Goal: Task Accomplishment & Management: Manage account settings

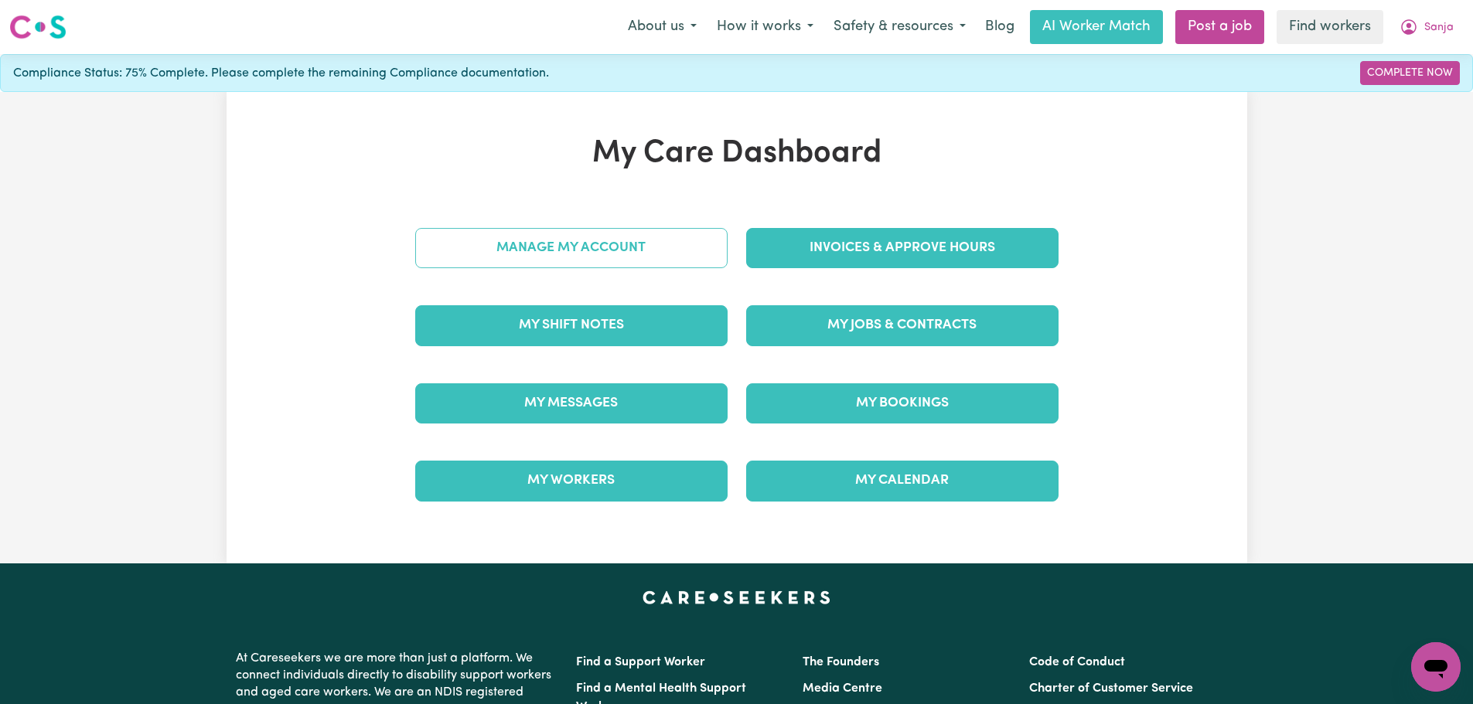
click at [658, 259] on link "Manage My Account" at bounding box center [571, 248] width 312 height 40
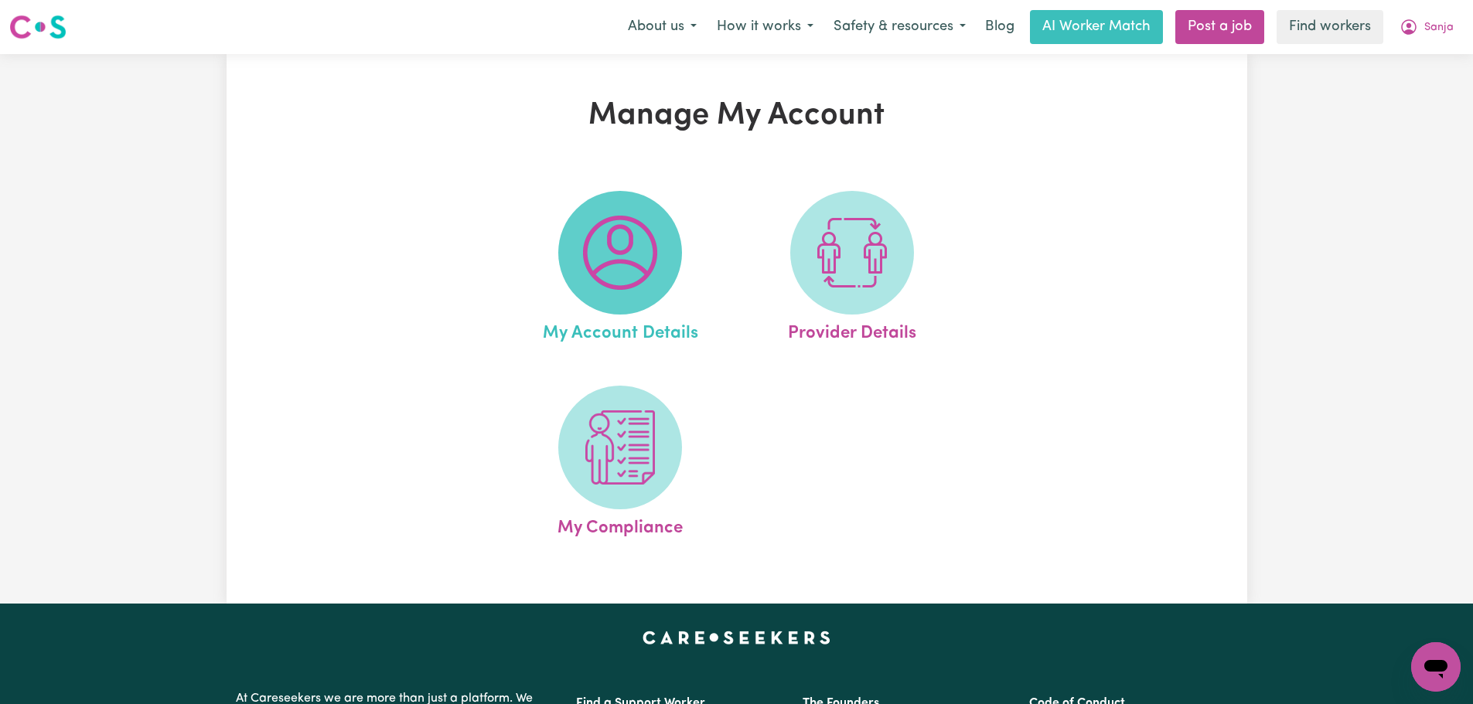
click at [655, 261] on img at bounding box center [620, 253] width 74 height 74
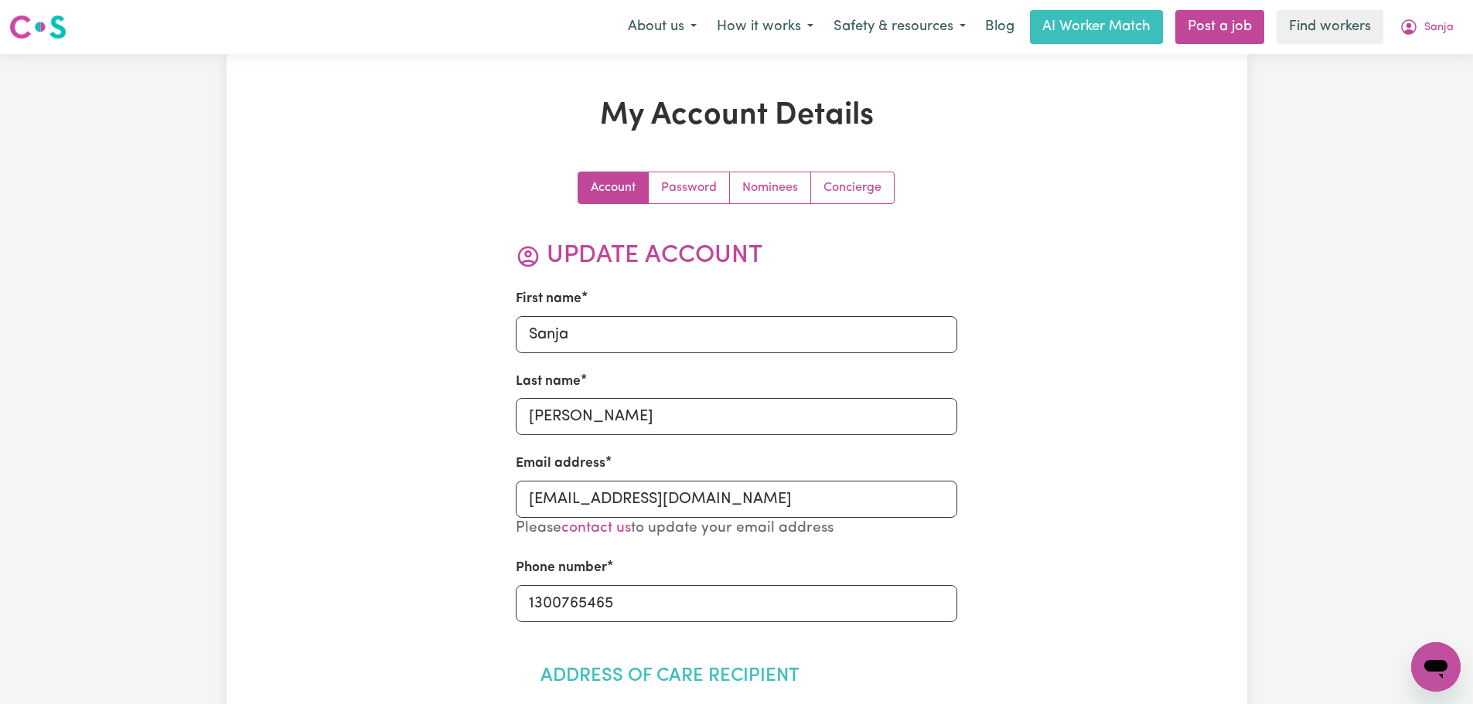
click at [1439, 49] on nav "Menu About us How it works Safety & resources Blog AI Worker Match Post a job F…" at bounding box center [736, 27] width 1473 height 54
click at [1439, 39] on button "Sanja" at bounding box center [1426, 27] width 74 height 32
click at [1435, 57] on link "My Dashboard" at bounding box center [1402, 60] width 122 height 29
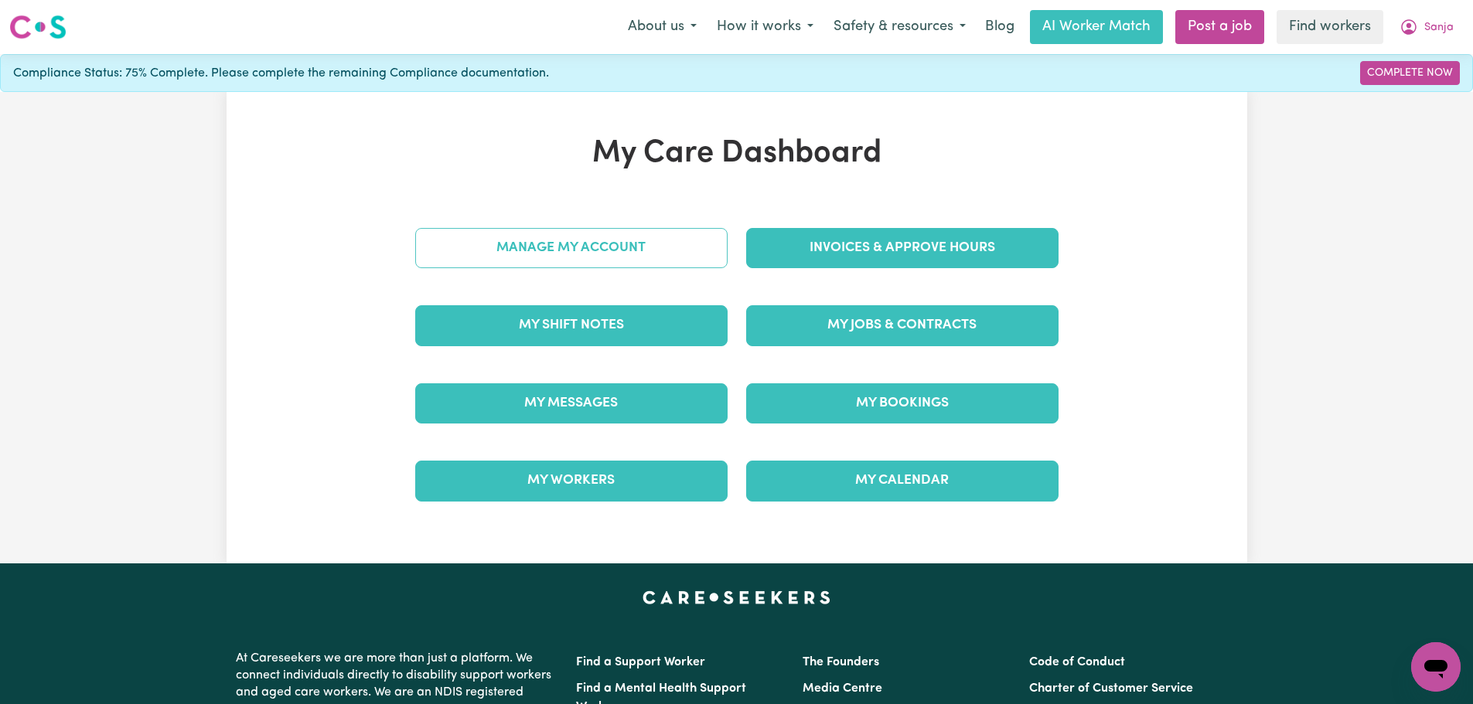
click at [564, 246] on link "Manage My Account" at bounding box center [571, 248] width 312 height 40
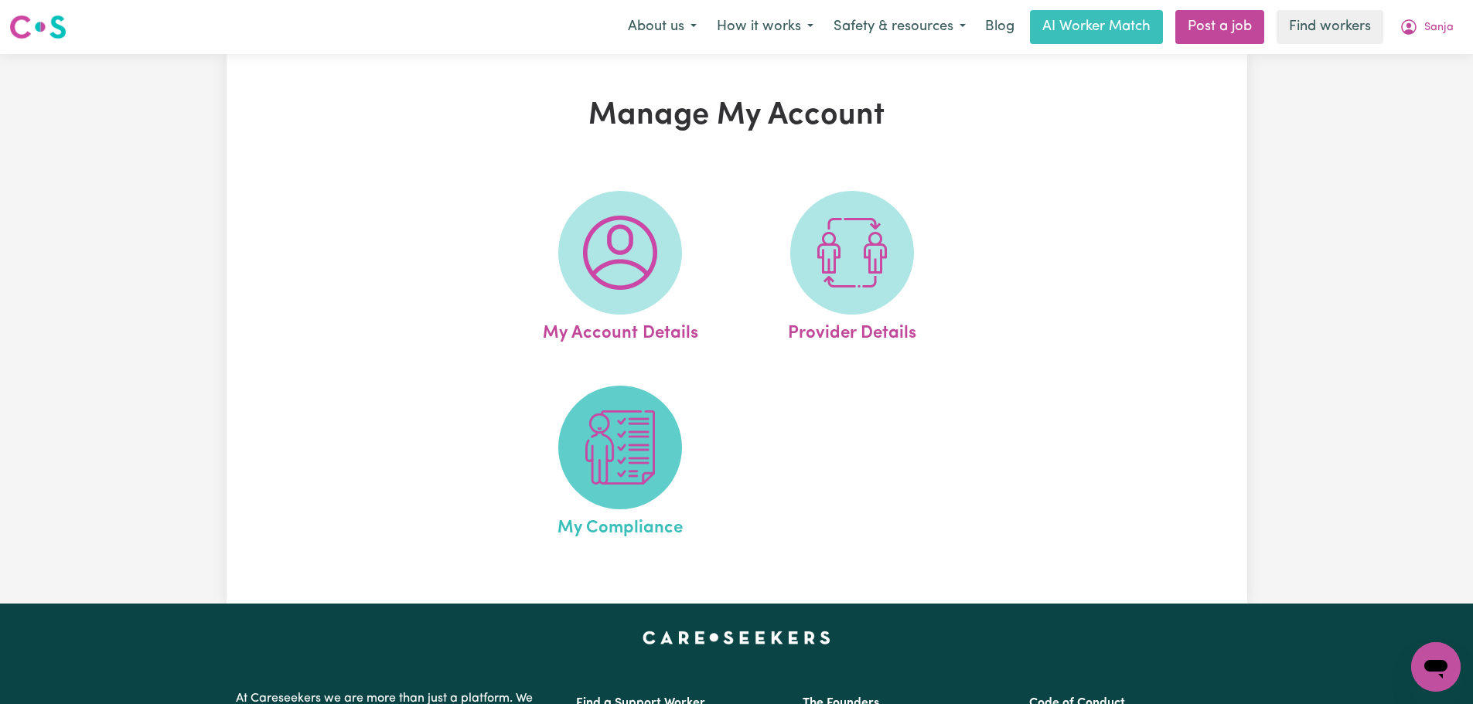
click at [618, 486] on span at bounding box center [620, 448] width 124 height 124
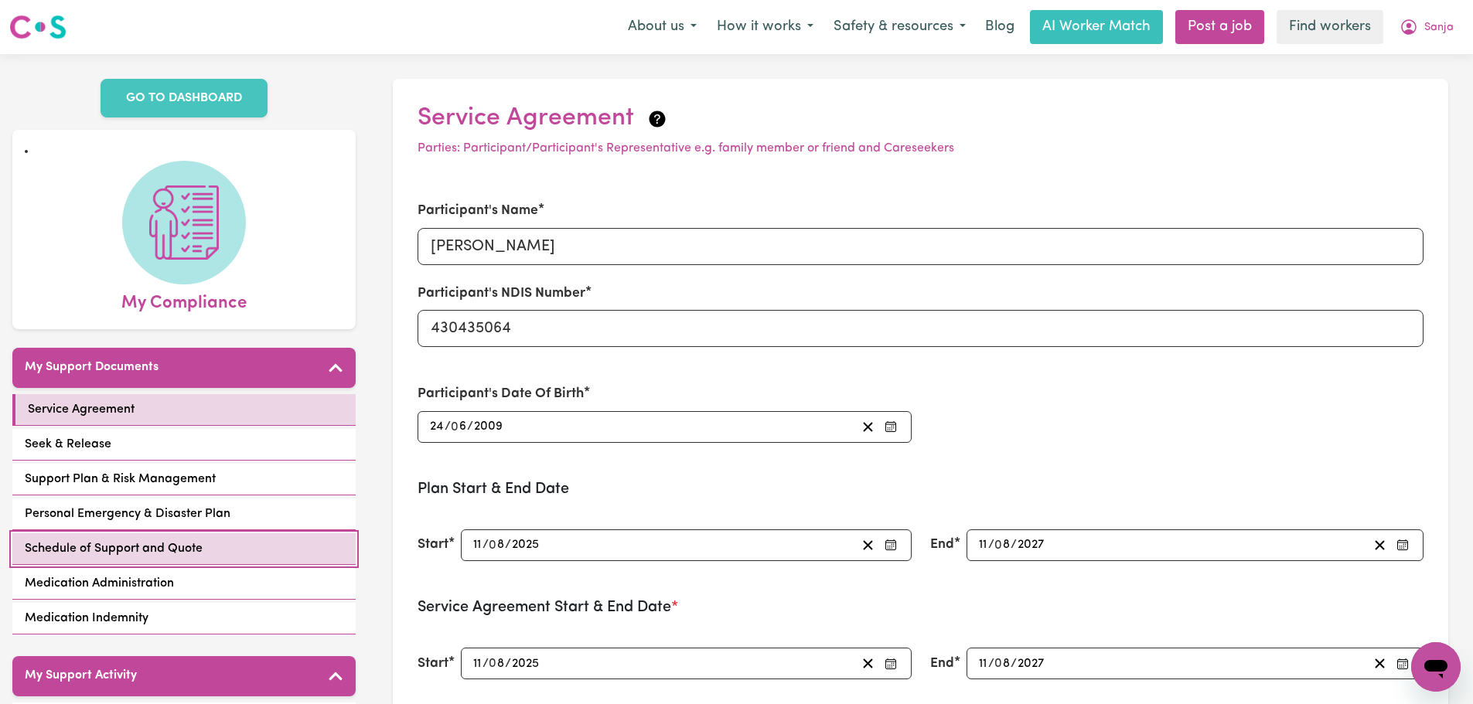
click at [110, 550] on span "Schedule of Support and Quote" at bounding box center [114, 549] width 178 height 19
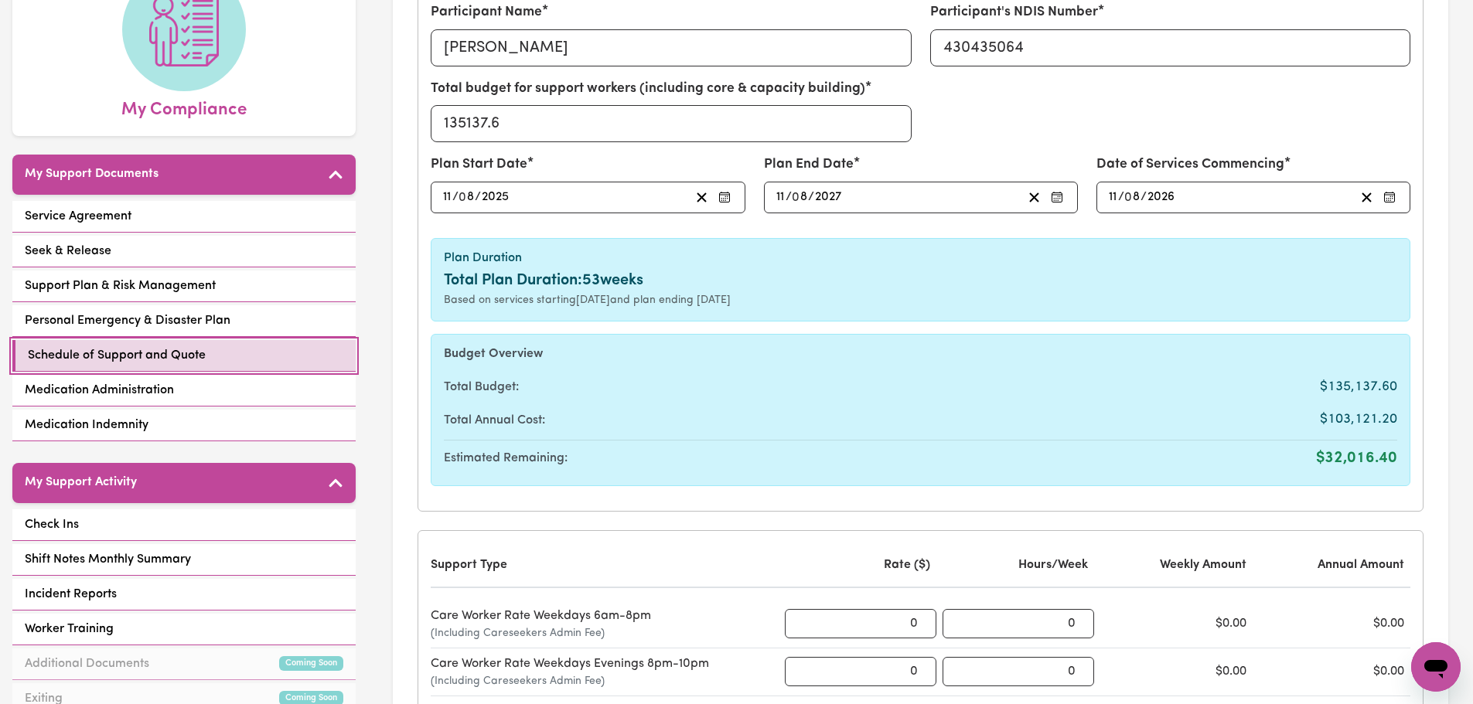
scroll to position [155, 0]
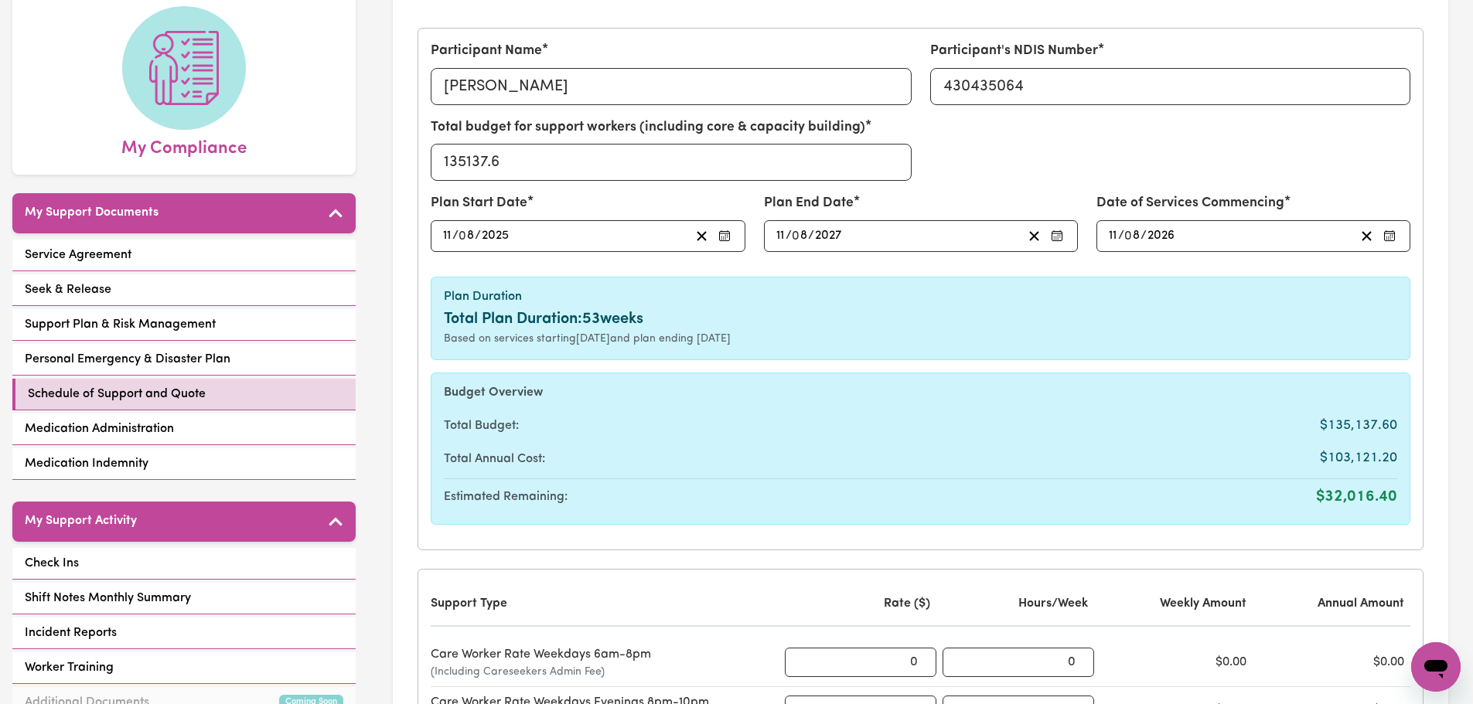
click at [1177, 237] on div "[DATE] 11 / 0 8 / 2026" at bounding box center [1230, 236] width 248 height 21
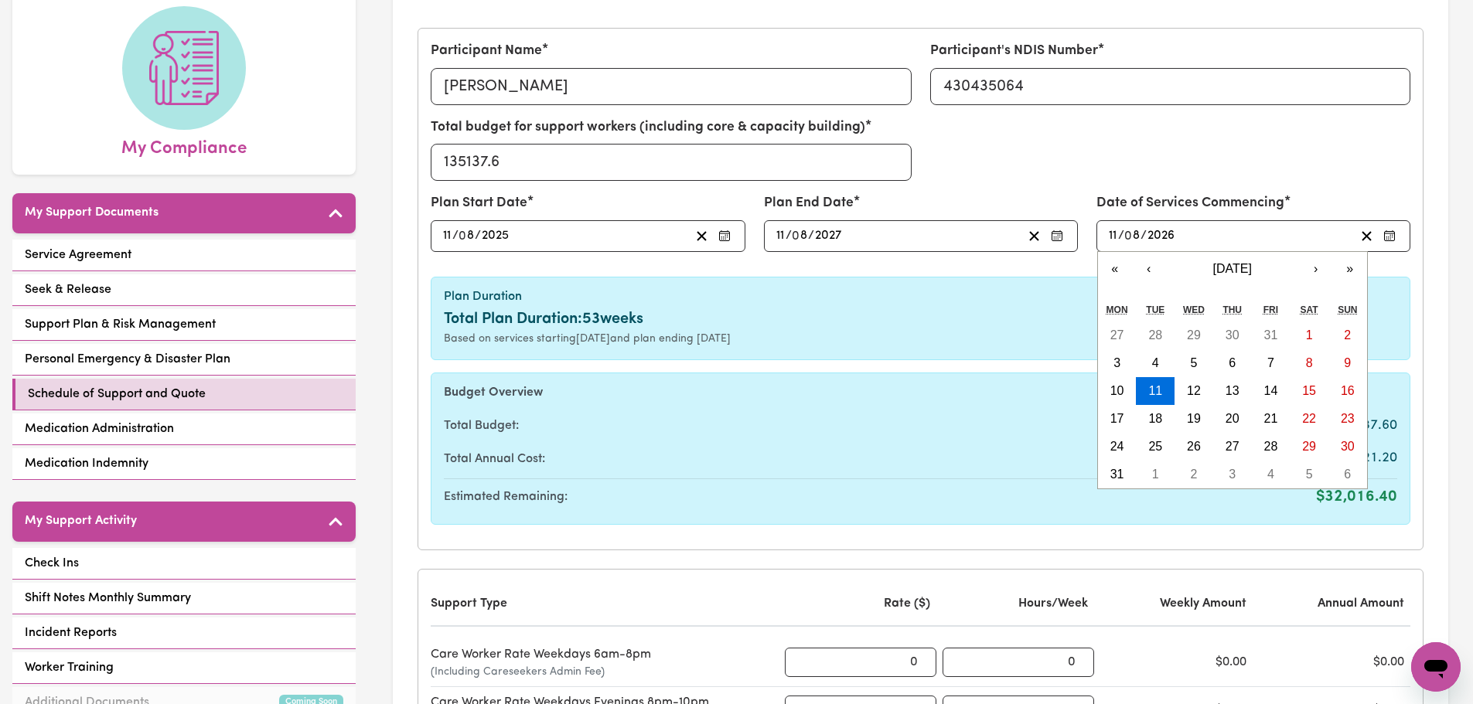
click at [1173, 237] on input "2026" at bounding box center [1161, 236] width 29 height 21
click at [1175, 236] on input "2026" at bounding box center [1161, 236] width 29 height 21
type input "202"
type input "[DATE]"
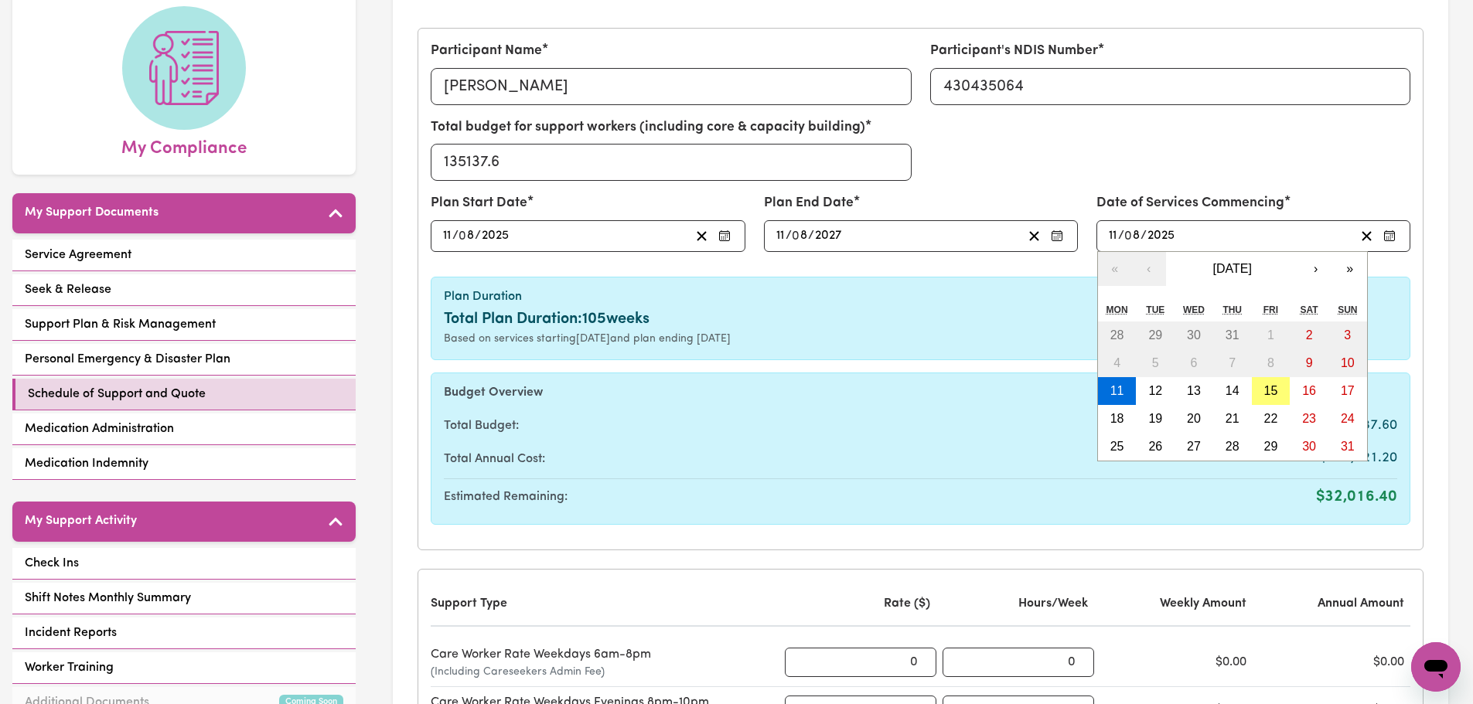
type input "2025"
click at [1172, 179] on div "Total budget for support workers (including core & capacity building) 135137.6" at bounding box center [920, 156] width 998 height 76
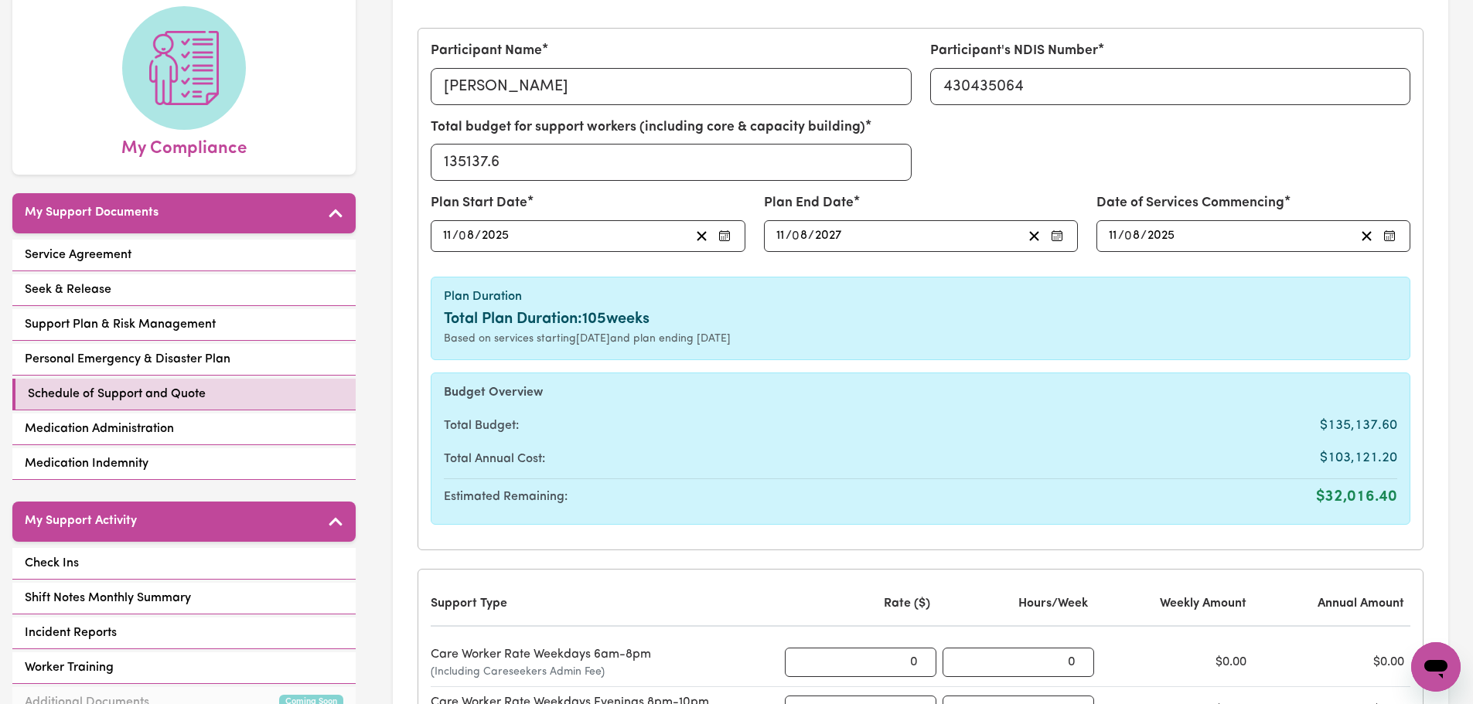
click at [1241, 338] on div "Based on services starting [DATE] and plan ending [DATE]" at bounding box center [920, 339] width 953 height 16
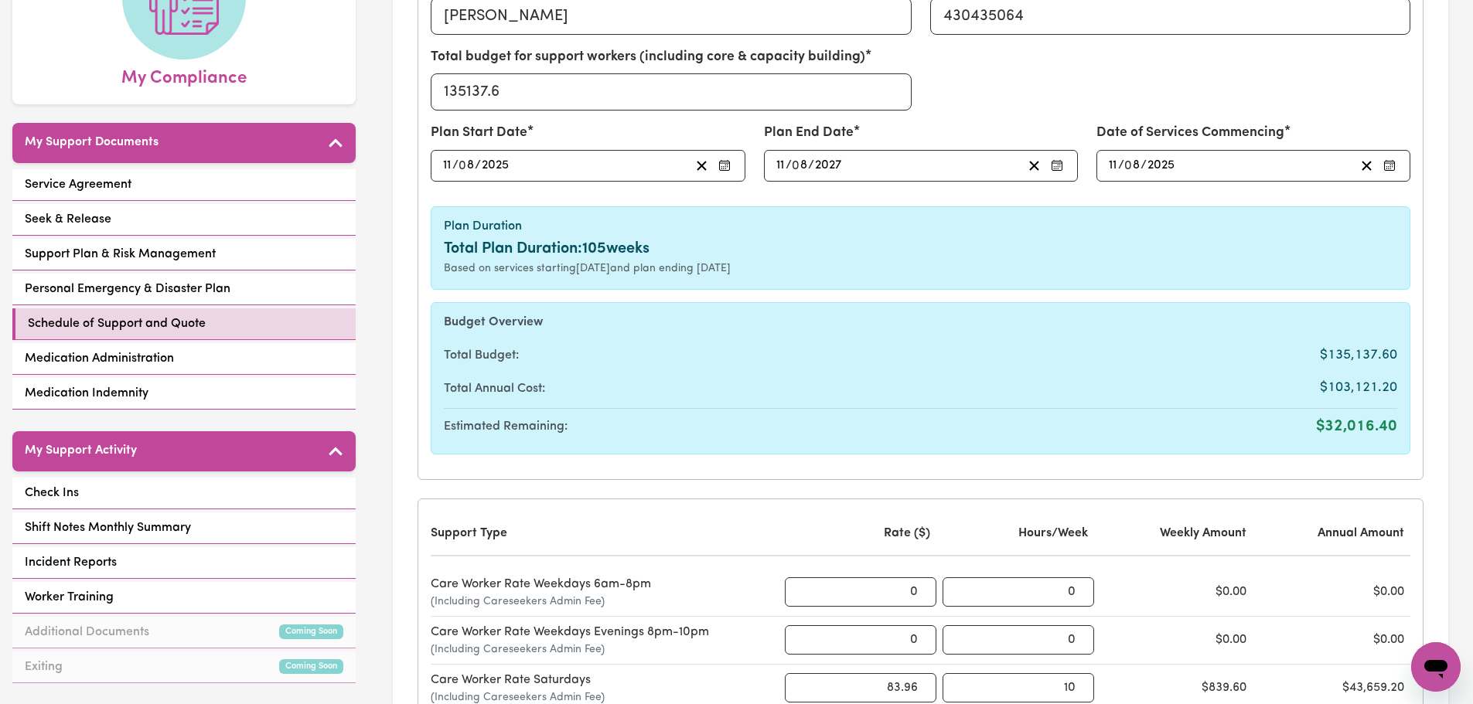
scroll to position [0, 0]
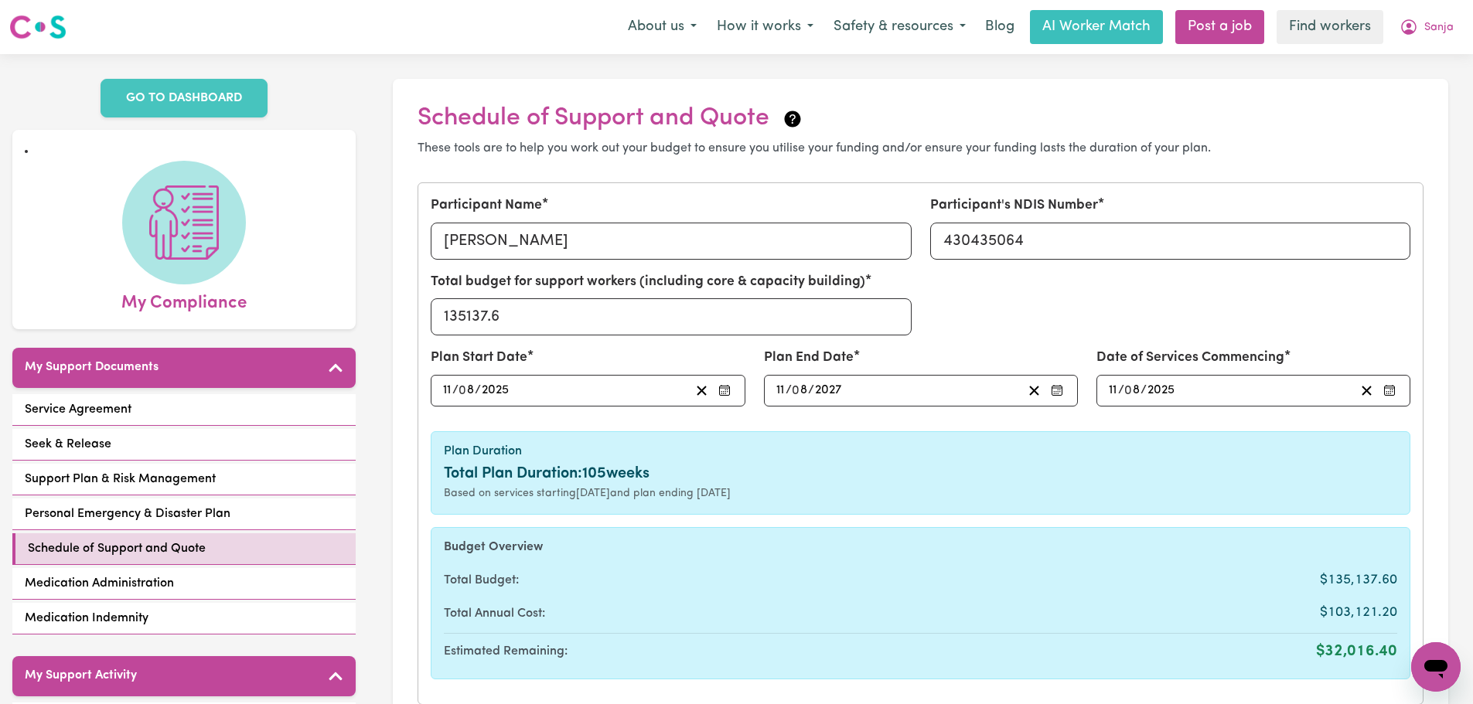
click at [1185, 301] on div "Total budget for support workers (including core & capacity building) 135137.6" at bounding box center [920, 310] width 998 height 76
click at [753, 356] on div "Plan Start Date [DATE] 11 / 0 8 / 2025" at bounding box center [587, 383] width 332 height 70
click at [1175, 387] on input "2025" at bounding box center [1161, 390] width 29 height 21
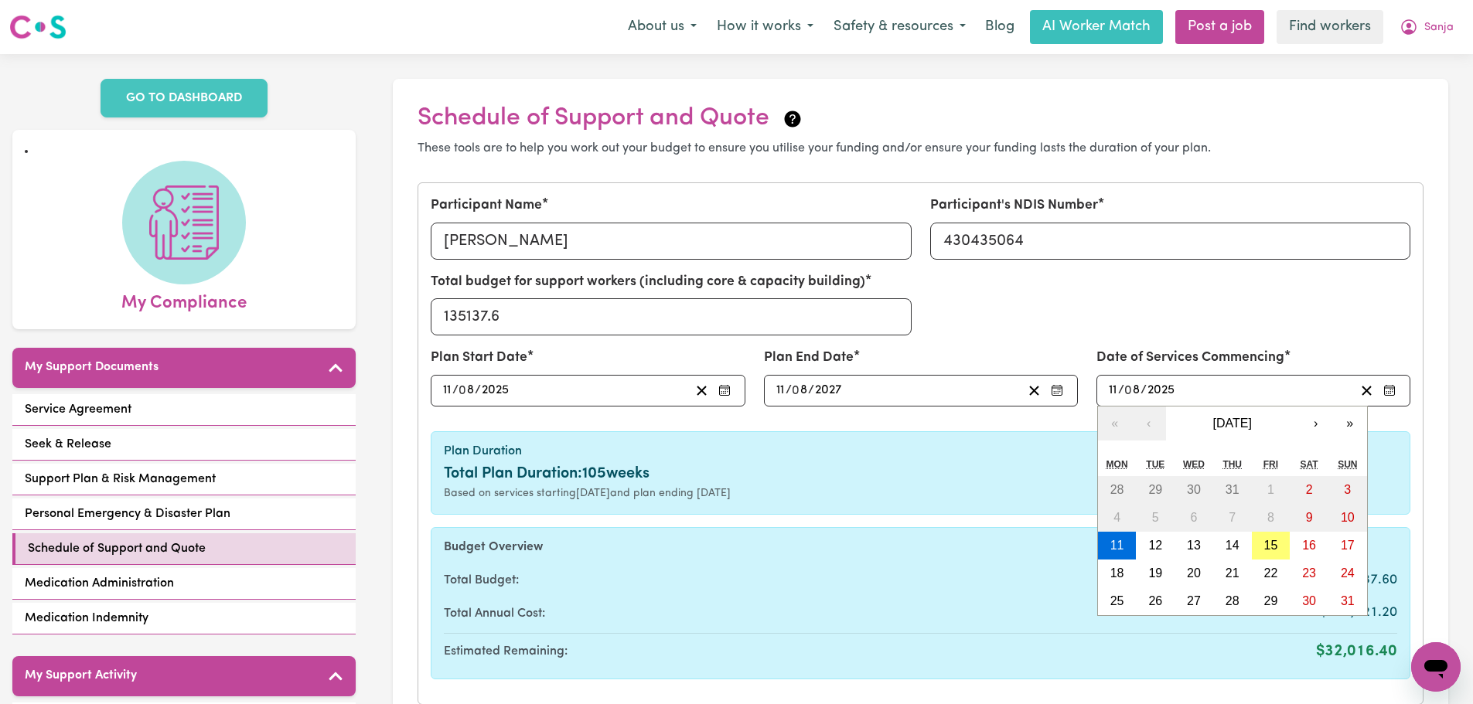
click at [1177, 349] on label "Date of Services Commencing" at bounding box center [1190, 358] width 188 height 20
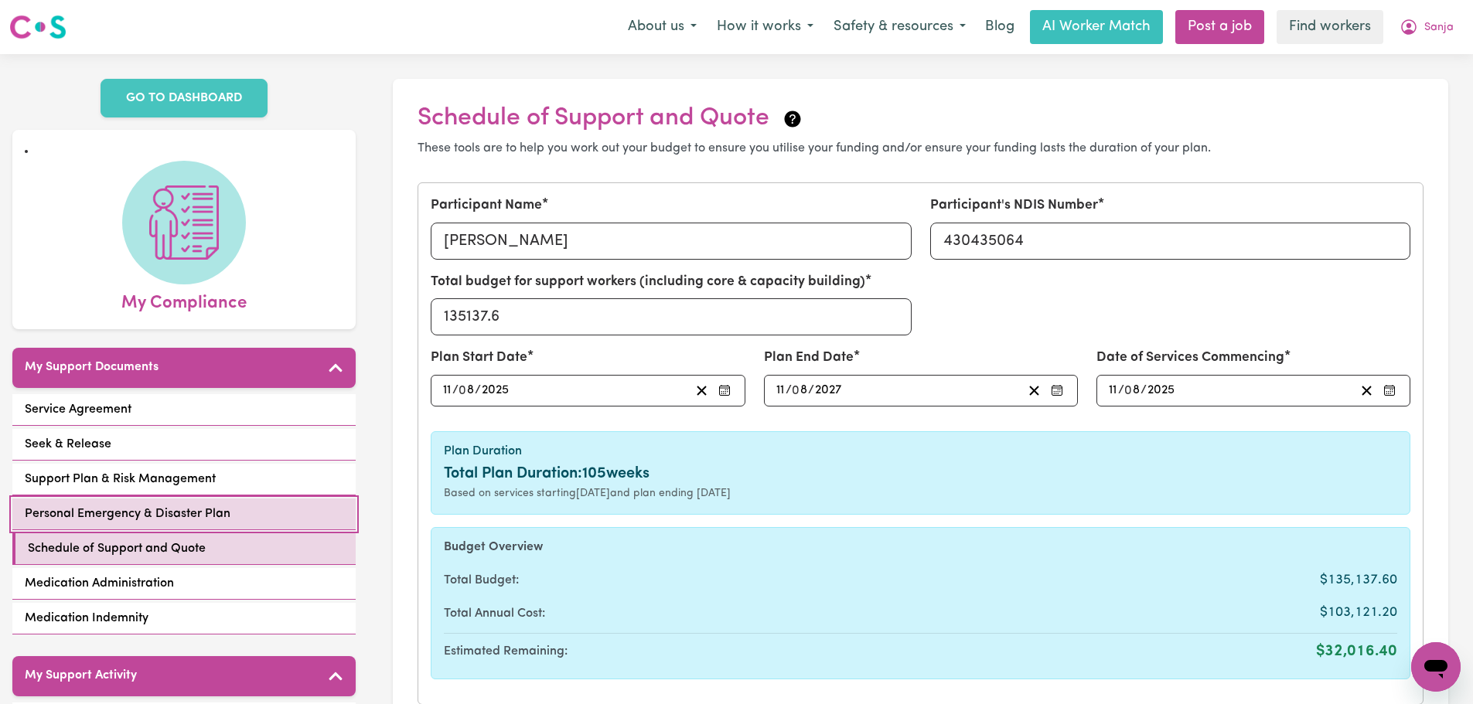
click at [186, 507] on span "Personal Emergency & Disaster Plan" at bounding box center [128, 514] width 206 height 19
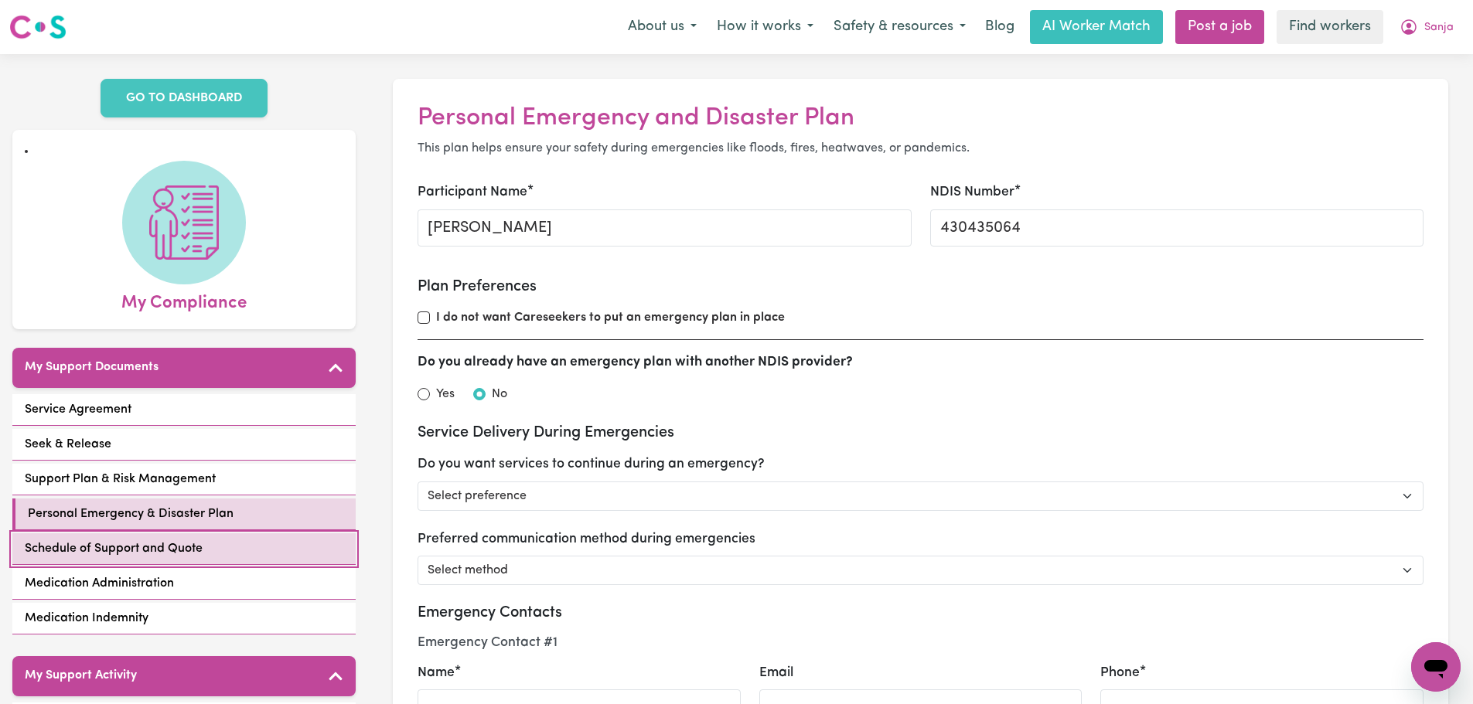
click at [186, 540] on span "Schedule of Support and Quote" at bounding box center [114, 549] width 178 height 19
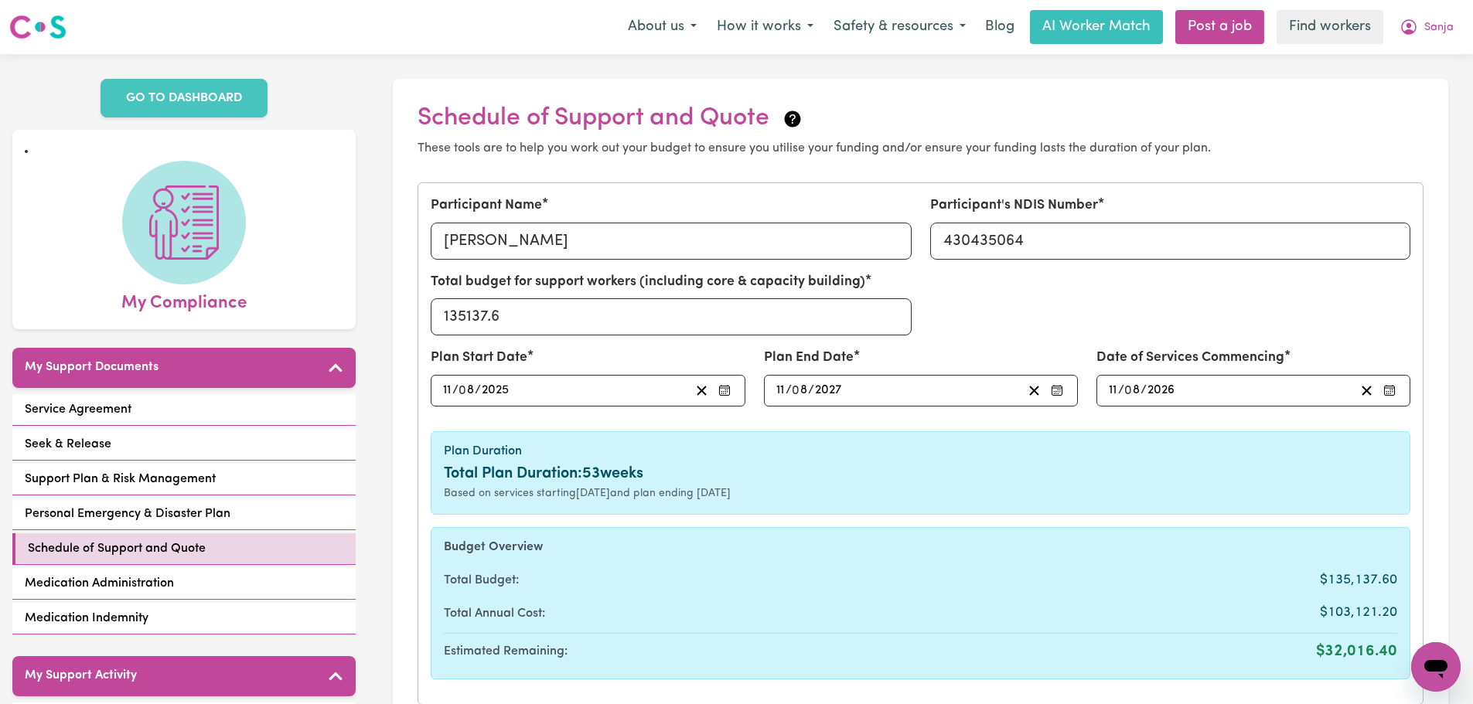
click at [1173, 389] on input "2026" at bounding box center [1161, 390] width 29 height 21
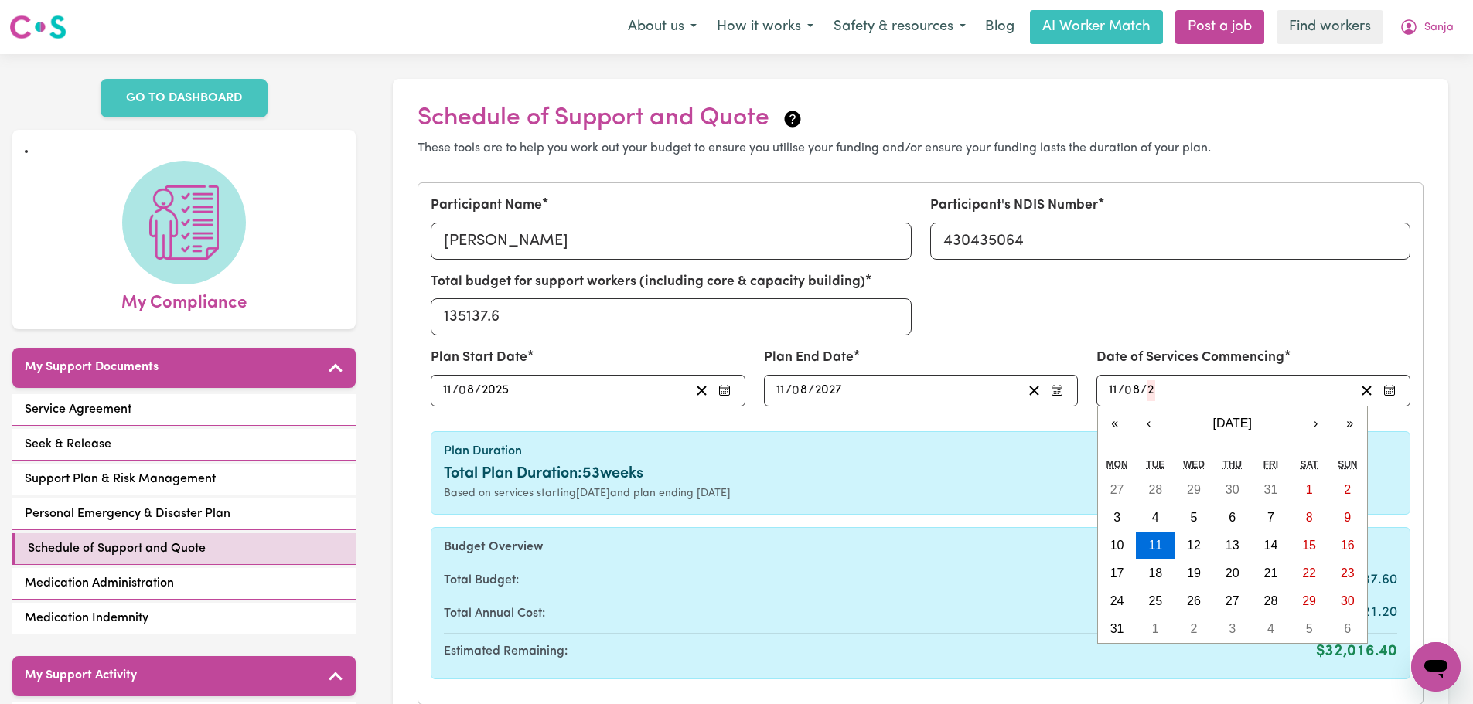
type input "202"
type input "[DATE]"
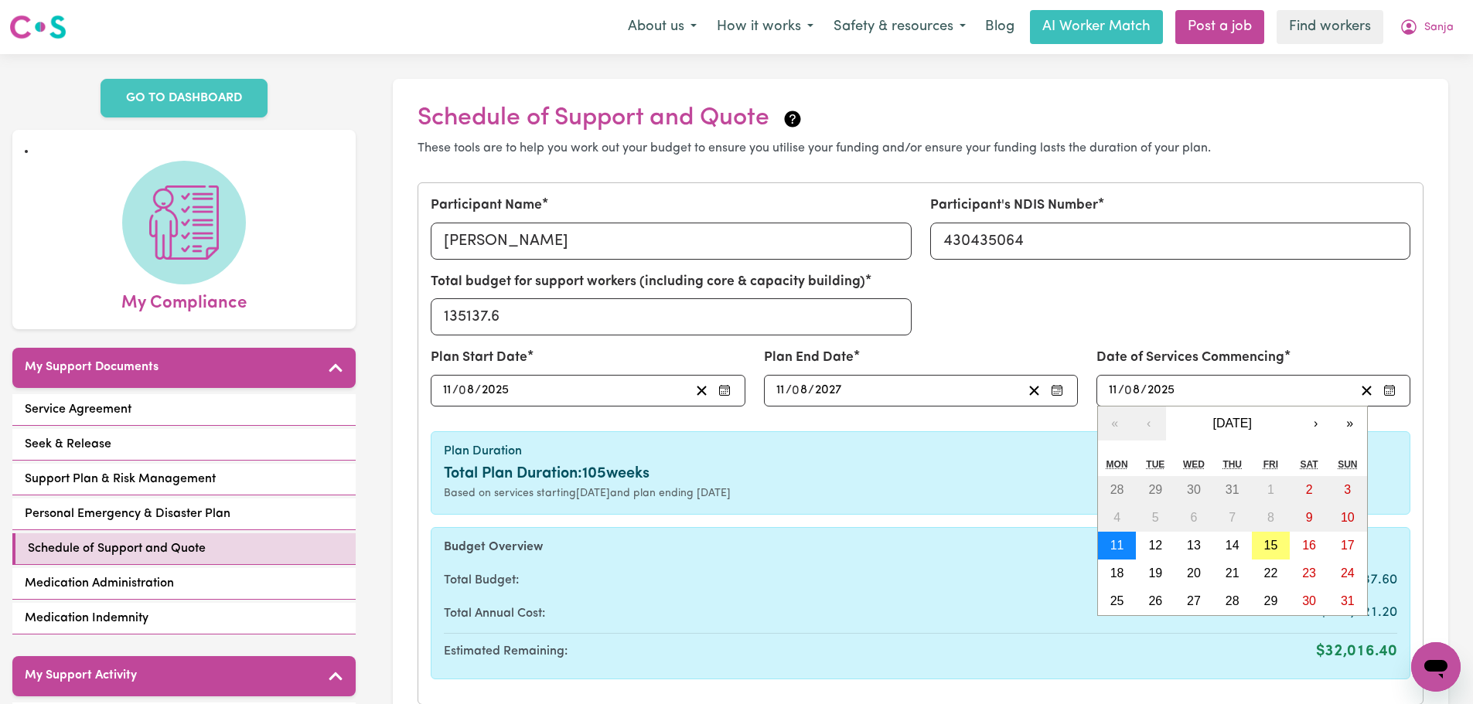
type input "2025"
click at [1123, 548] on button "11" at bounding box center [1117, 546] width 39 height 28
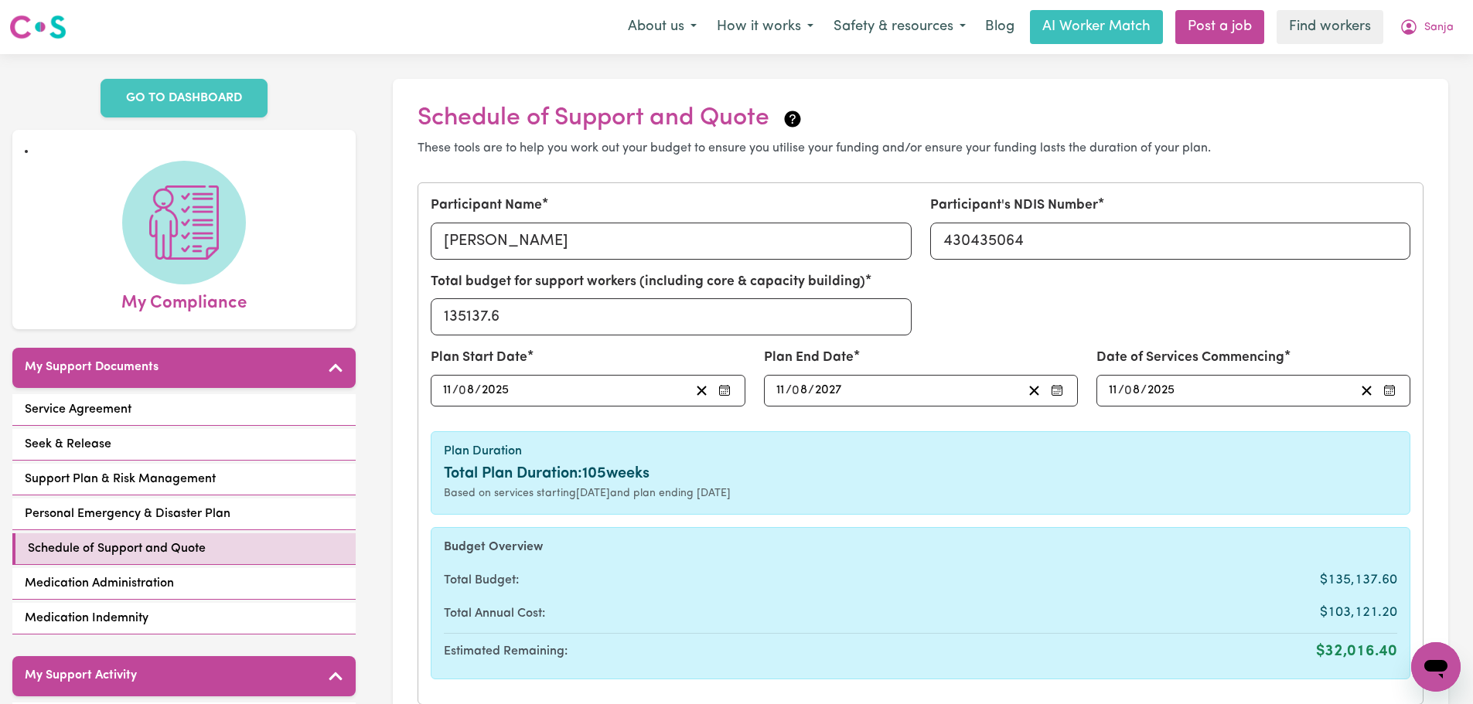
click at [1121, 489] on div "Based on services starting [DATE] and plan ending [DATE]" at bounding box center [920, 494] width 953 height 16
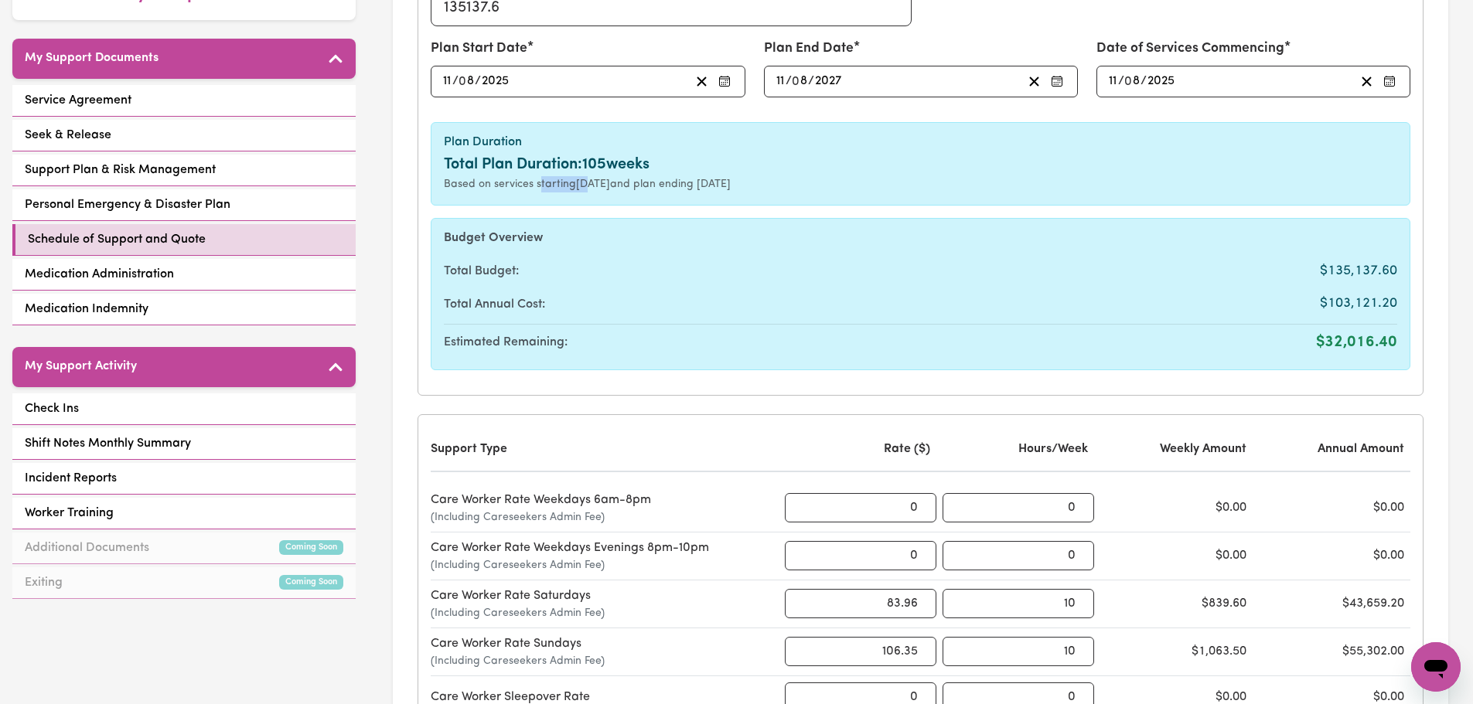
drag, startPoint x: 540, startPoint y: 187, endPoint x: 587, endPoint y: 187, distance: 46.4
click at [587, 187] on div "Based on services starting [DATE] and plan ending [DATE]" at bounding box center [920, 184] width 953 height 16
click at [610, 187] on div "Based on services starting [DATE] and plan ending [DATE]" at bounding box center [920, 184] width 953 height 16
click at [748, 187] on div "Based on services starting [DATE] and plan ending [DATE]" at bounding box center [920, 184] width 953 height 16
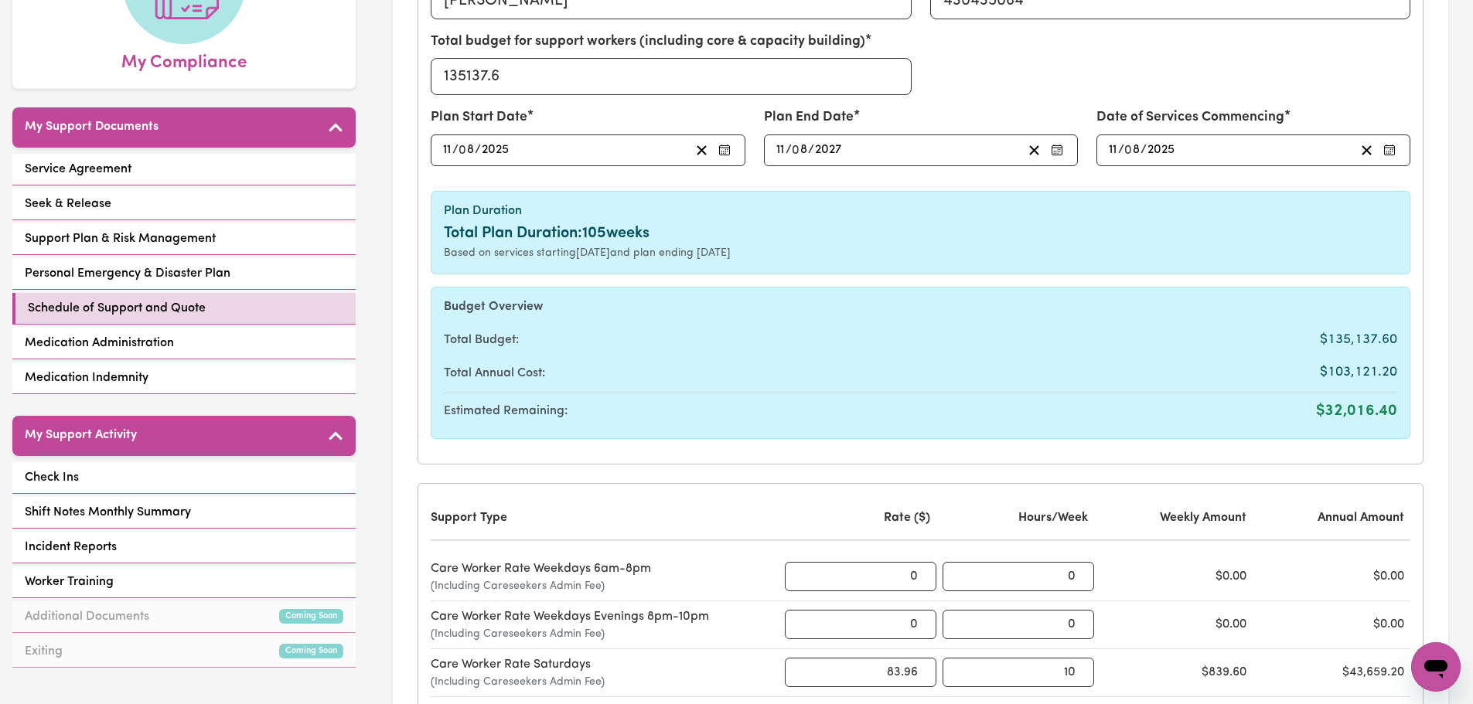
scroll to position [155, 0]
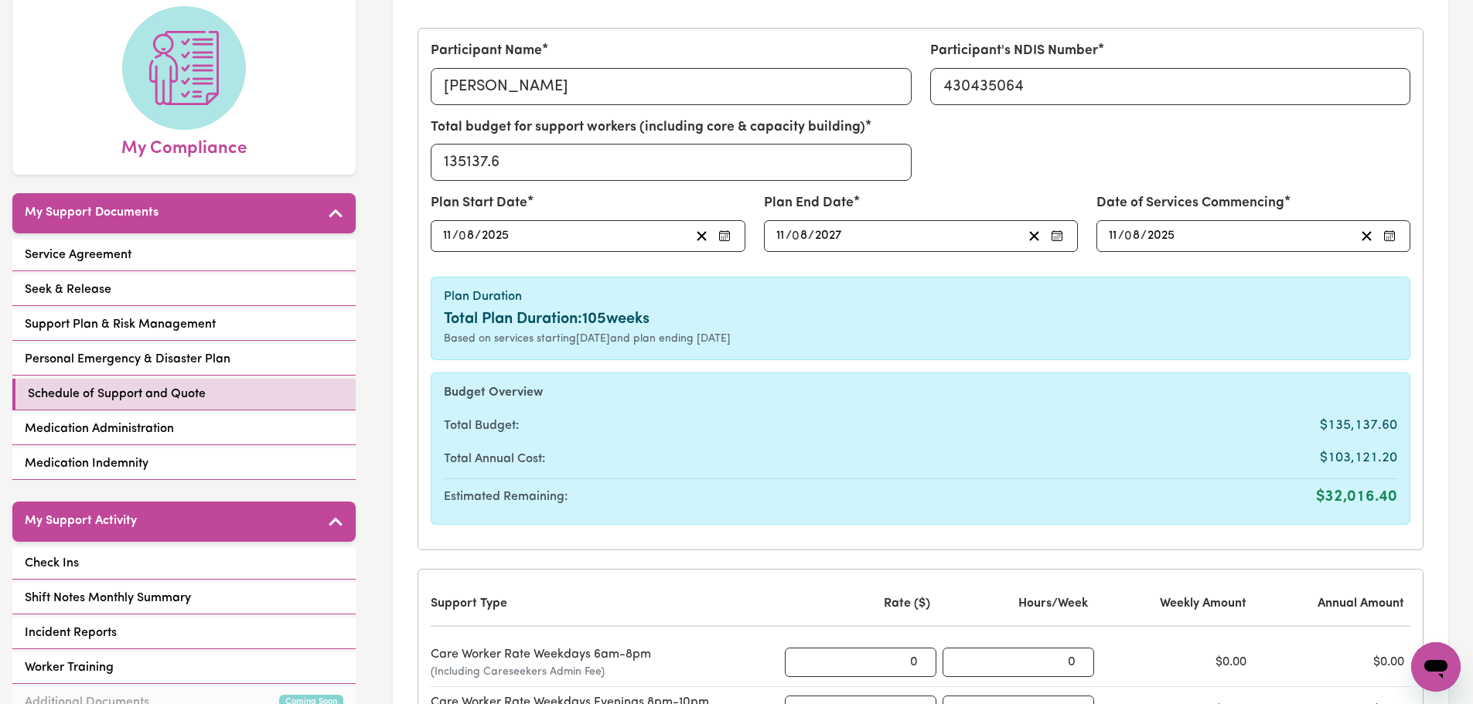
click at [782, 234] on input "11" at bounding box center [781, 236] width 10 height 21
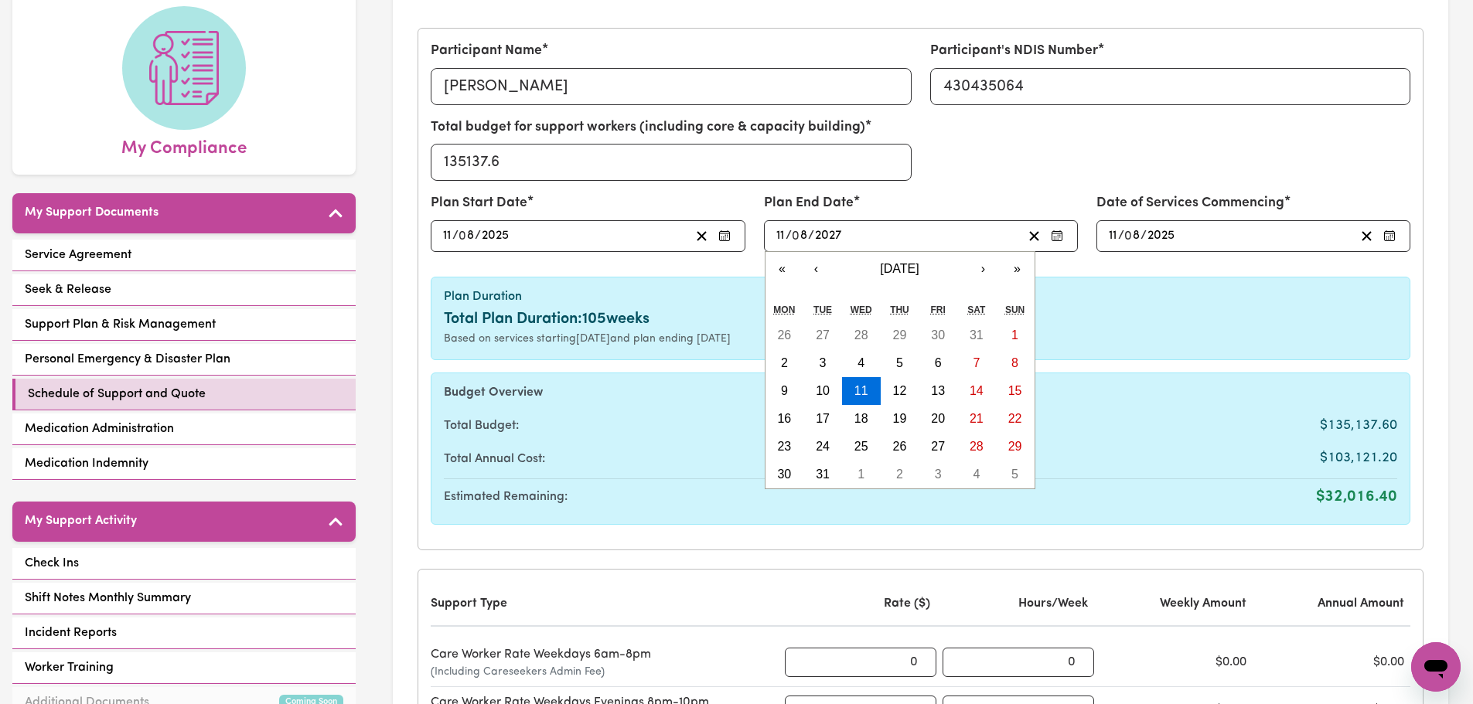
type input "[DATE]"
type input "1"
type input "[DATE]"
type input "10"
type input "[DATE]"
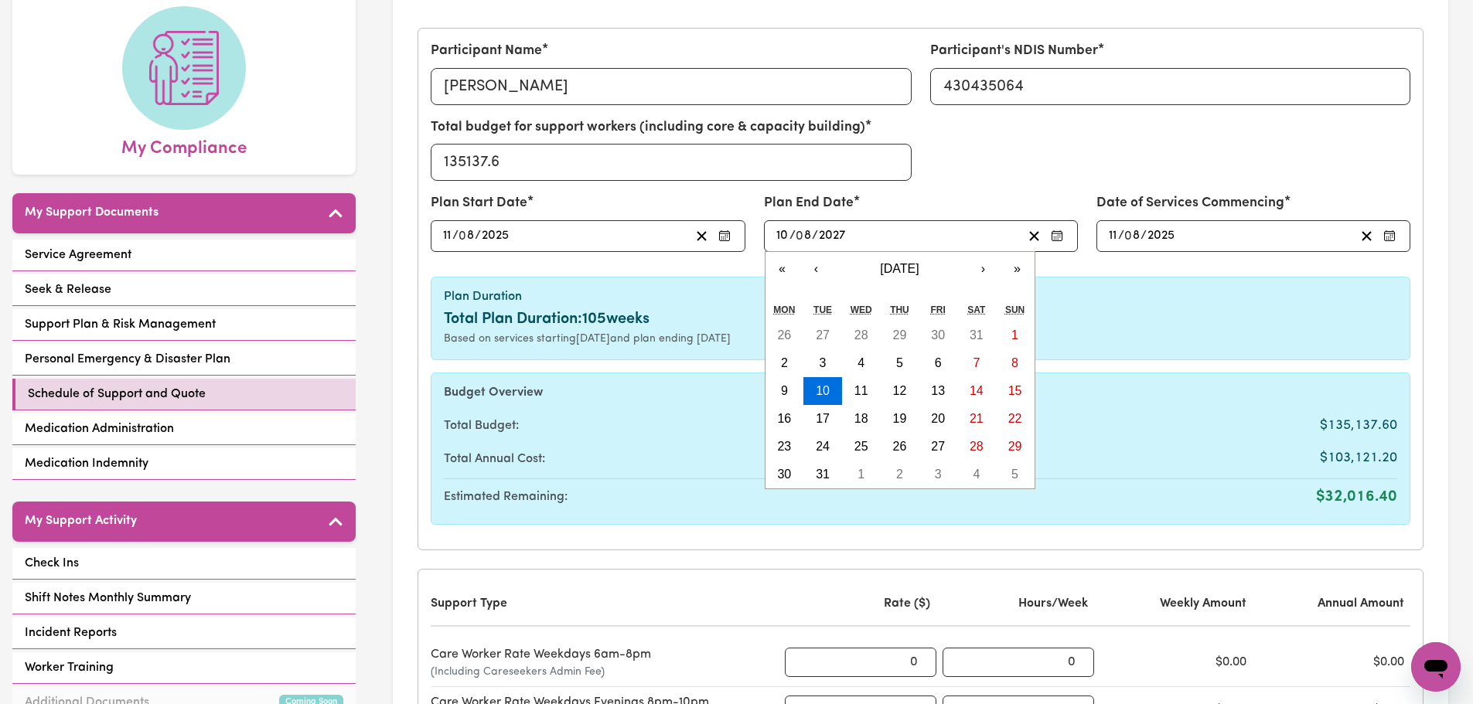
type input "1"
type input "[DATE]"
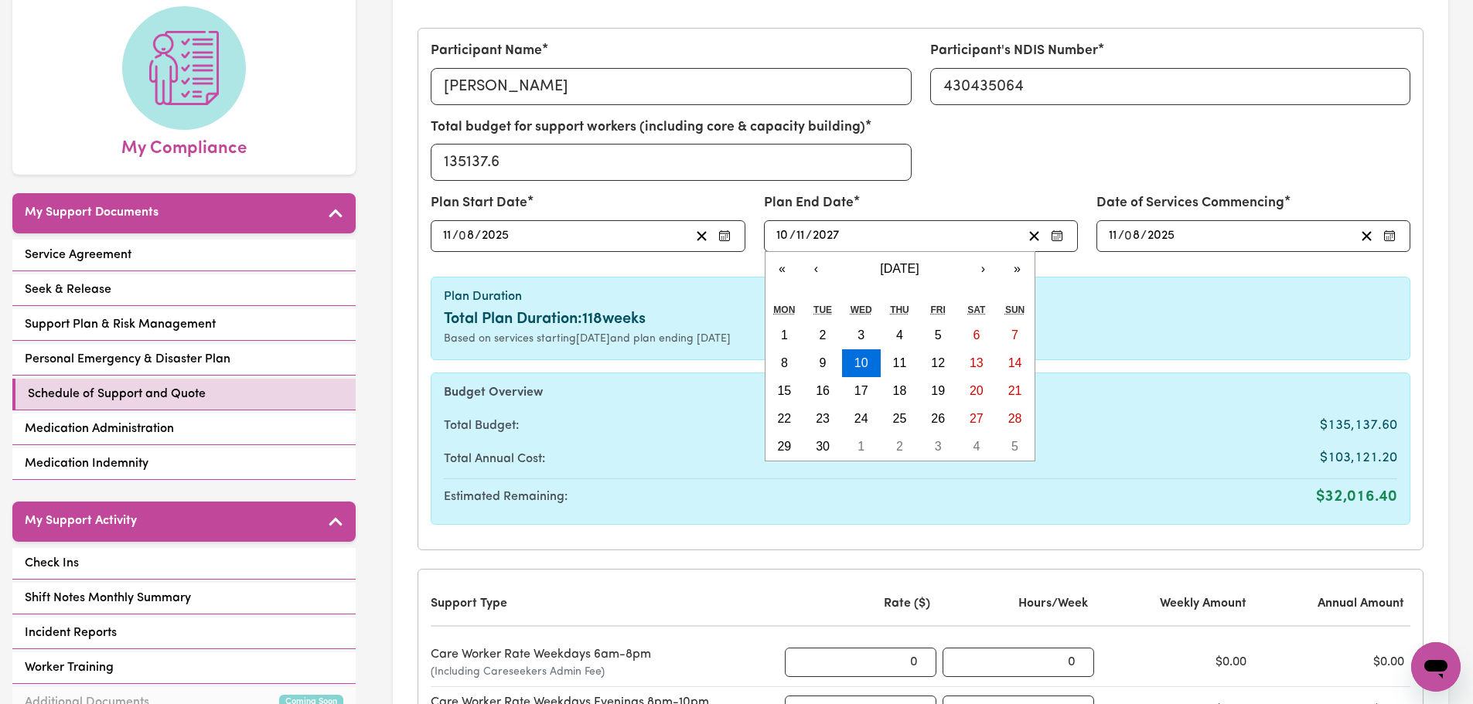
type input "11"
type input "202"
type input "[DATE]"
type input "2025"
click at [776, 388] on button "10" at bounding box center [784, 391] width 39 height 28
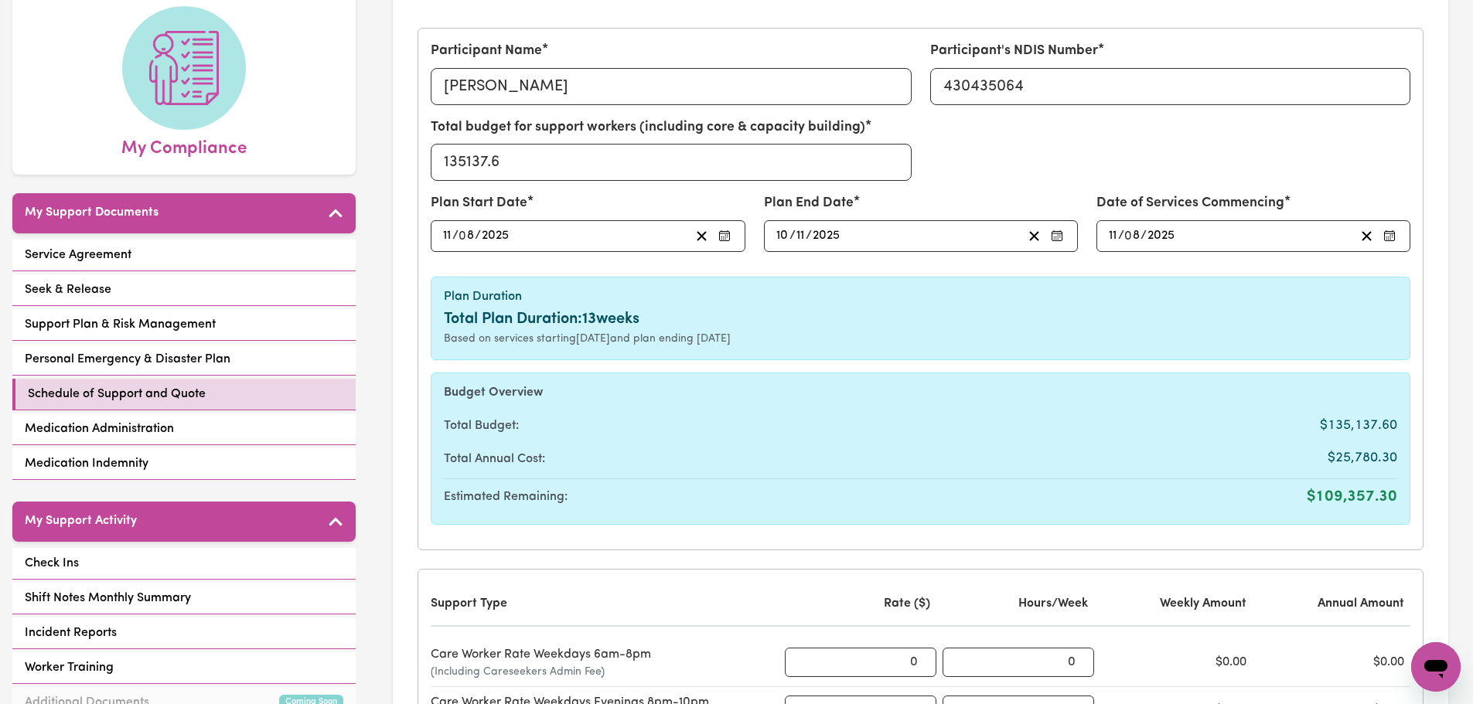
click at [778, 387] on h6 "Budget Overview" at bounding box center [920, 393] width 953 height 15
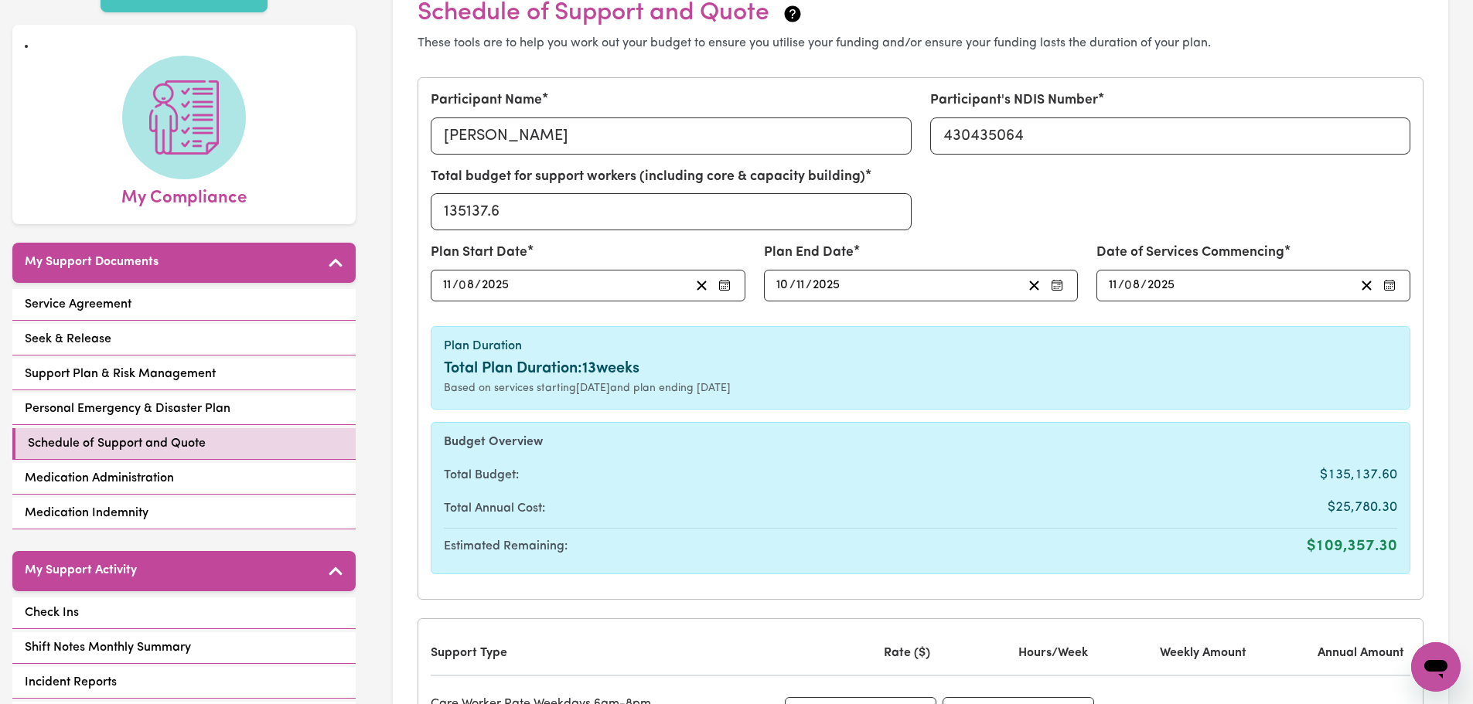
scroll to position [77, 0]
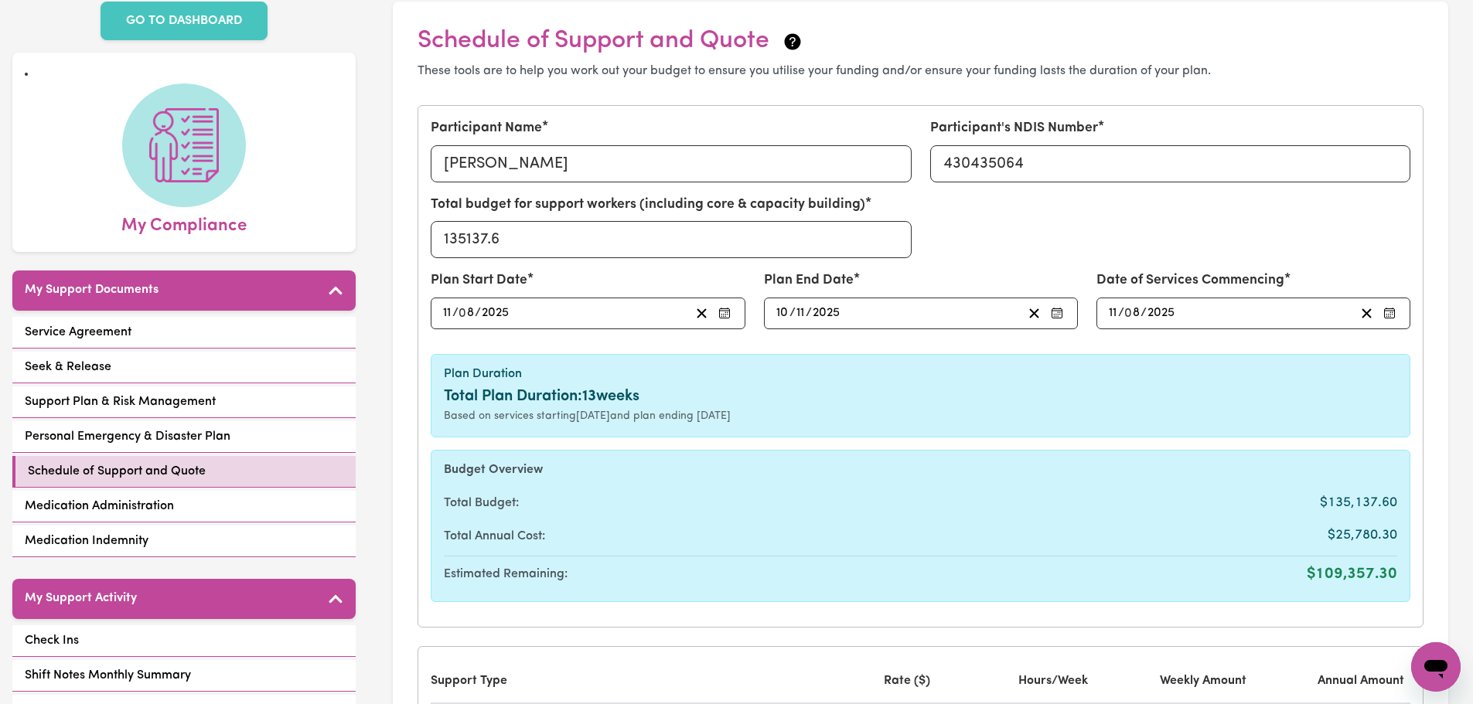
click at [943, 364] on div "Plan Duration Total Plan Duration: 13 weeks Based on services starting [DATE] a…" at bounding box center [921, 396] width 980 height 84
click at [943, 376] on h6 "Plan Duration" at bounding box center [920, 374] width 953 height 15
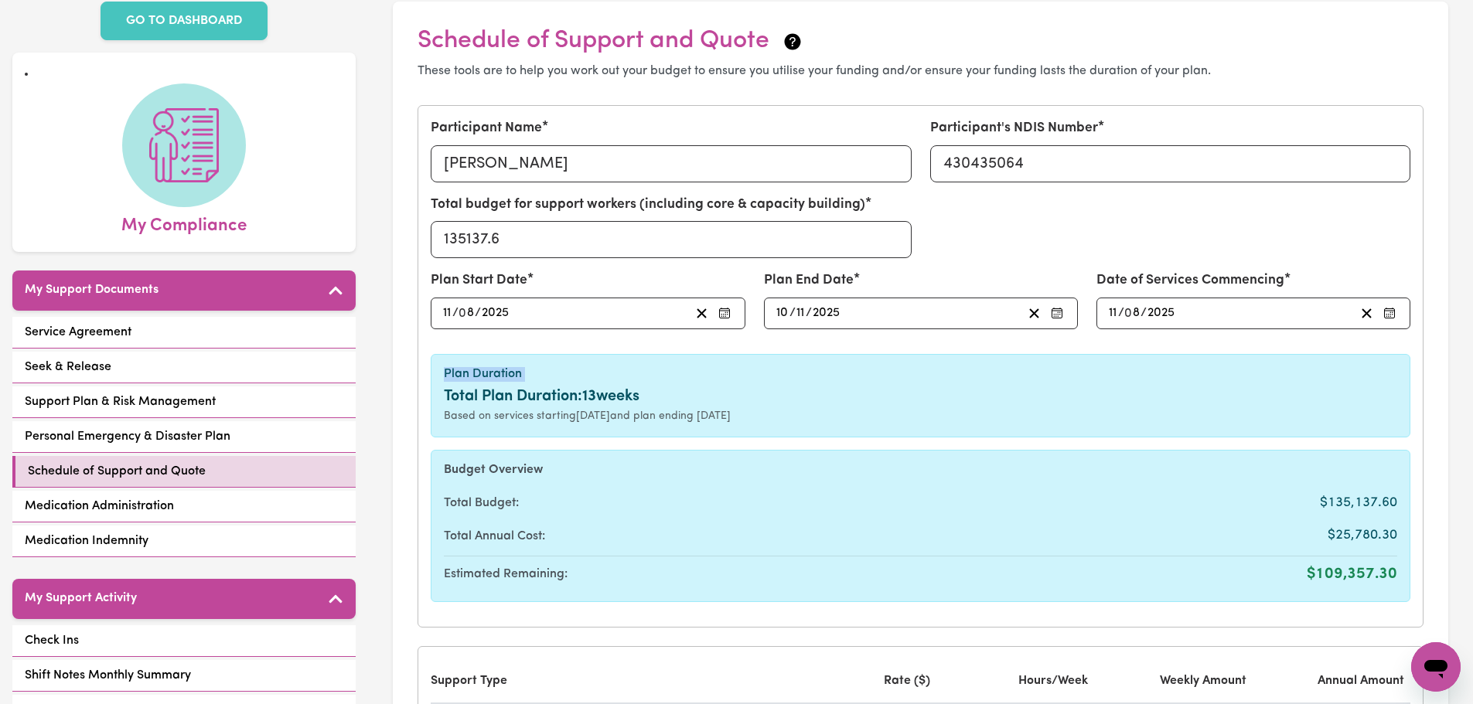
click at [943, 376] on h6 "Plan Duration" at bounding box center [920, 374] width 953 height 15
click at [1050, 213] on div "Total budget for support workers (including core & capacity building) 135137.6" at bounding box center [920, 233] width 998 height 76
click at [980, 519] on div "Total Budget: $135,137.60 Total Annual Cost: $25,780.30 Estimated Remaining: $1…" at bounding box center [920, 539] width 953 height 99
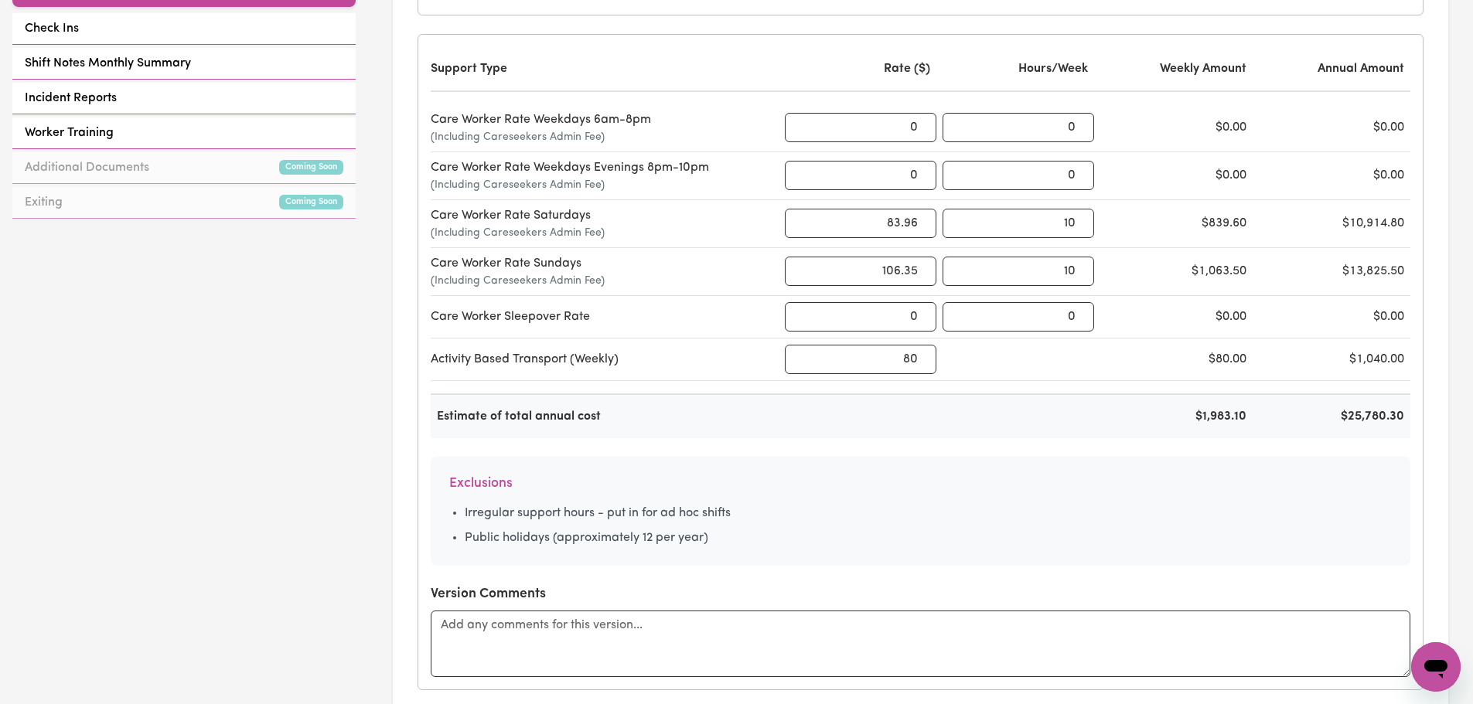
scroll to position [851, 0]
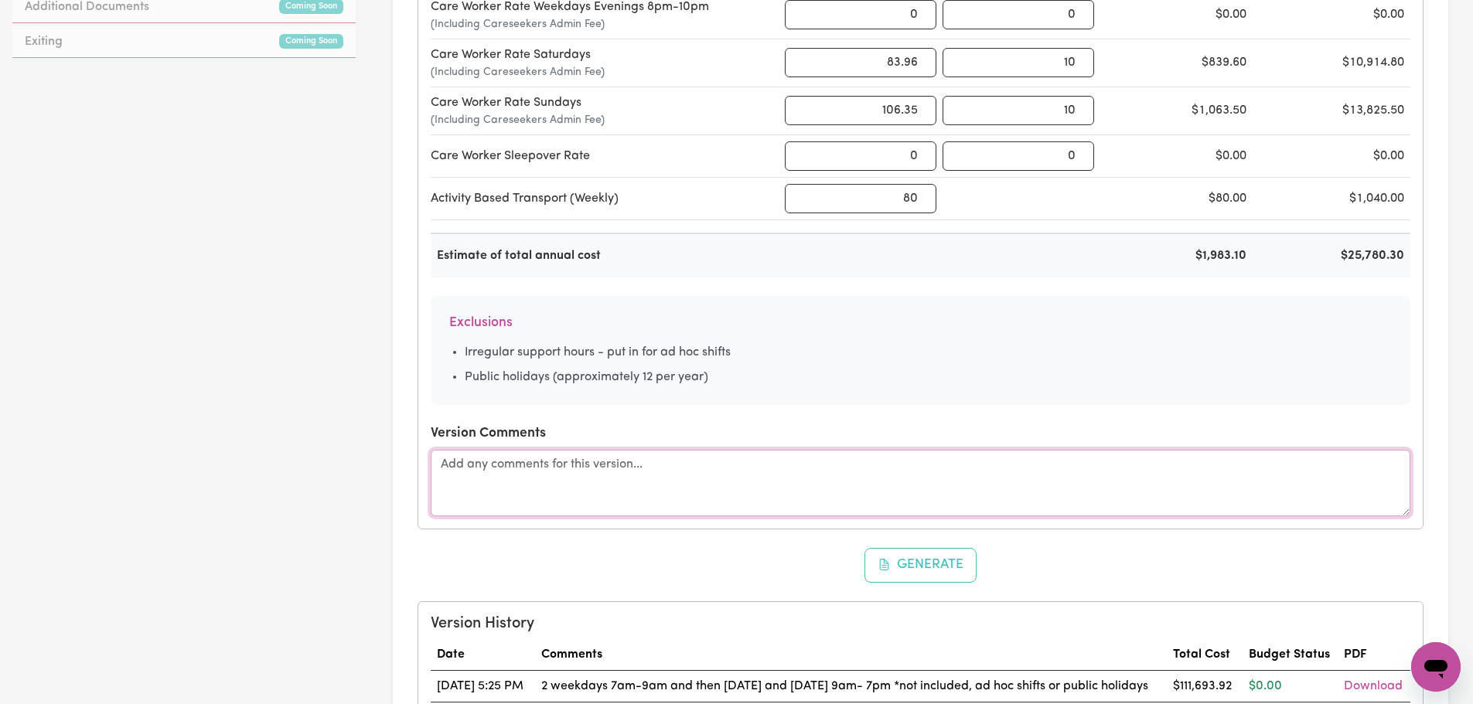
click at [1066, 468] on textarea at bounding box center [921, 483] width 980 height 66
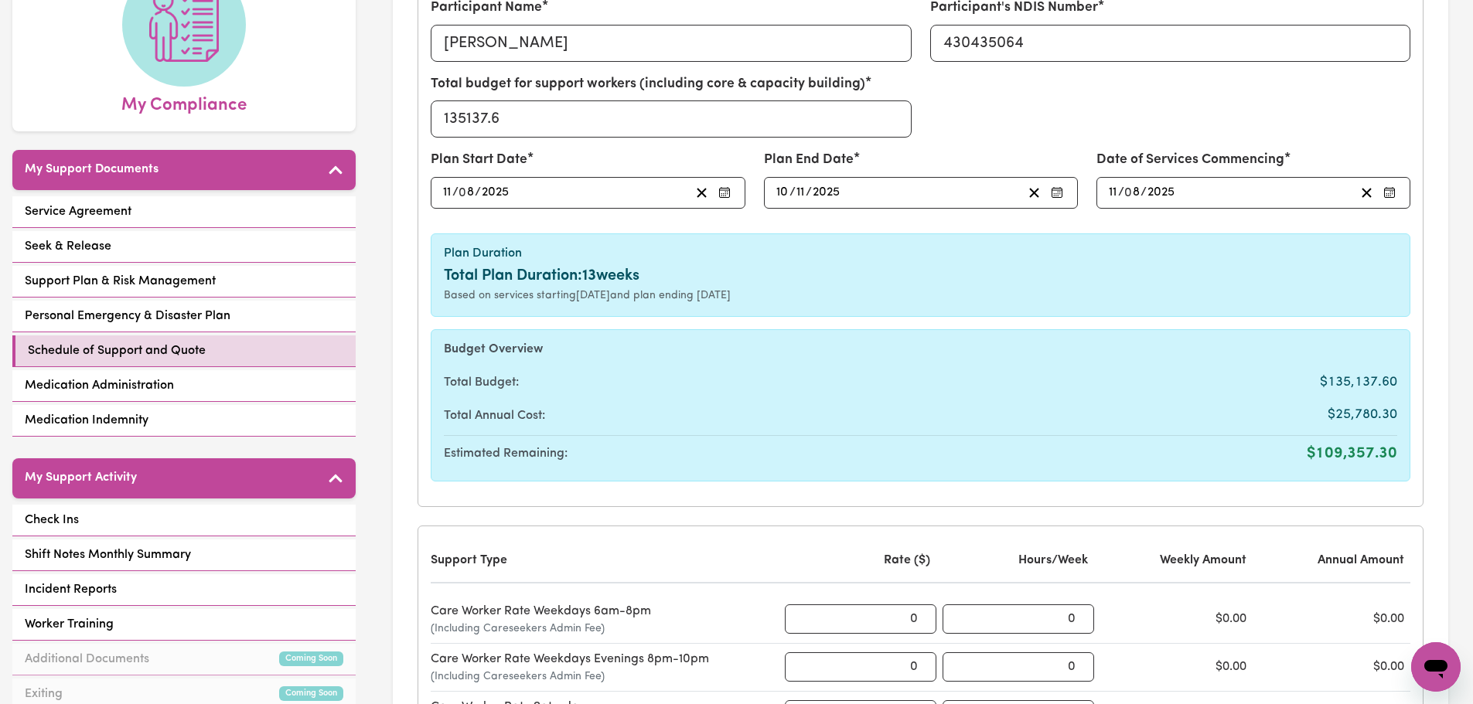
scroll to position [155, 0]
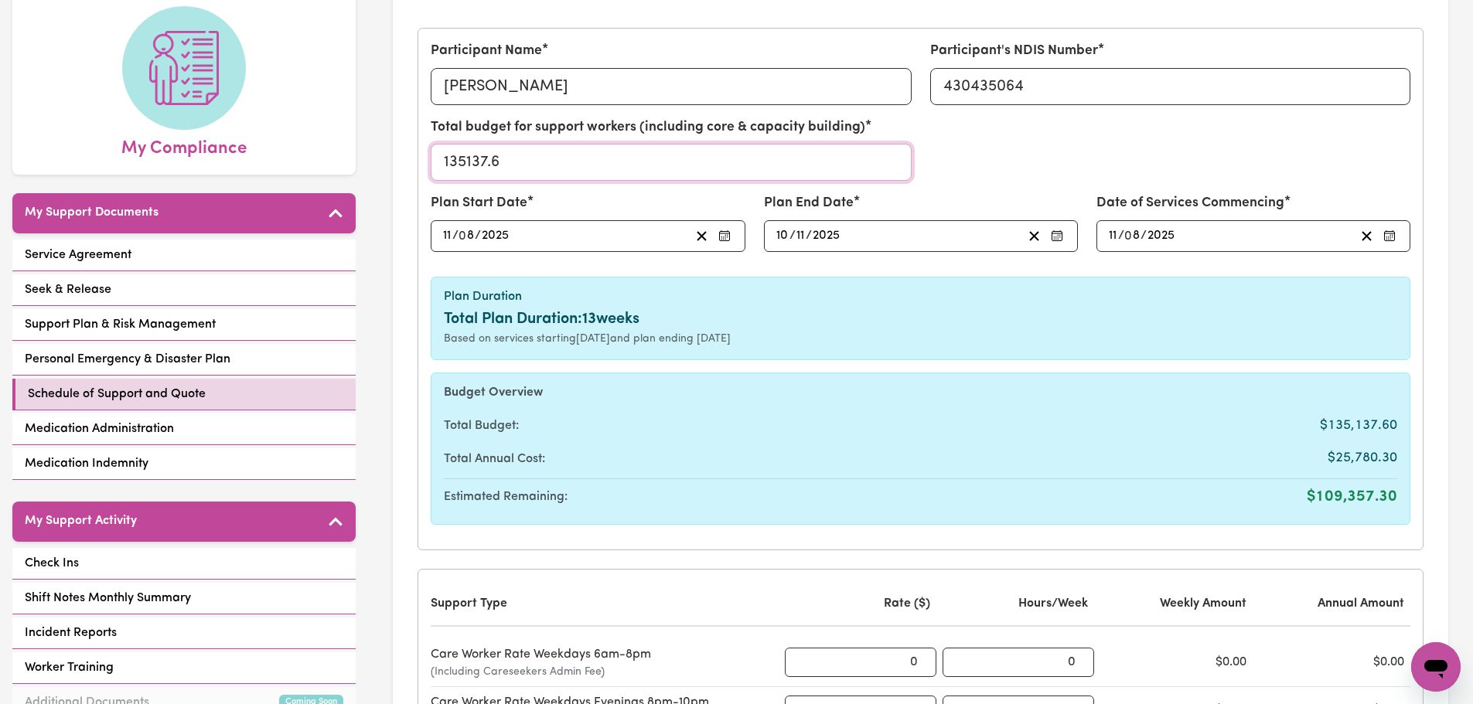
click at [544, 169] on input "135137.6" at bounding box center [671, 162] width 480 height 37
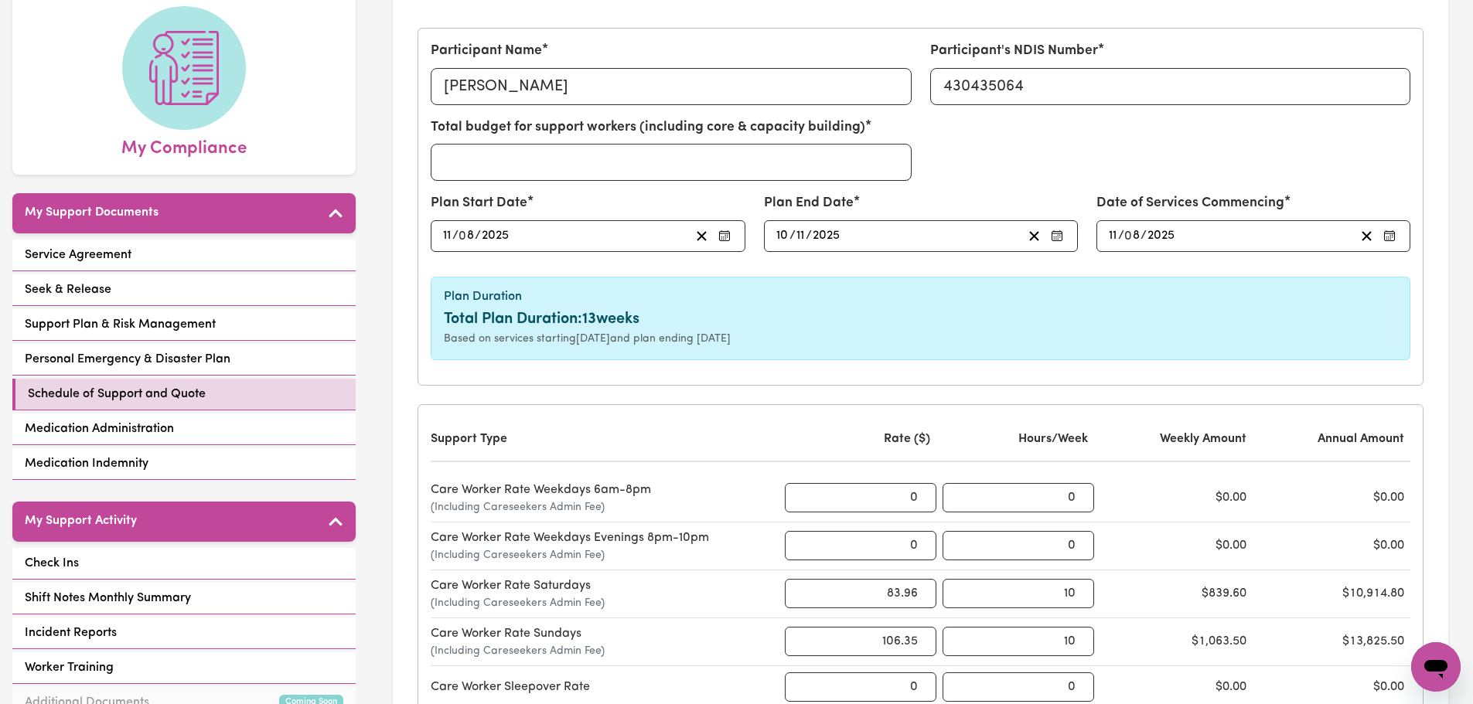
click at [701, 301] on h6 "Plan Duration" at bounding box center [920, 297] width 953 height 15
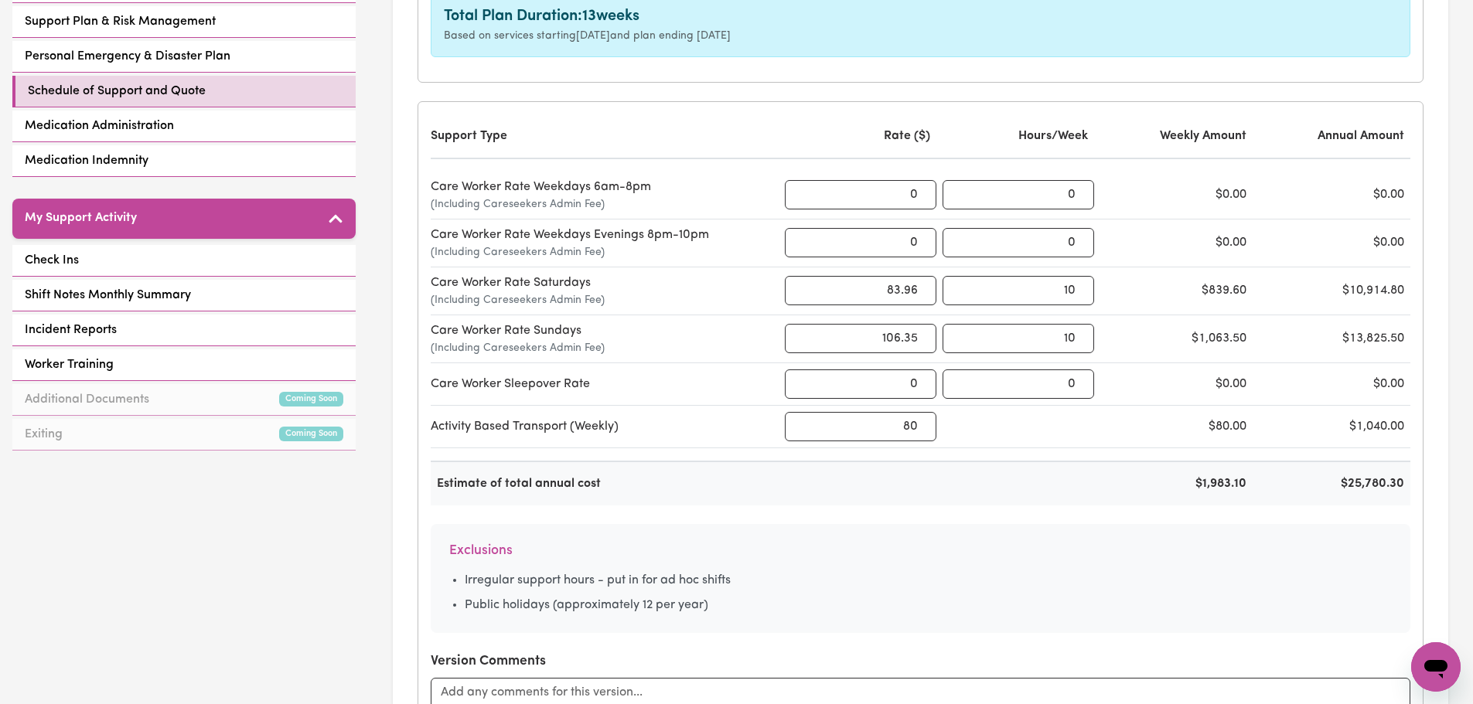
scroll to position [464, 0]
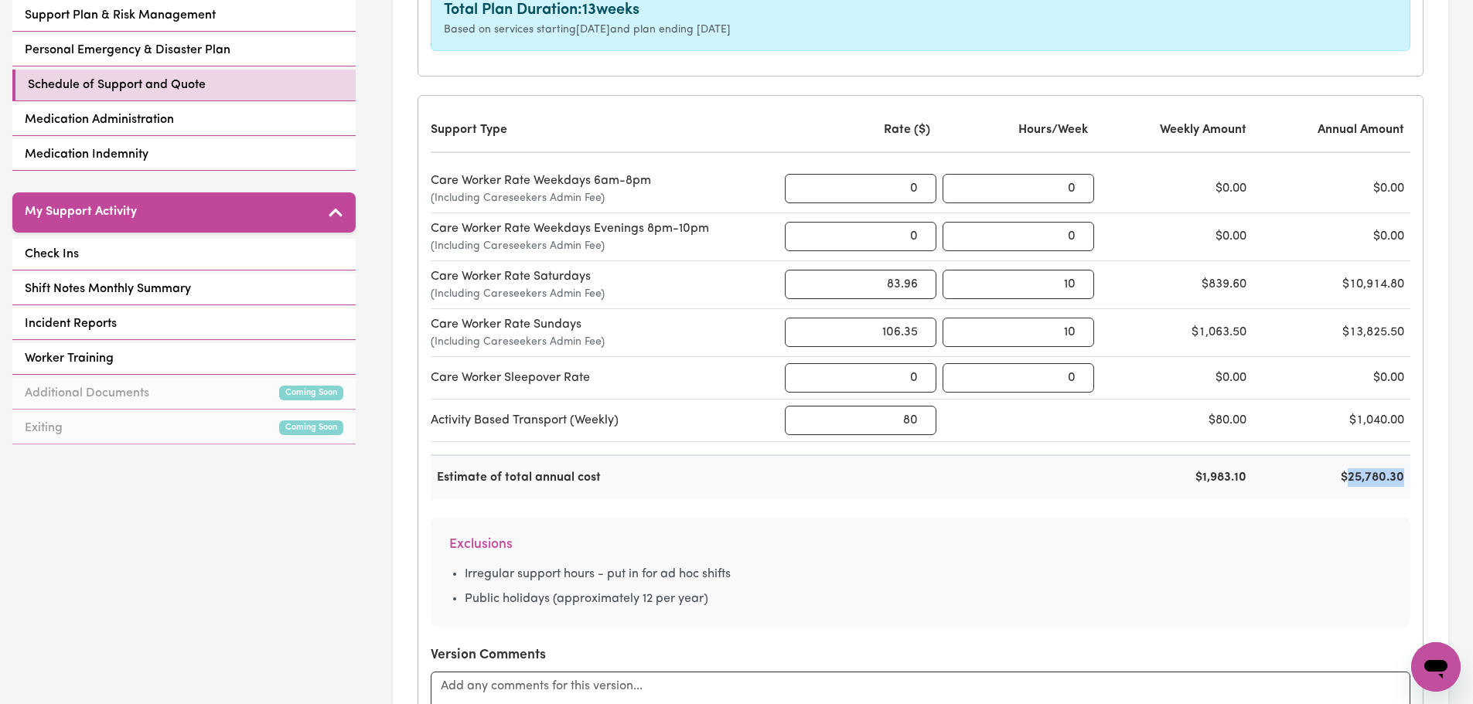
drag, startPoint x: 1410, startPoint y: 481, endPoint x: 1349, endPoint y: 481, distance: 61.9
click at [1349, 481] on div "Support Type Rate ($) Hours/Week Weekly Amount Annual Amount Care Worker Rate W…" at bounding box center [920, 424] width 1004 height 656
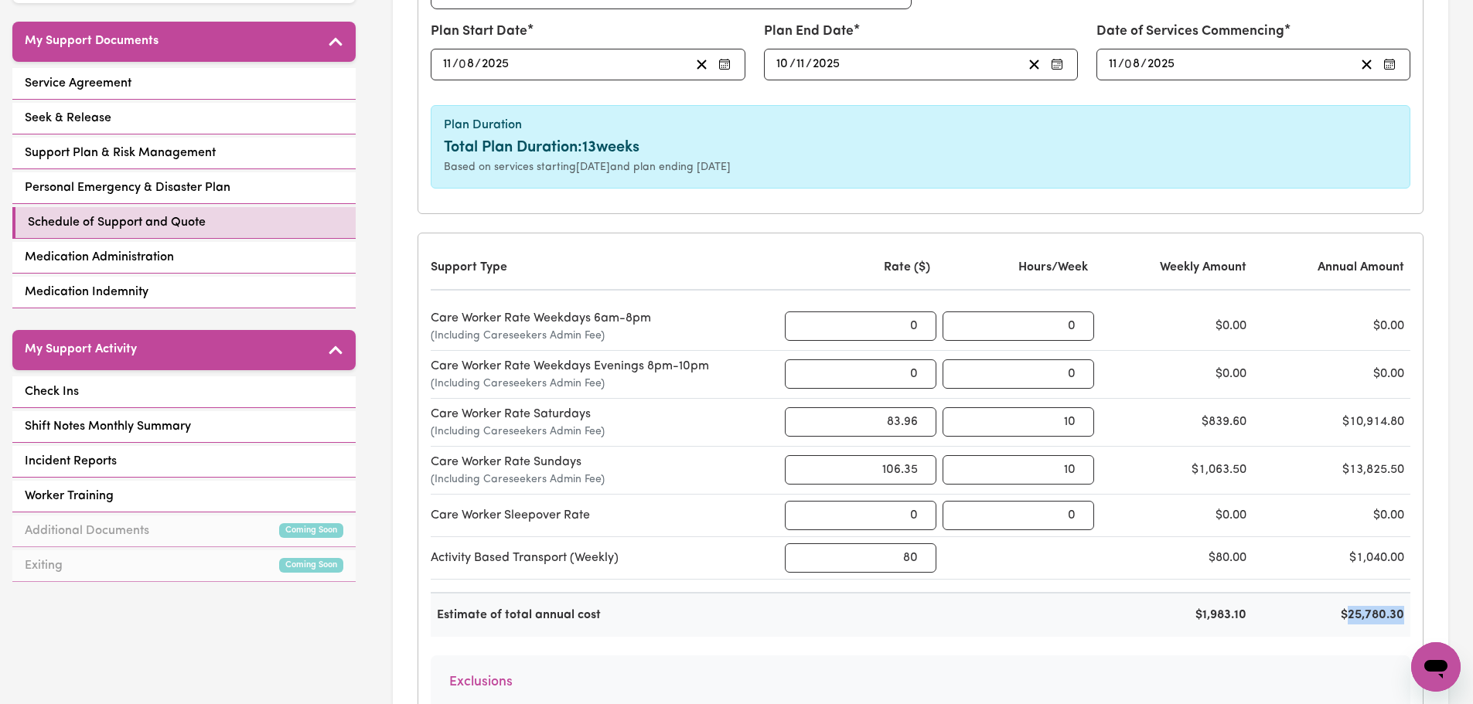
scroll to position [309, 0]
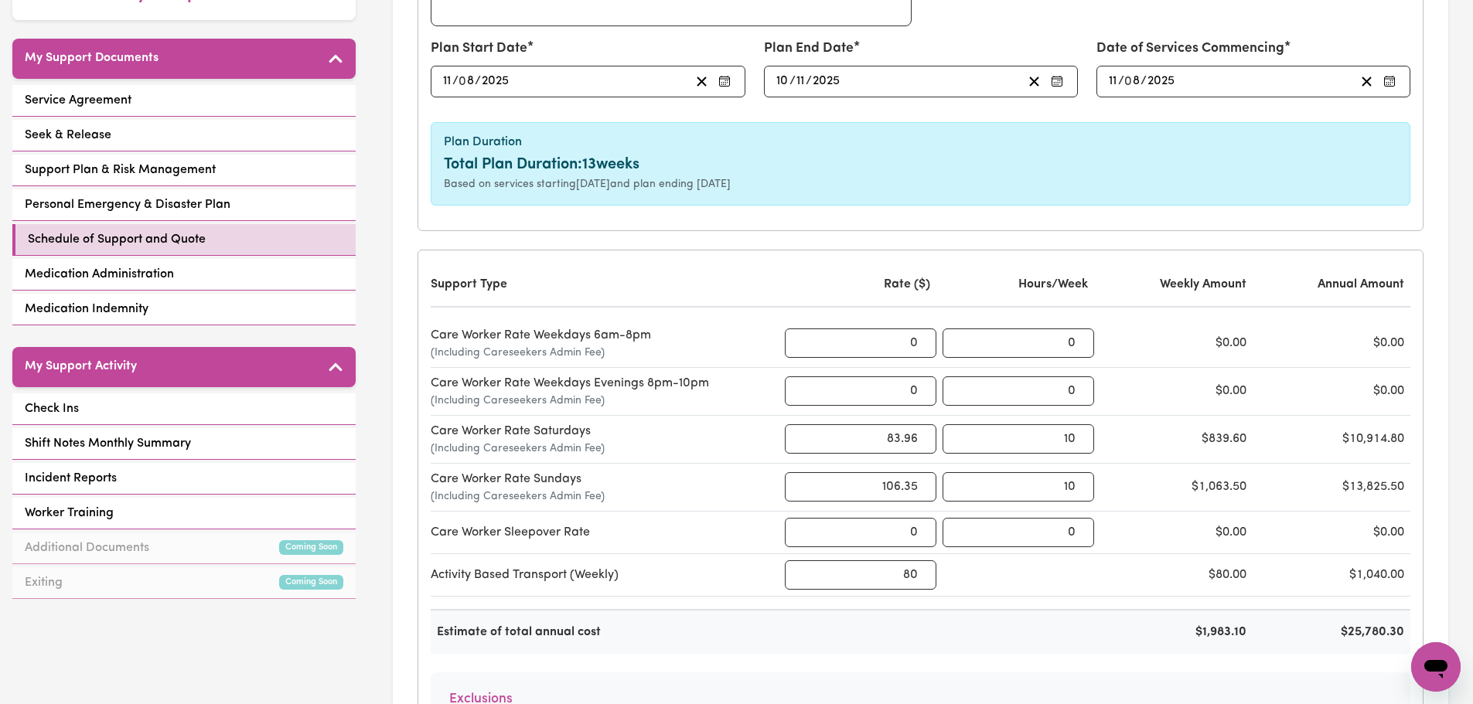
click at [1377, 540] on div "$0.00" at bounding box center [1335, 532] width 152 height 19
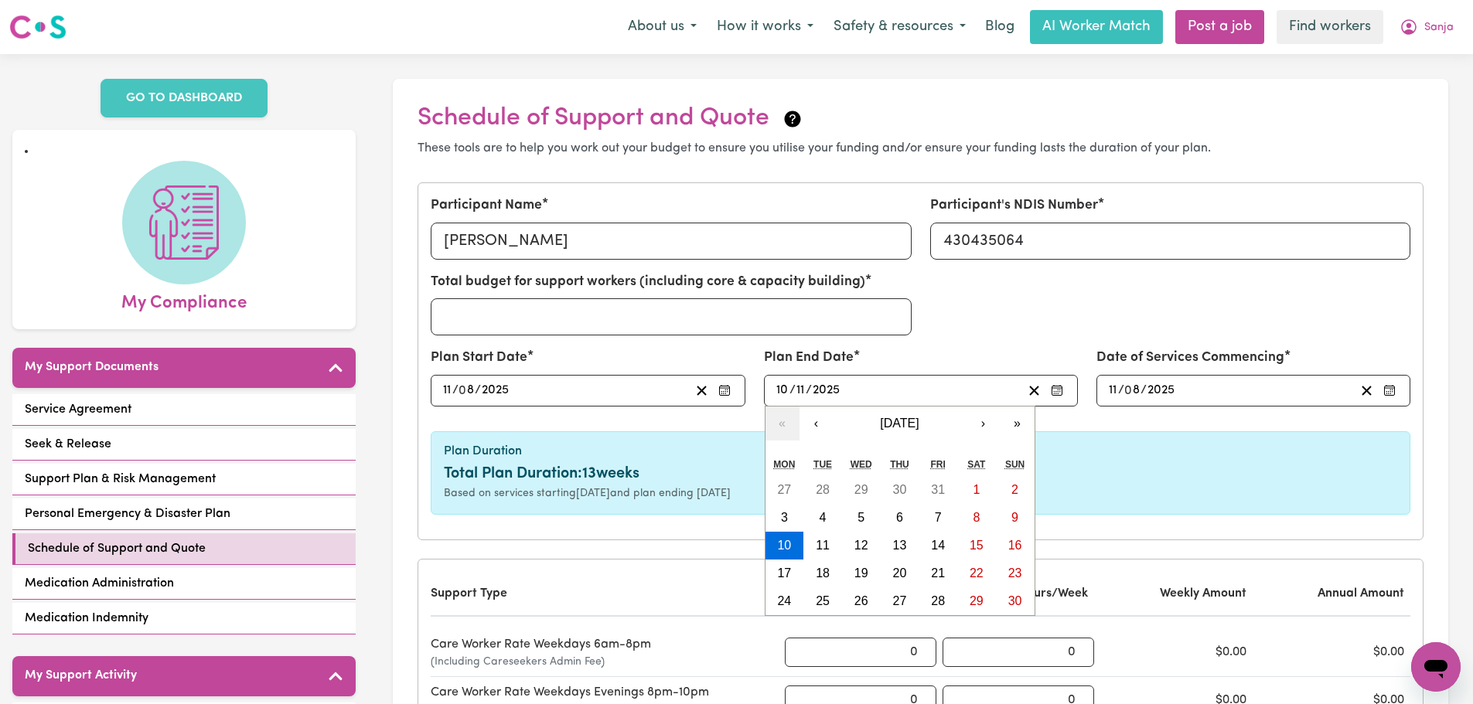
click at [783, 392] on input "10" at bounding box center [783, 390] width 14 height 21
type input "[DATE]"
type input "1"
type input "[DATE]"
type input "10"
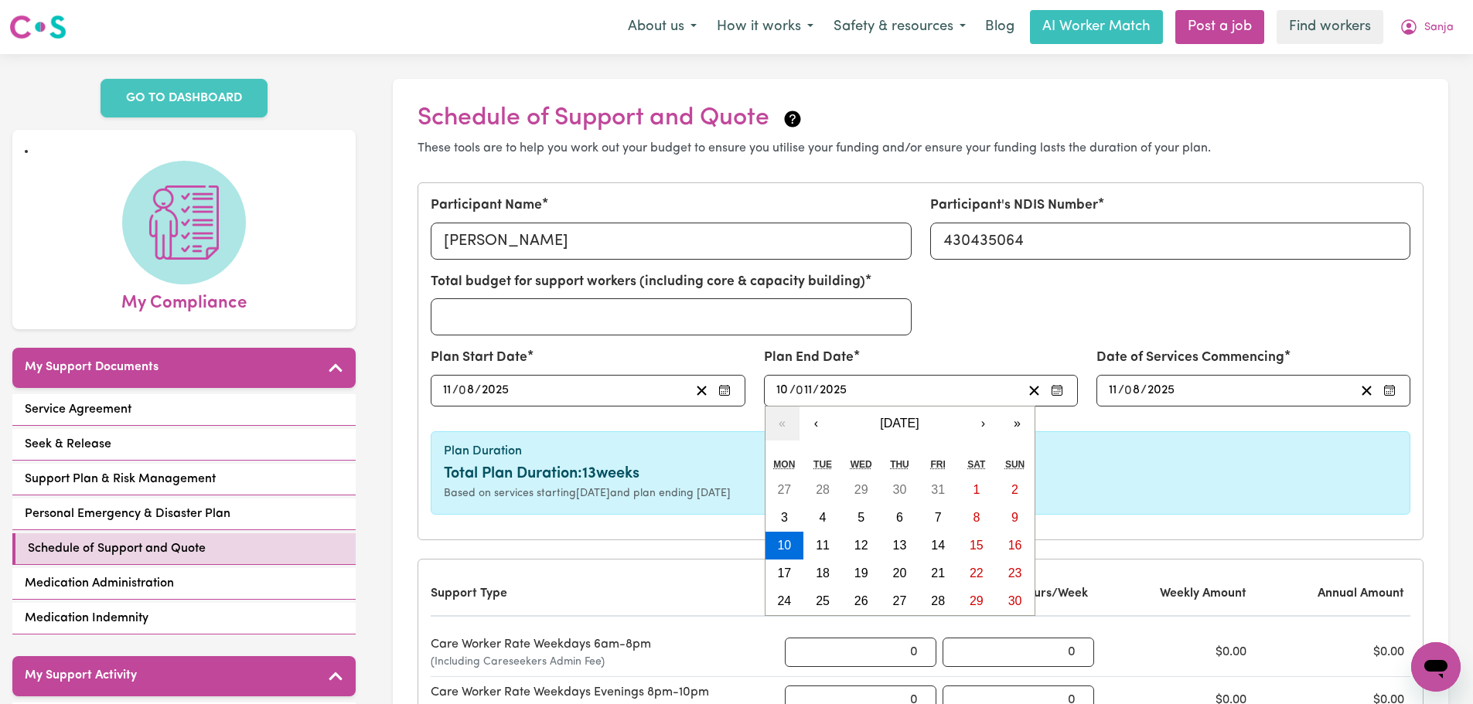
type input "0"
type input "[DATE]"
type input "11"
type input "8"
type input "520"
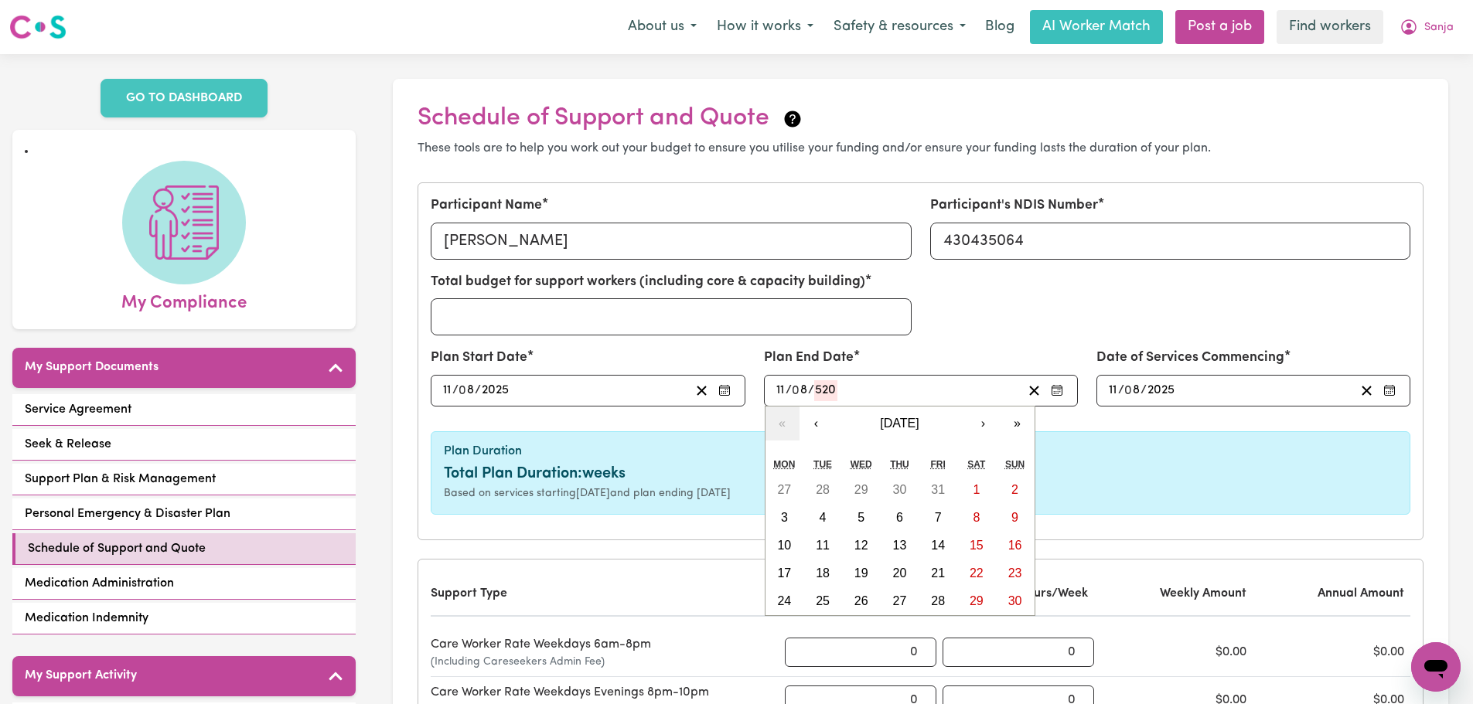
type input "5202-08-11"
type input "5202"
type input "[PHONE_NUMBER]"
type input "52027"
type input "5202-08-11"
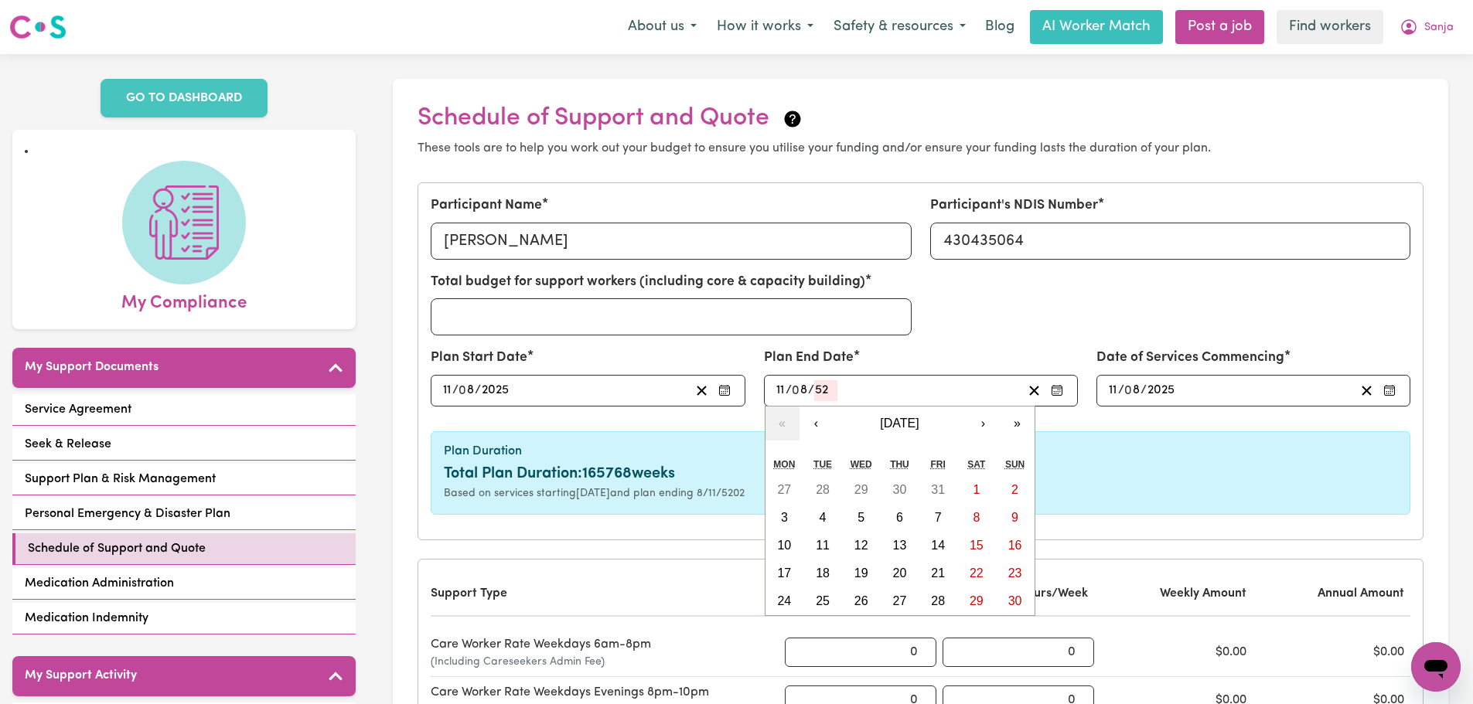
type input "5"
type input "202"
type input "[DATE]"
type input "2027"
click at [905, 355] on div "Plan End Date [DATE] 11 / 0 8 / 2027 « ‹ [DATE] › » Mon Tue Wed Thu Fri Sat Sun…" at bounding box center [921, 377] width 314 height 58
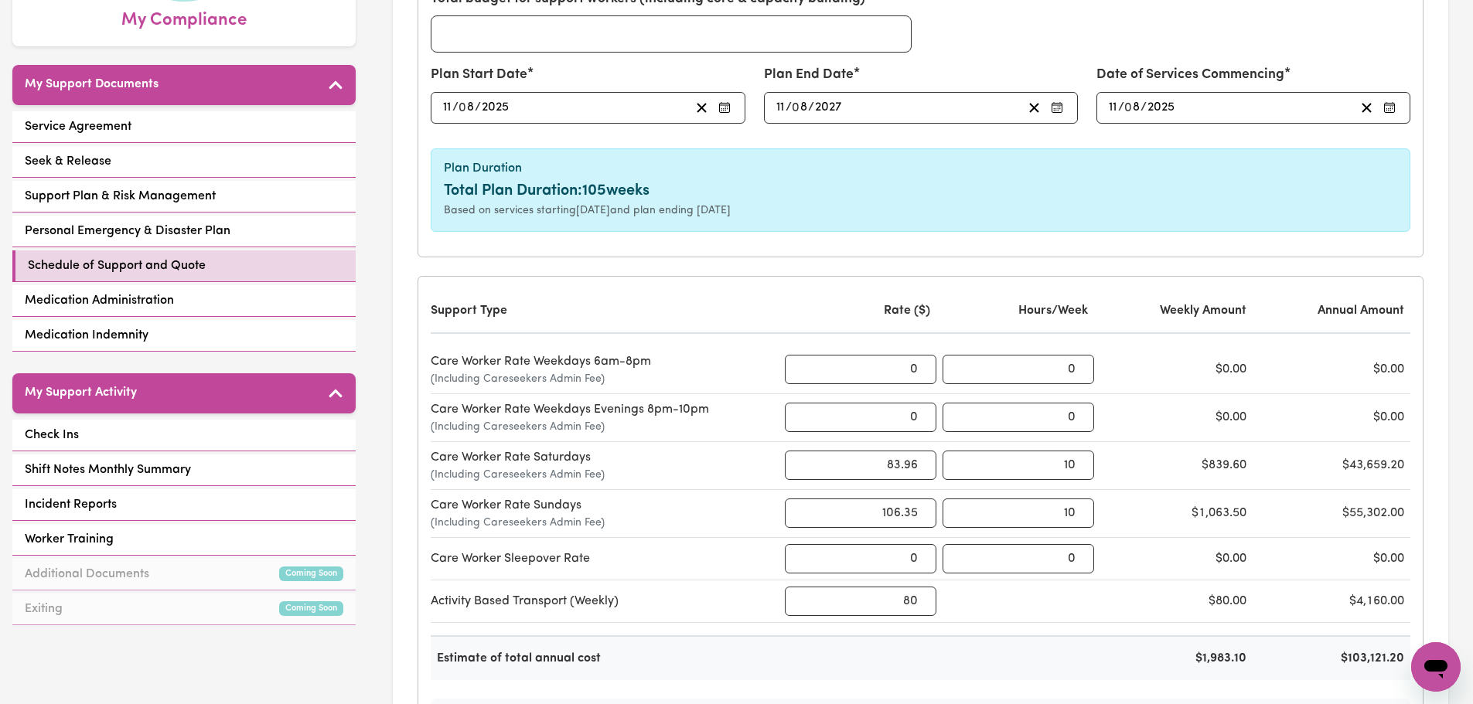
scroll to position [387, 0]
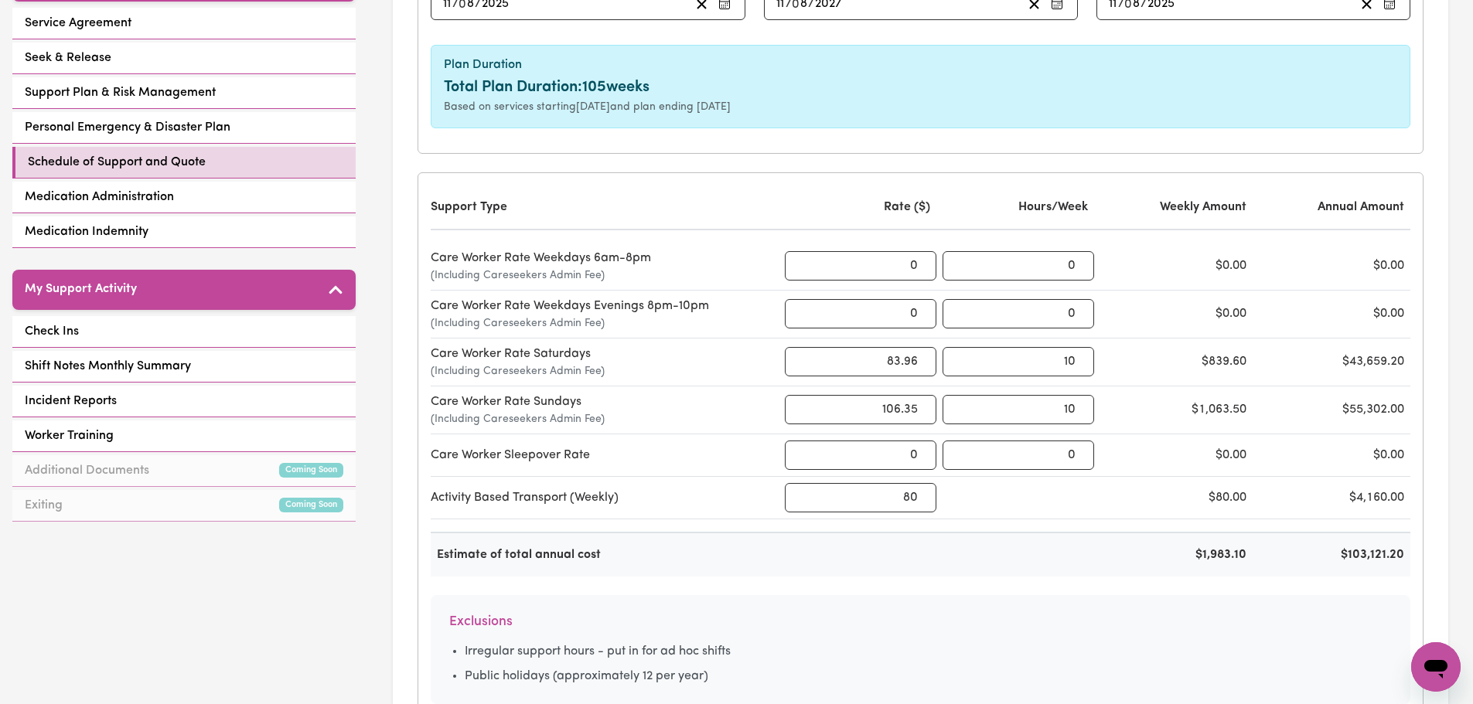
click at [1391, 570] on div "Estimate of total annual cost $1,983.10 $103,121.20" at bounding box center [921, 554] width 980 height 45
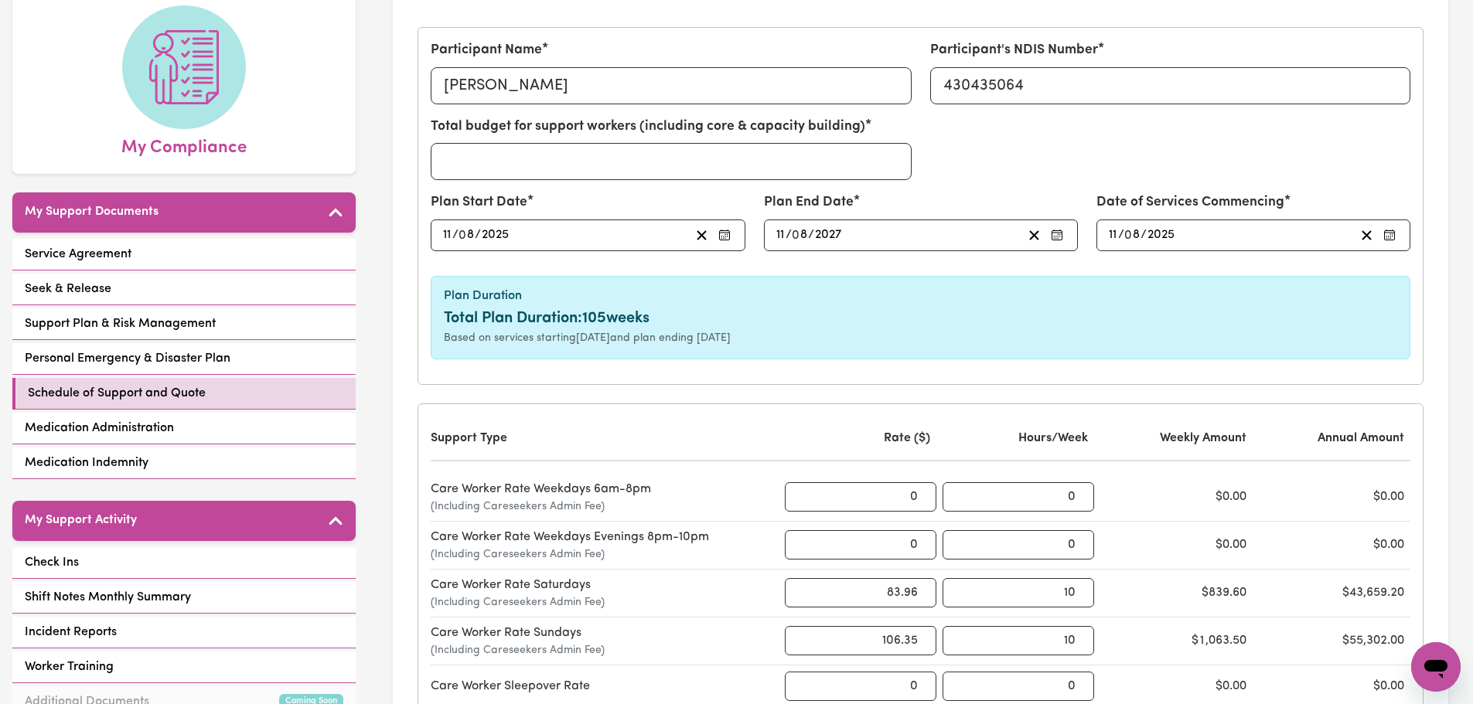
scroll to position [155, 0]
click at [779, 230] on input "11" at bounding box center [781, 236] width 10 height 21
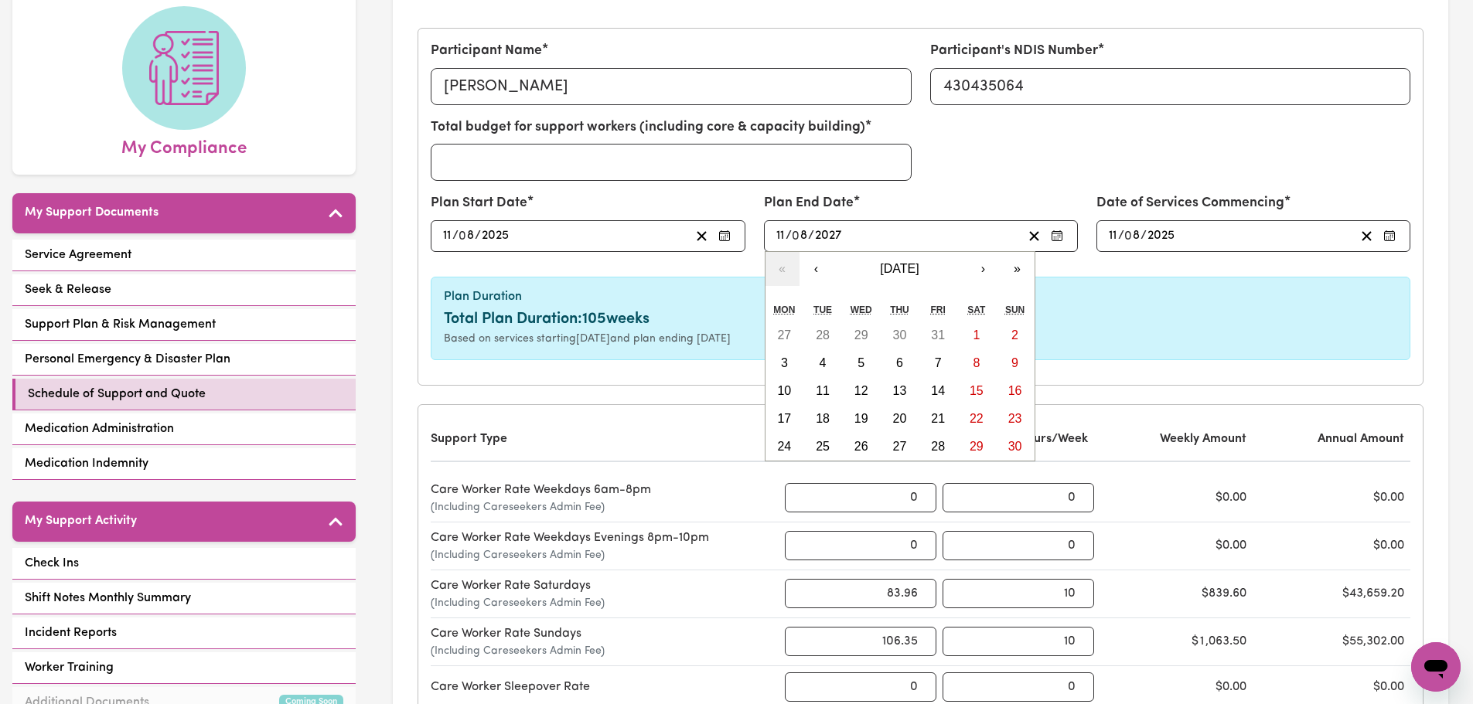
type input "[DATE]"
type input "1"
type input "[DATE]"
type input "10"
type input "[DATE]"
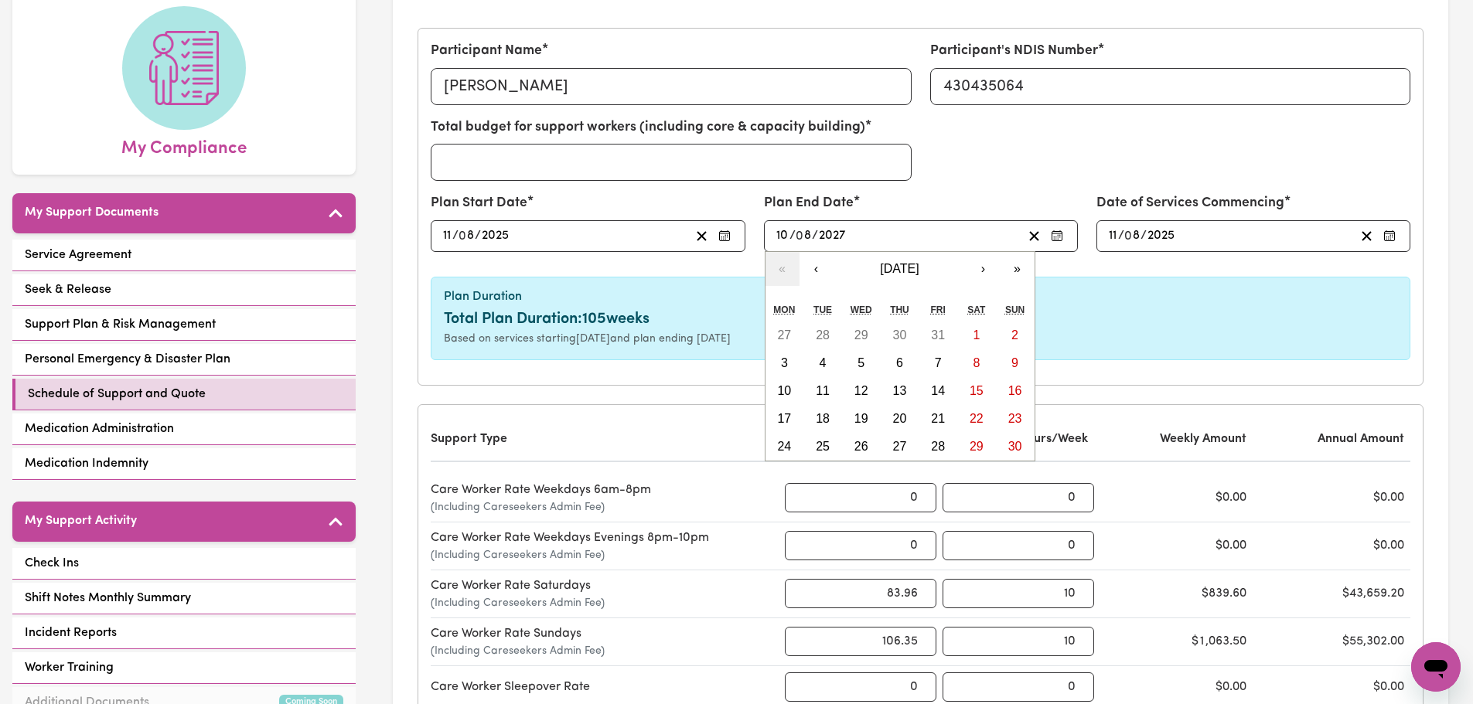
type input "1"
type input "[DATE]"
type input "11"
type input "202"
type input "[DATE]"
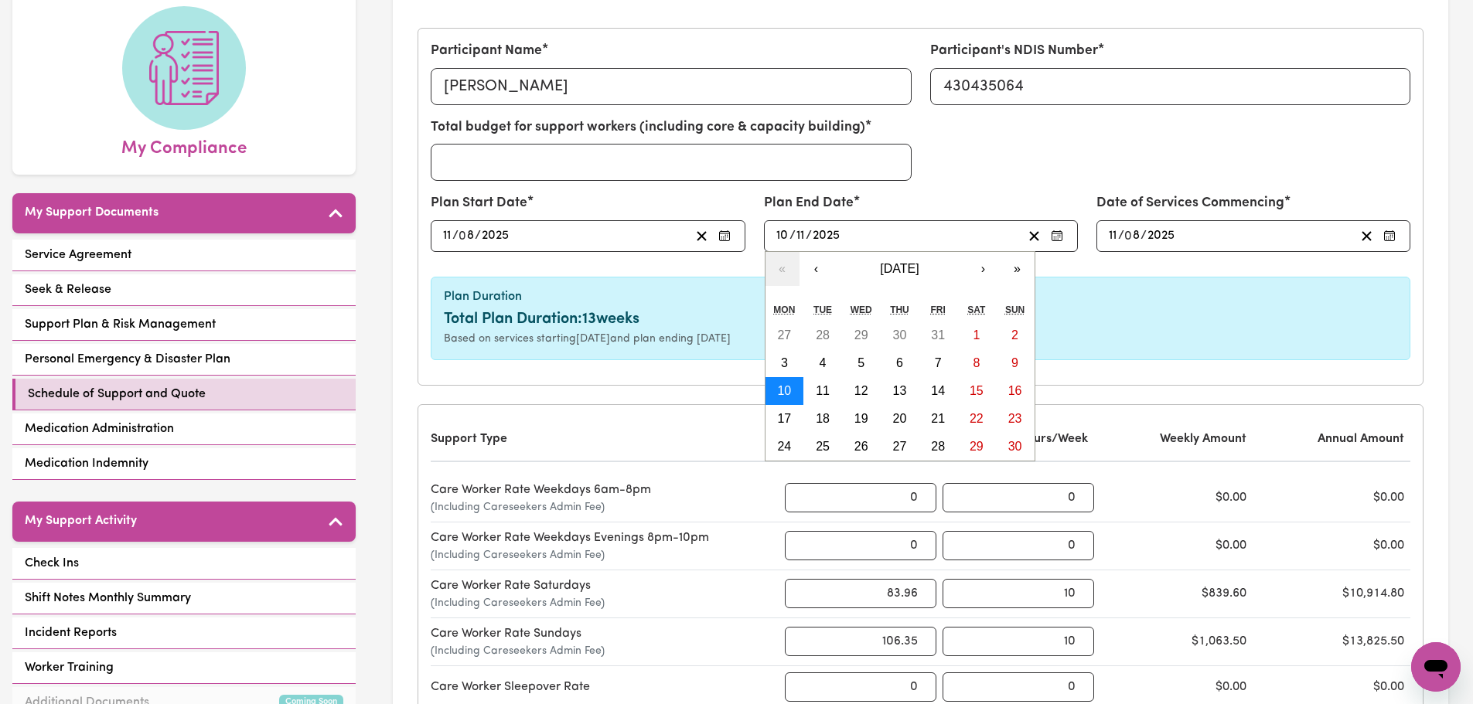
type input "2025"
click at [780, 399] on button "10" at bounding box center [784, 391] width 39 height 28
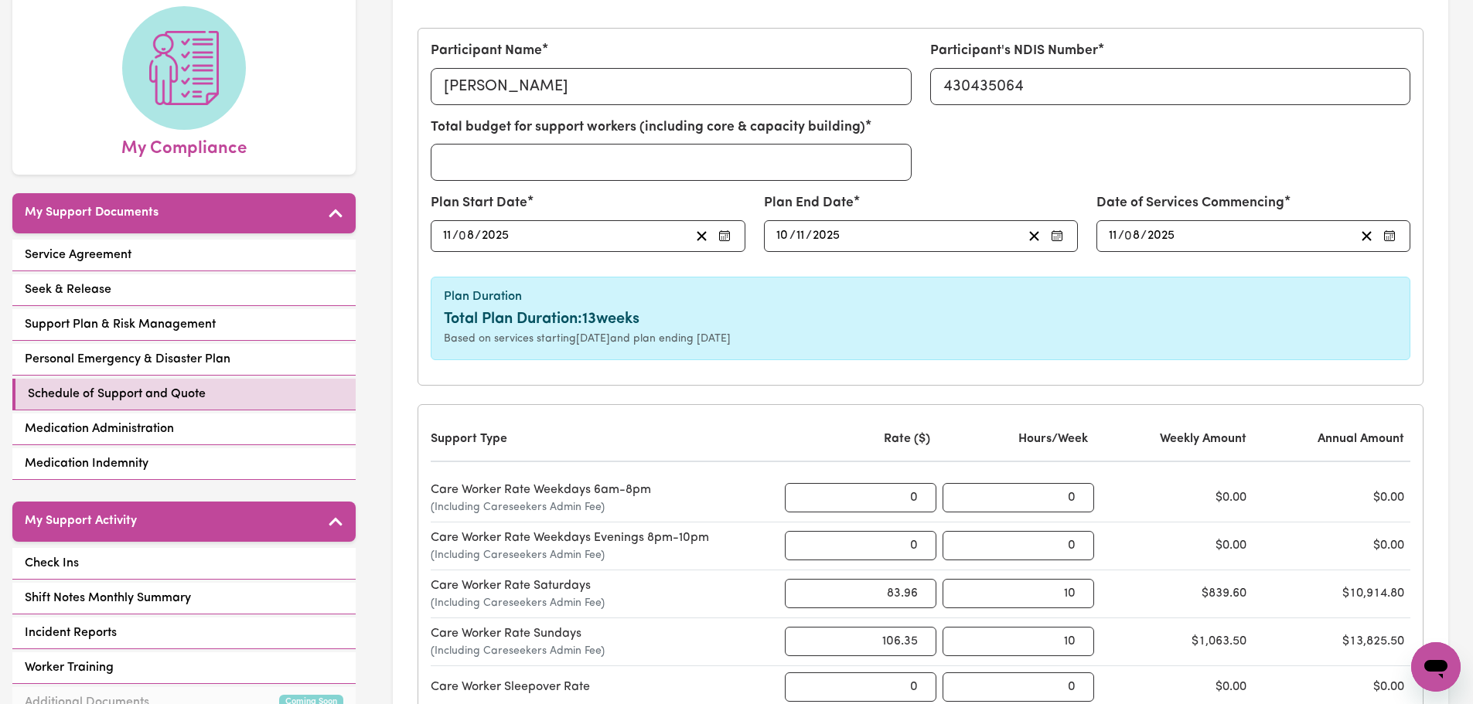
click at [786, 394] on form "Participant Name [PERSON_NAME] Participant's NDIS Number 430435064 Total budget…" at bounding box center [921, 571] width 1006 height 1086
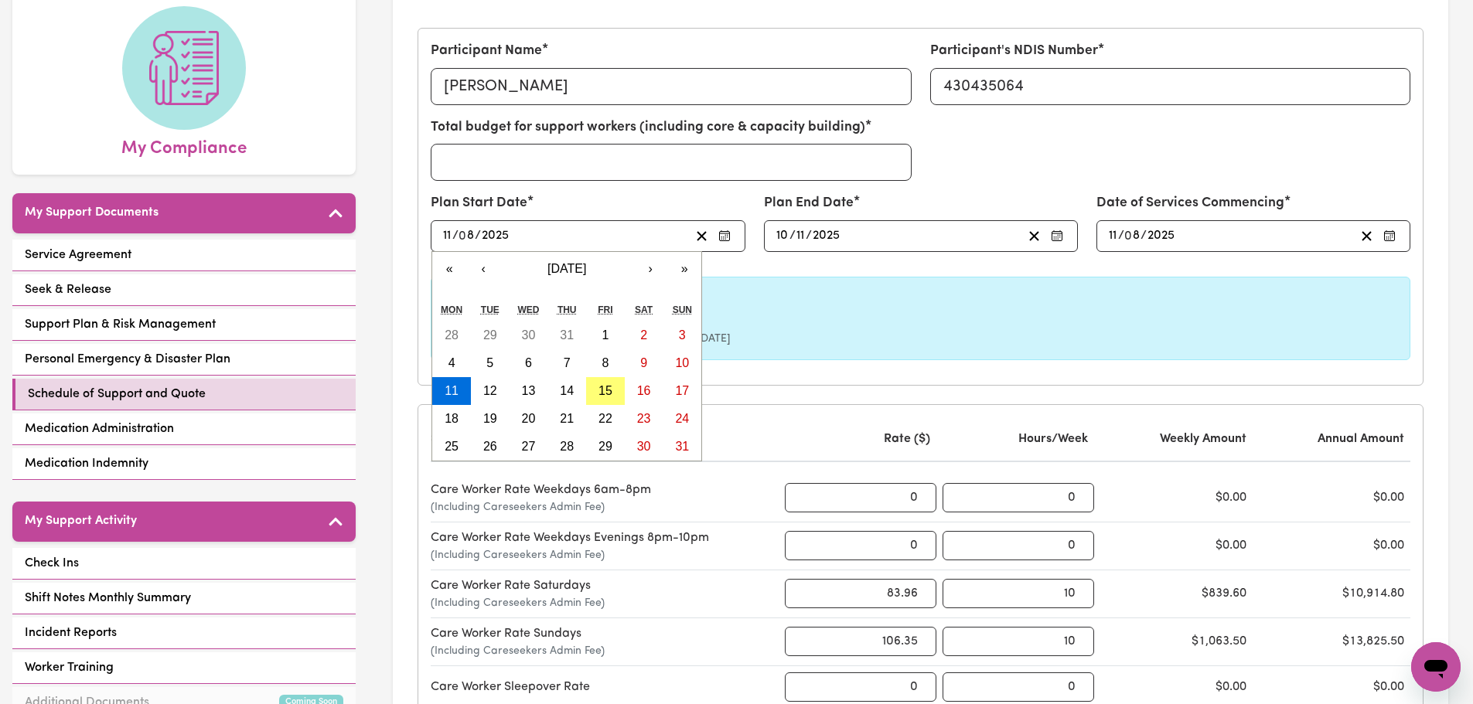
click at [446, 237] on input "11" at bounding box center [447, 236] width 10 height 21
type input "[DATE]"
type input "1"
type input "[DATE]"
type input "11"
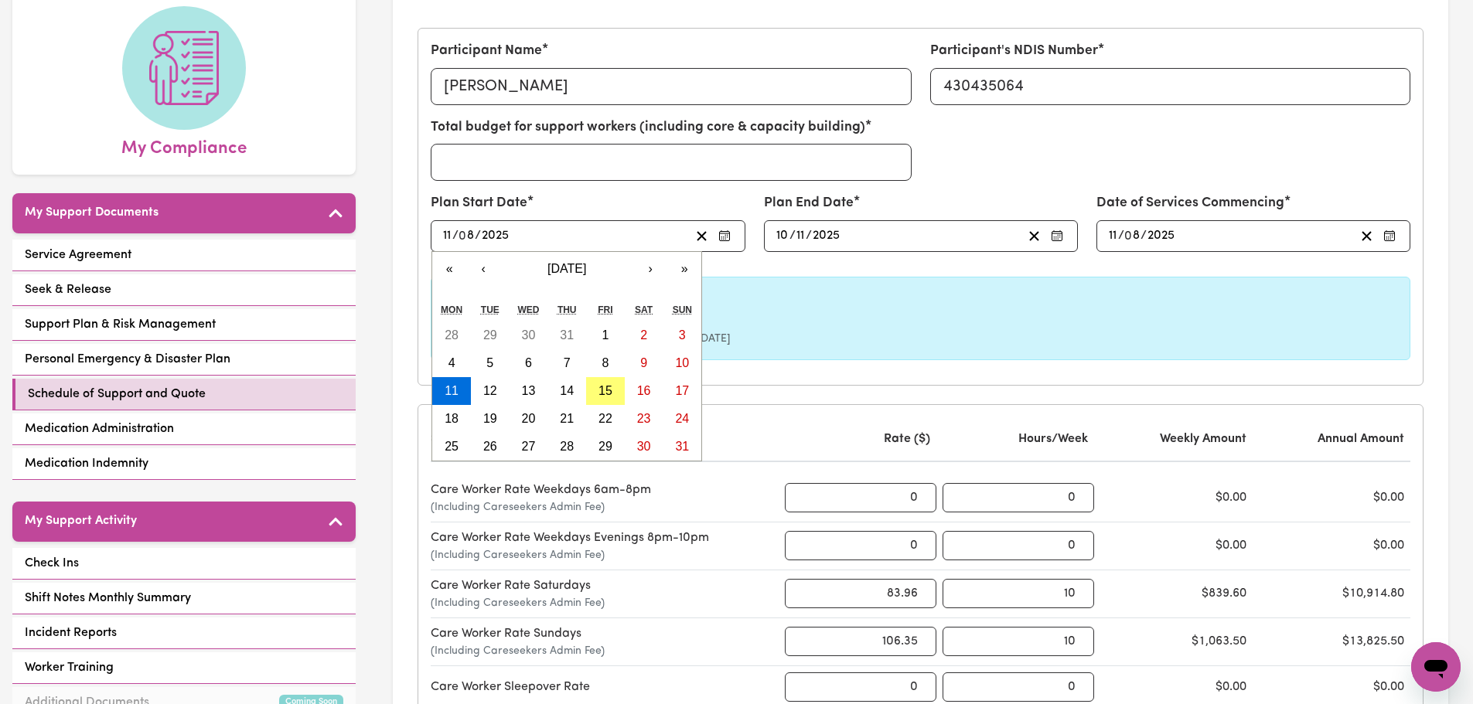
type input "[DATE]"
type input "1"
type input "[DATE]"
type input "11"
type input "[DATE]"
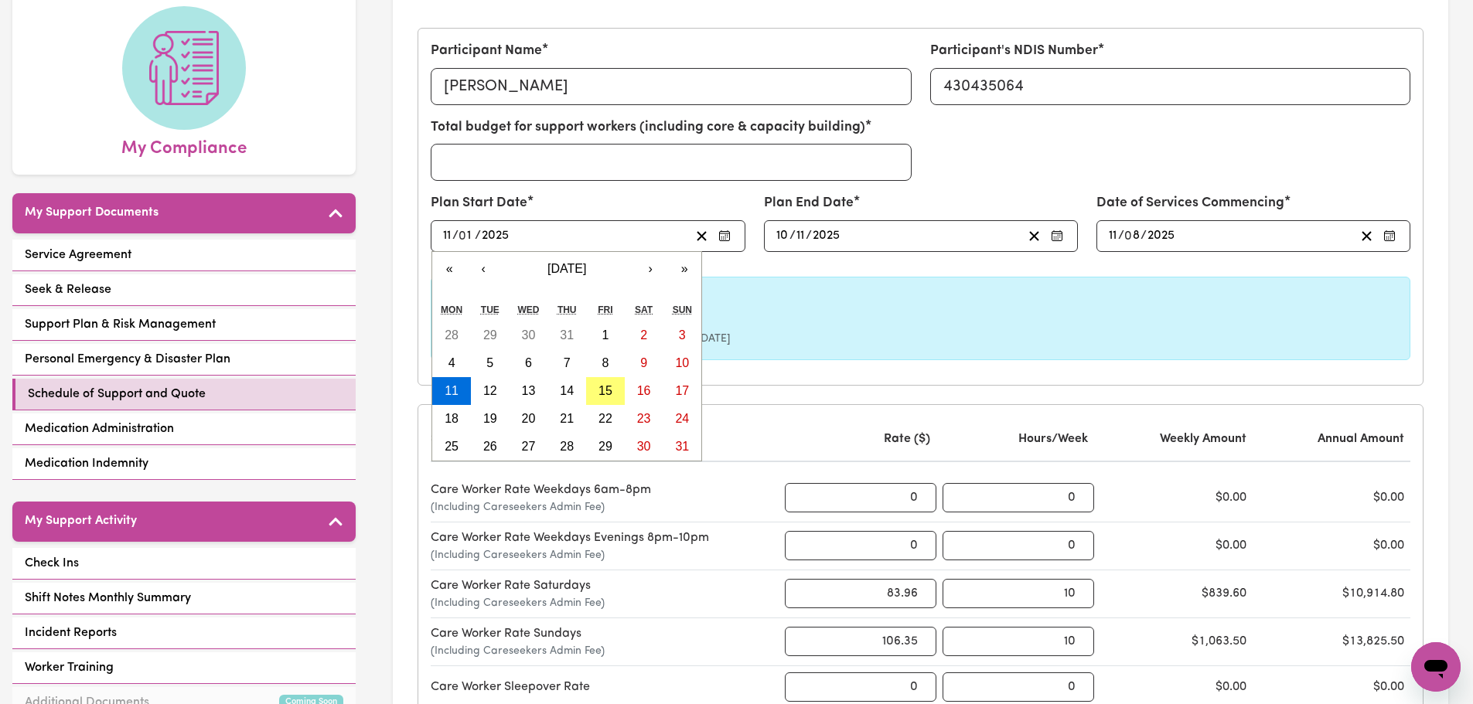
type input "11"
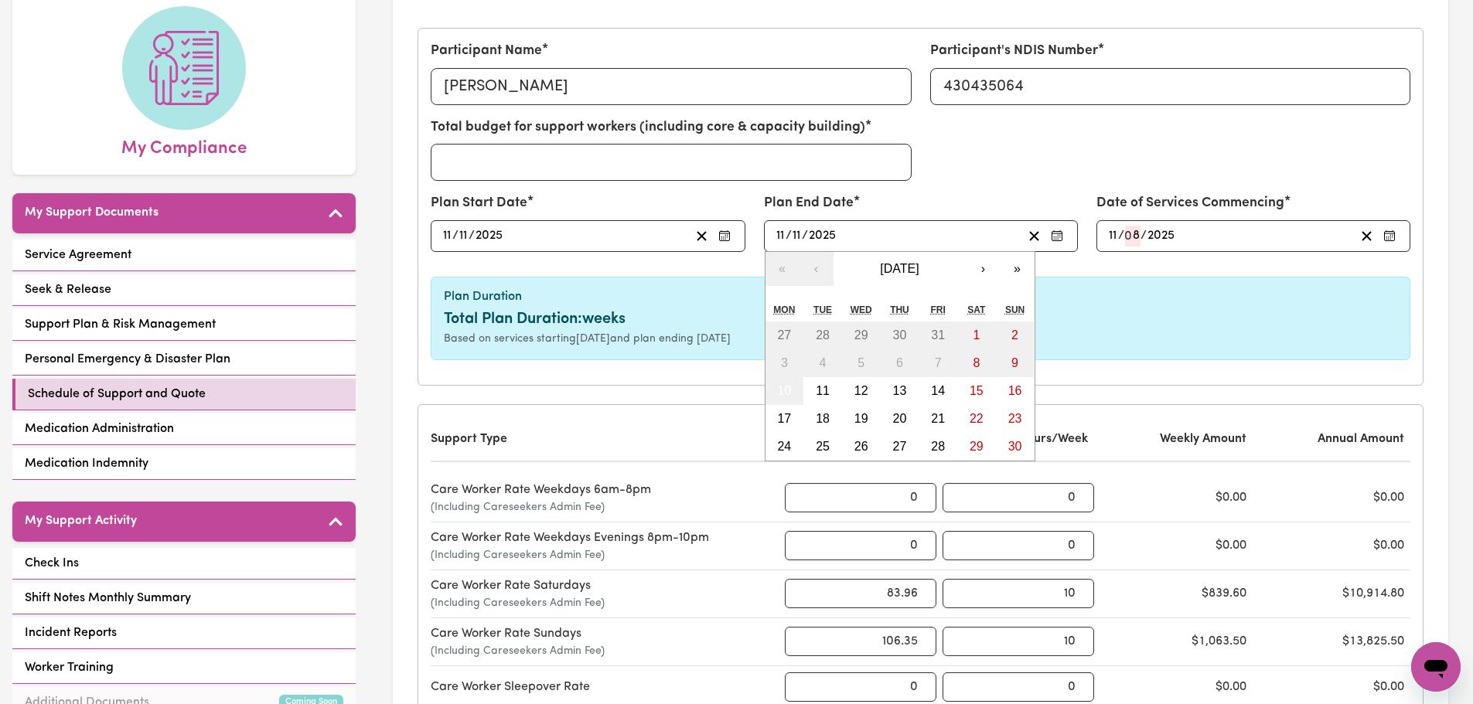
click at [779, 237] on input "11" at bounding box center [781, 236] width 10 height 21
type input "10"
type input "02"
type input "0"
type input "202"
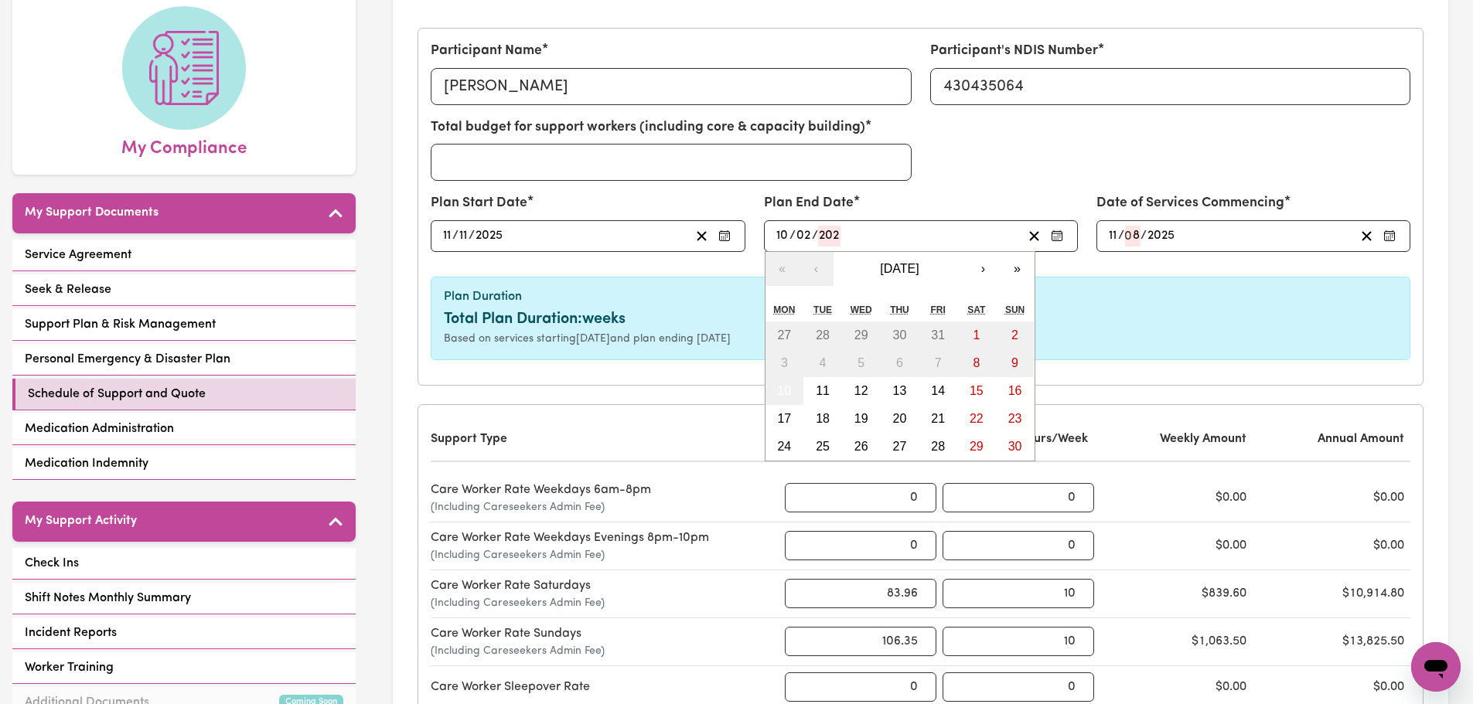
type input "[DATE]"
type input "2"
type input "2026"
type input "[DATE]"
type input "11"
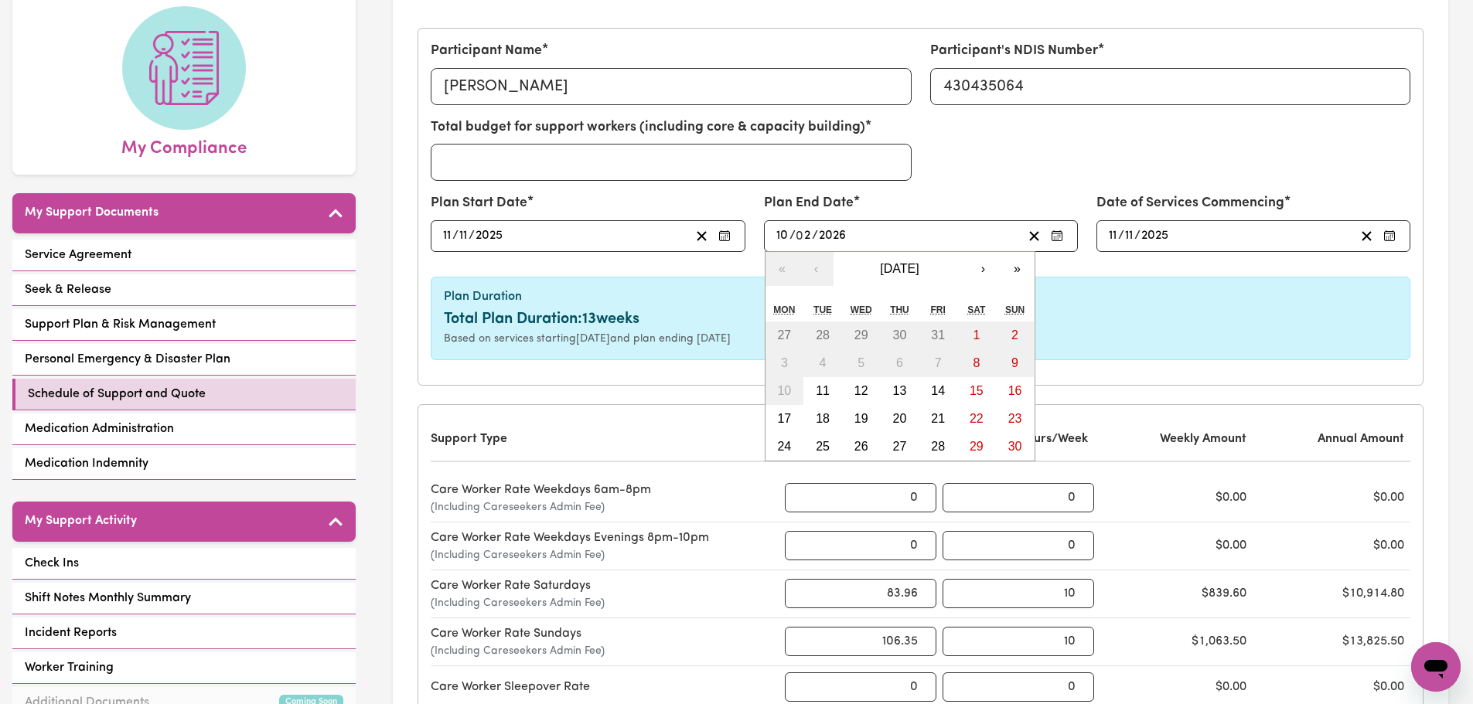
type input "2026"
click at [1157, 336] on div "Based on services starting [DATE] and plan ending [DATE]" at bounding box center [920, 339] width 953 height 16
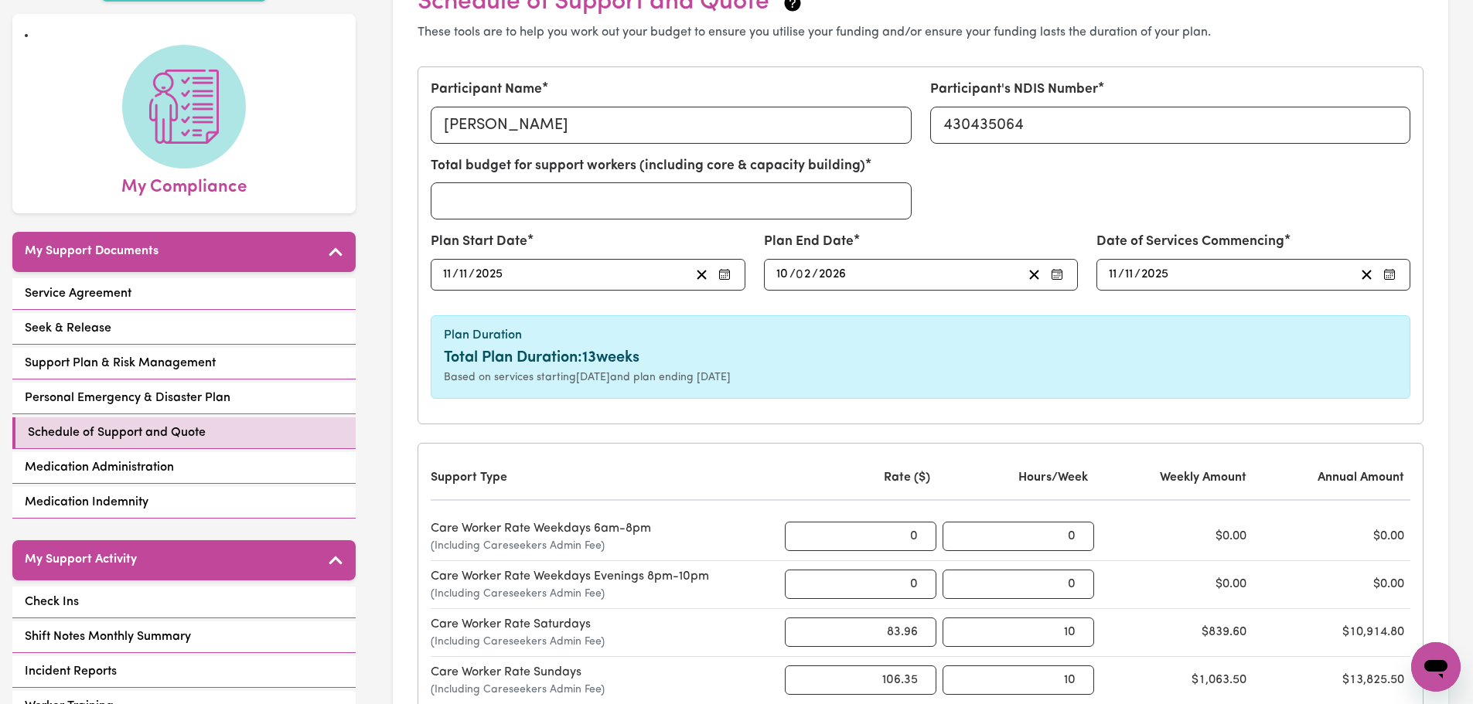
scroll to position [0, 0]
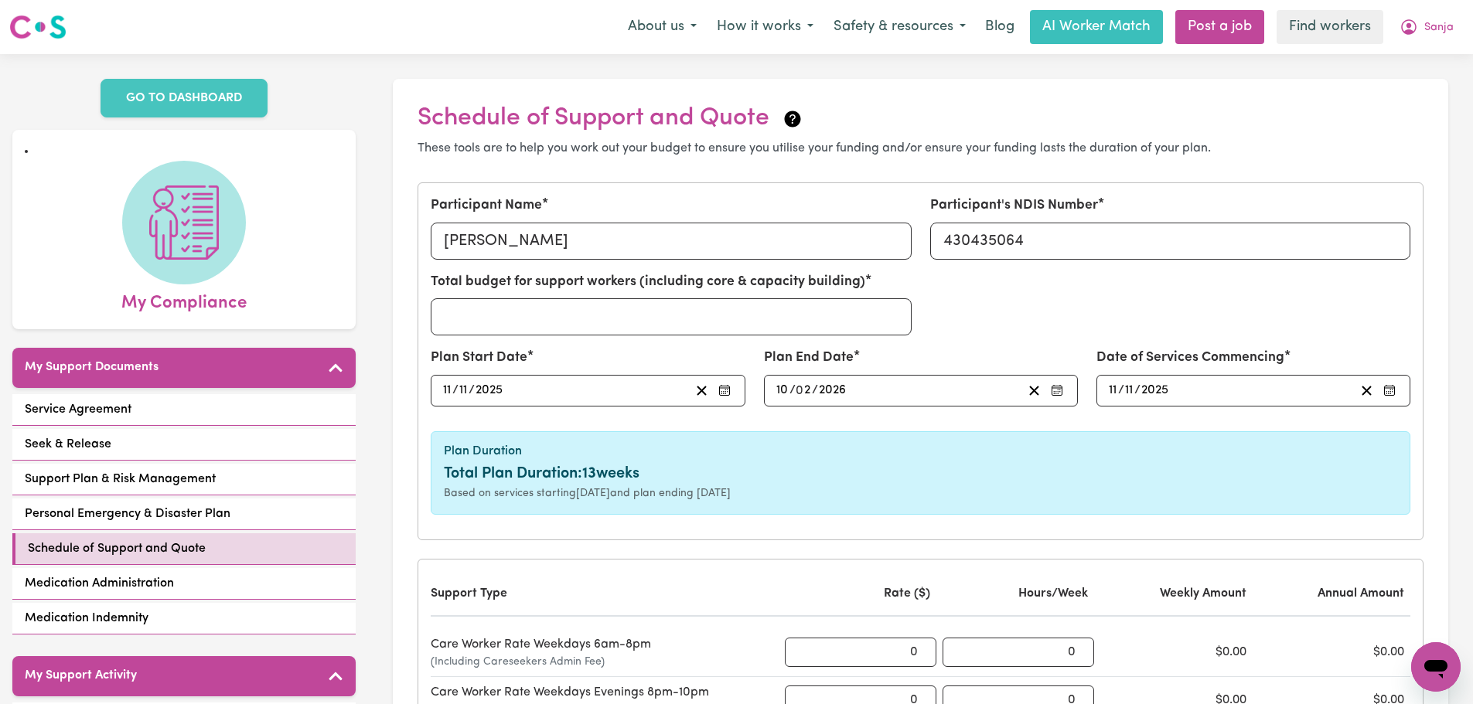
click at [973, 336] on div "Total budget for support workers (including core & capacity building)" at bounding box center [920, 310] width 998 height 76
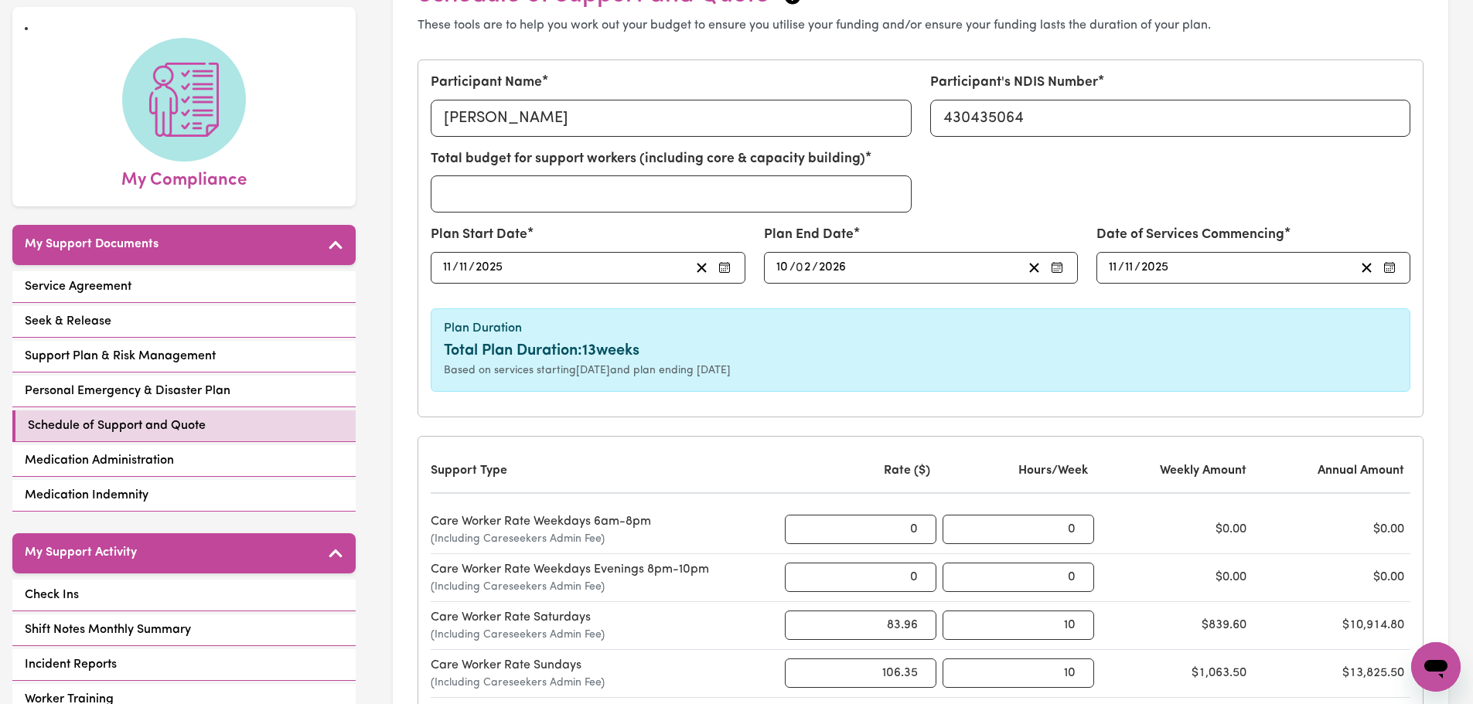
scroll to position [77, 0]
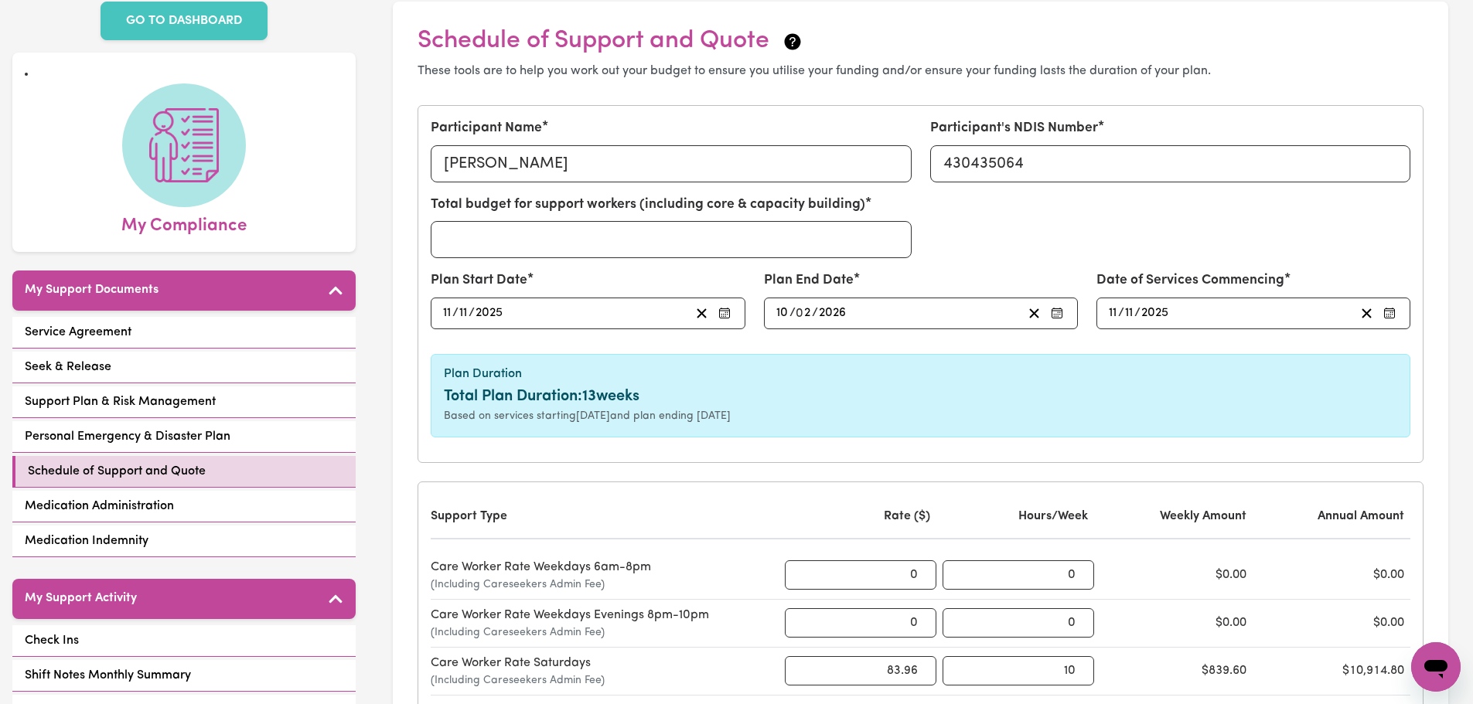
click at [444, 318] on input "11" at bounding box center [447, 313] width 10 height 21
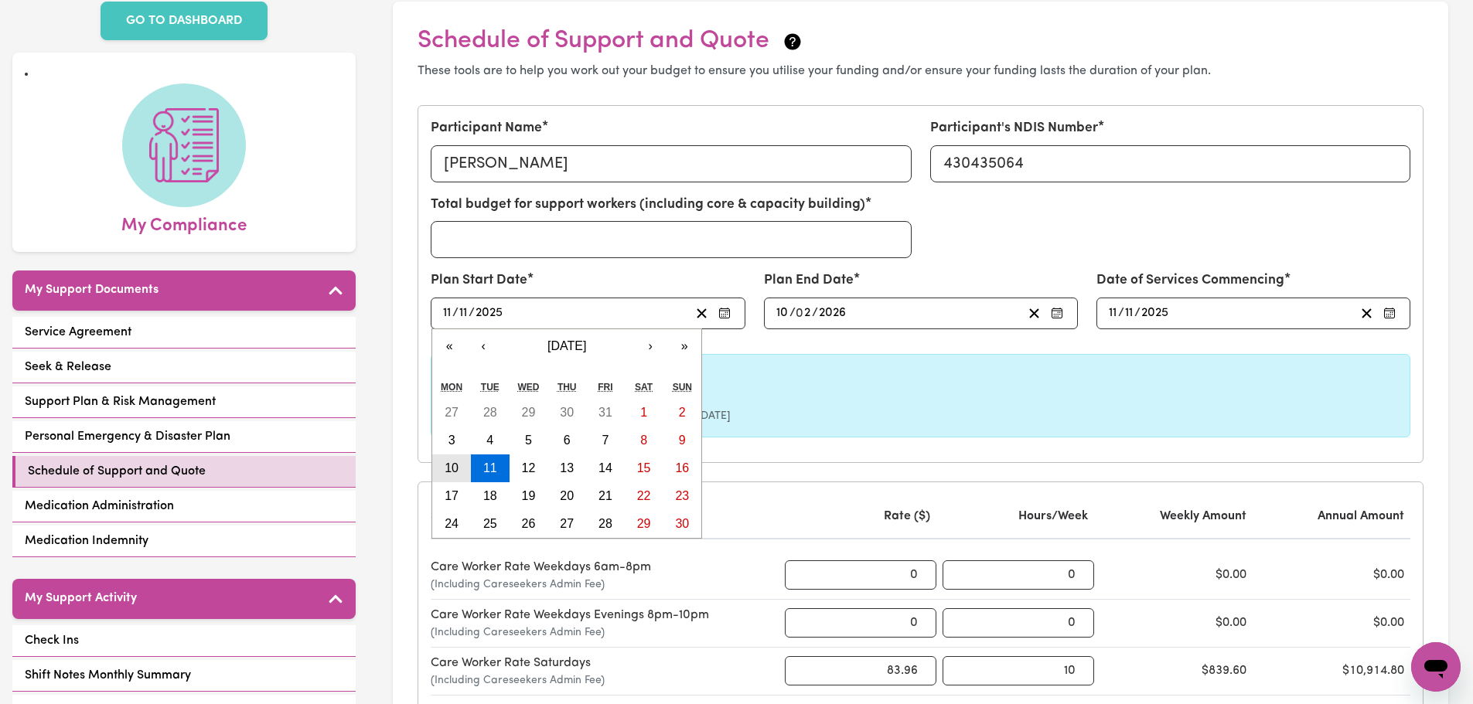
click at [453, 474] on abbr "10" at bounding box center [452, 468] width 14 height 13
type input "[DATE]"
type input "10"
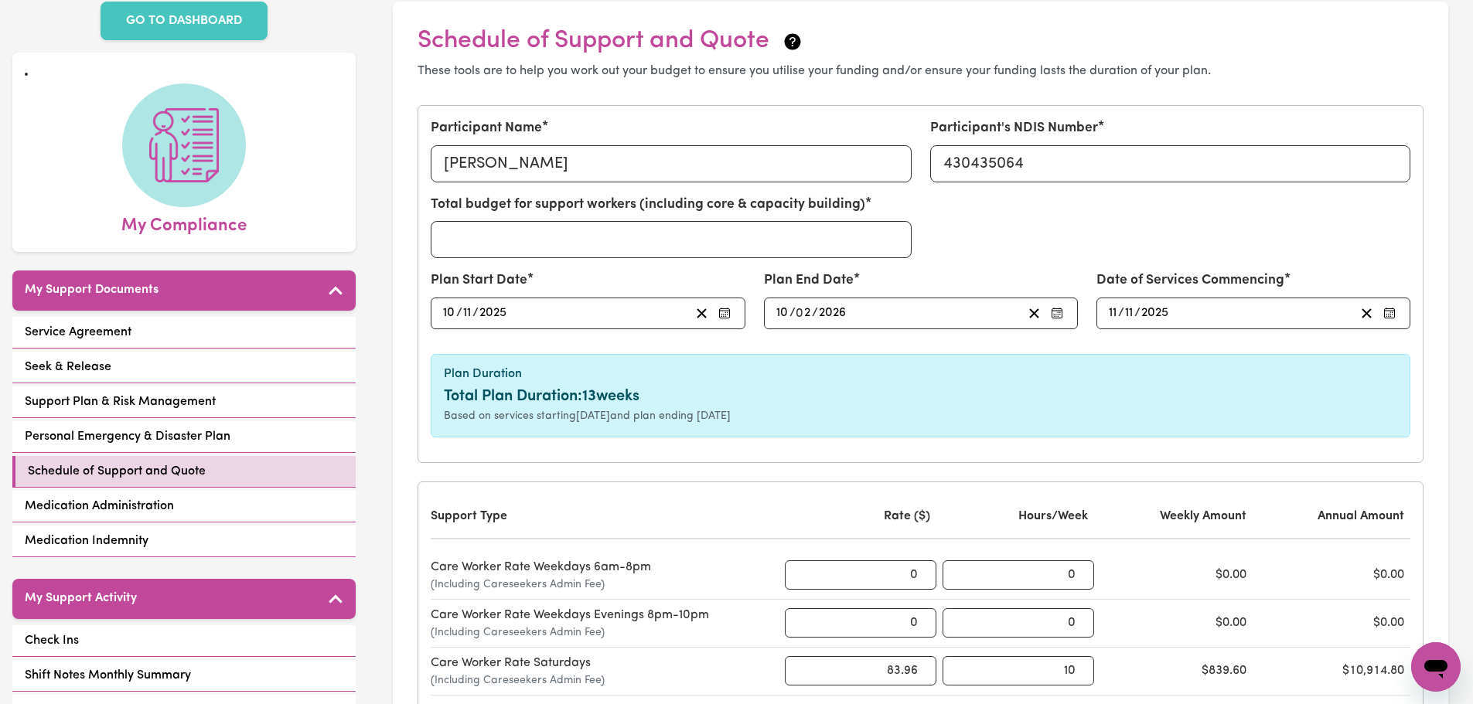
click at [449, 312] on input "10" at bounding box center [449, 313] width 14 height 21
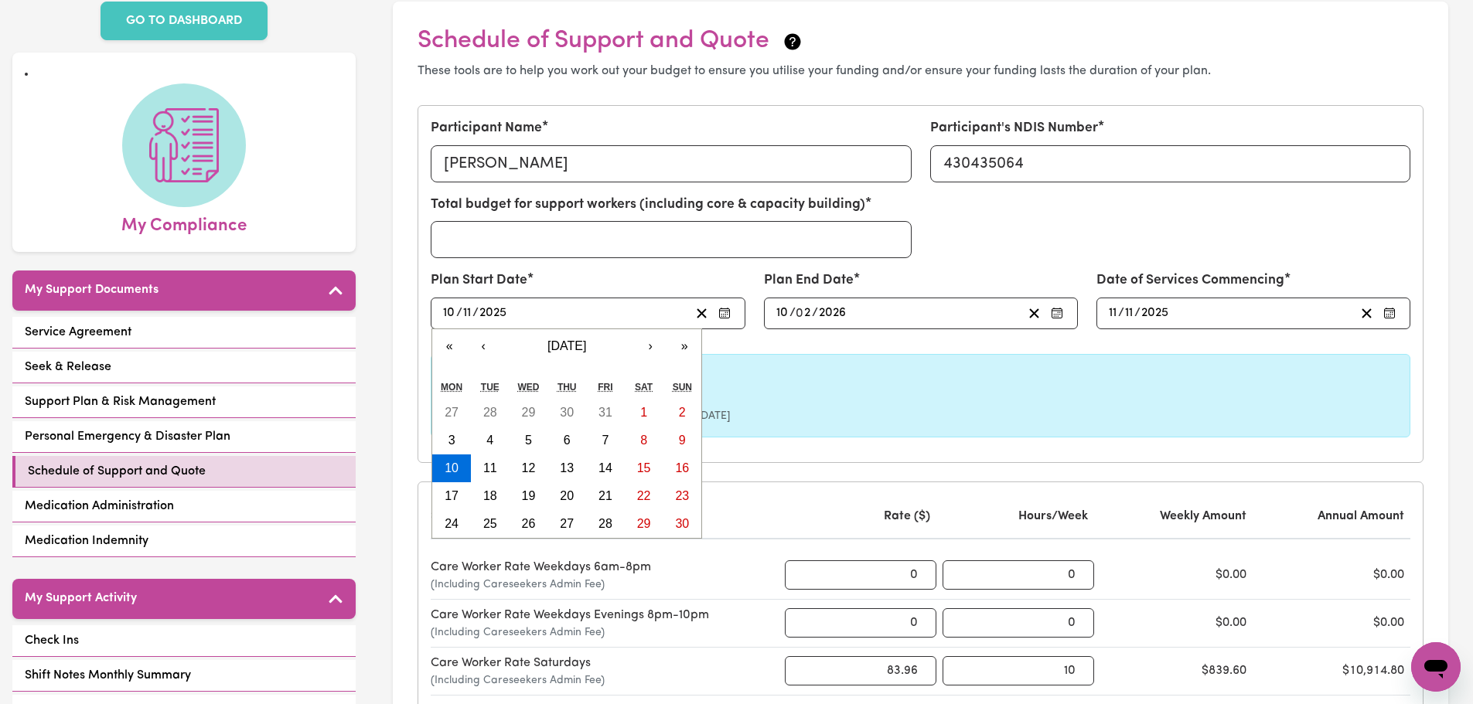
type input "[DATE]"
type input "1"
type input "[DATE]"
type input "11"
type input "0"
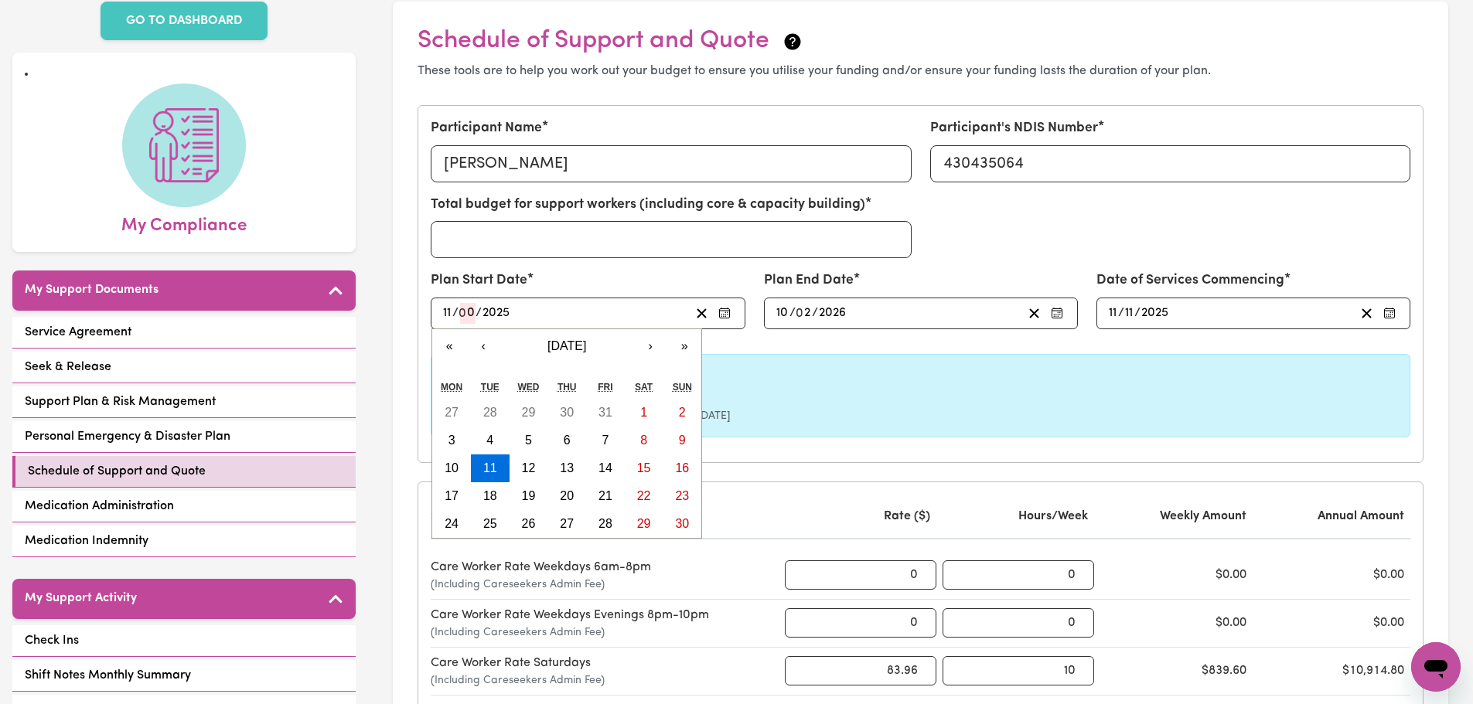
type input "[DATE]"
type input "8"
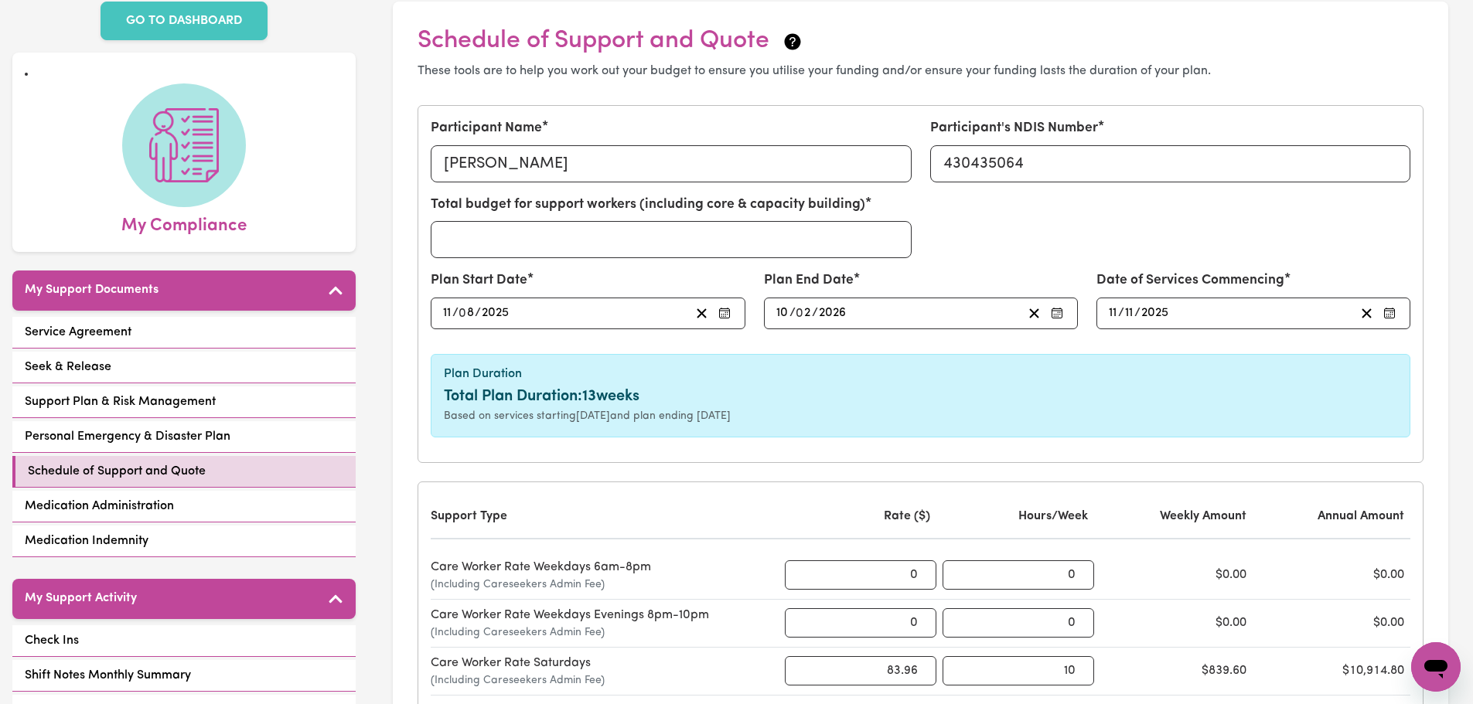
click at [882, 410] on div "Based on services starting [DATE] and plan ending [DATE]" at bounding box center [920, 416] width 953 height 16
click at [781, 312] on input "10" at bounding box center [783, 313] width 14 height 21
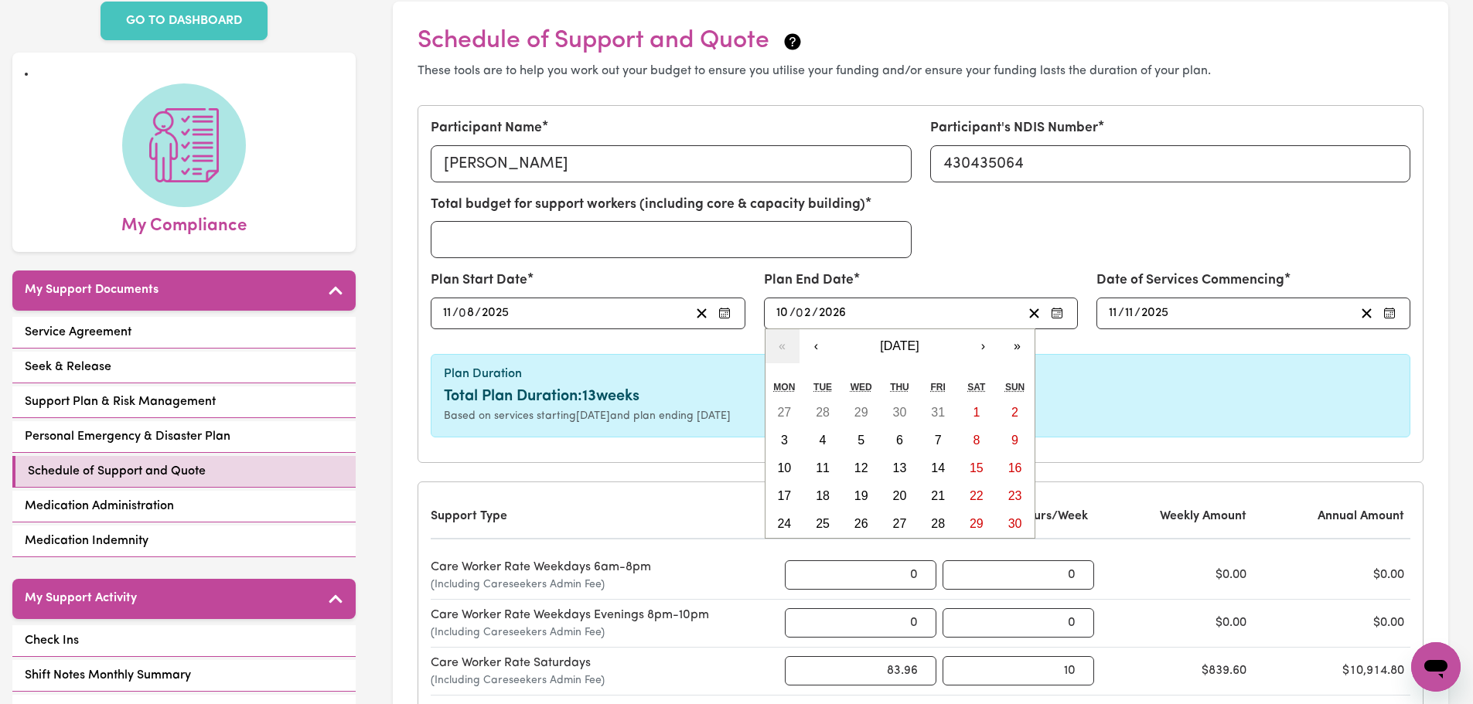
type input "[DATE]"
type input "1"
type input "[DATE]"
type input "10"
type input "[DATE]"
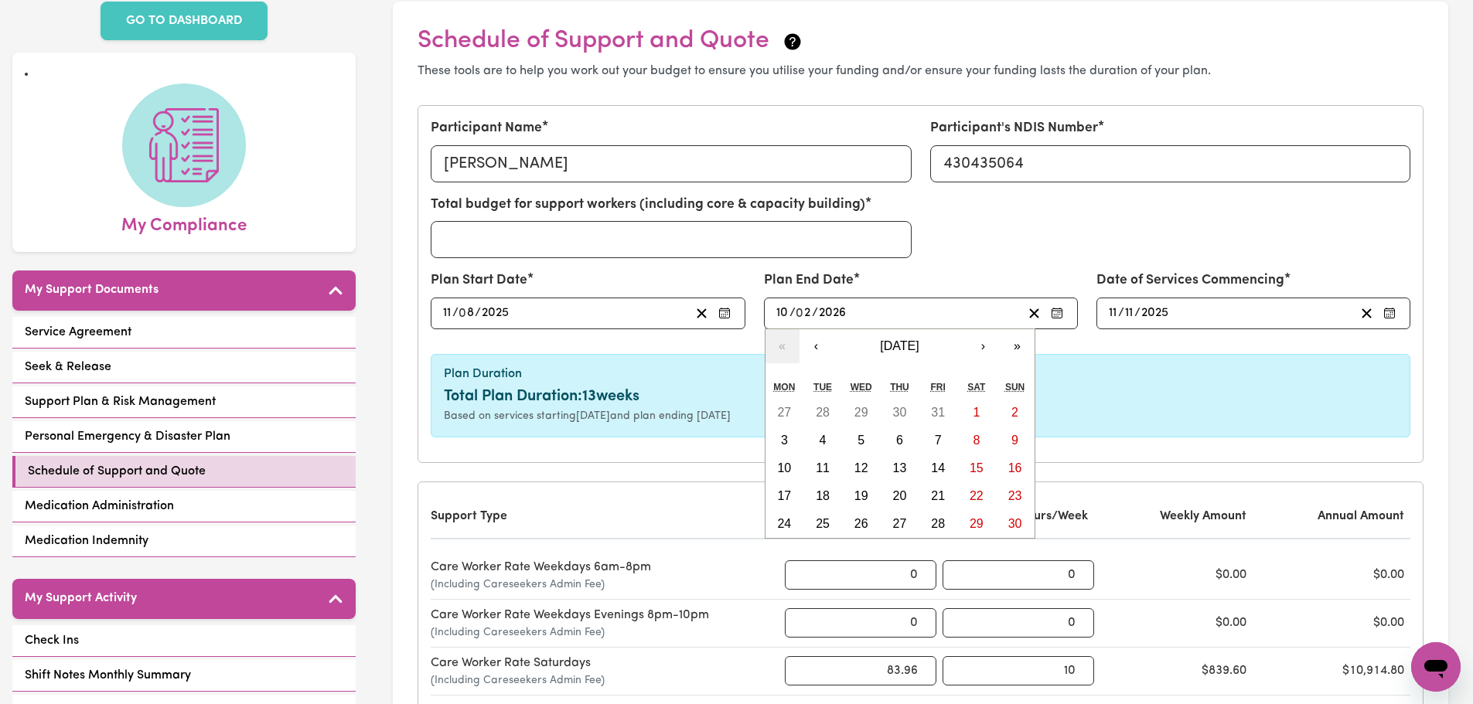
type input "1"
type input "[DATE]"
type input "11"
click at [1179, 368] on h6 "Plan Duration" at bounding box center [920, 374] width 953 height 15
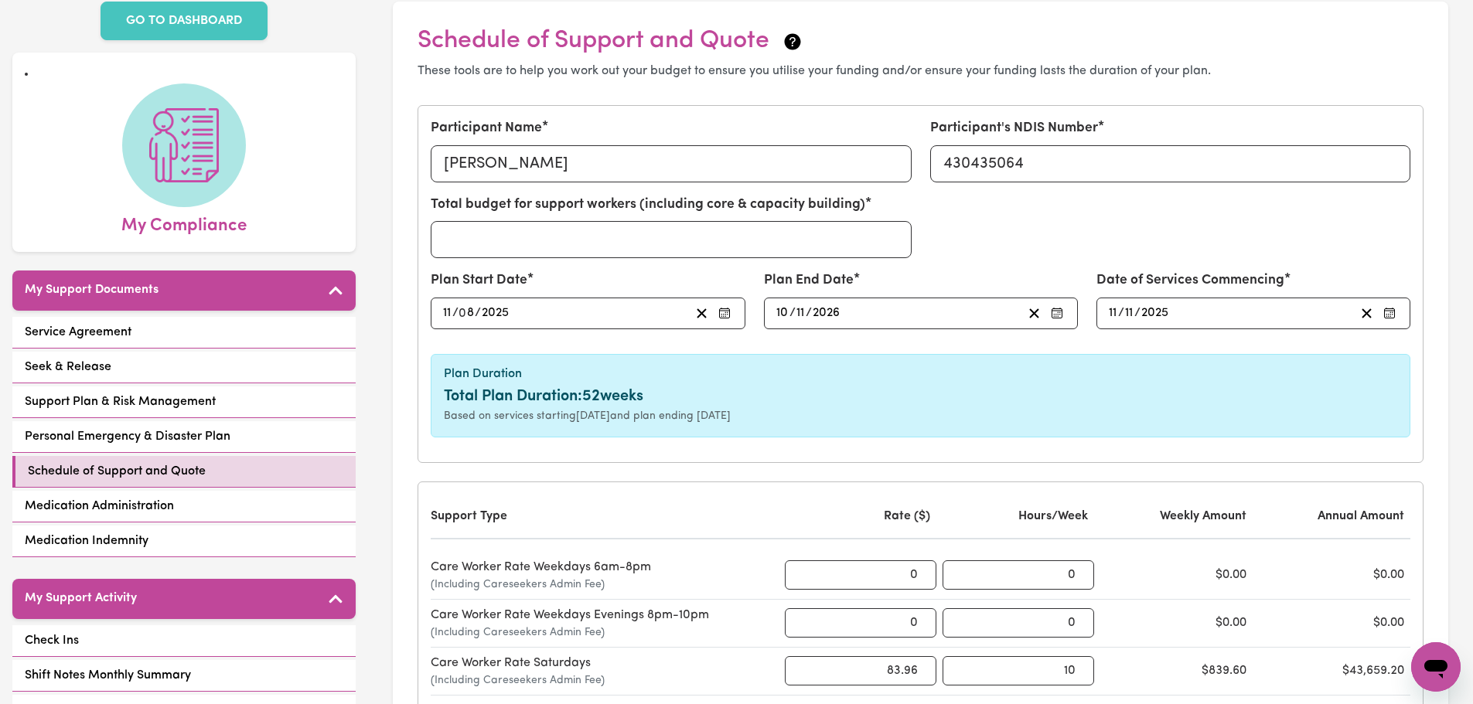
click at [1123, 310] on span "/" at bounding box center [1121, 313] width 6 height 14
click at [510, 309] on input "2026" at bounding box center [495, 313] width 29 height 21
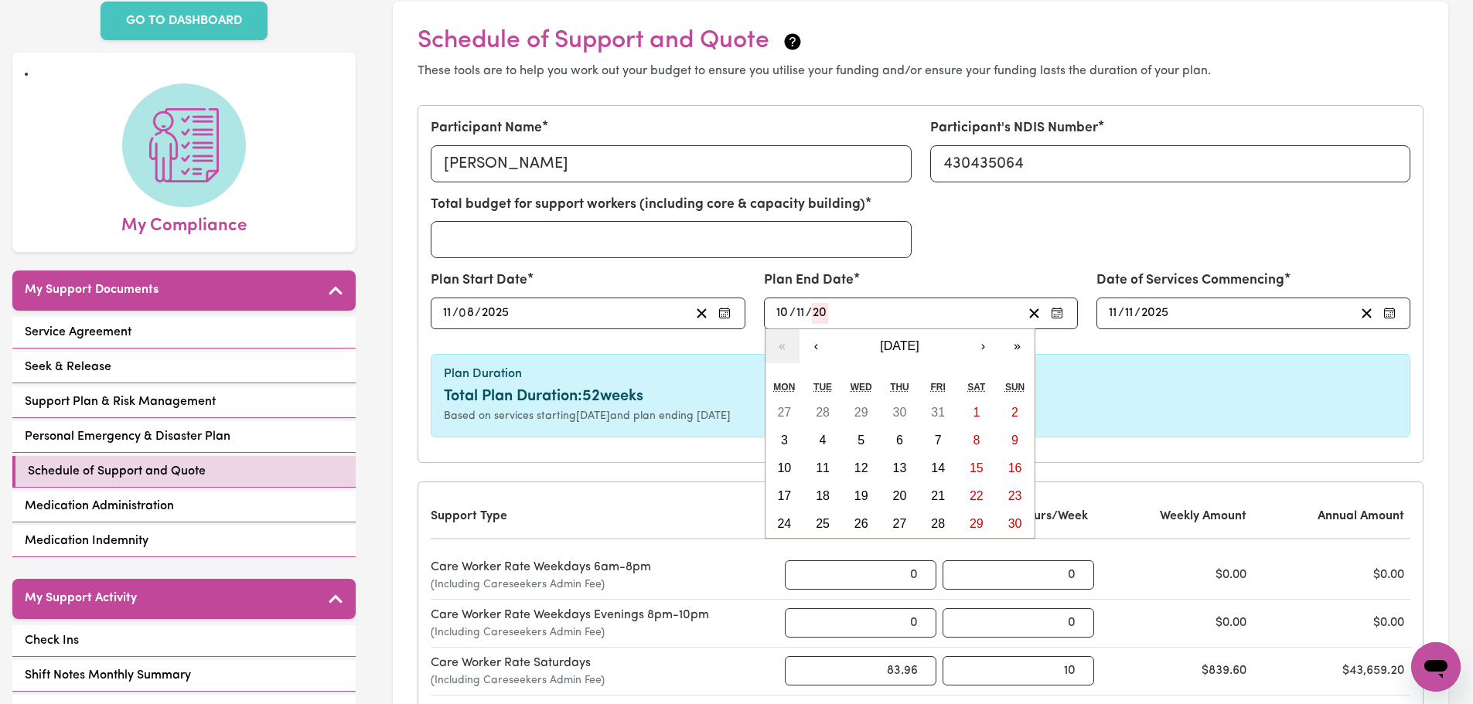
type input "202"
type input "[DATE]"
type input "2025"
click at [1132, 368] on h6 "Plan Duration" at bounding box center [920, 374] width 953 height 15
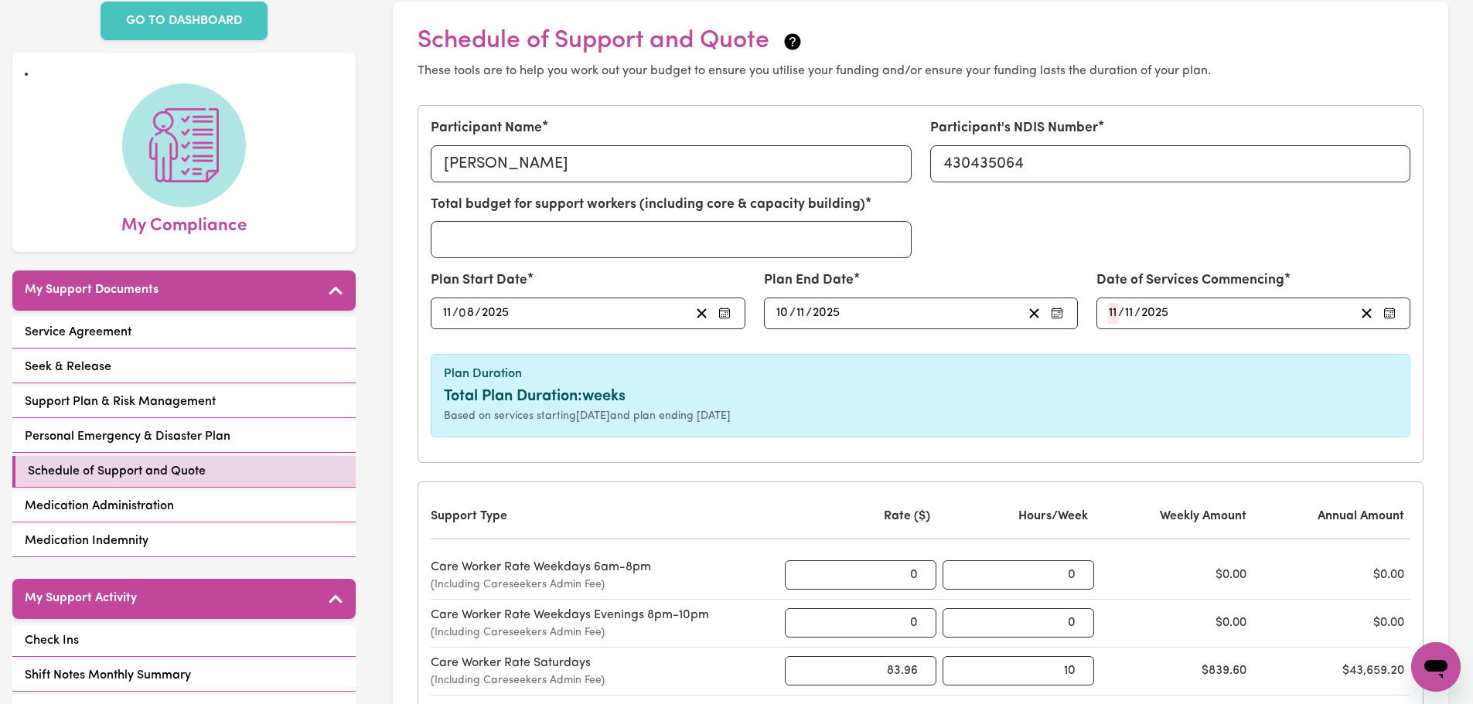
click at [1220, 366] on div "Plan Duration Total Plan Duration: weeks Based on services starting [DATE] and …" at bounding box center [921, 396] width 980 height 84
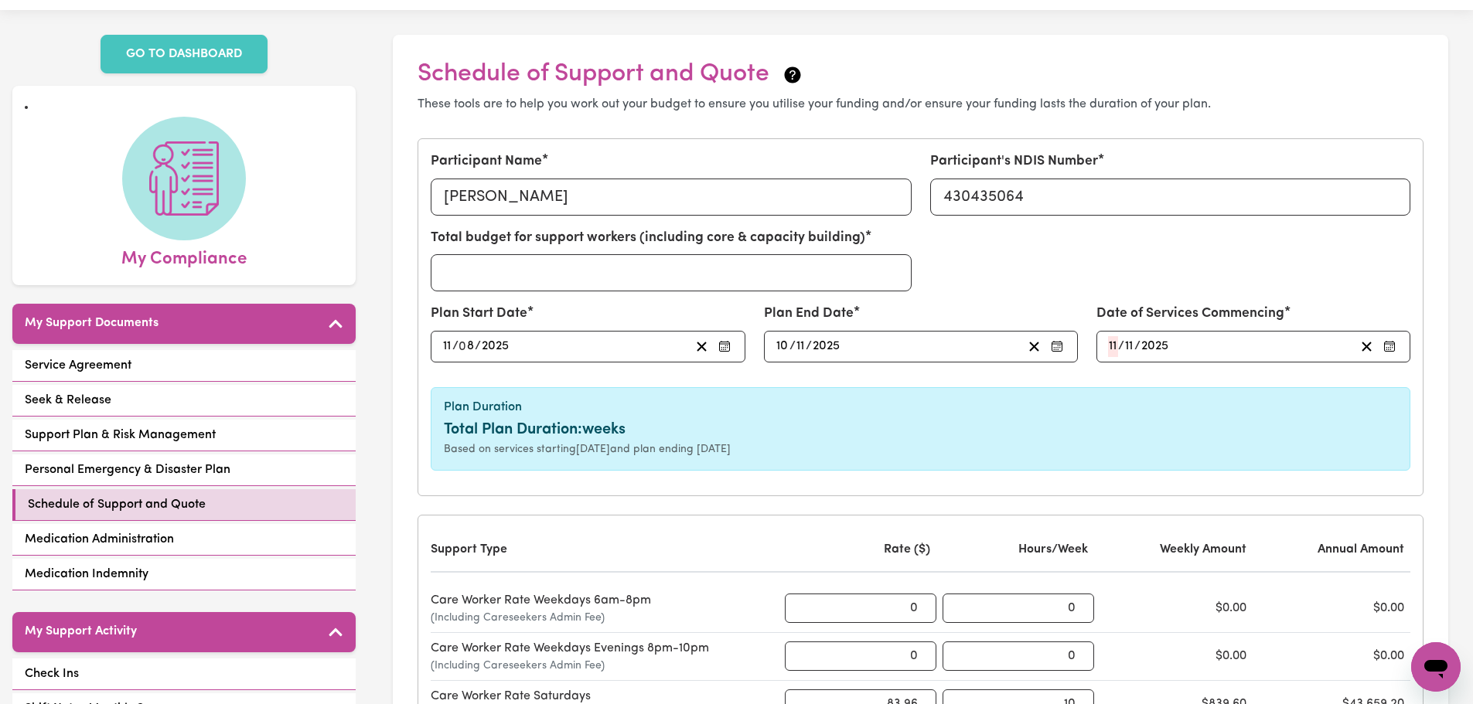
scroll to position [0, 0]
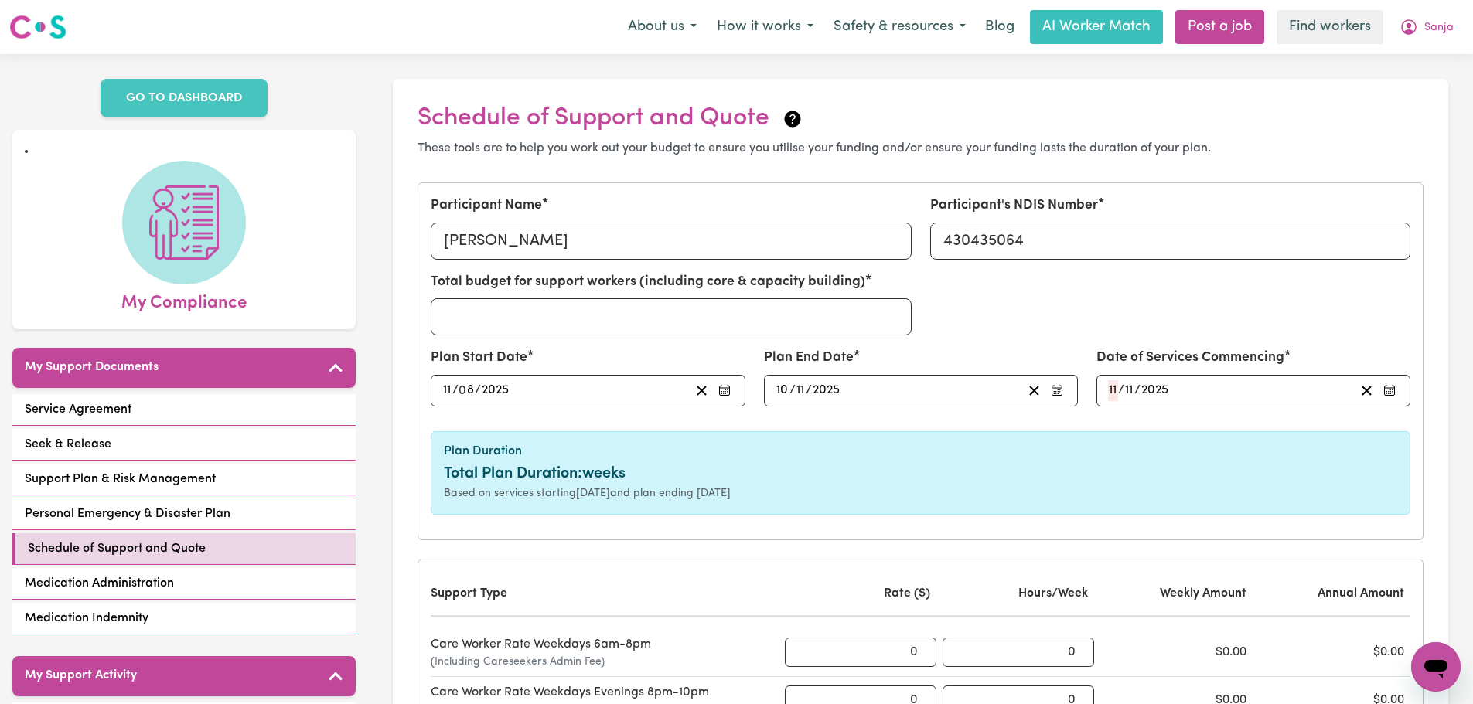
type input "[DATE]"
type input "10"
click at [476, 387] on input "11" at bounding box center [467, 390] width 15 height 21
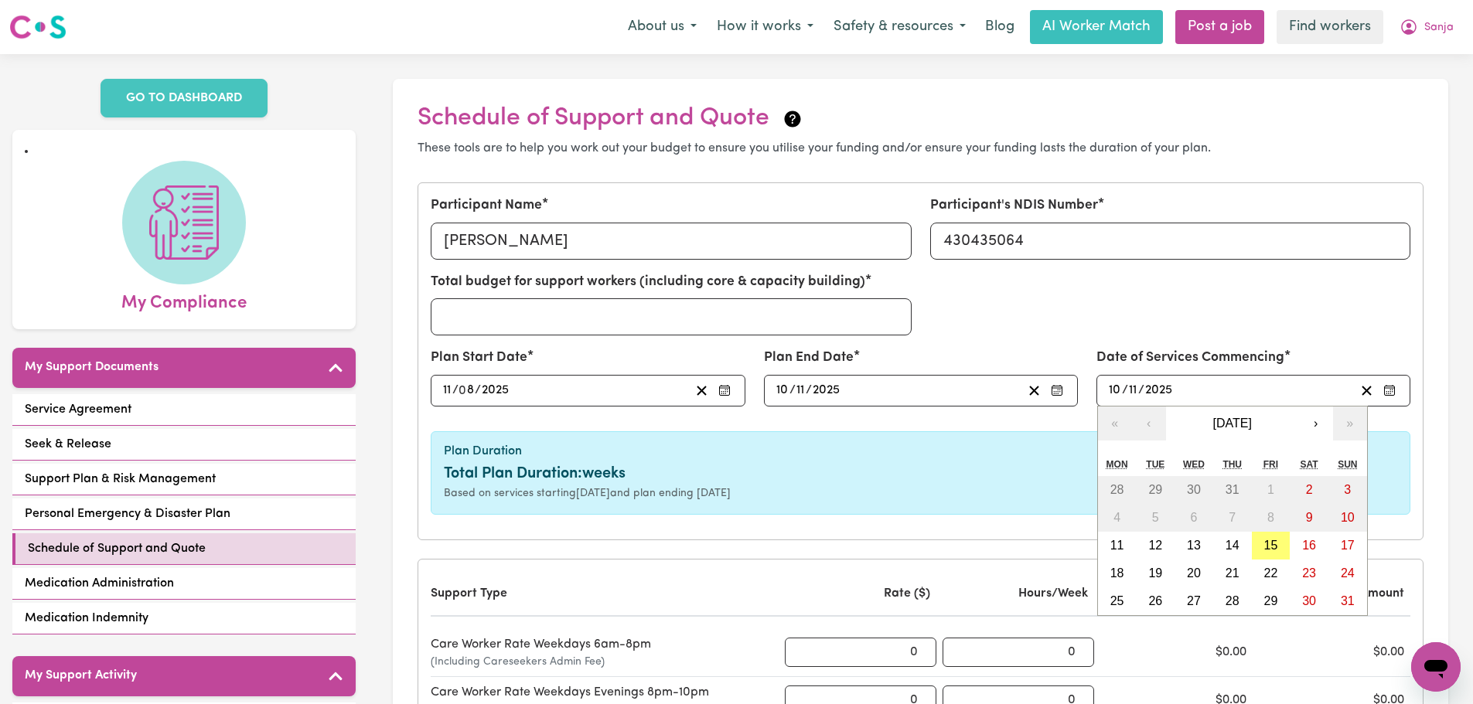
click at [1108, 389] on input "10" at bounding box center [1115, 390] width 14 height 21
type input "[DATE]"
type input "11"
type input "0"
type input "[DATE]"
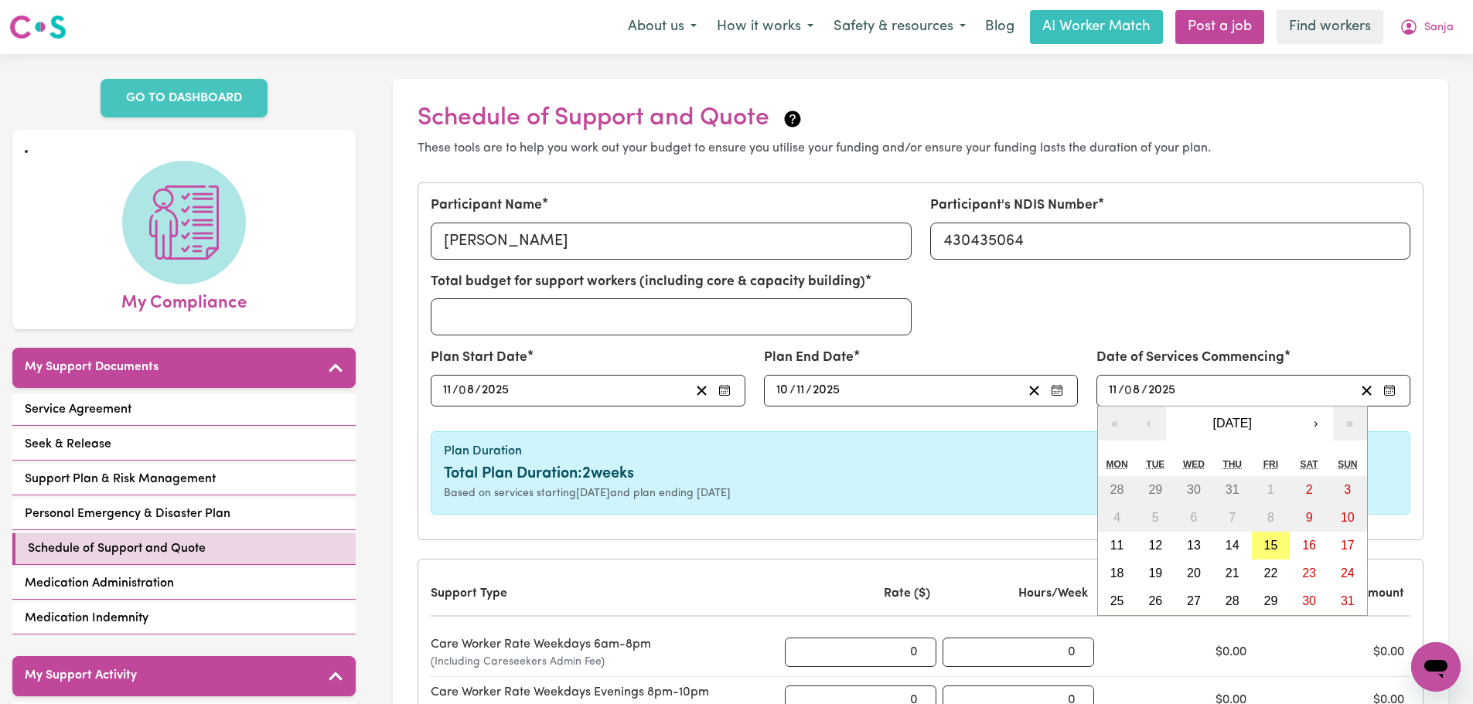
type input "8"
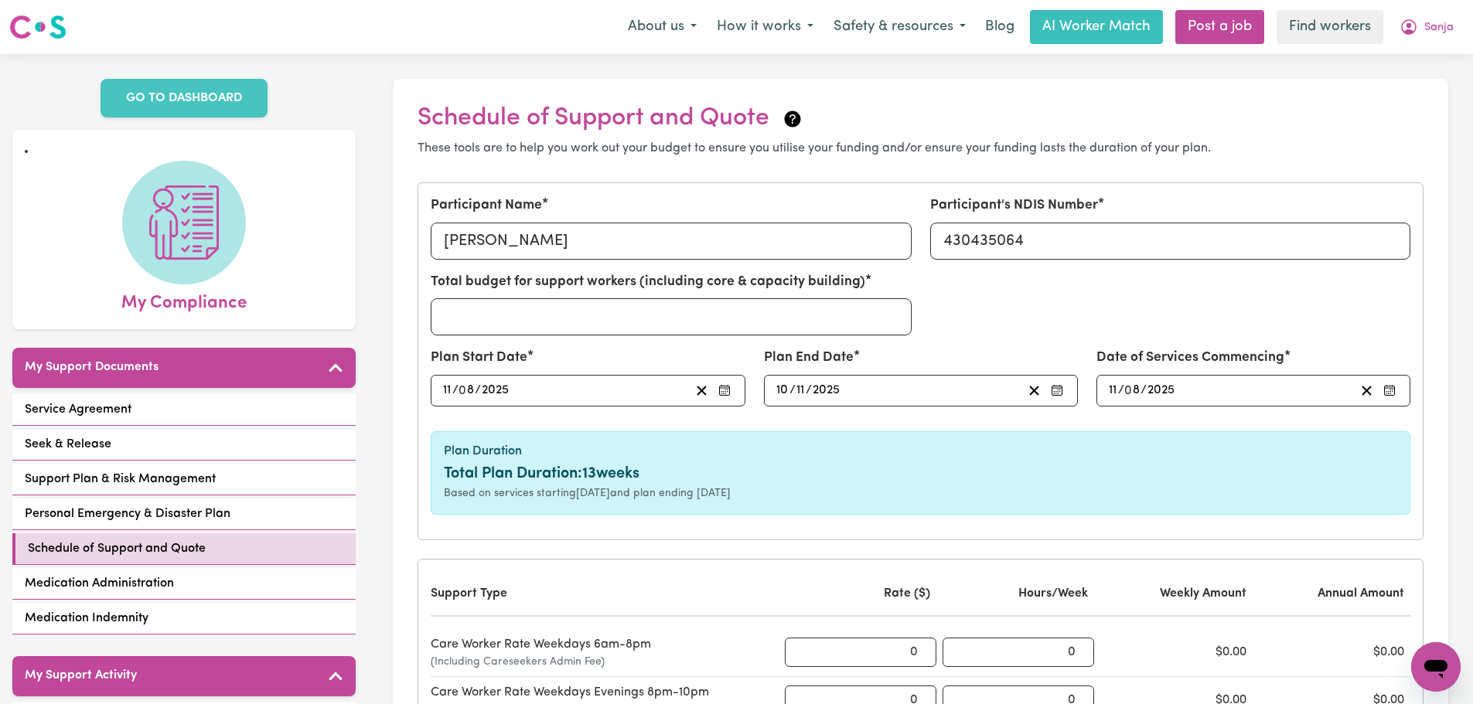
click at [1056, 445] on h6 "Plan Duration" at bounding box center [920, 452] width 953 height 15
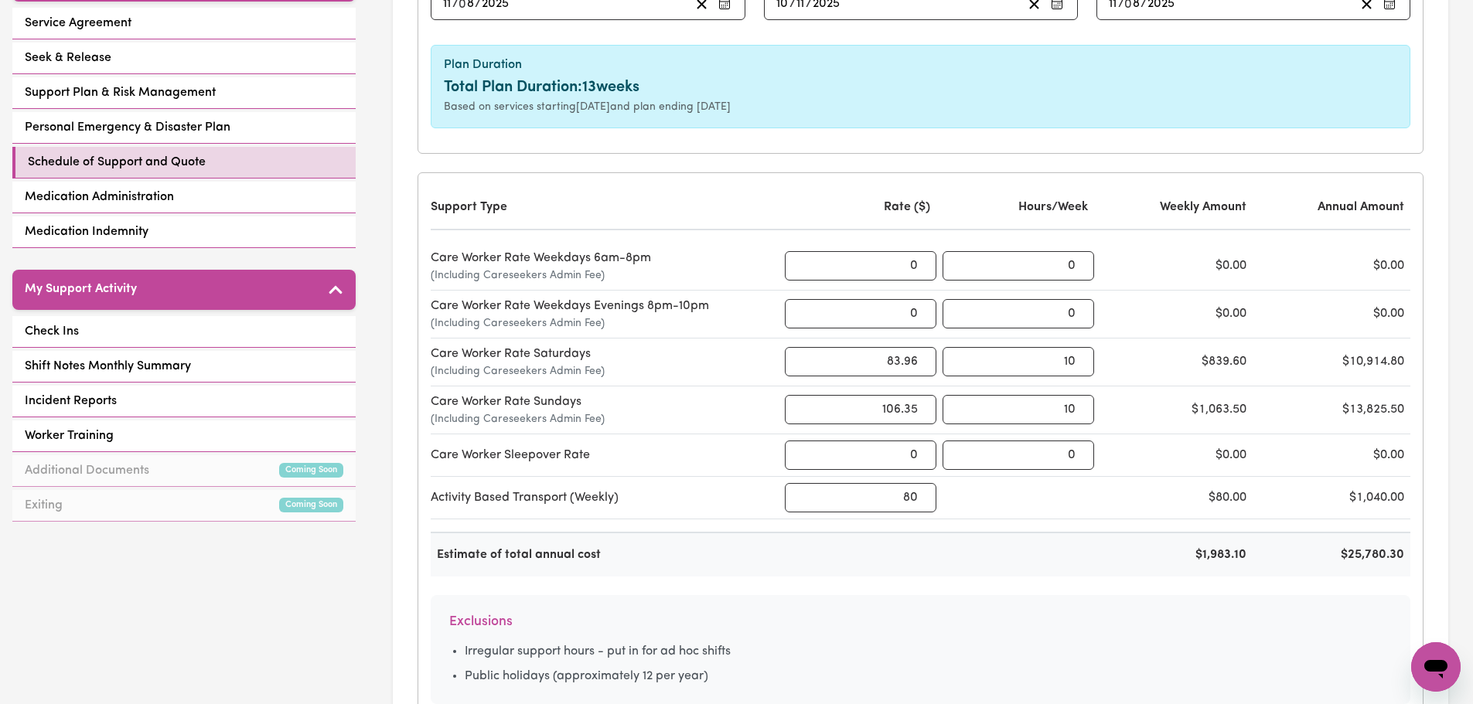
scroll to position [851, 0]
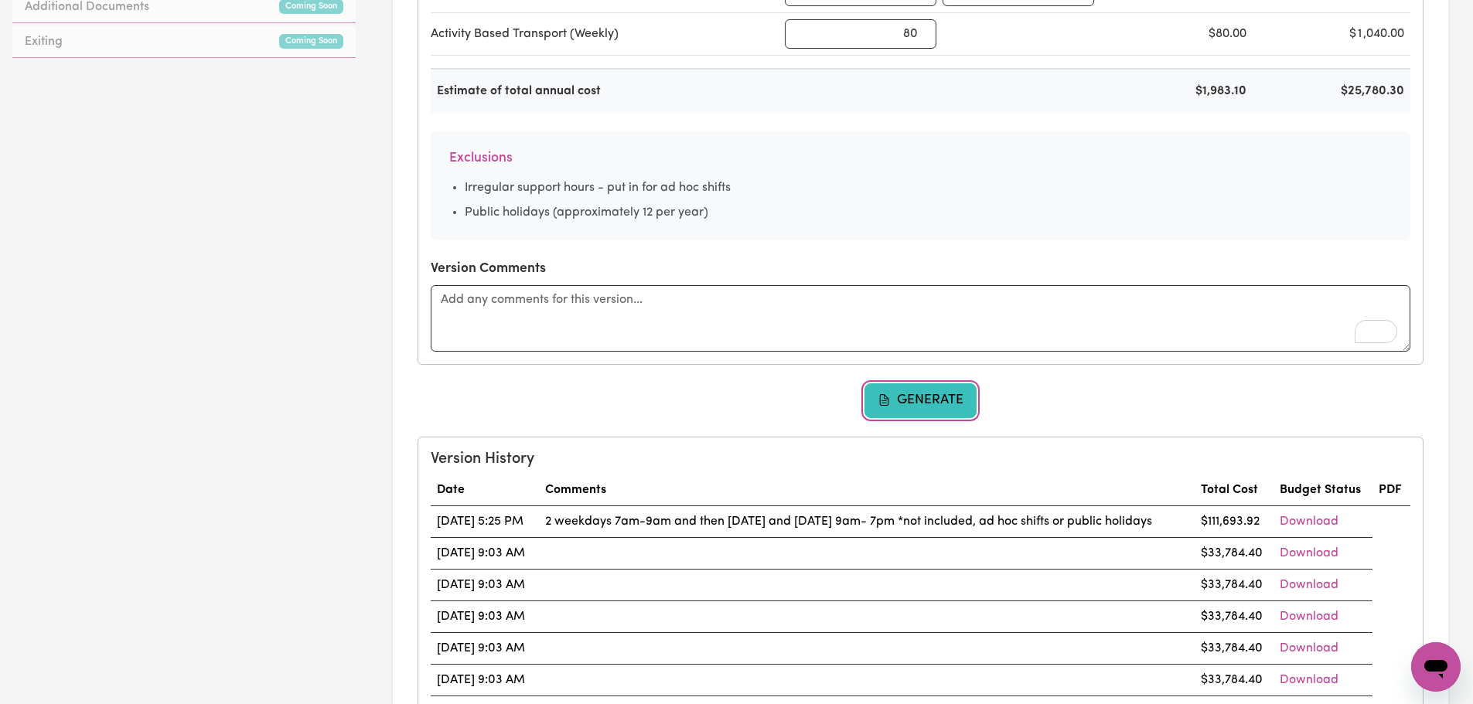
click at [933, 401] on button "Generate" at bounding box center [920, 401] width 113 height 34
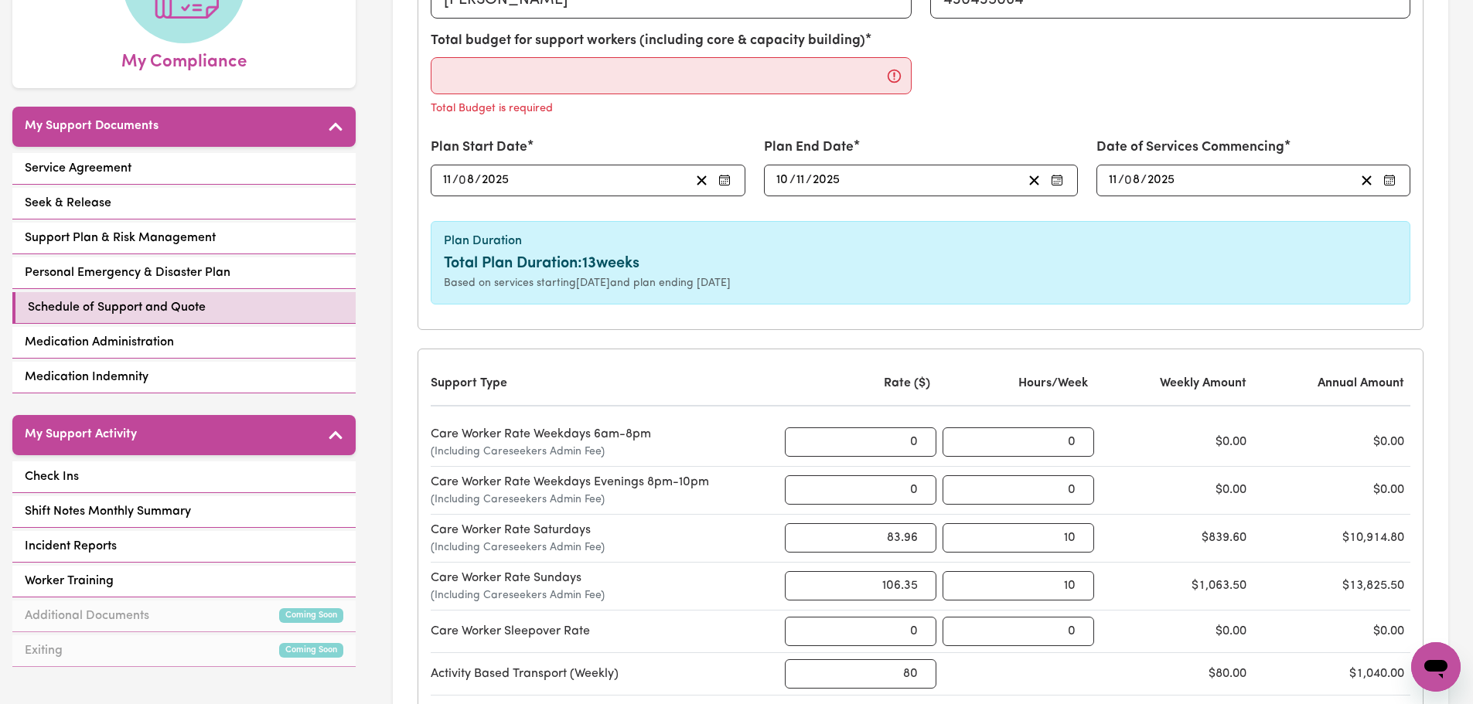
scroll to position [464, 0]
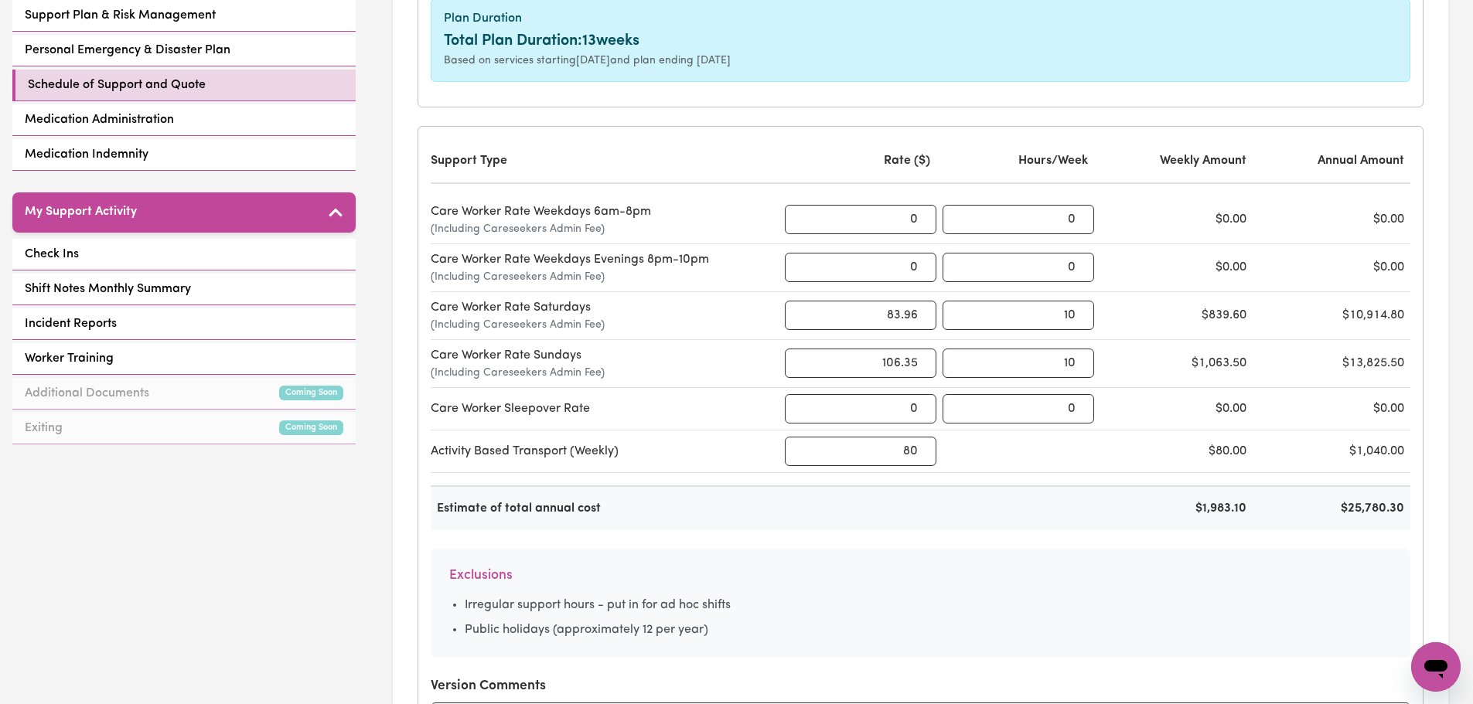
click at [1412, 511] on div "Support Type Rate ($) Hours/Week Weekly Amount Annual Amount Care Worker Rate W…" at bounding box center [920, 455] width 1004 height 656
click at [1385, 505] on div "$25,780.30" at bounding box center [1335, 509] width 152 height 19
copy div "$25,780.30"
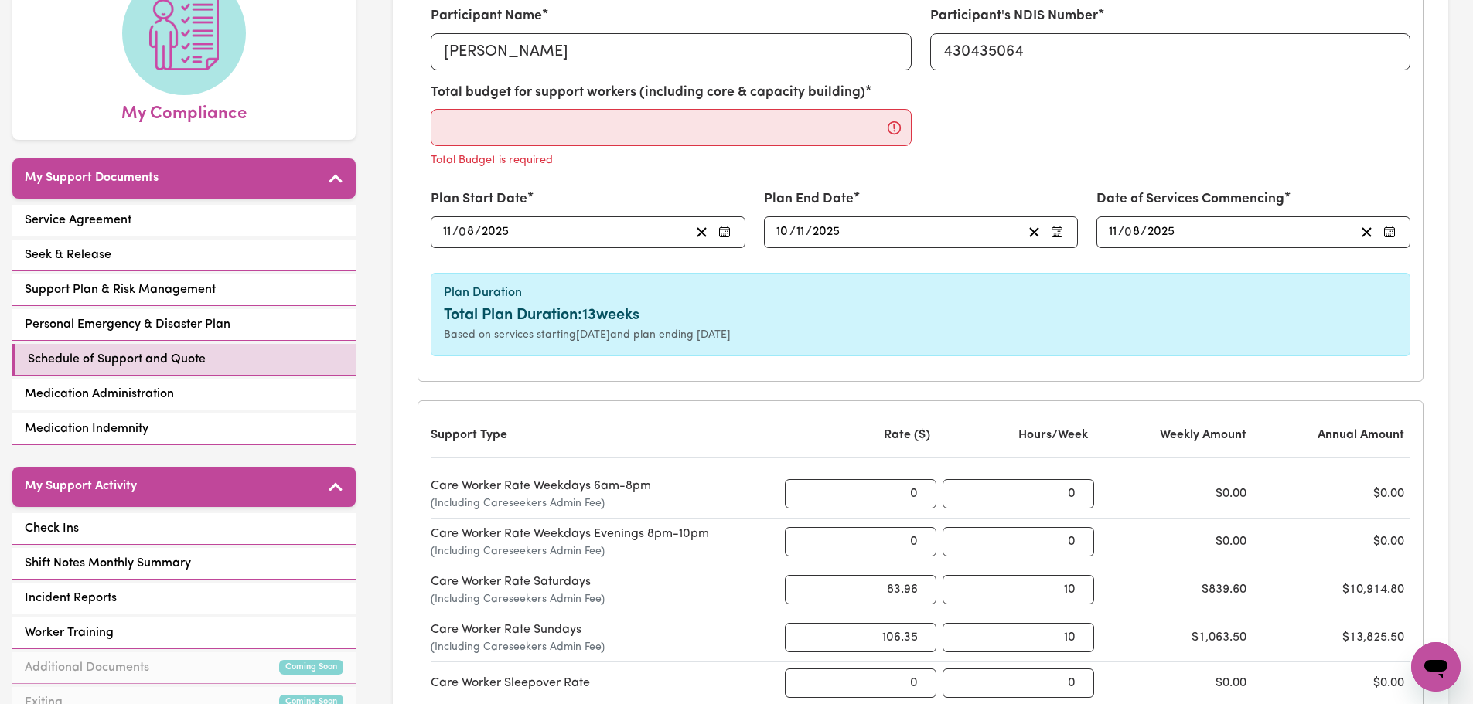
scroll to position [77, 0]
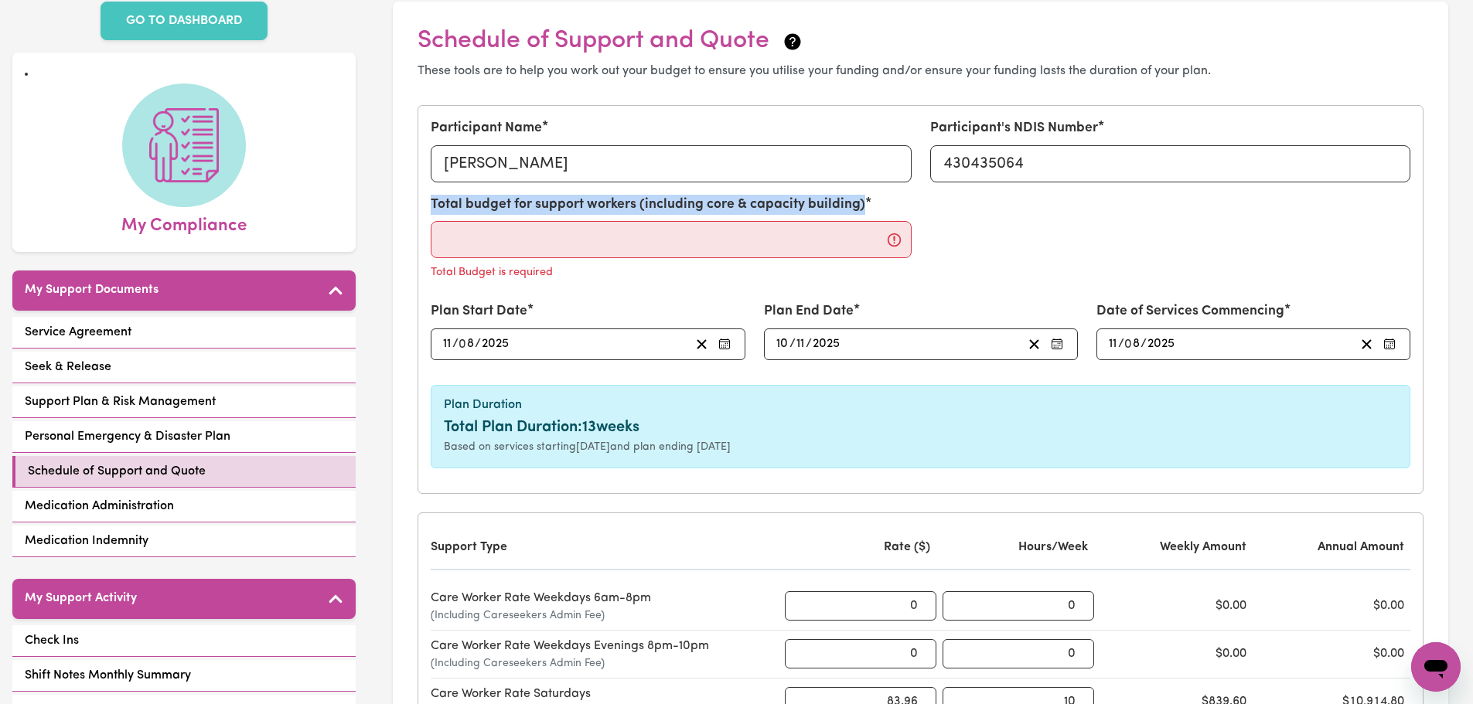
click at [513, 257] on div "Total budget for support workers (including core & capacity building) Total Bud…" at bounding box center [671, 239] width 480 height 88
click at [527, 239] on input "Total budget for support workers (including core & capacity building)" at bounding box center [671, 239] width 480 height 37
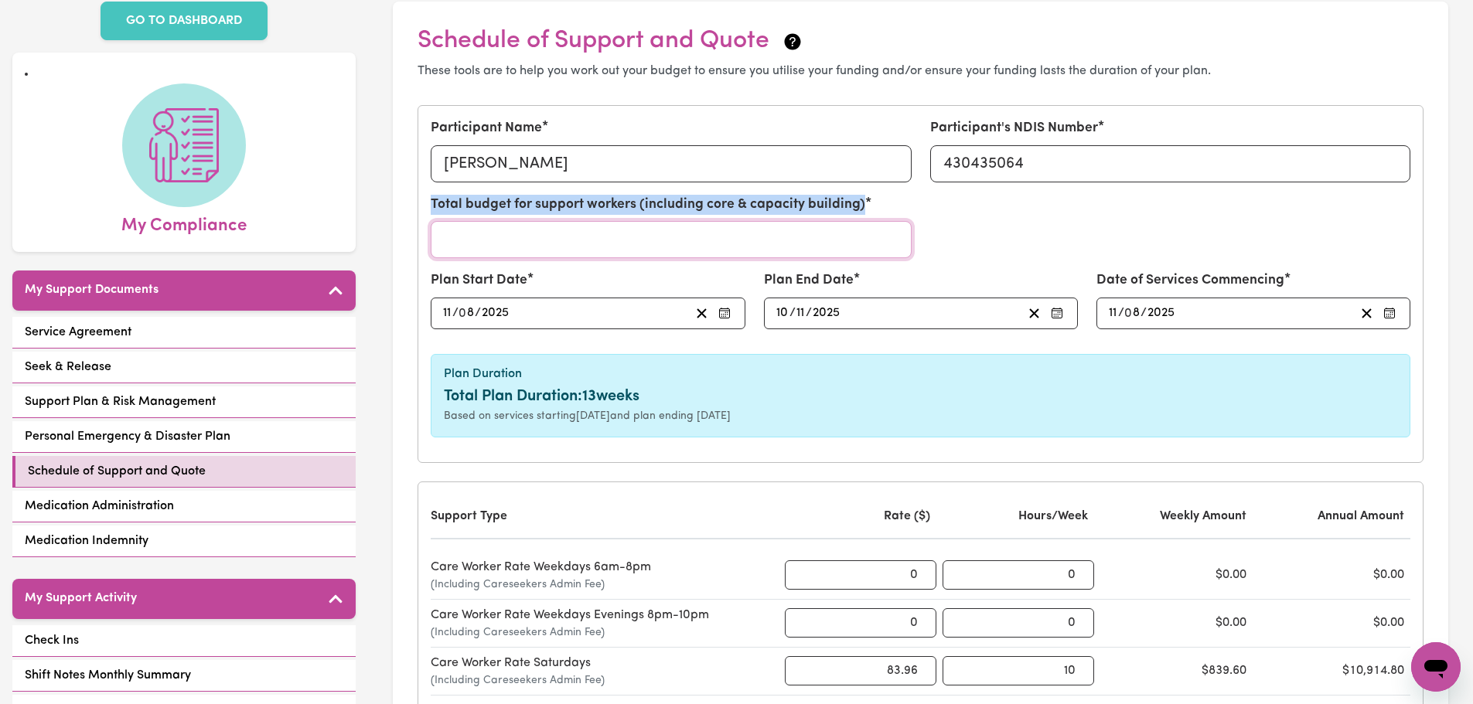
paste input "25780.30"
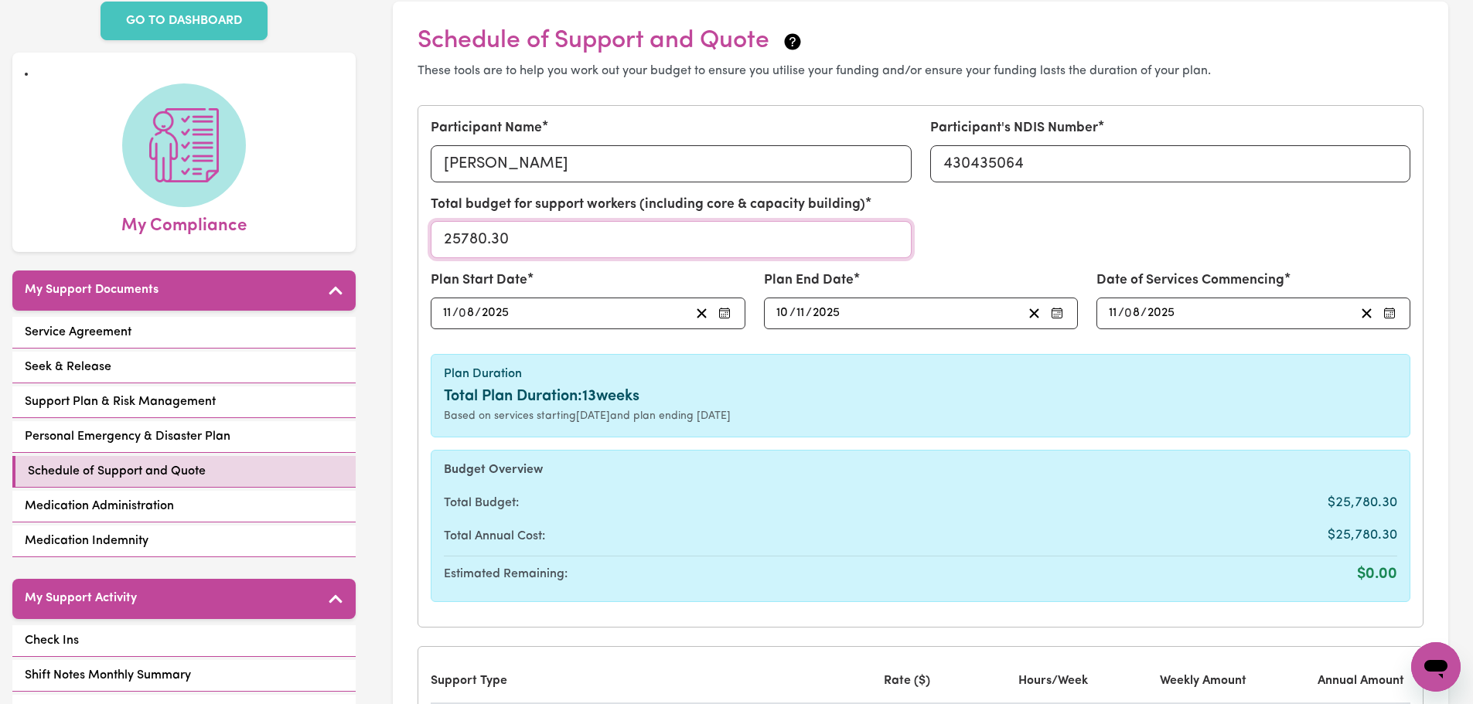
type input "25780.30"
click at [687, 381] on h6 "Plan Duration" at bounding box center [920, 374] width 953 height 15
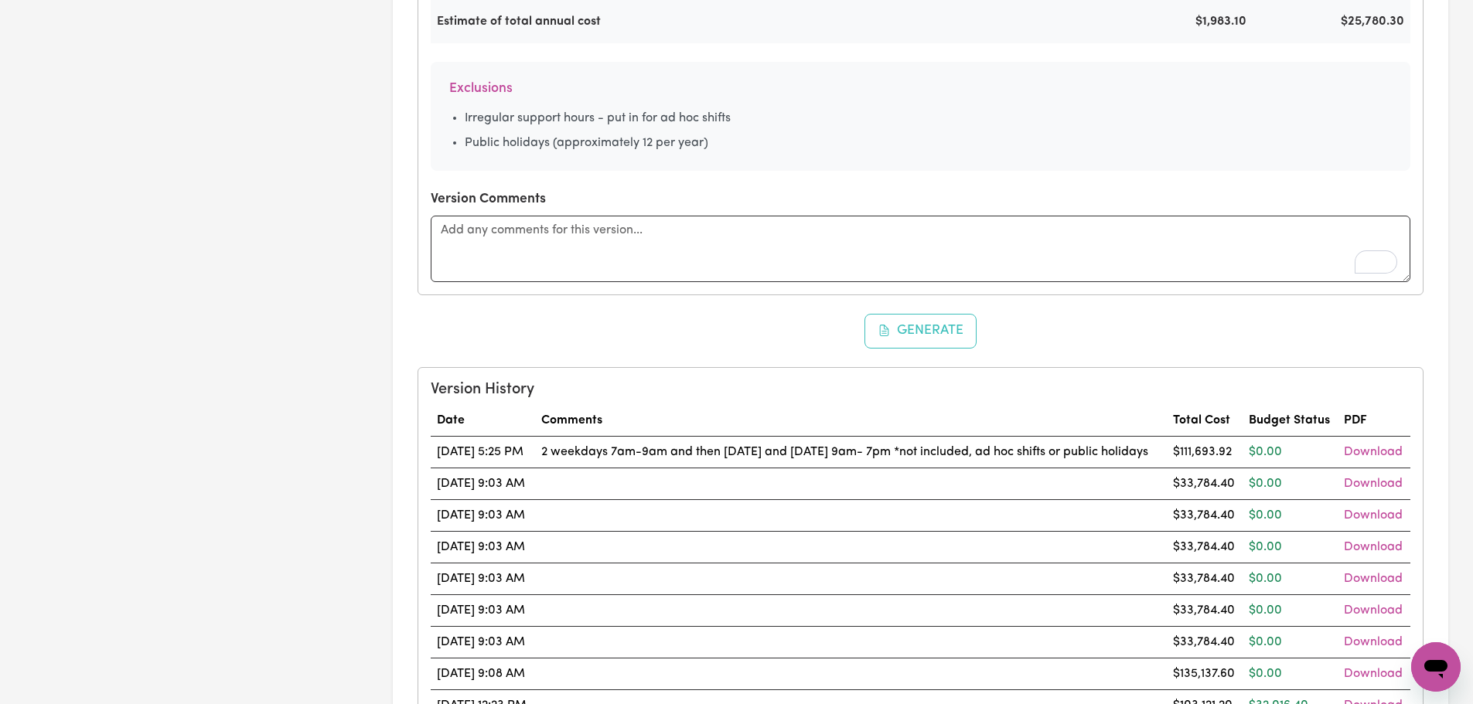
scroll to position [1083, 0]
click at [929, 324] on button "Generate" at bounding box center [920, 333] width 113 height 34
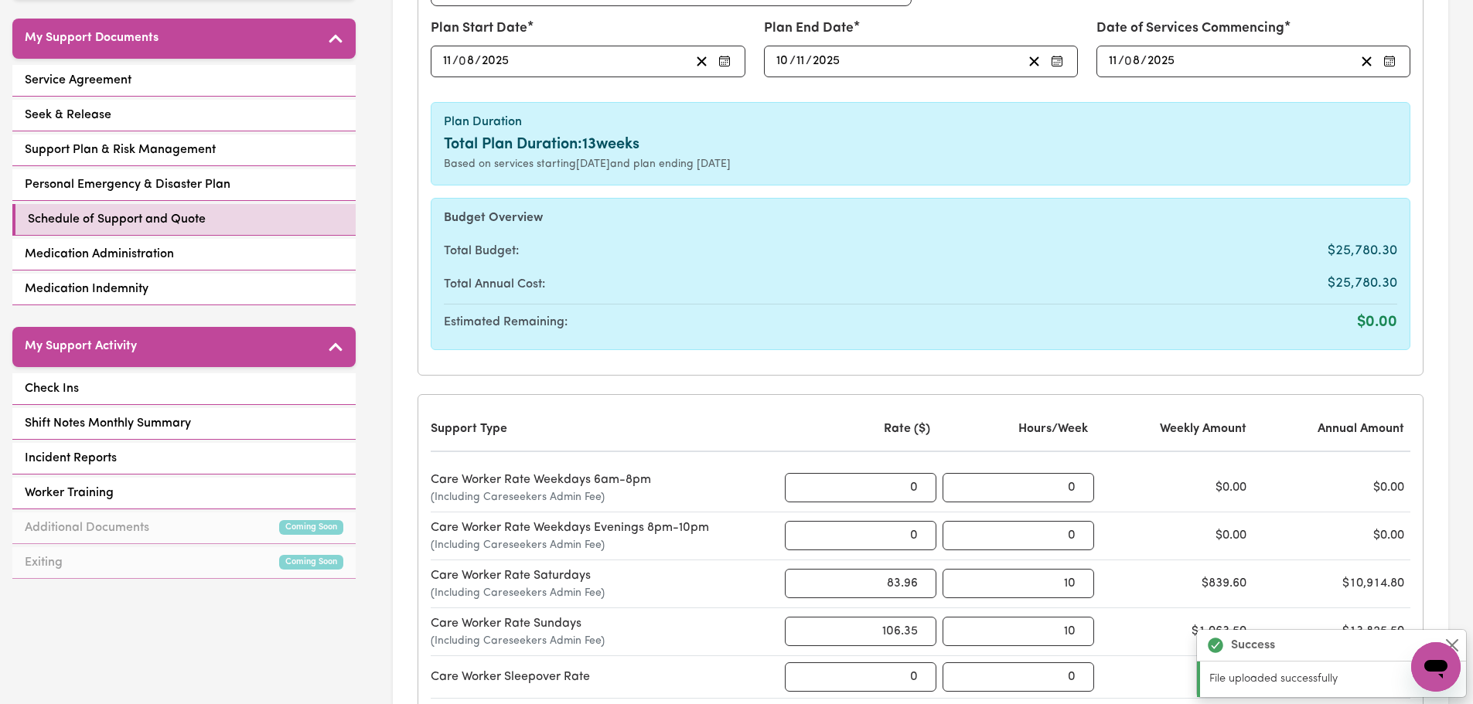
scroll to position [77, 0]
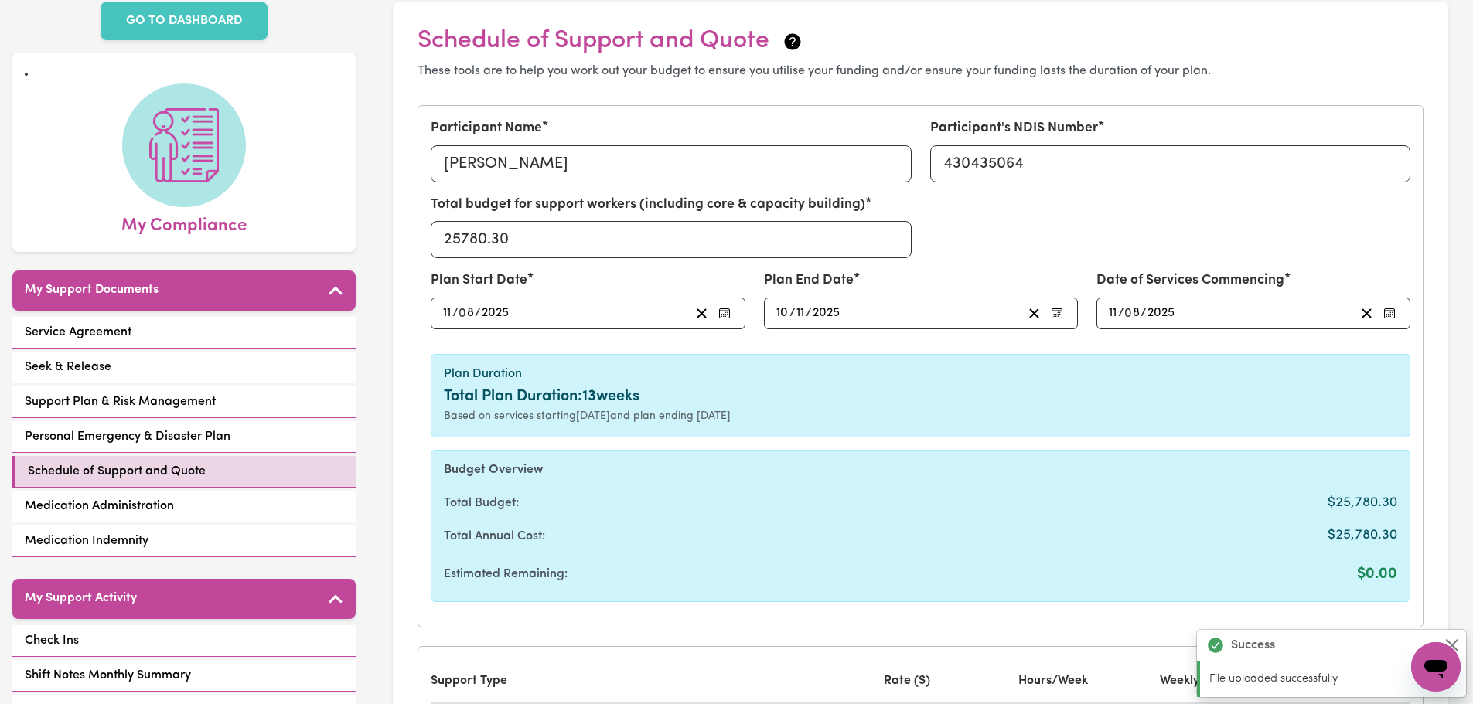
click at [444, 315] on input "11" at bounding box center [447, 313] width 10 height 21
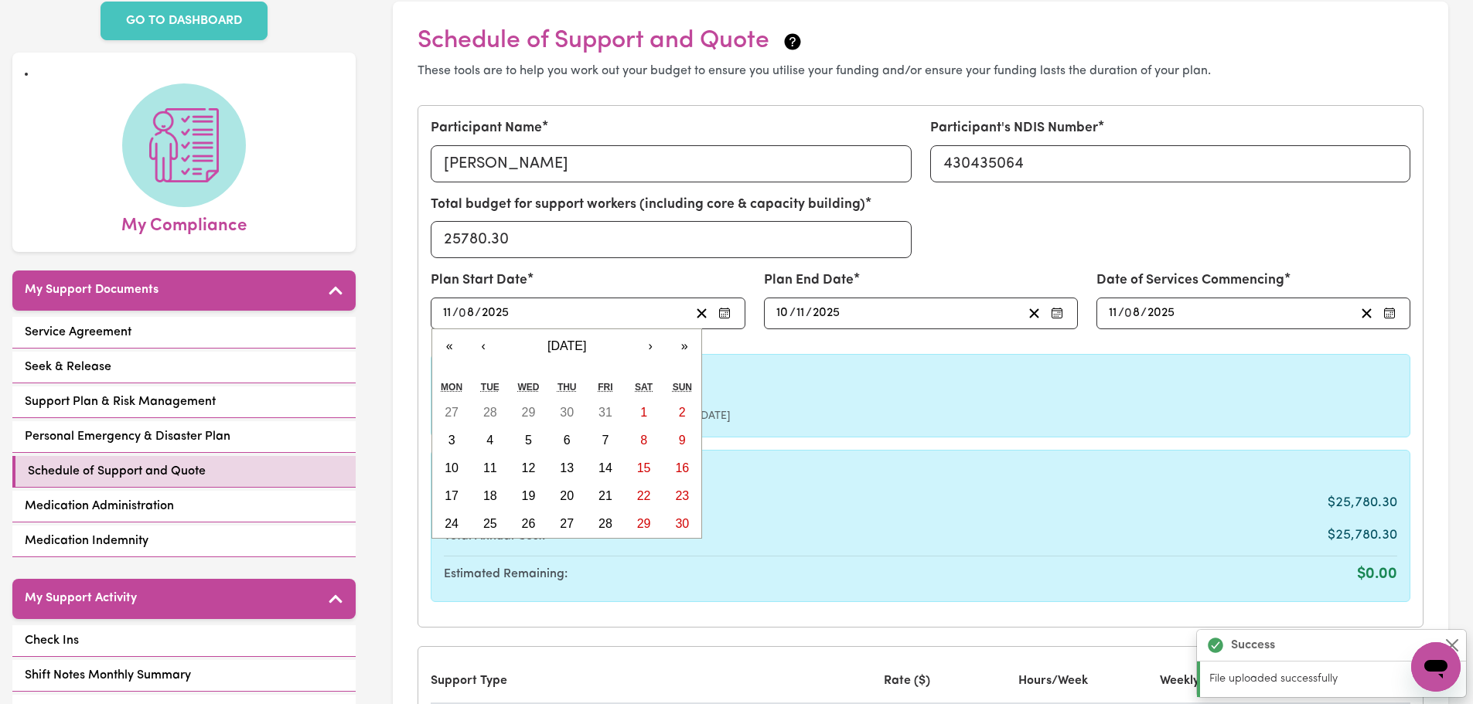
type input "[DATE]"
type input "1"
type input "[DATE]"
type input "11"
type input "[DATE]"
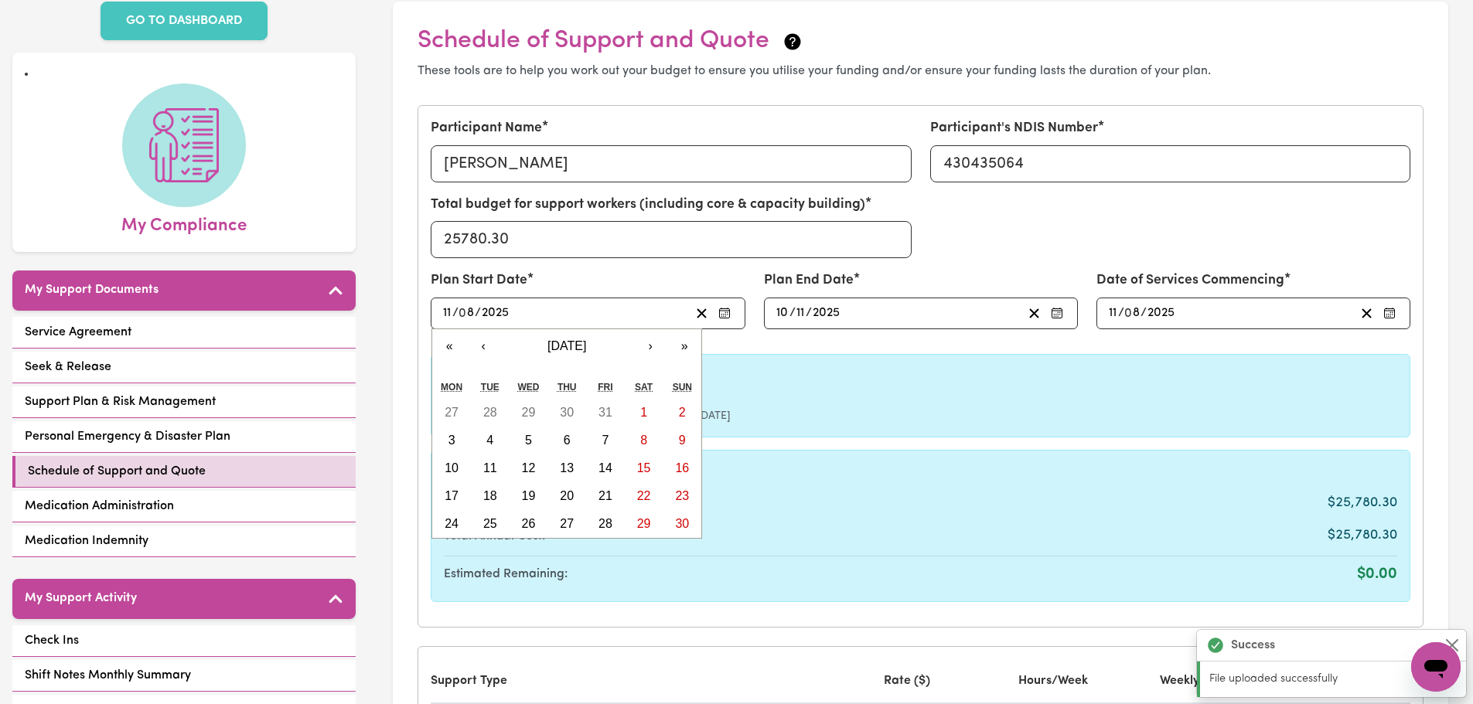
type input "1"
type input "[DATE]"
type input "11"
type input "[DATE]"
type input "11"
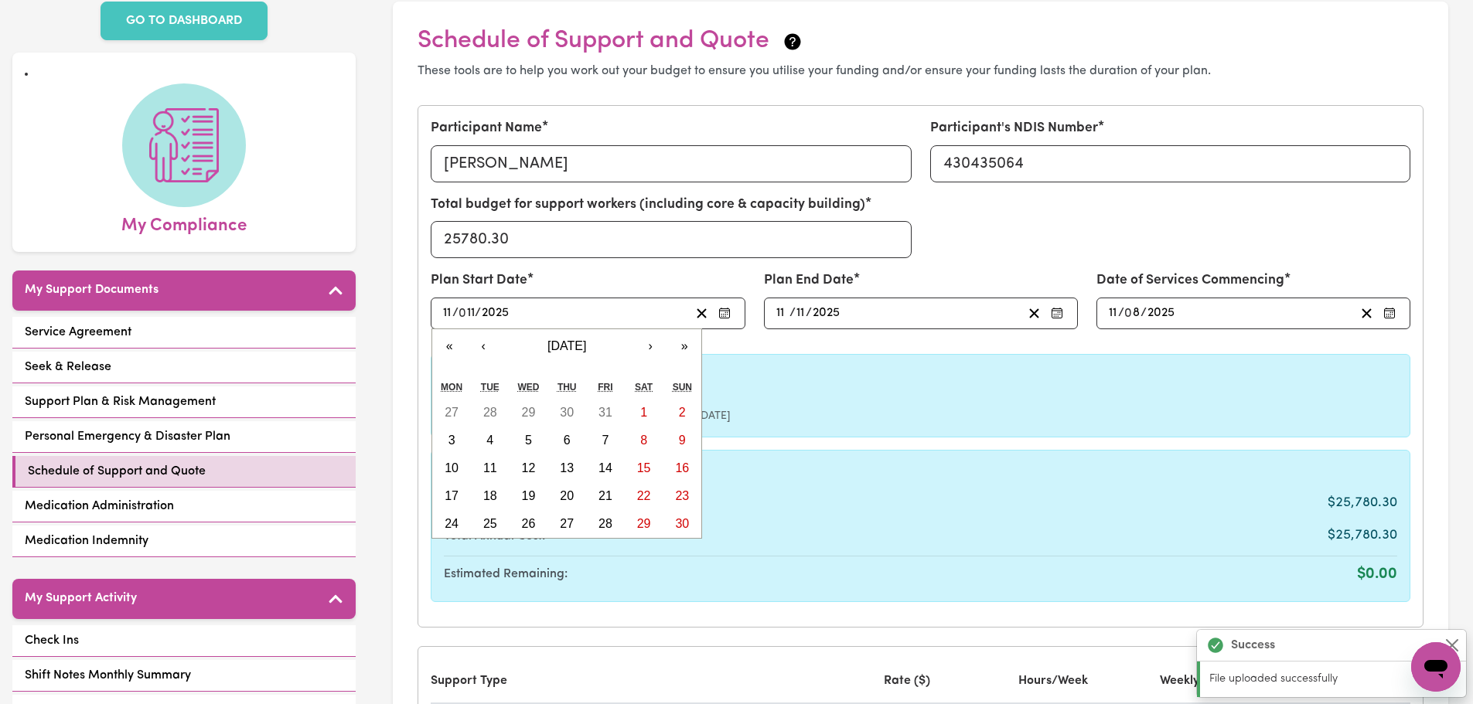
type input "11"
click at [777, 307] on input "11" at bounding box center [781, 313] width 10 height 21
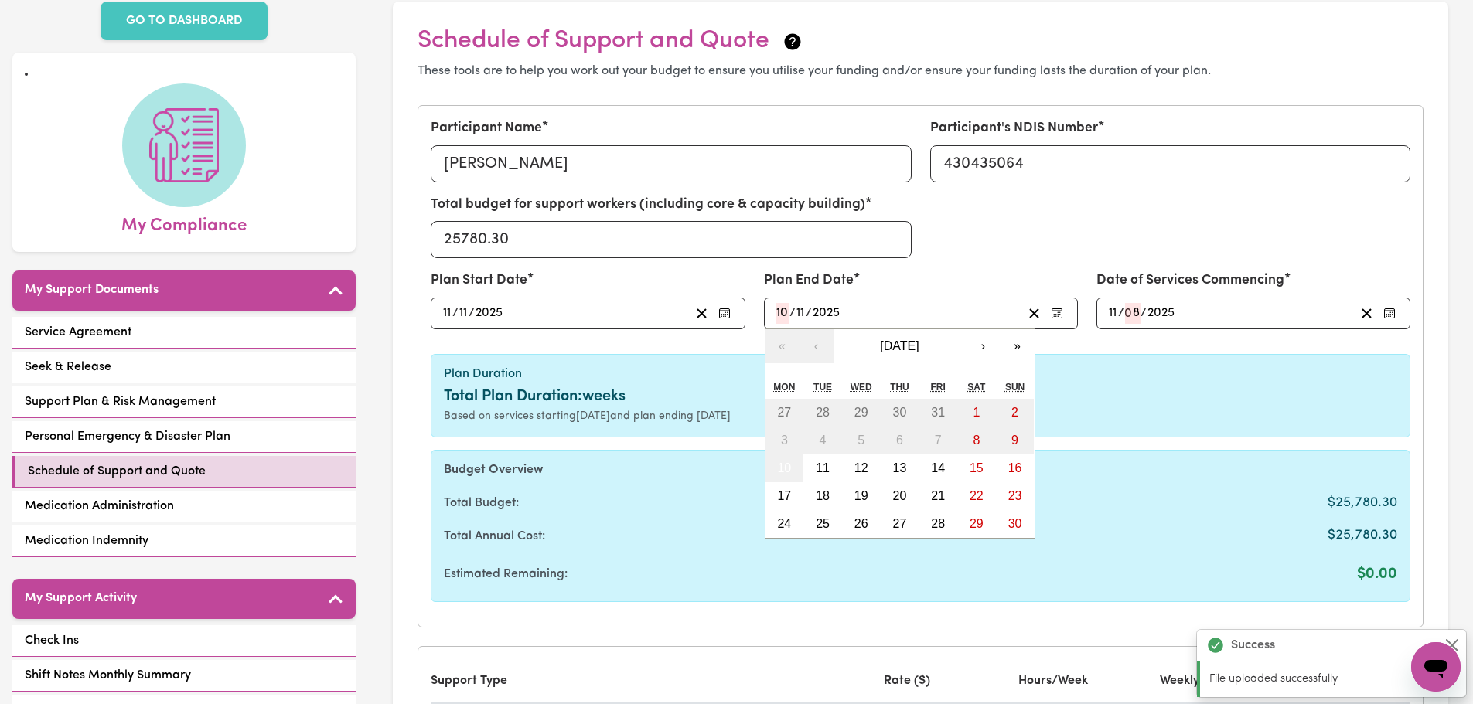
type input "10"
type input "05"
type input "202"
type input "[DATE]"
type input "5"
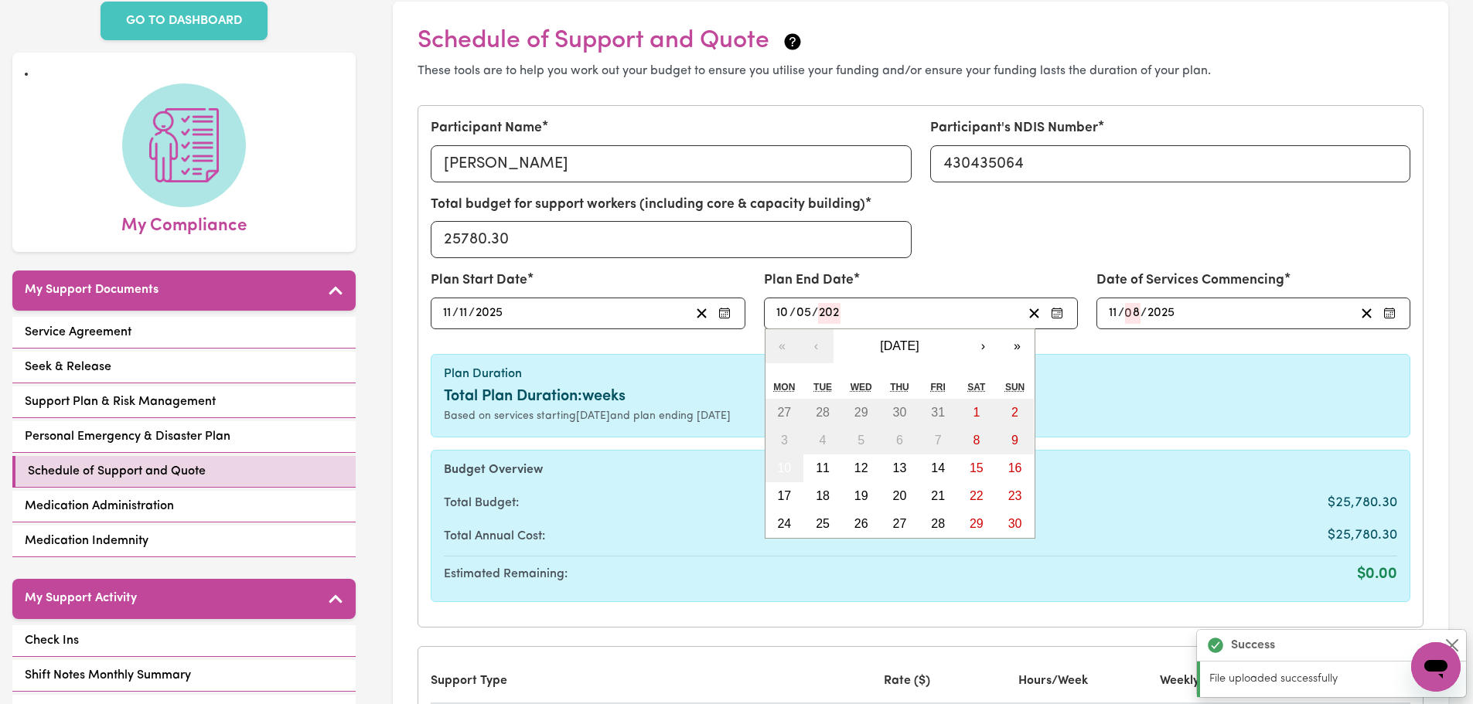
type input "2026"
type input "[DATE]"
type input "11"
type input "2026"
click at [806, 312] on input "5" at bounding box center [804, 313] width 16 height 21
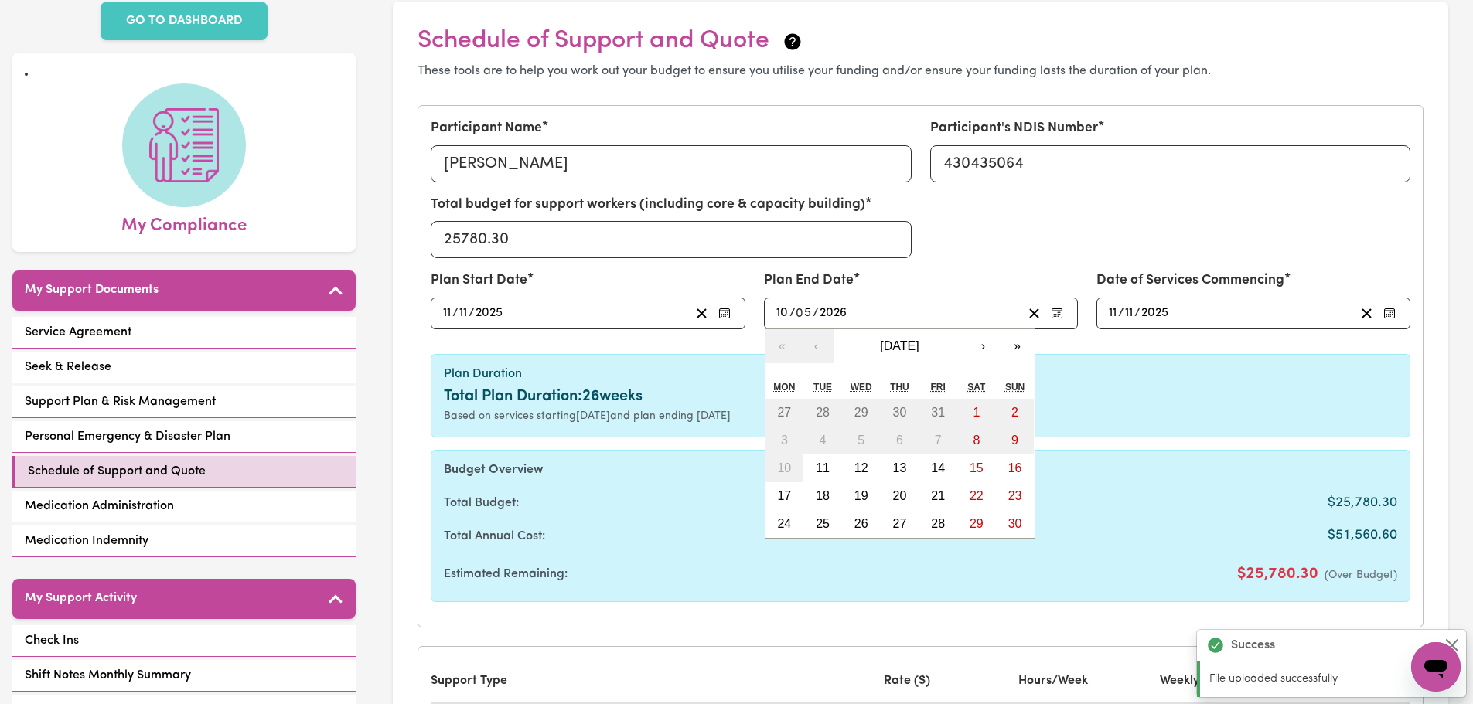
type input "[DATE]"
type input "2"
click at [1185, 417] on div "Based on services starting [DATE] and plan ending [DATE]" at bounding box center [920, 416] width 953 height 16
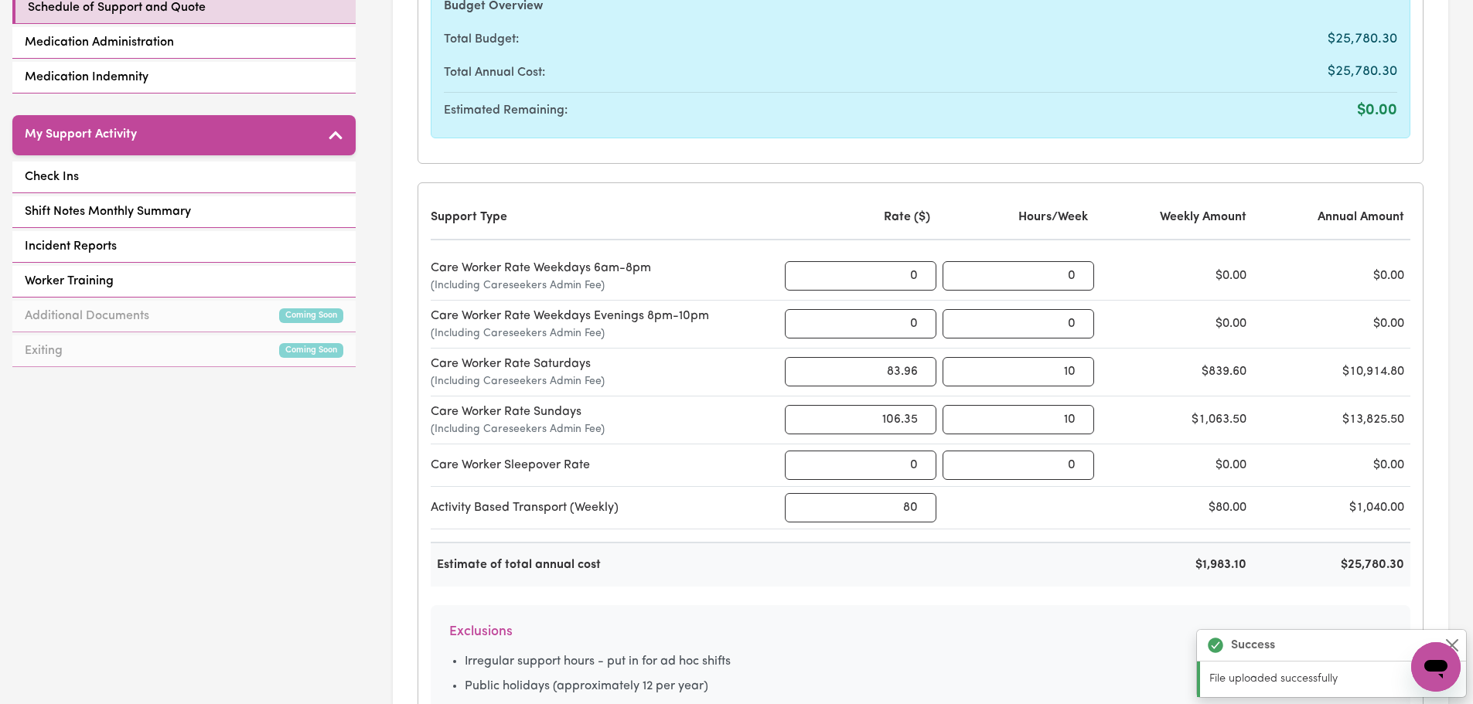
scroll to position [851, 0]
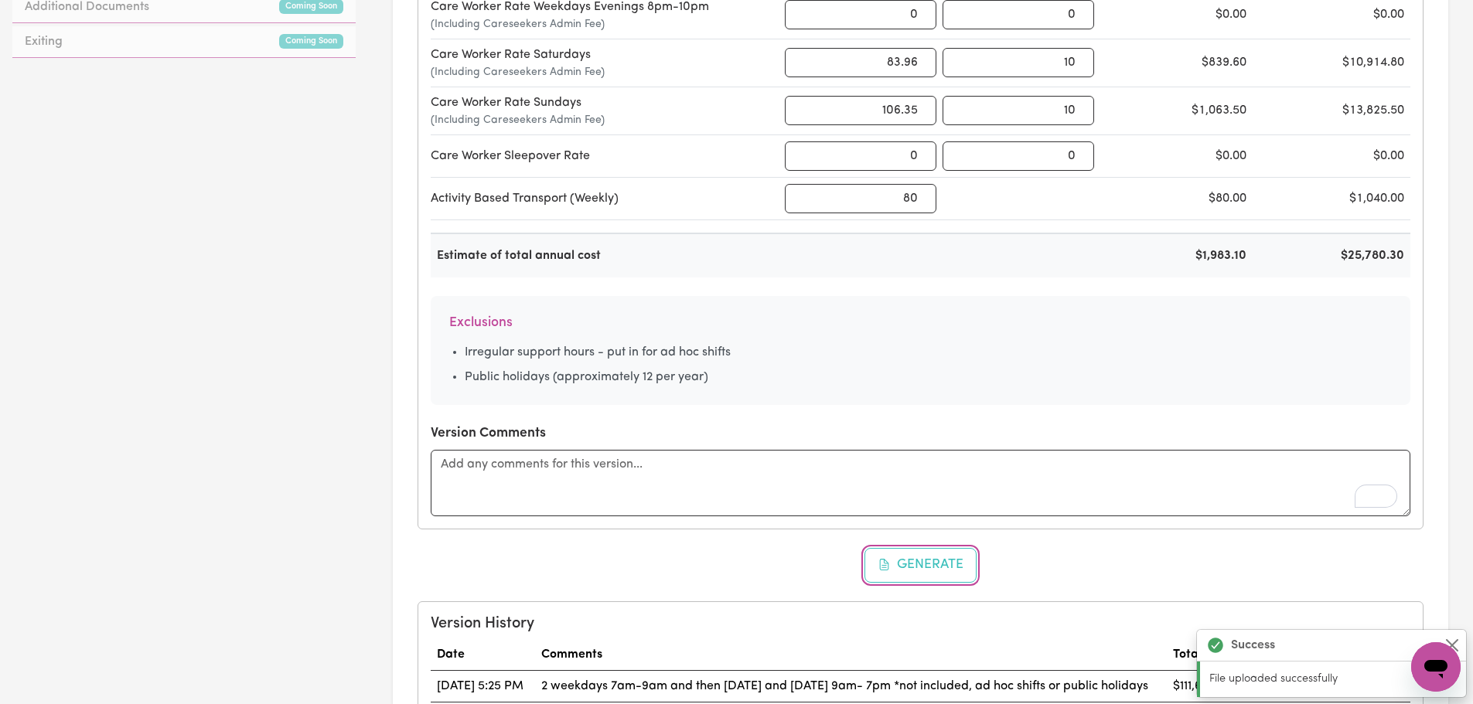
click at [923, 568] on button "Generate" at bounding box center [920, 565] width 113 height 34
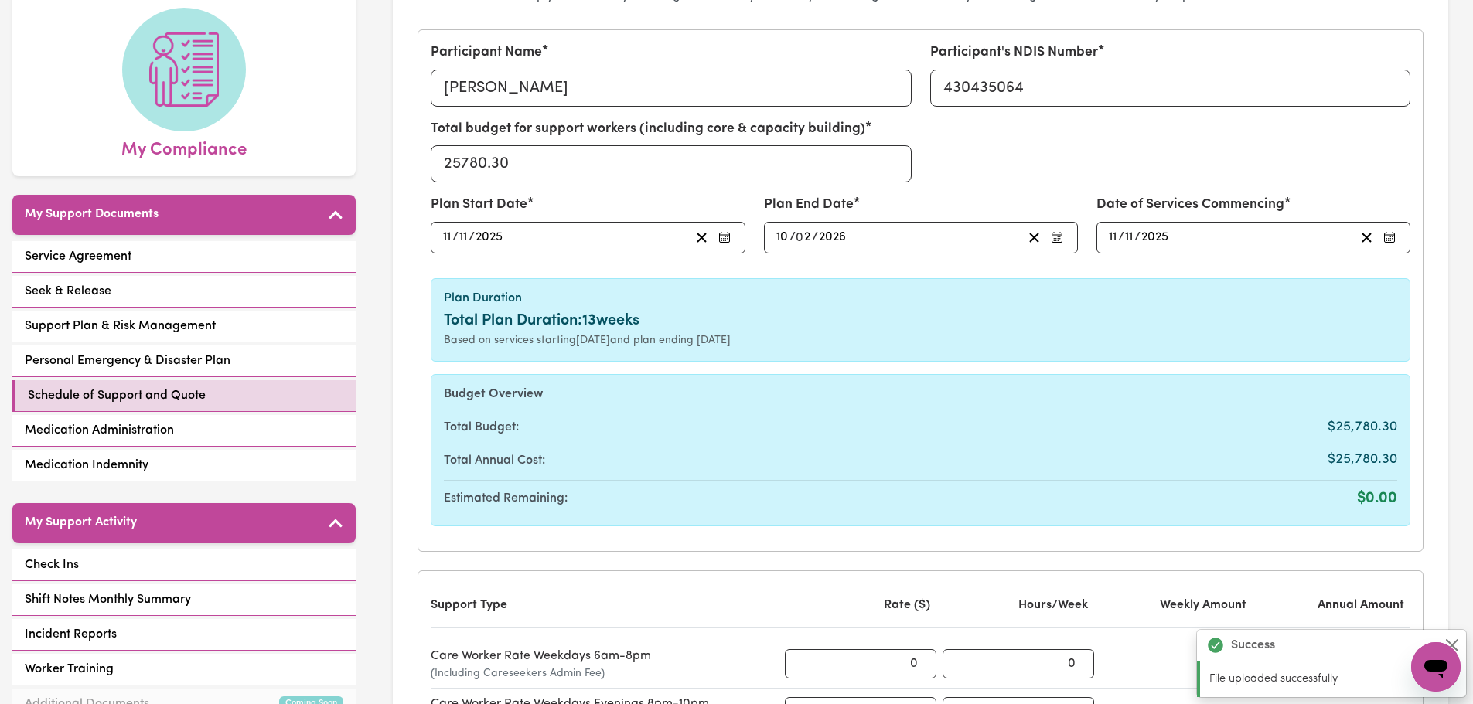
scroll to position [77, 0]
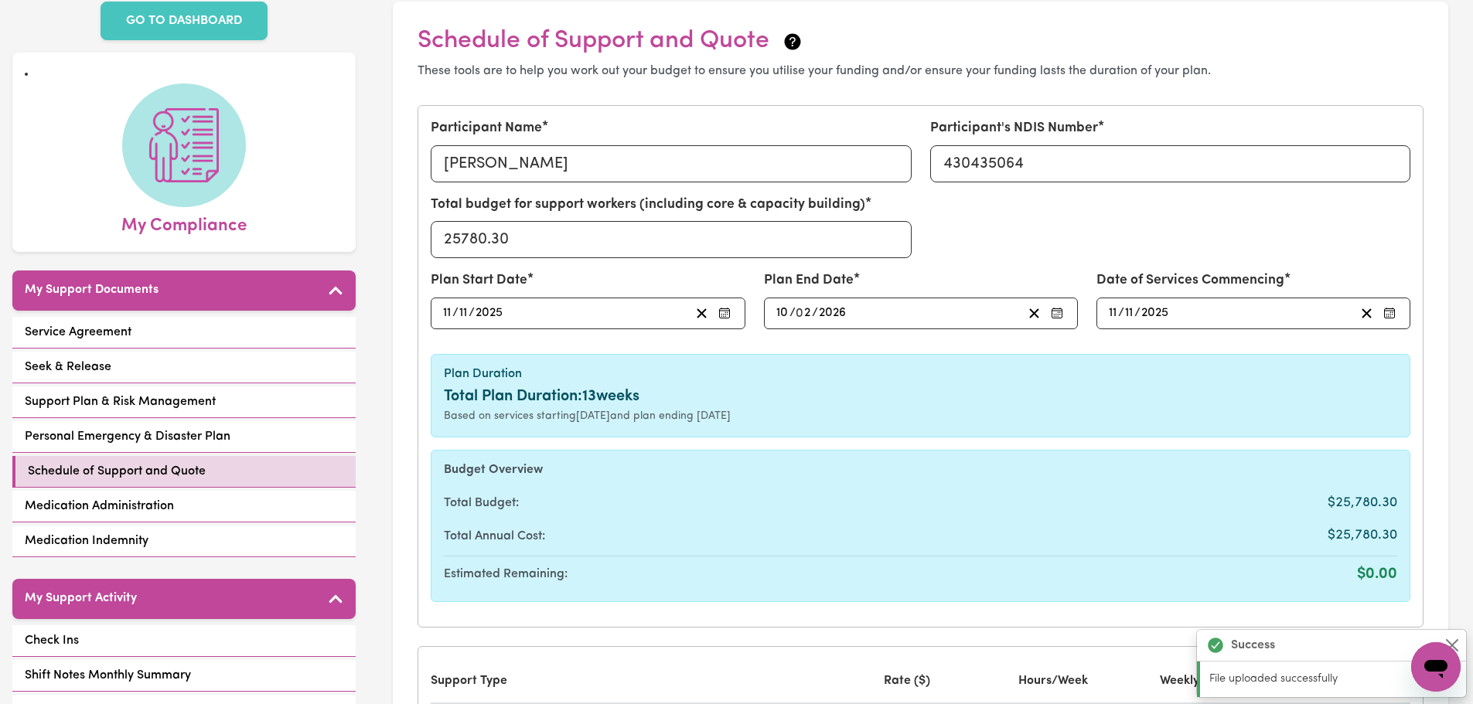
click at [446, 311] on input "11" at bounding box center [447, 313] width 10 height 21
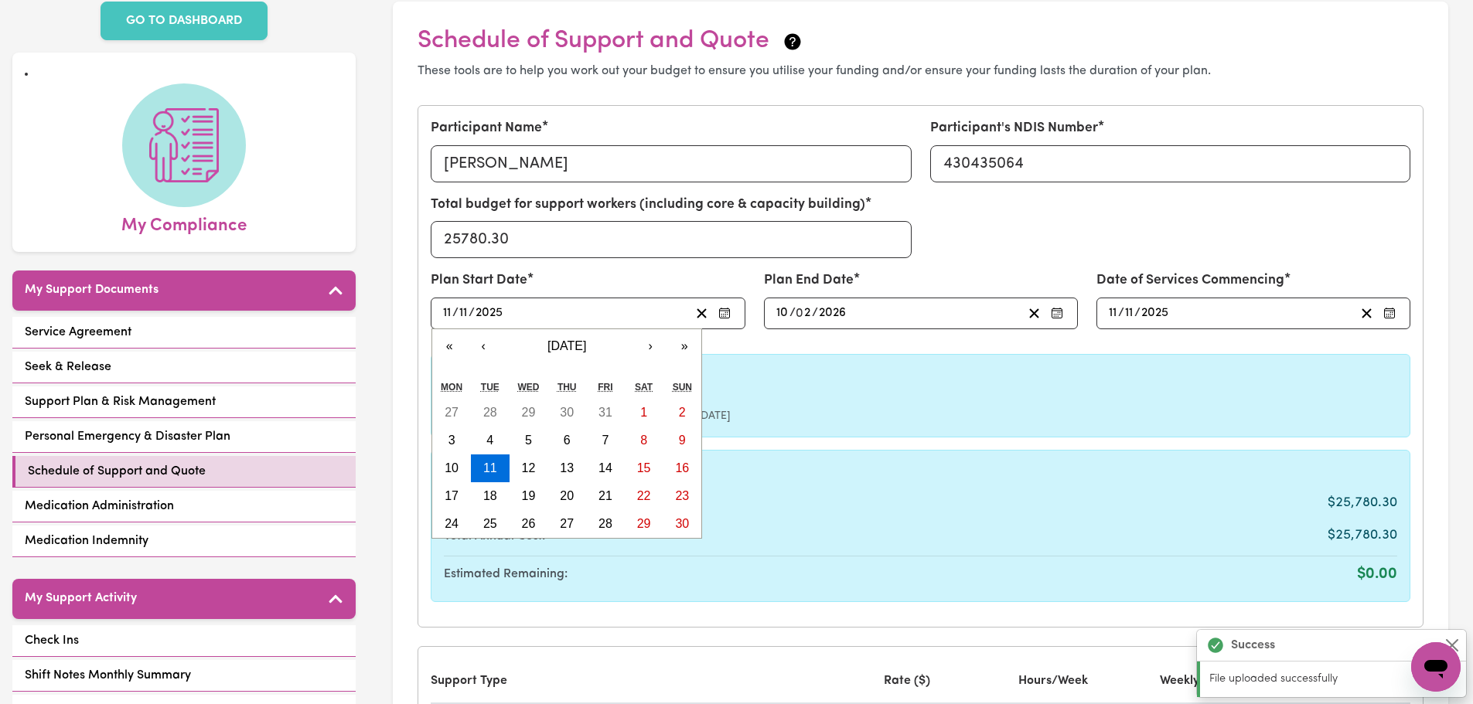
type input "[DATE]"
type input "1"
type input "[DATE]"
type input "11"
type input "0"
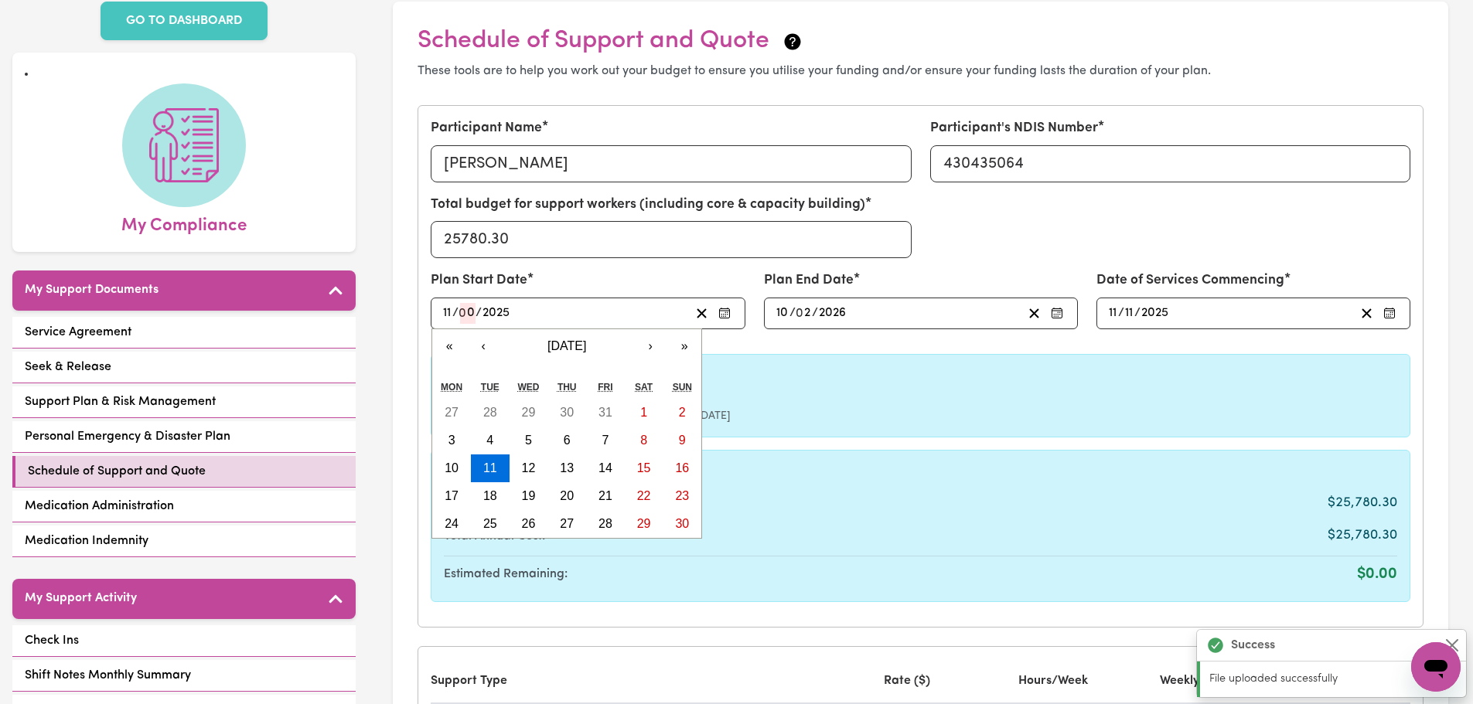
type input "[DATE]"
type input "2"
type input "0002-02-11"
type input "2"
type input "0020-02-11"
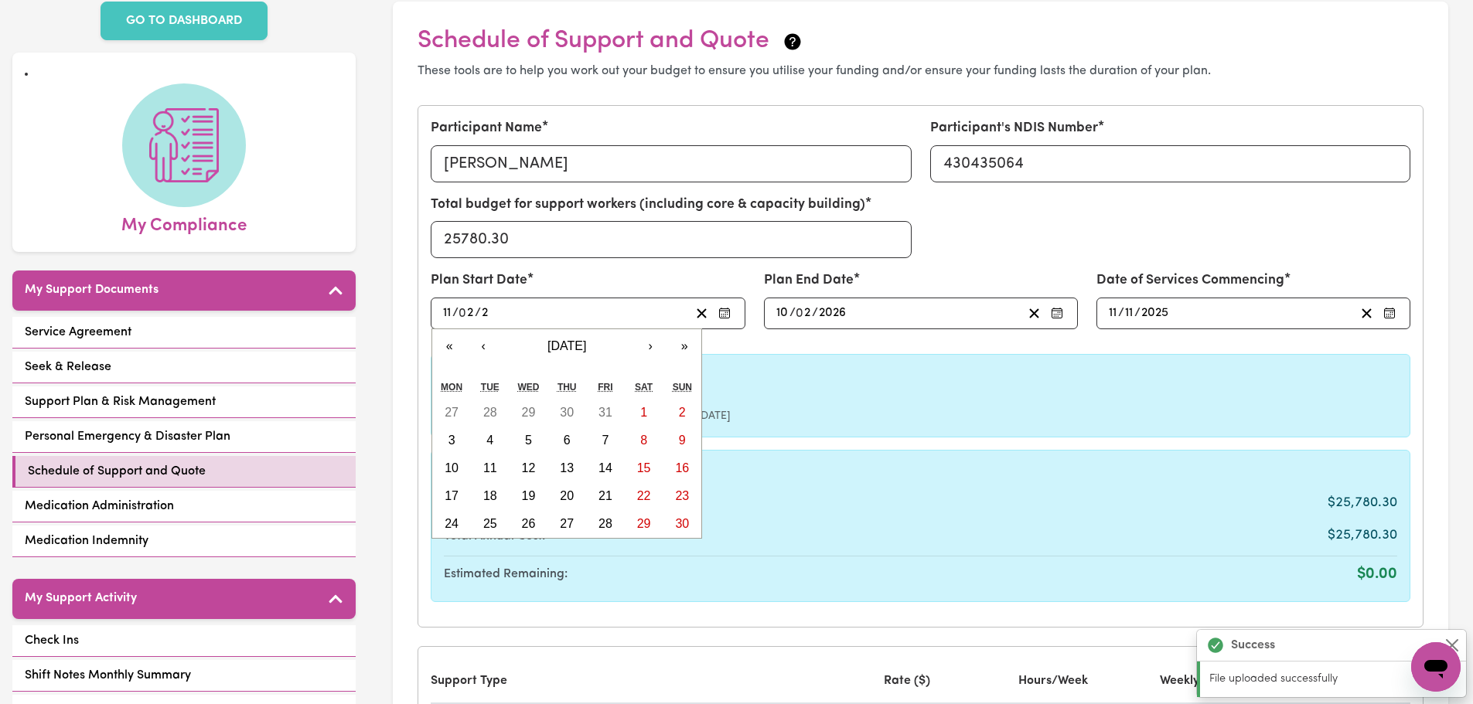
type input "20"
type input "0202-02-11"
type input "202"
type input "[DATE]"
type input "2026"
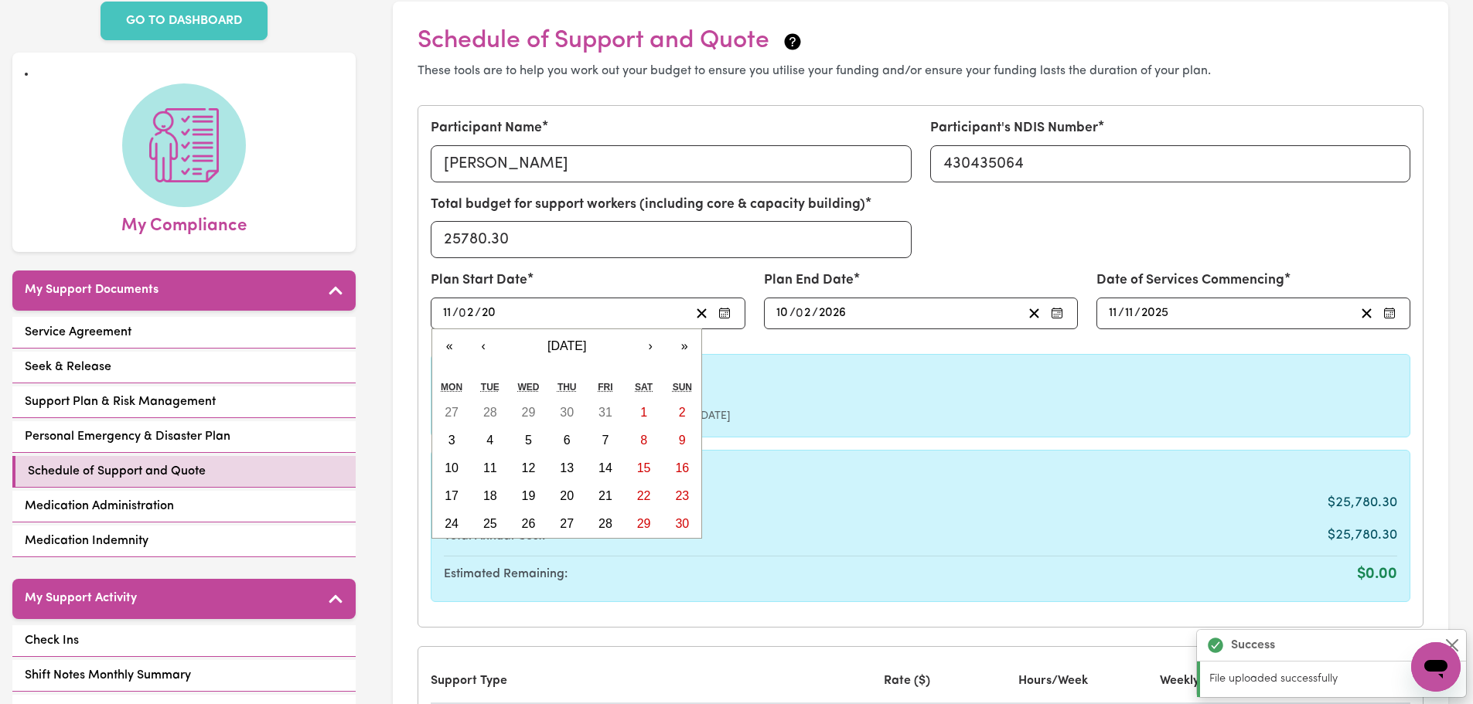
type input "[DATE]"
type input "11"
type input "2026"
click at [909, 363] on div "Plan Duration Total Plan Duration: weeks Based on services starting [DATE] and …" at bounding box center [921, 396] width 980 height 84
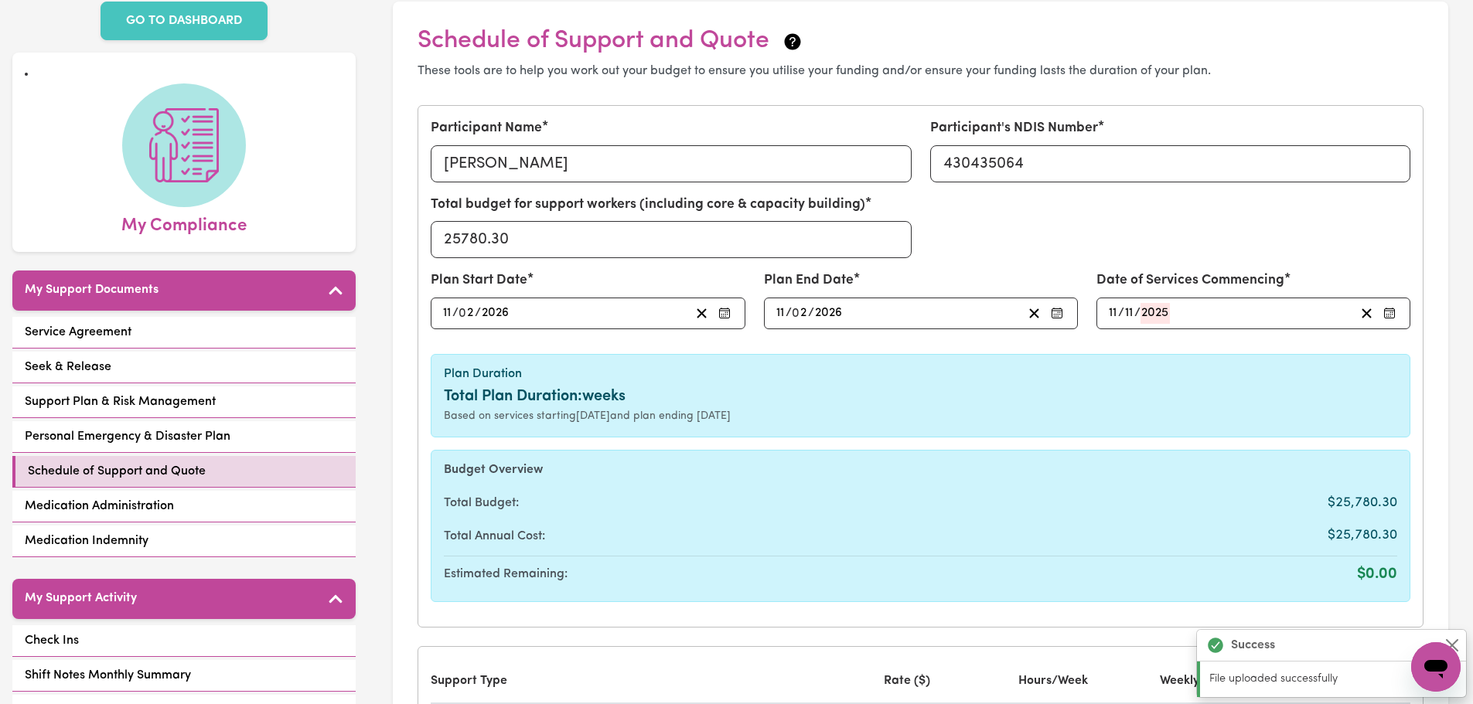
click at [779, 313] on input "11" at bounding box center [781, 313] width 10 height 21
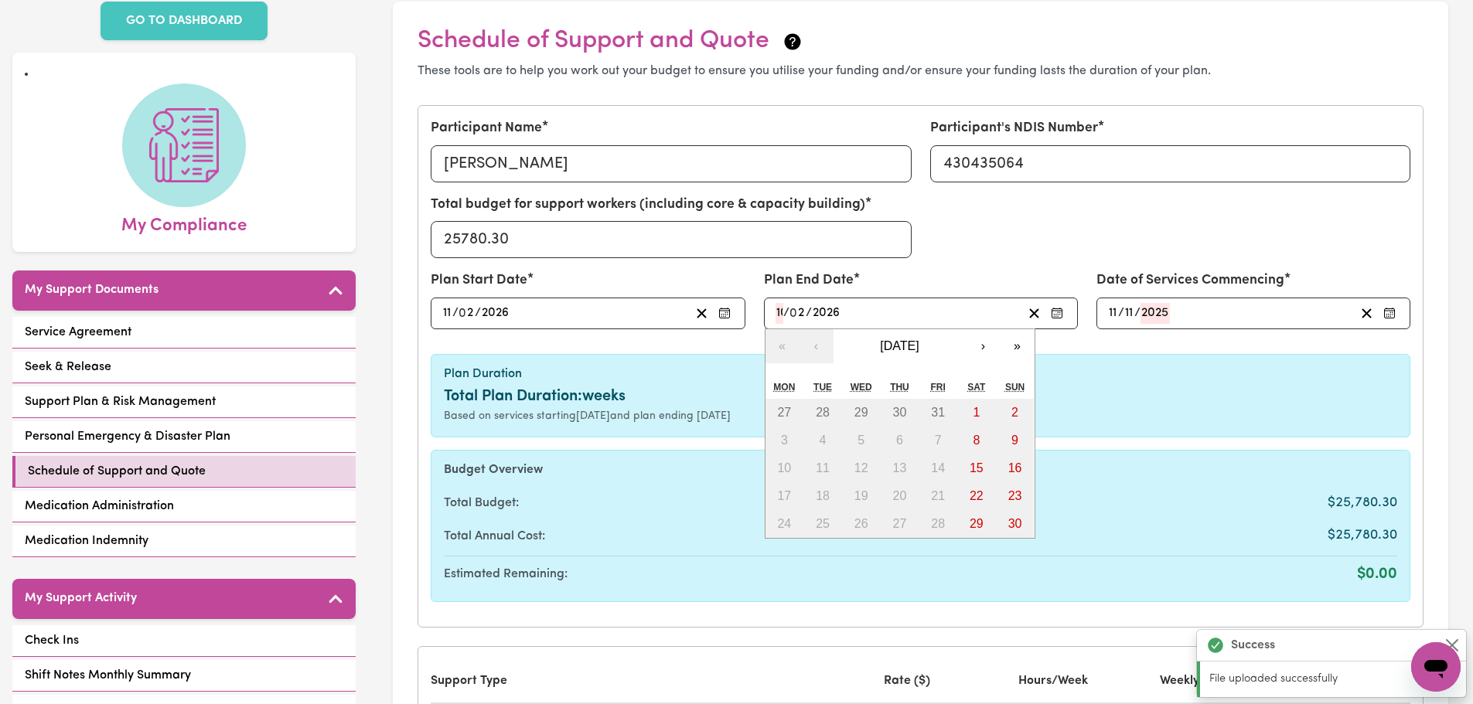
type input "10"
type input "0"
type input "[DATE]"
type input "5"
type input "[DATE]"
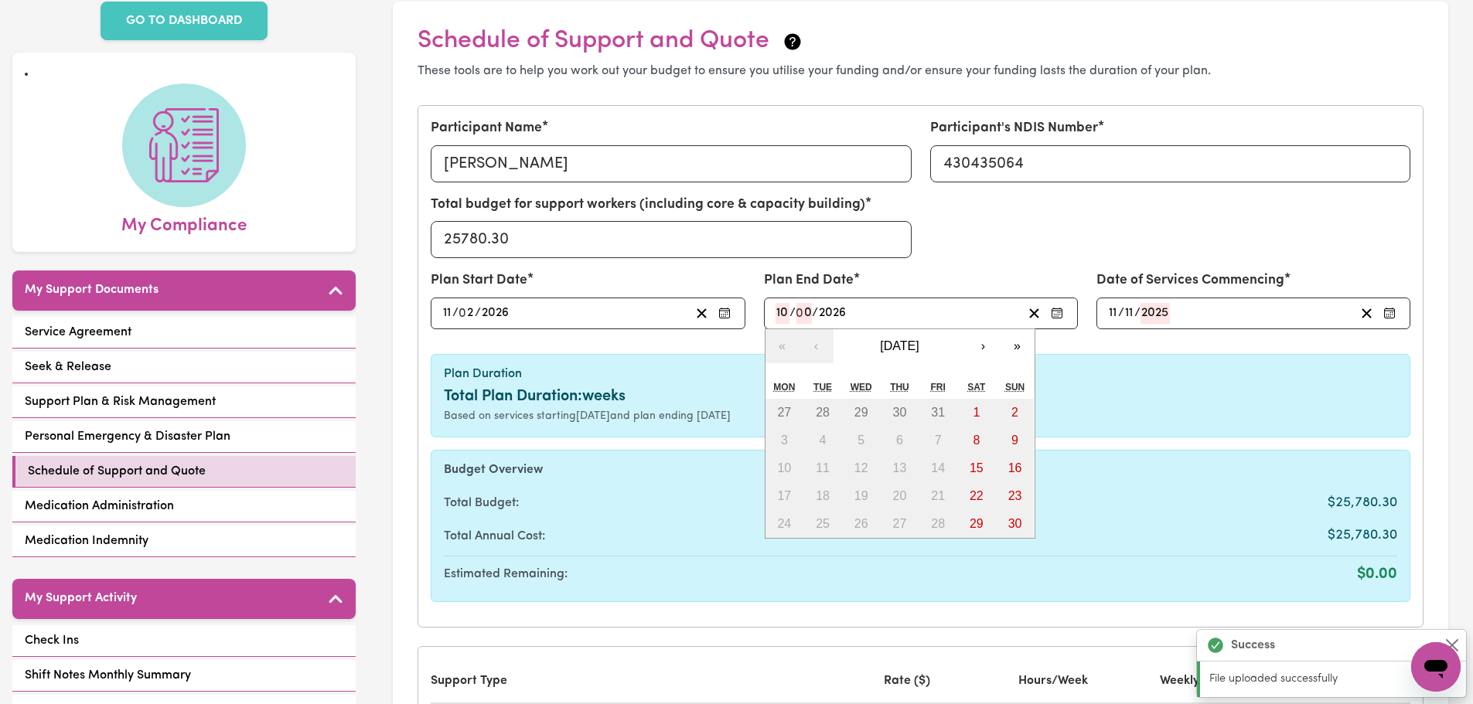
type input "2"
type input "2026"
type input "5"
type input "2026"
click at [1178, 388] on div "Total Plan Duration: 13 weeks" at bounding box center [920, 396] width 953 height 23
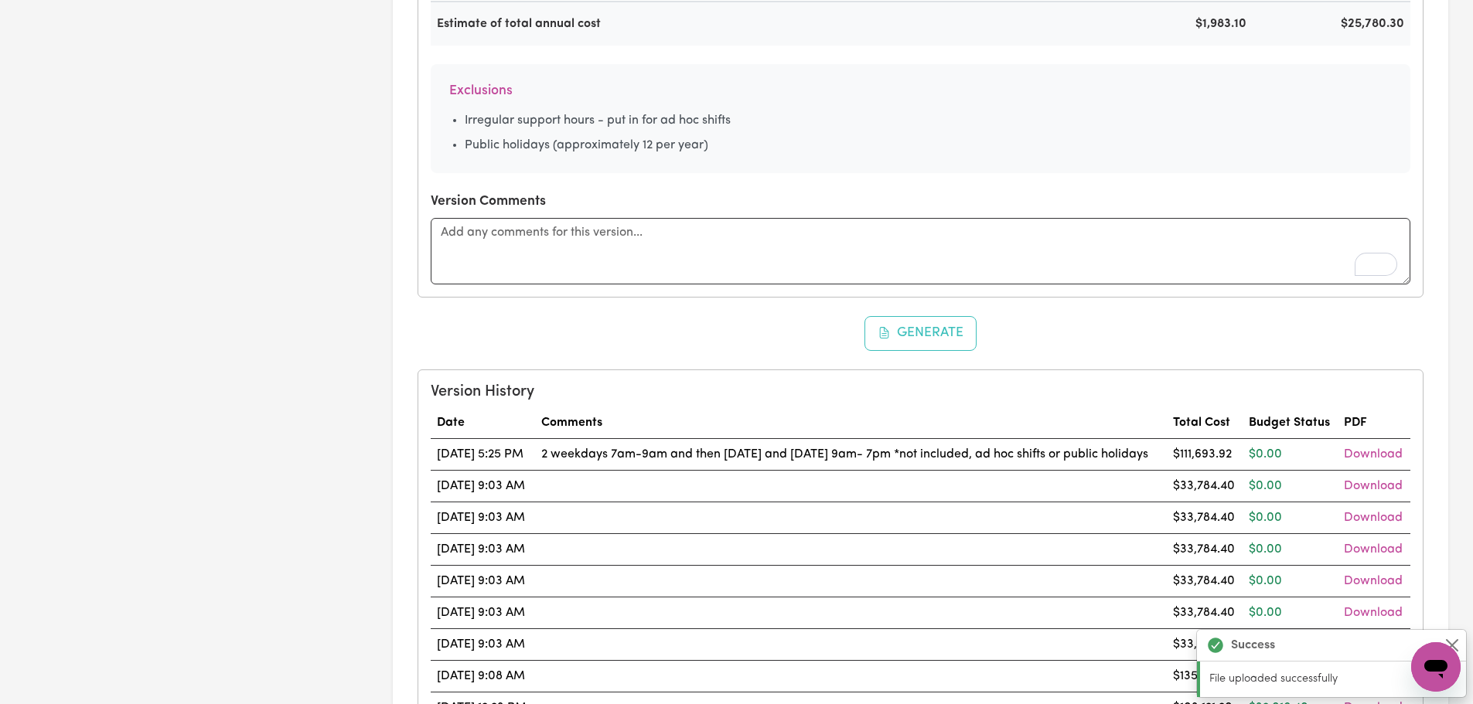
scroll to position [1160, 0]
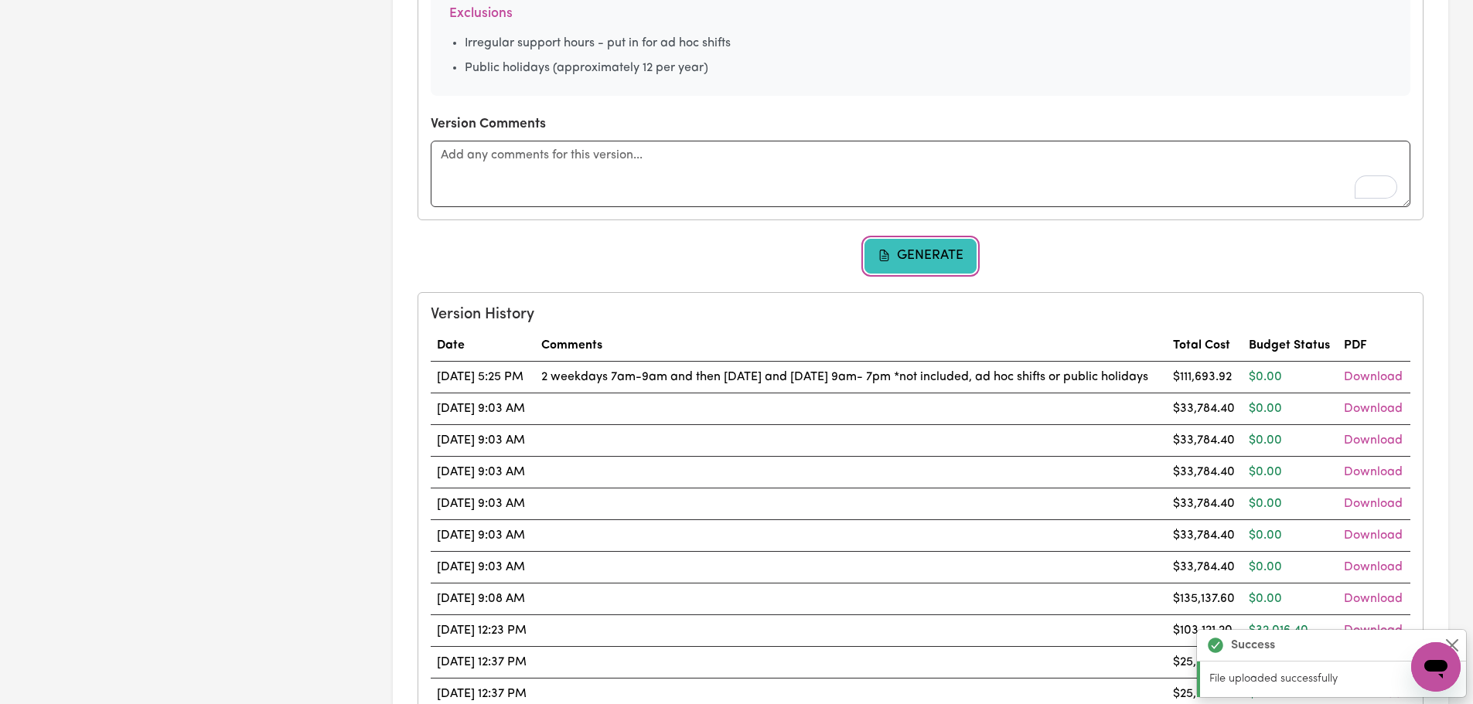
click at [920, 264] on button "Generate" at bounding box center [920, 256] width 113 height 34
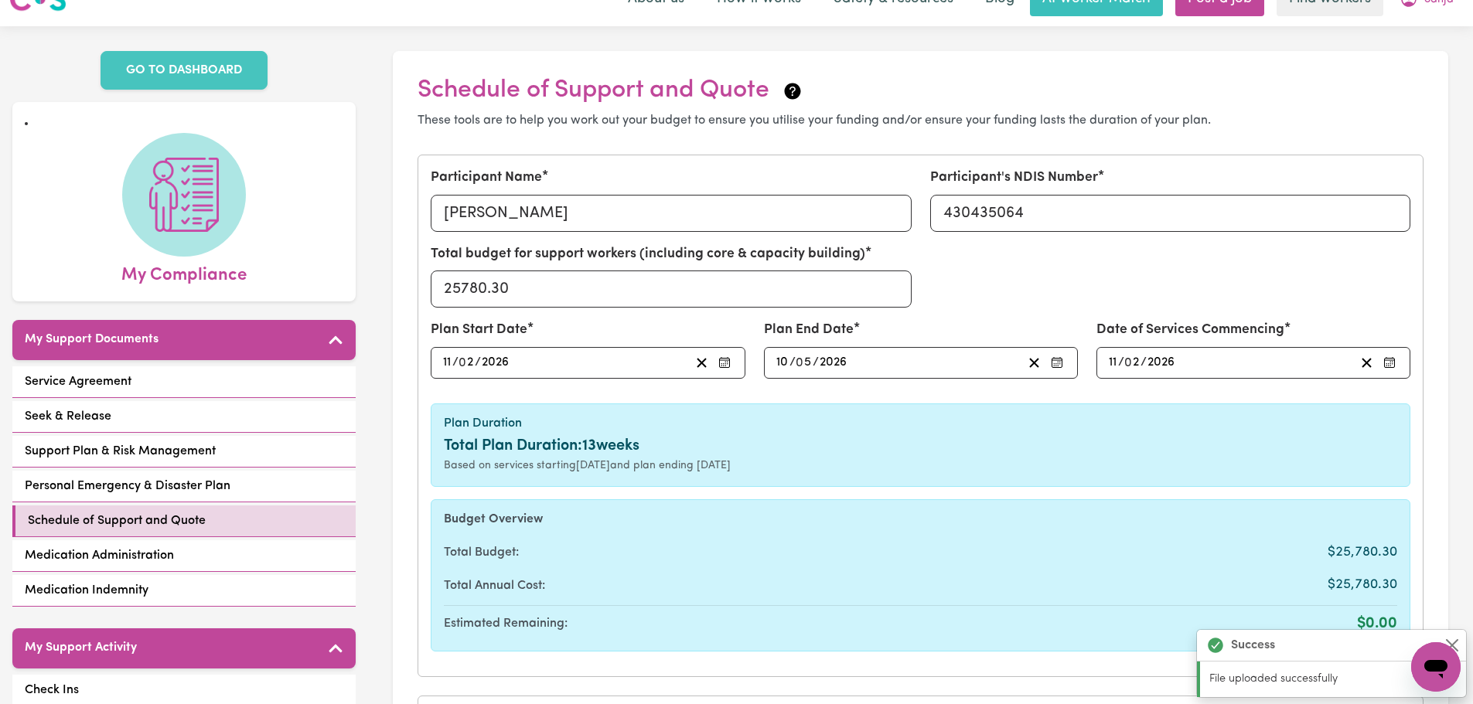
scroll to position [0, 0]
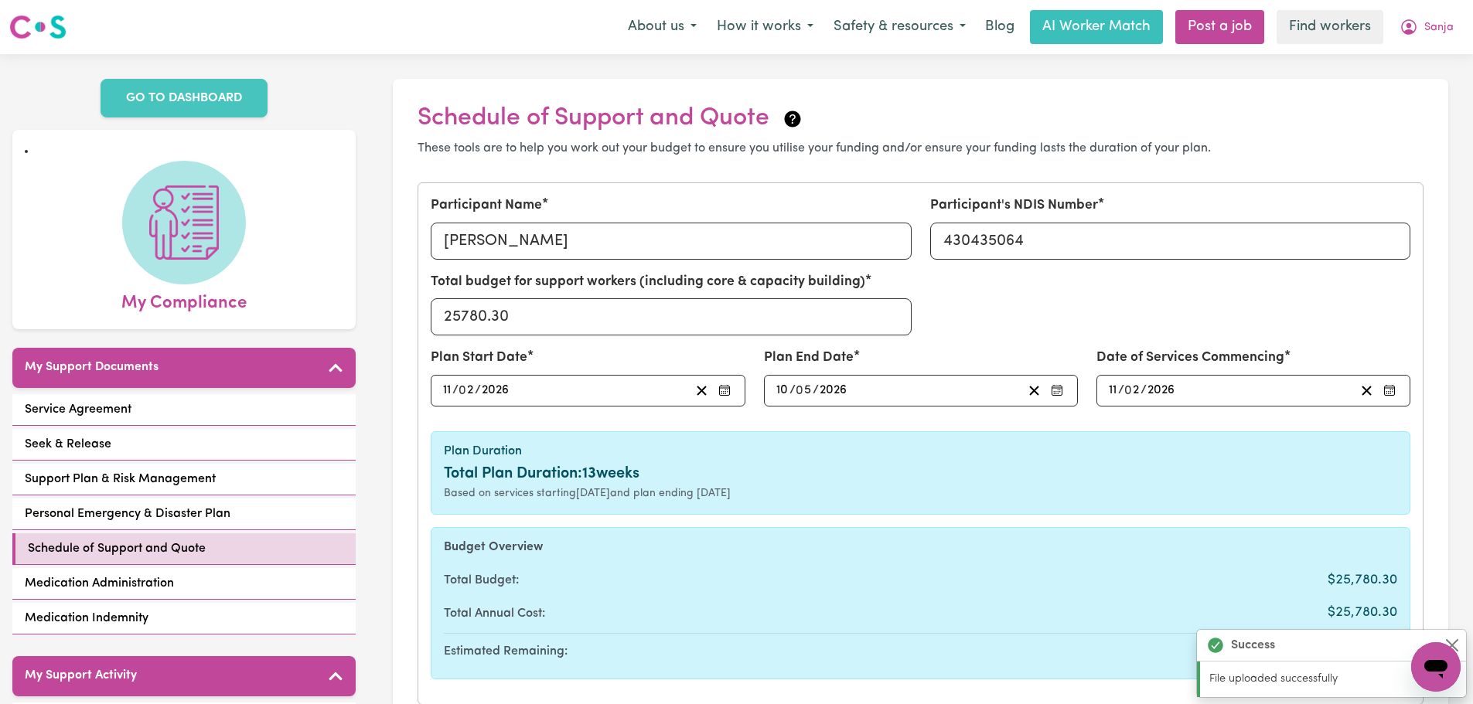
click at [449, 391] on input "11" at bounding box center [447, 390] width 10 height 21
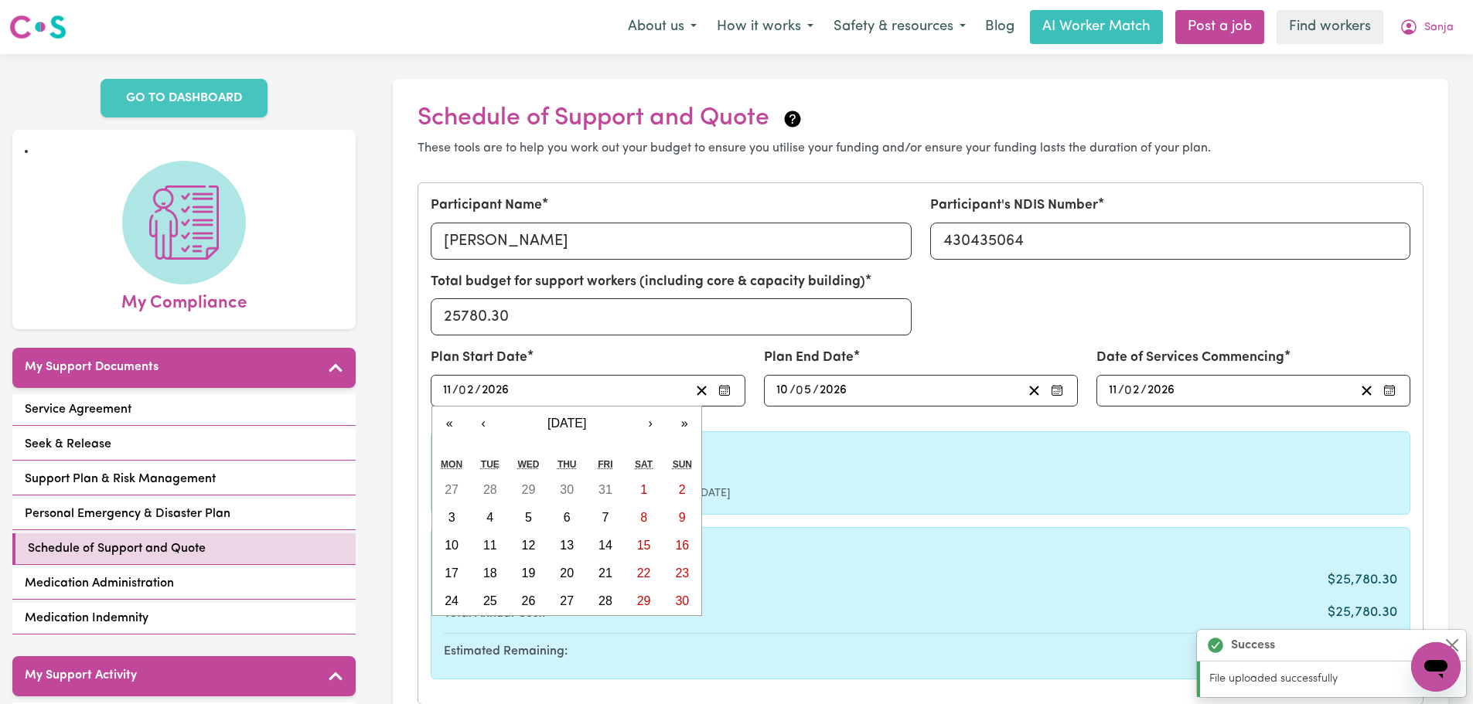
click at [463, 390] on input "2" at bounding box center [467, 390] width 15 height 21
type input "[DATE]"
type input "5"
type input "[DATE]"
type input "11"
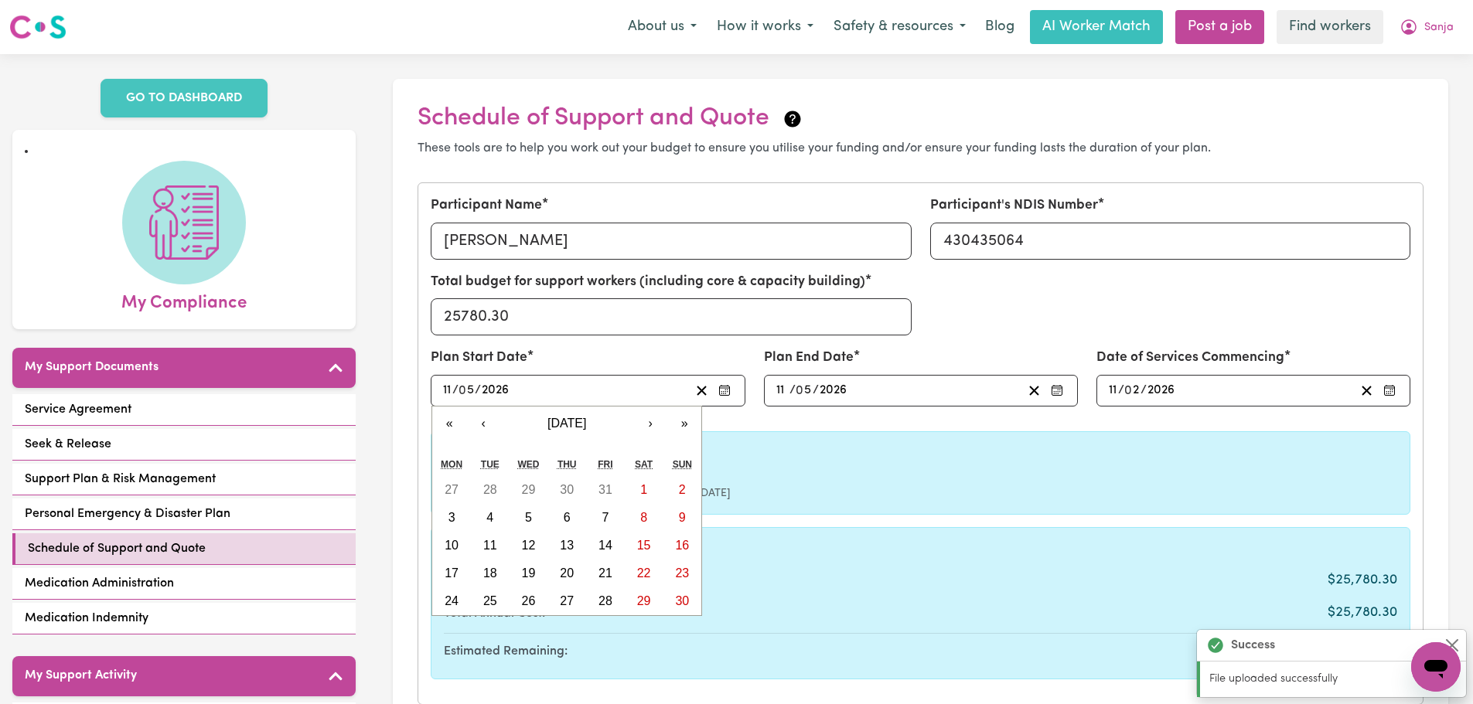
type input "5"
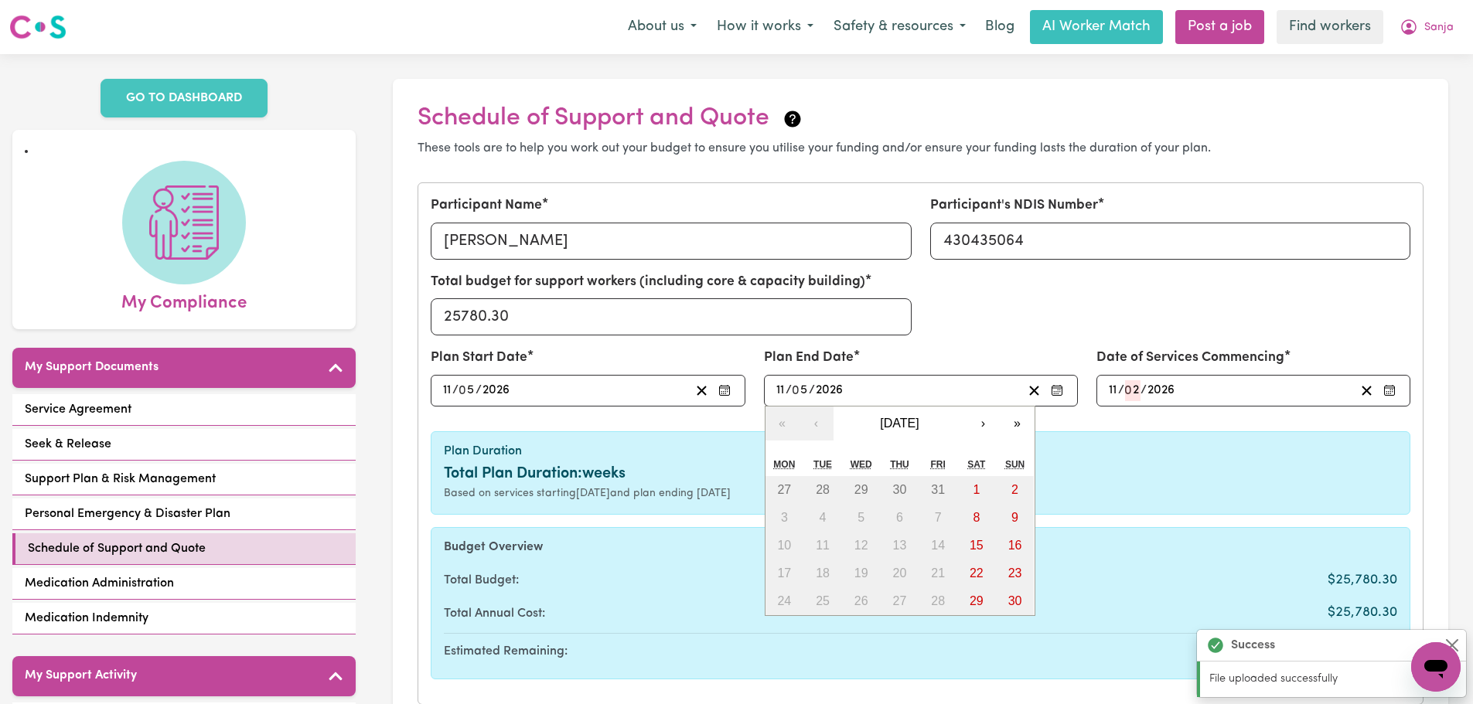
click at [779, 392] on input "11" at bounding box center [781, 390] width 10 height 21
type input "10"
click at [808, 388] on input "5" at bounding box center [804, 390] width 16 height 21
type input "[DATE]"
type input "8"
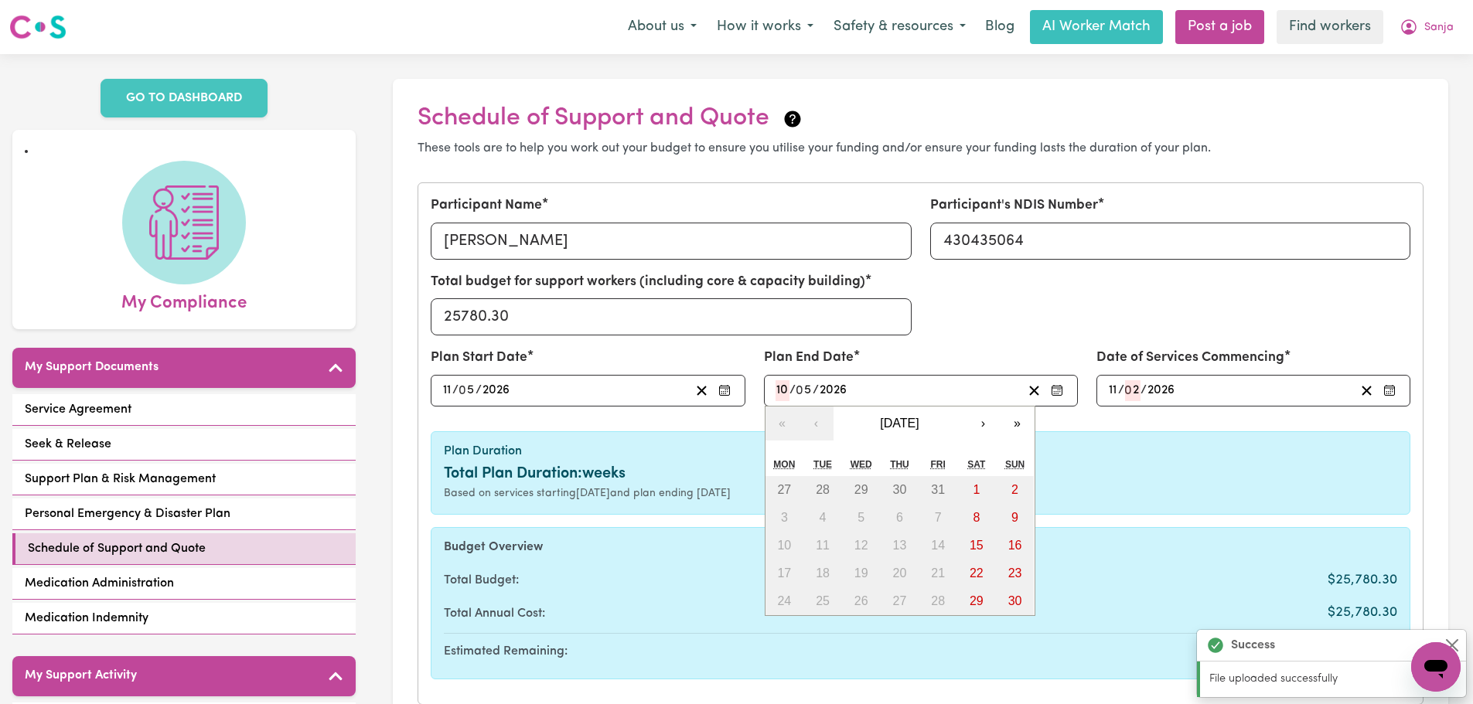
type input "[DATE]"
type input "5"
type input "8"
click at [1112, 473] on div "Total Plan Duration: 13 weeks" at bounding box center [920, 473] width 953 height 23
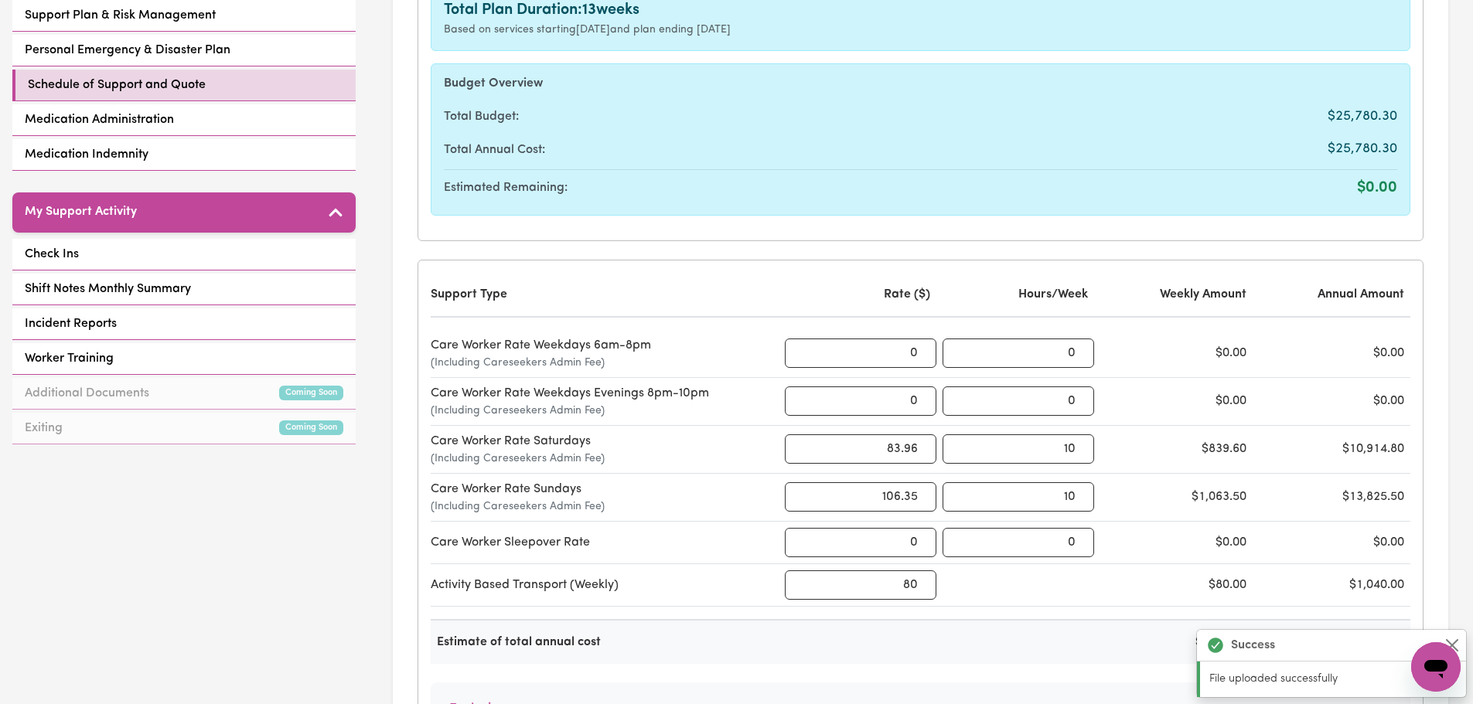
scroll to position [773, 0]
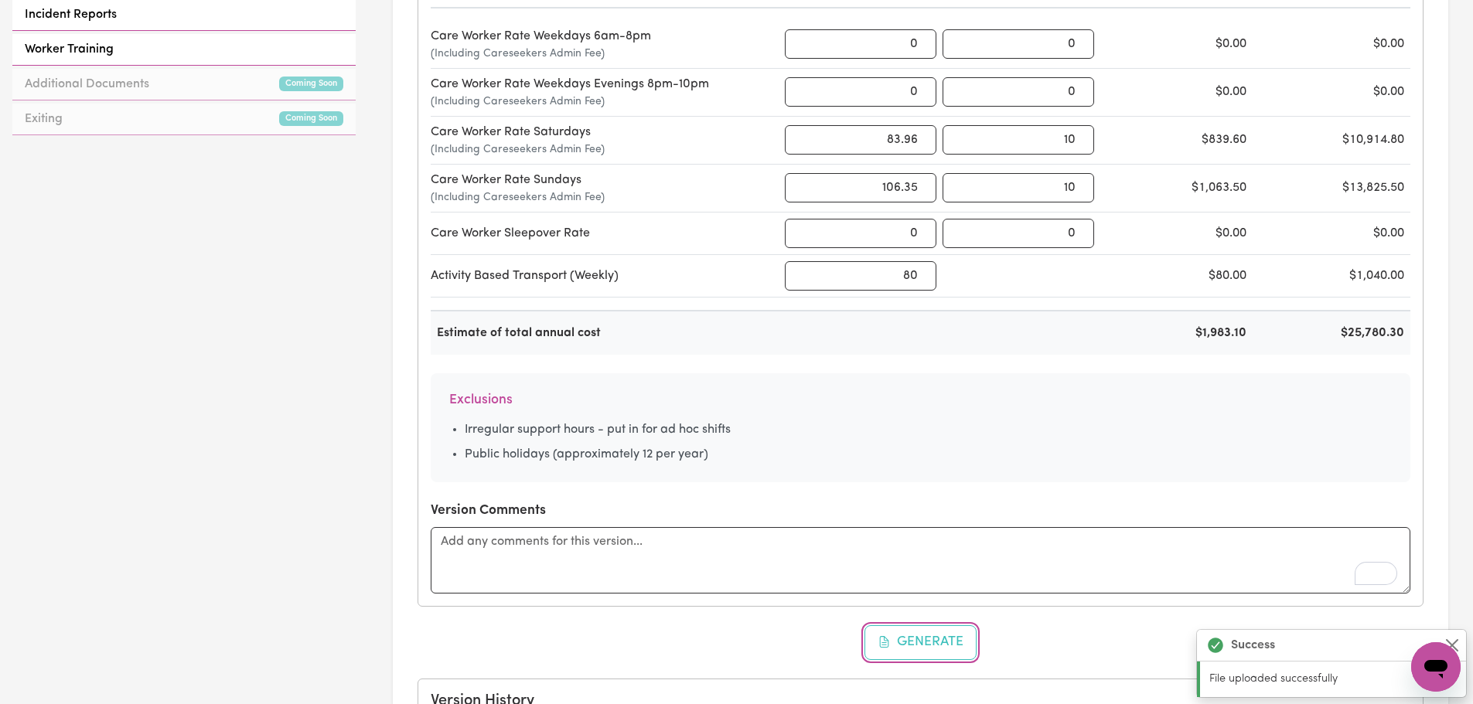
click at [917, 636] on button "Generate" at bounding box center [920, 643] width 113 height 34
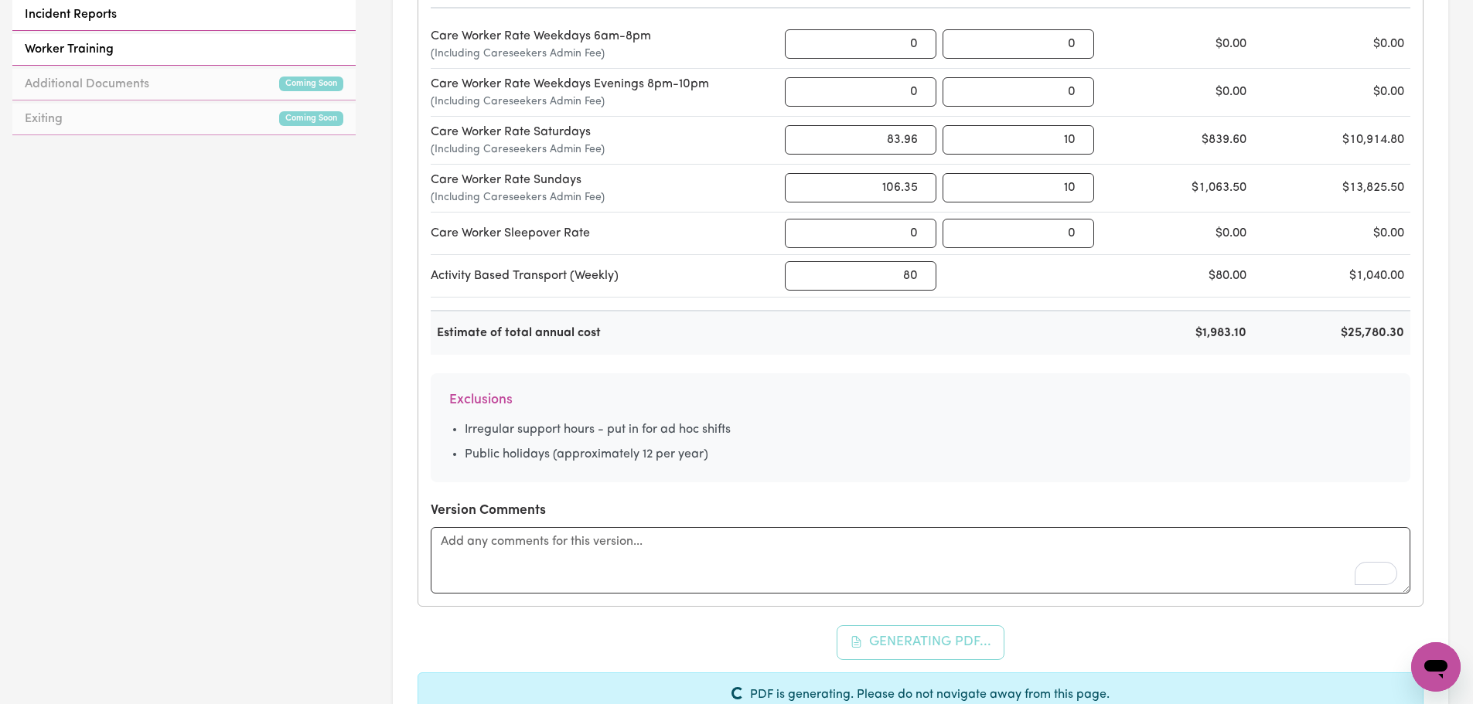
scroll to position [0, 0]
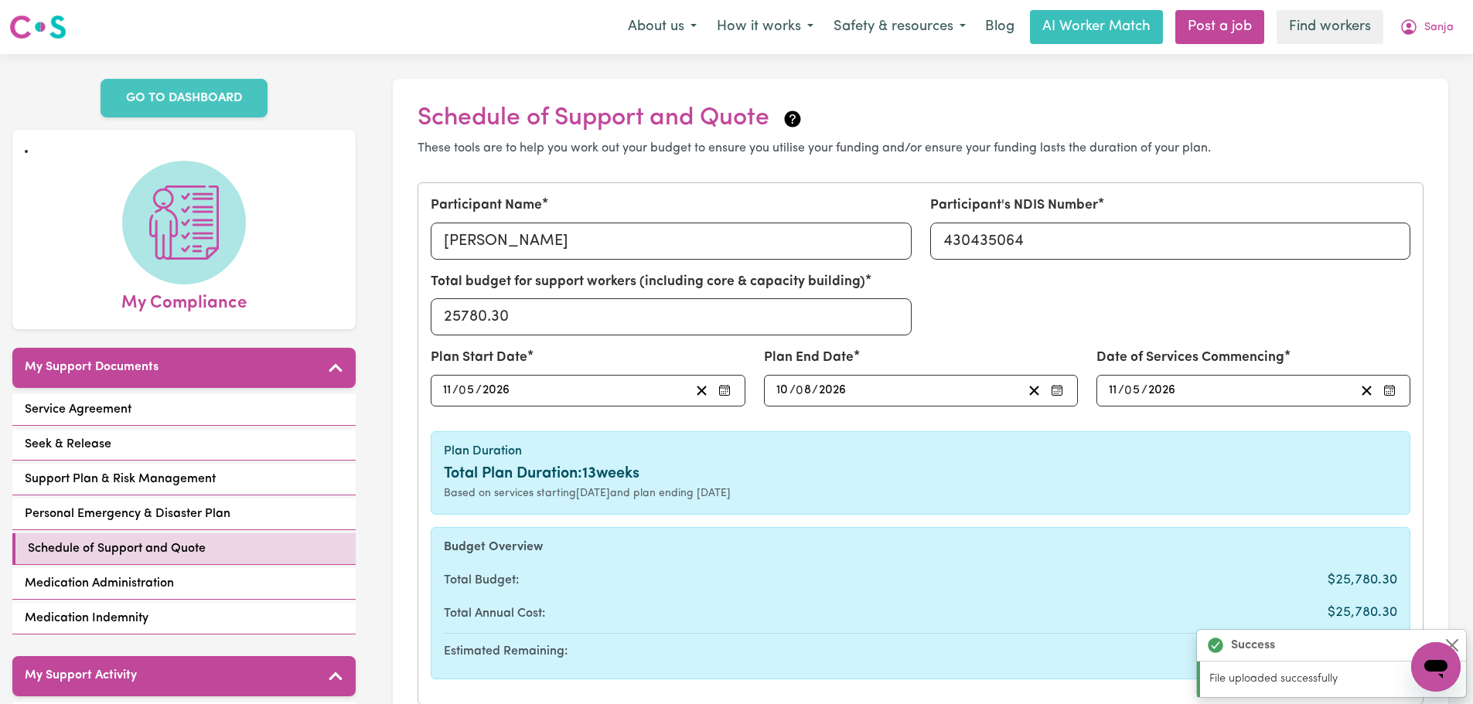
click at [466, 394] on input "5" at bounding box center [468, 390] width 16 height 21
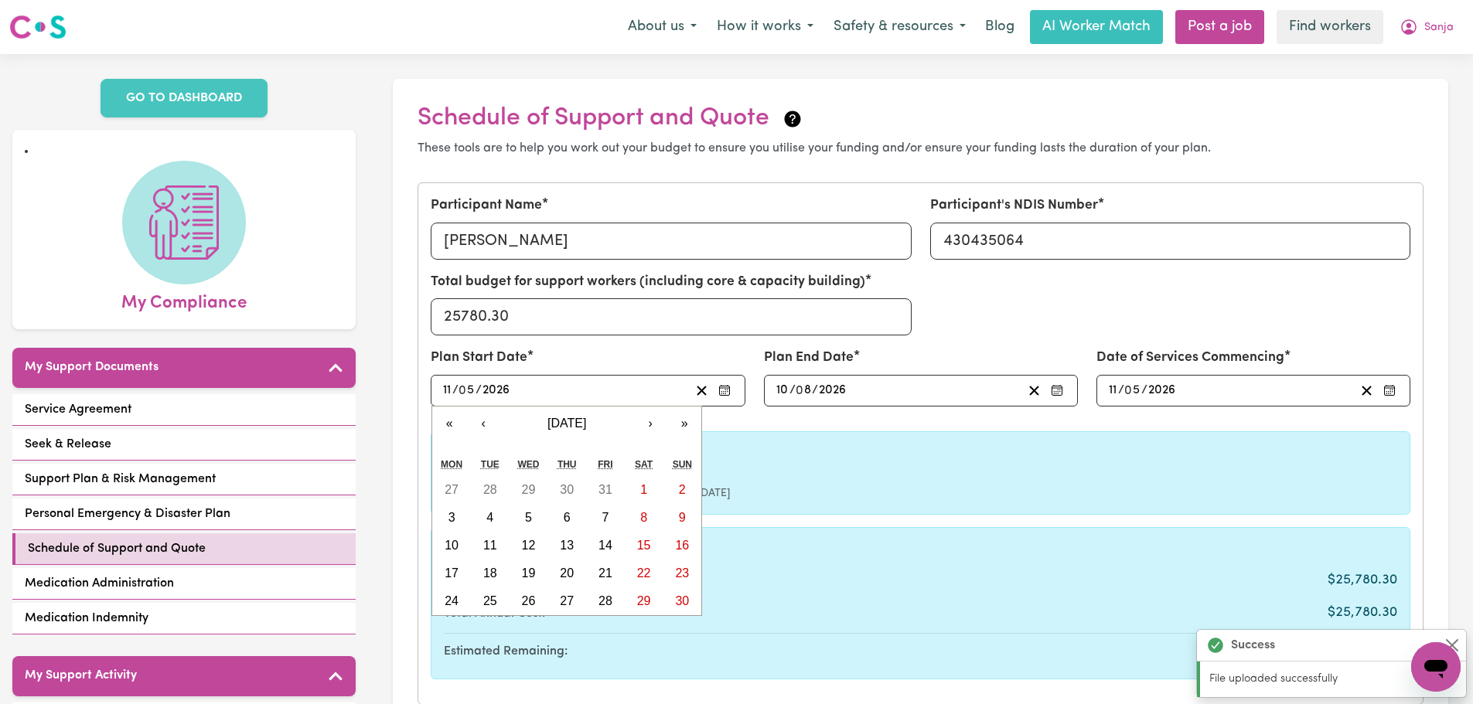
type input "[DATE]"
type input "8"
type input "[DATE]"
type input "11"
type input "8"
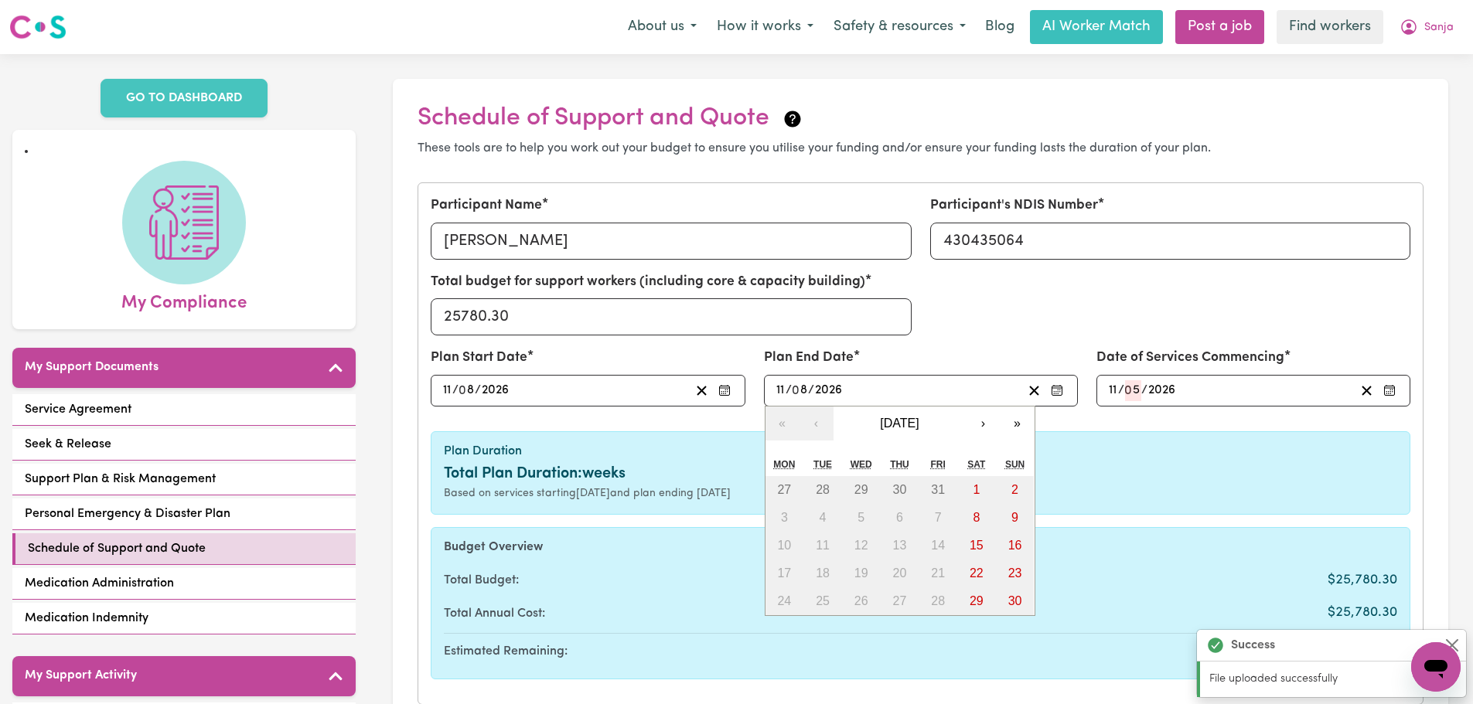
click at [783, 390] on input "11" at bounding box center [781, 390] width 10 height 21
type input "10"
click at [805, 391] on input "8" at bounding box center [803, 390] width 15 height 21
drag, startPoint x: 808, startPoint y: 391, endPoint x: 793, endPoint y: 391, distance: 14.7
click at [793, 391] on div "[DATE] 10 / 0 8 / 2026" at bounding box center [898, 390] width 248 height 21
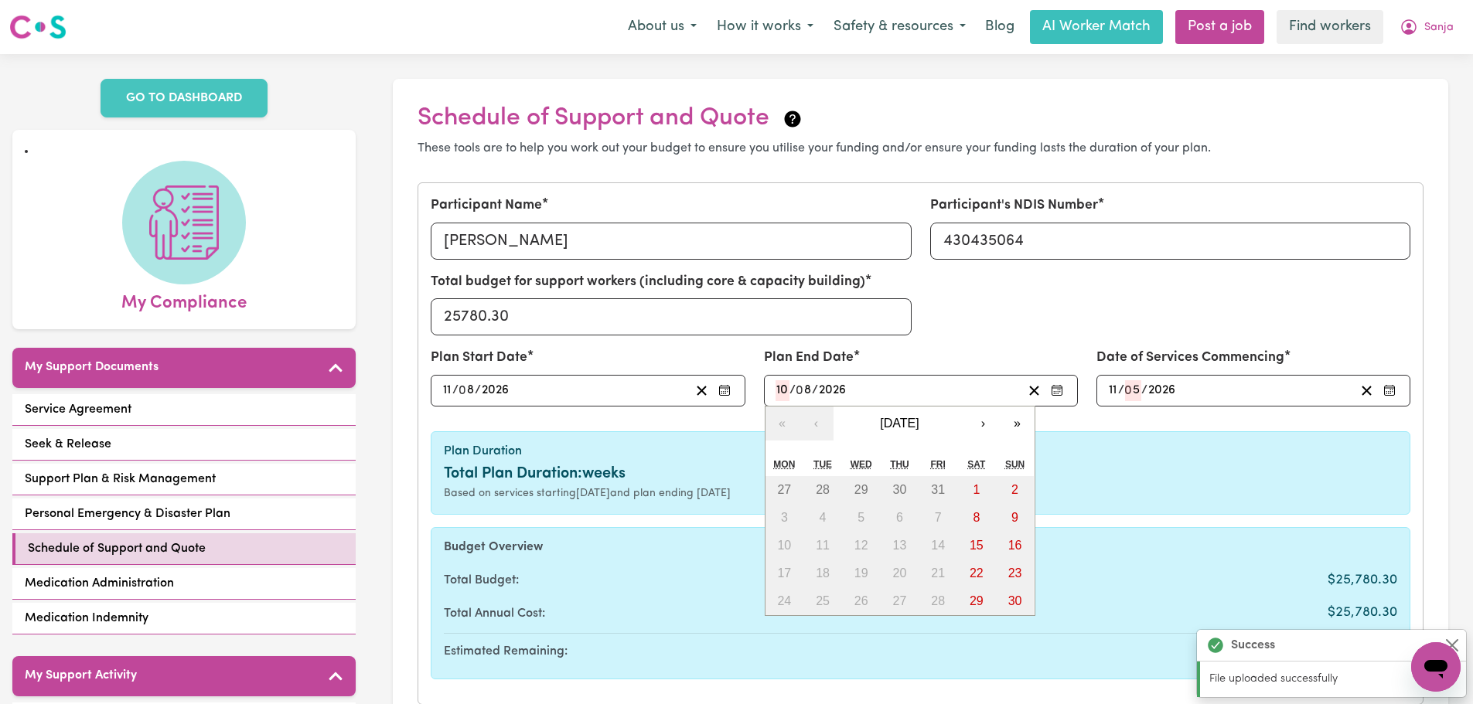
click at [806, 391] on input "8" at bounding box center [803, 390] width 15 height 21
type input "1"
type input "[DATE]"
type input "11"
type input "[DATE]"
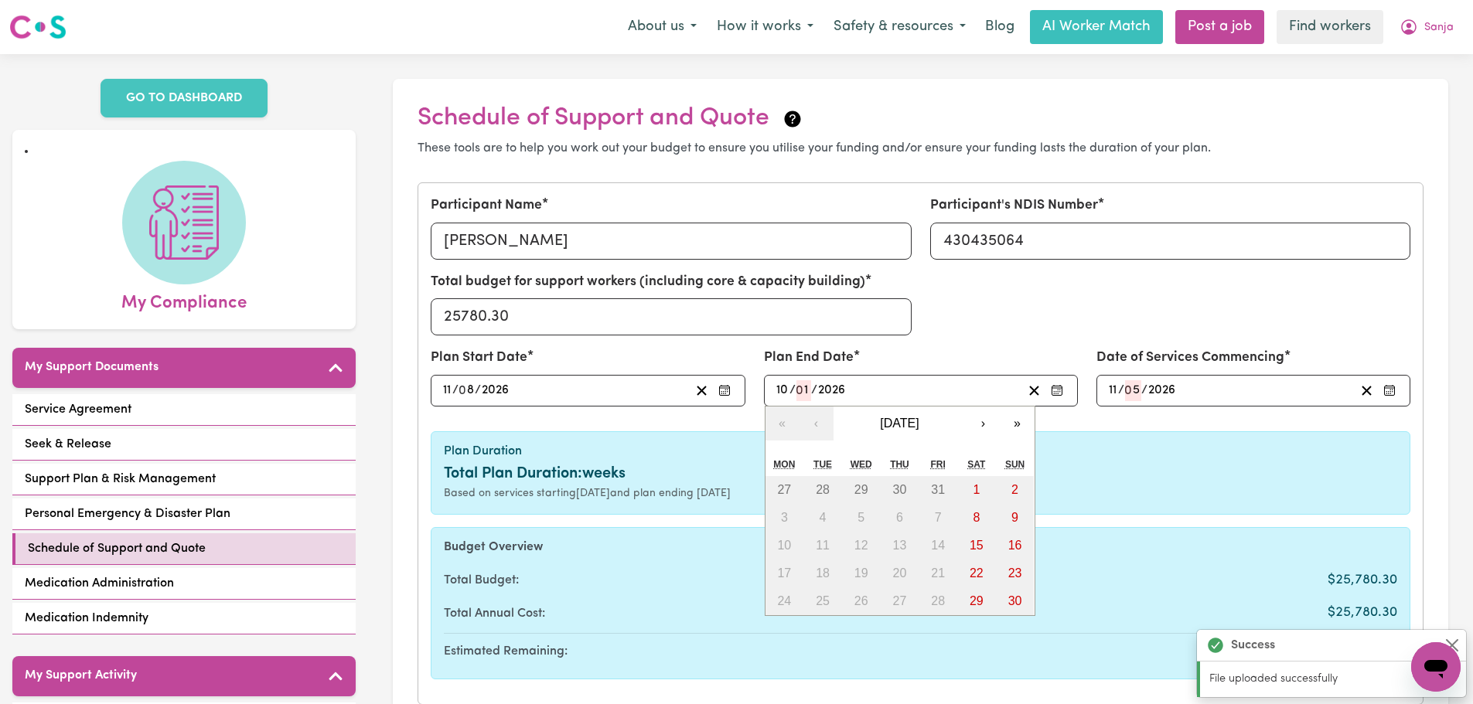
type input "8"
type input "11"
click at [1148, 459] on h6 "Plan Duration" at bounding box center [920, 452] width 953 height 15
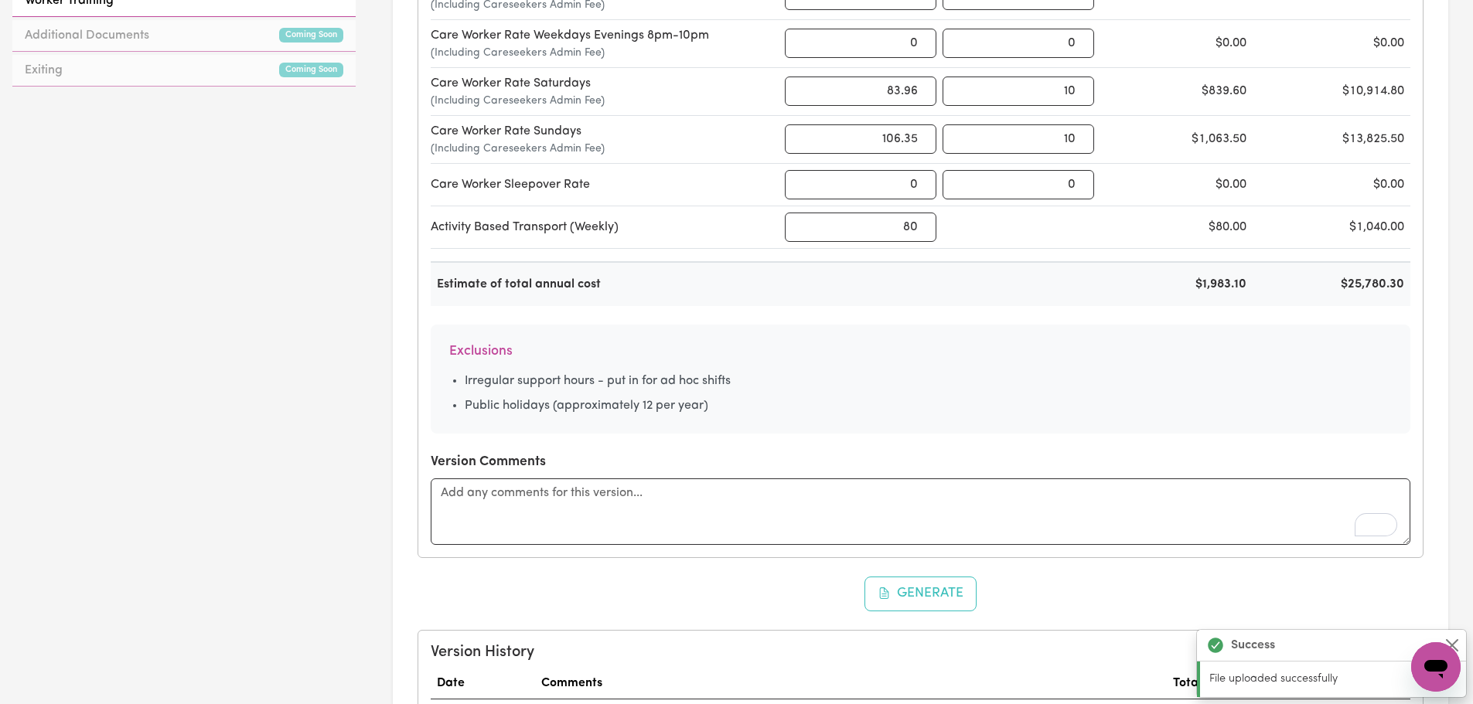
scroll to position [1005, 0]
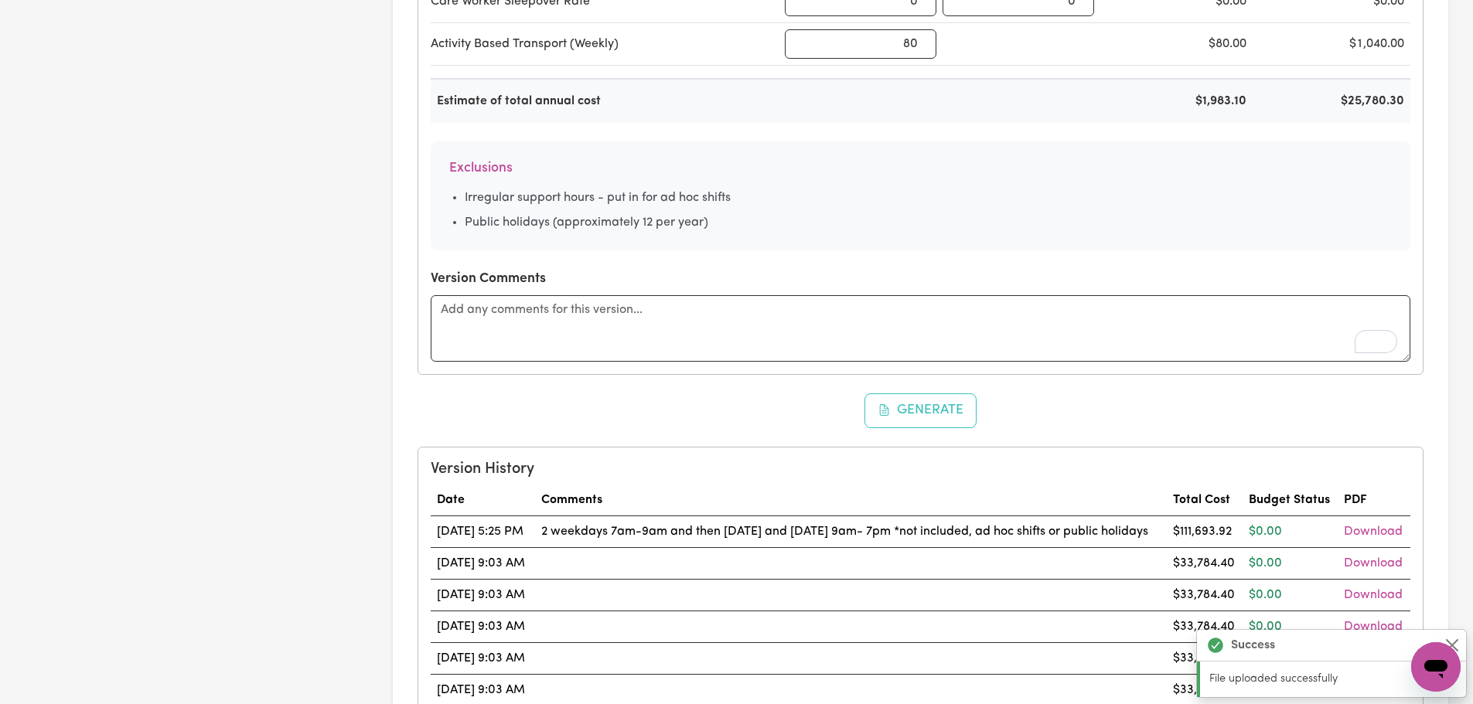
click at [915, 404] on button "Generate" at bounding box center [920, 411] width 113 height 34
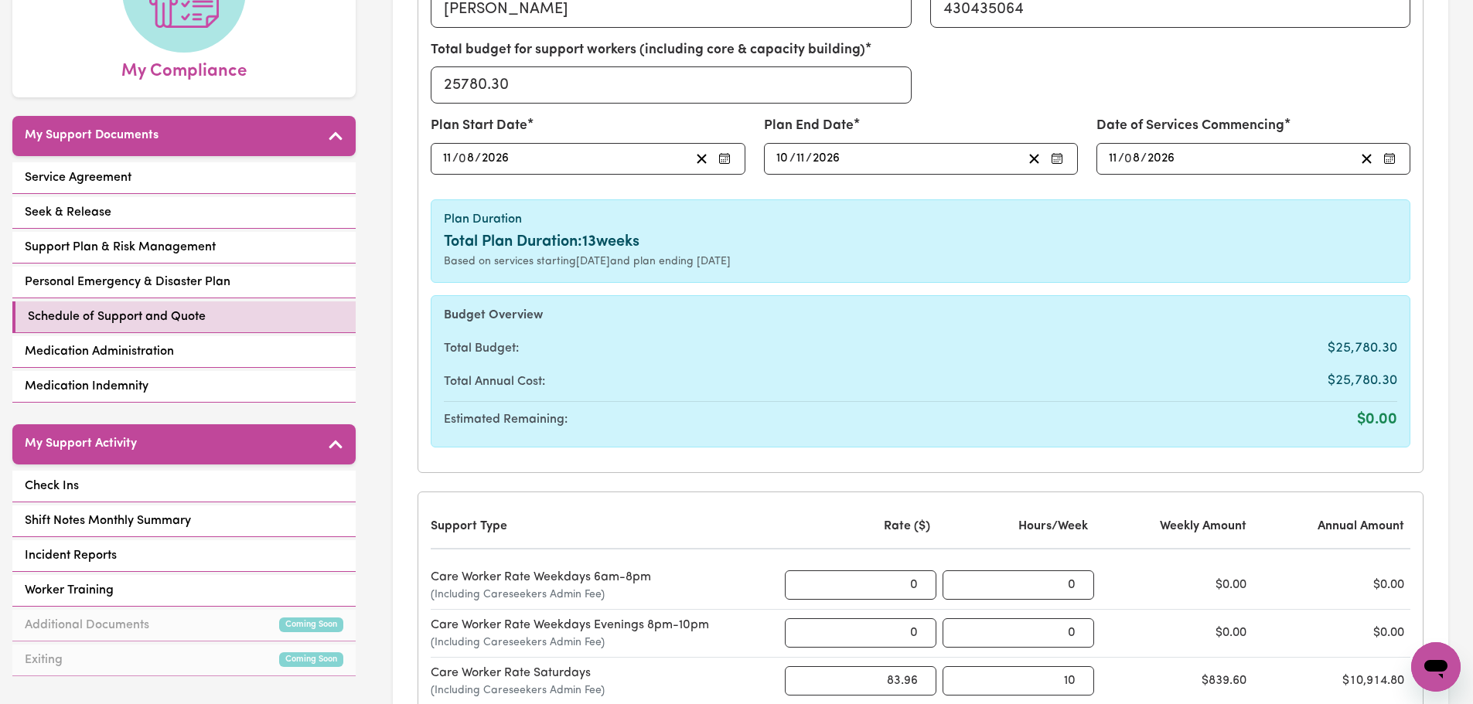
scroll to position [0, 0]
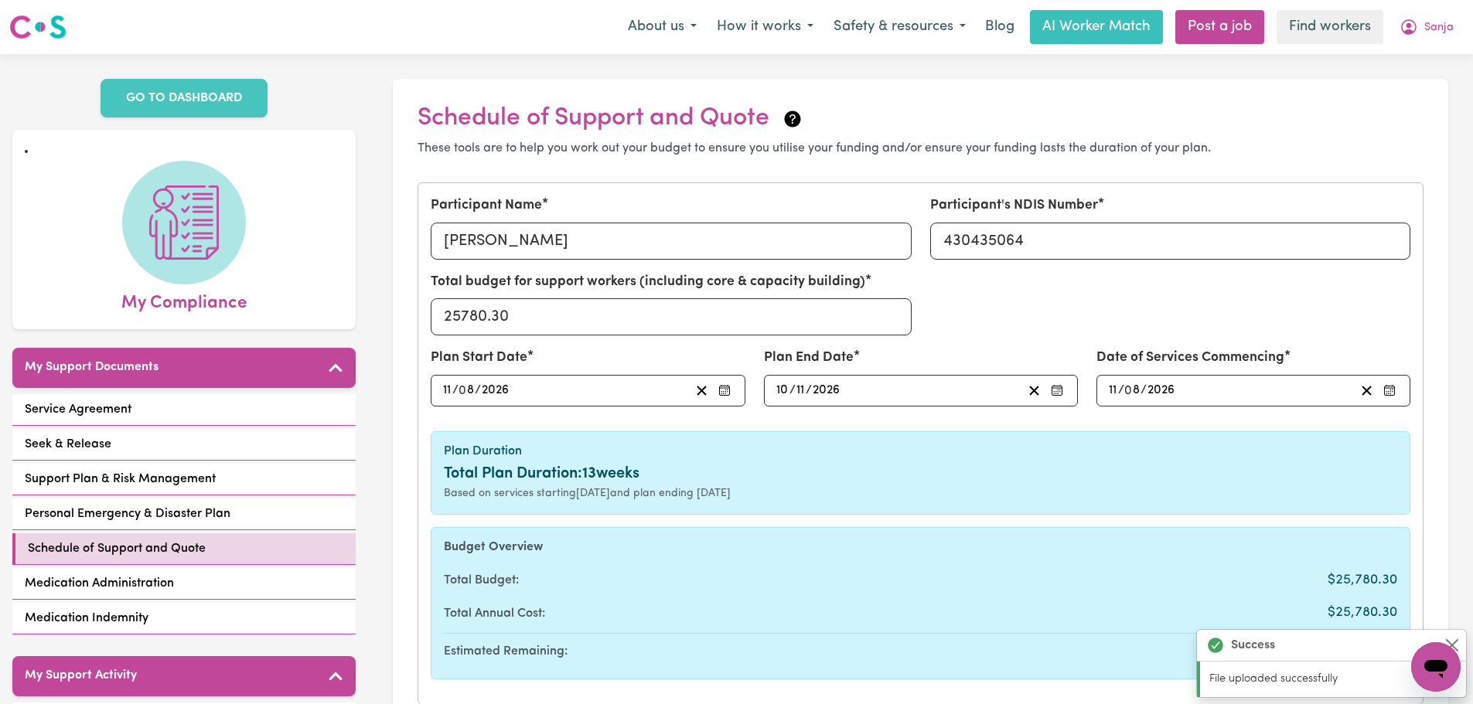
click at [445, 390] on input "11" at bounding box center [447, 390] width 10 height 21
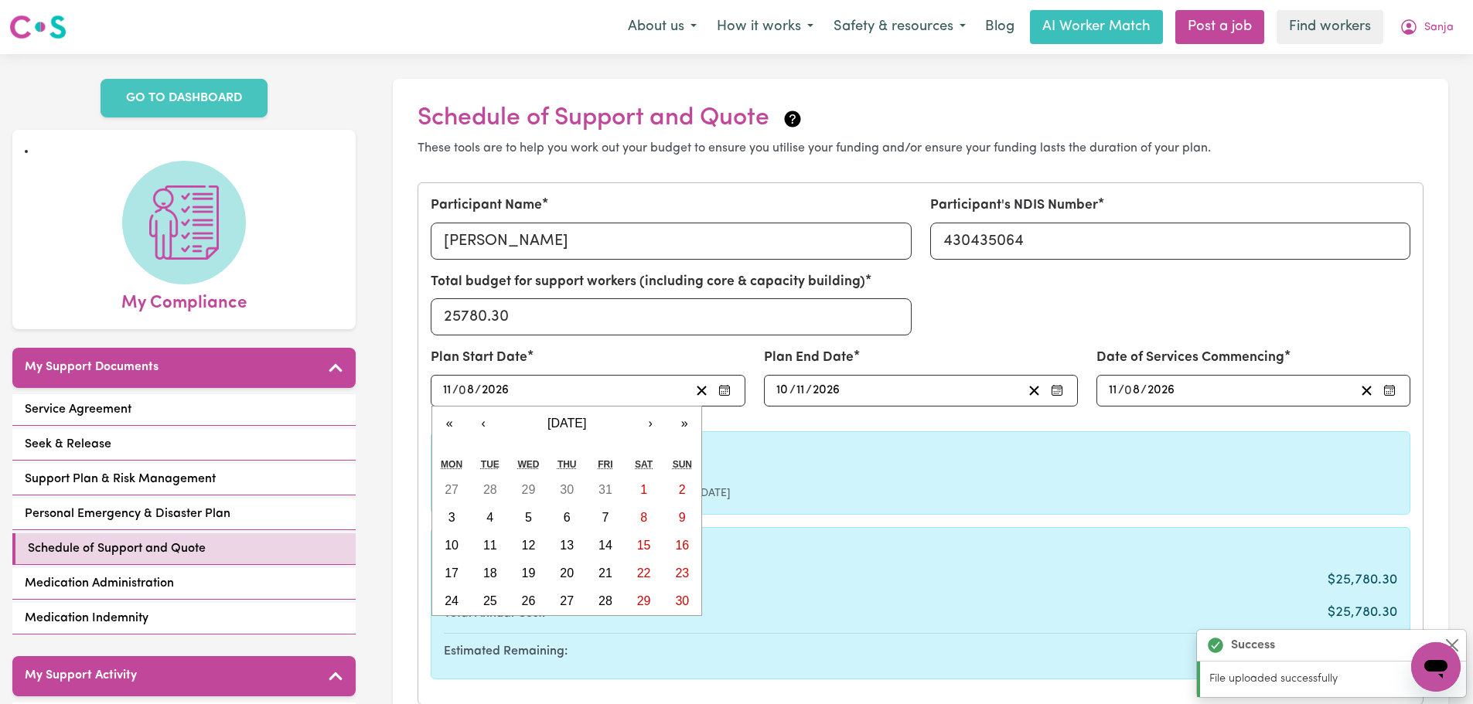
type input "[DATE]"
type input "1"
type input "[DATE]"
type input "11"
type input "[DATE]"
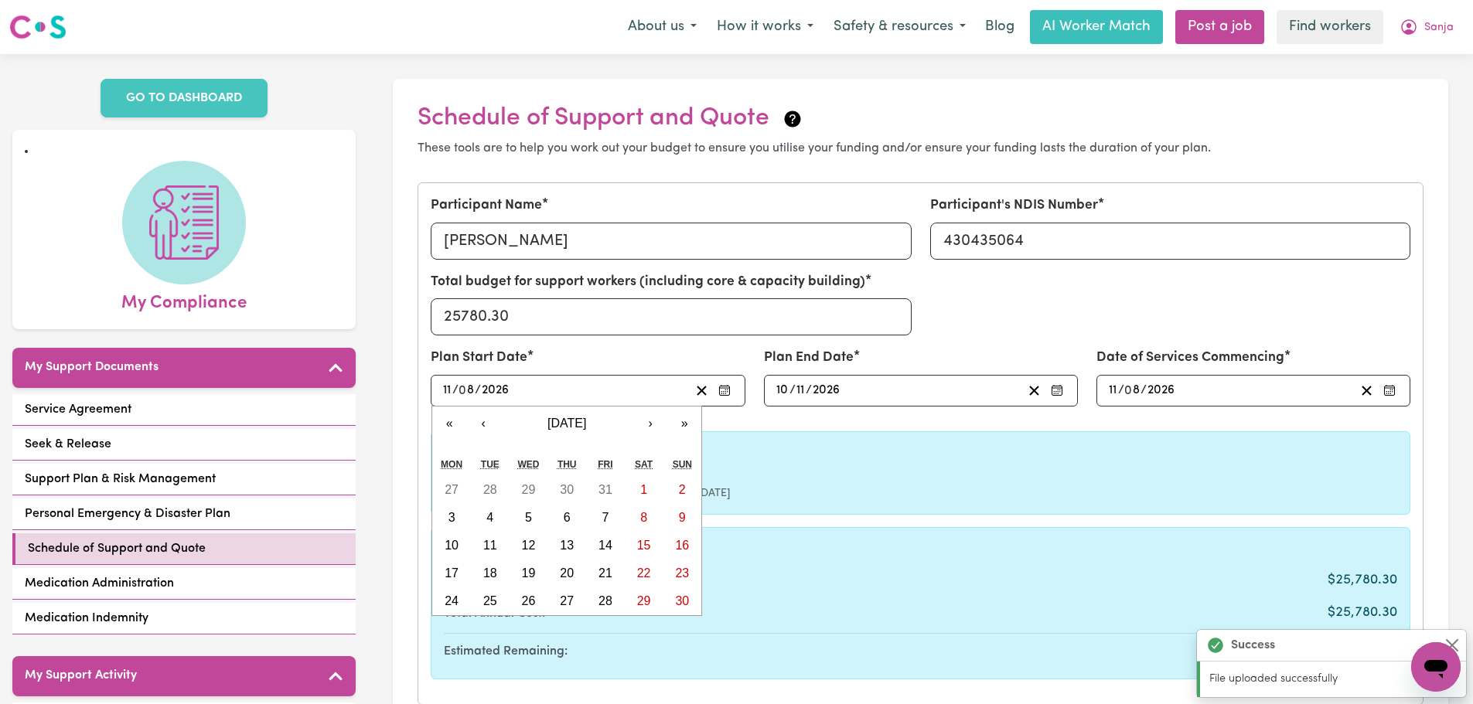
type input "1"
type input "[DATE]"
type input "11"
type input "[DATE]"
type input "11"
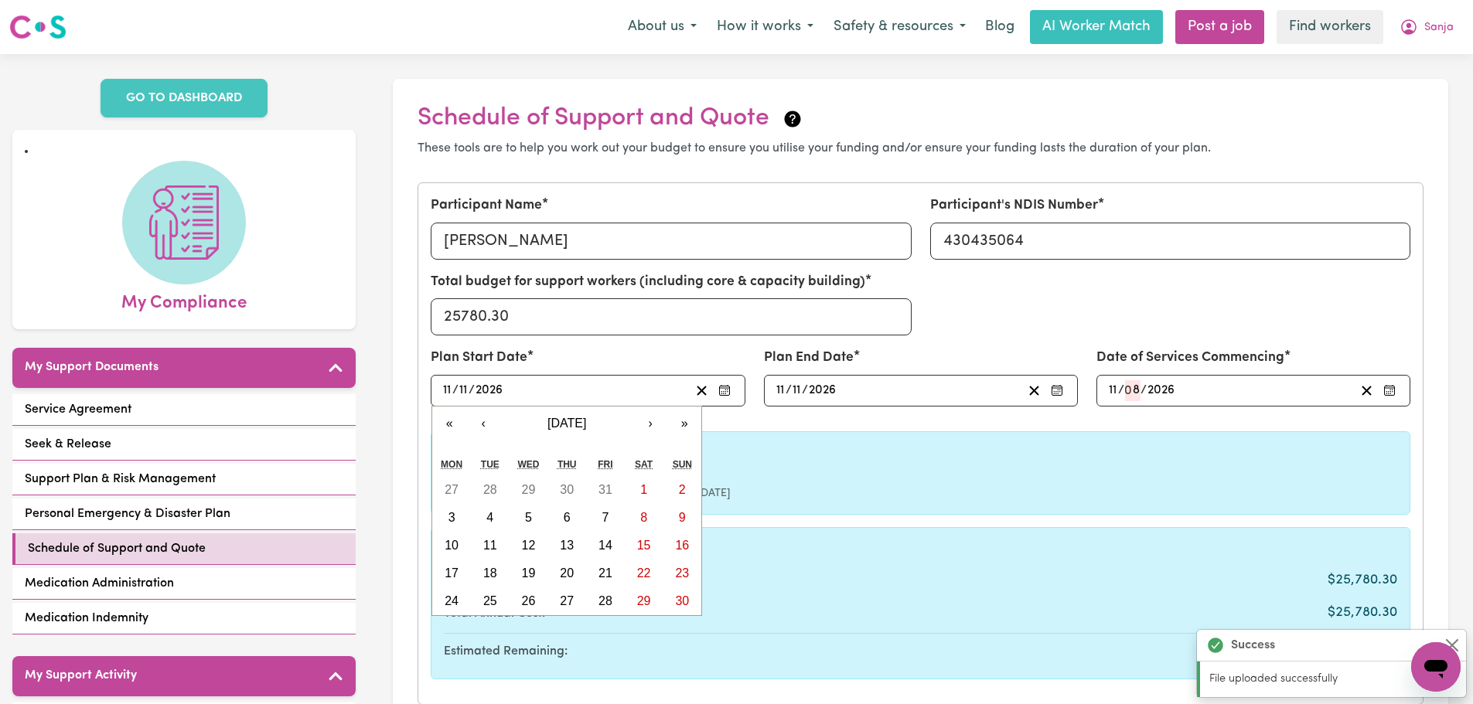
type input "11"
click at [779, 395] on input "11" at bounding box center [781, 390] width 10 height 21
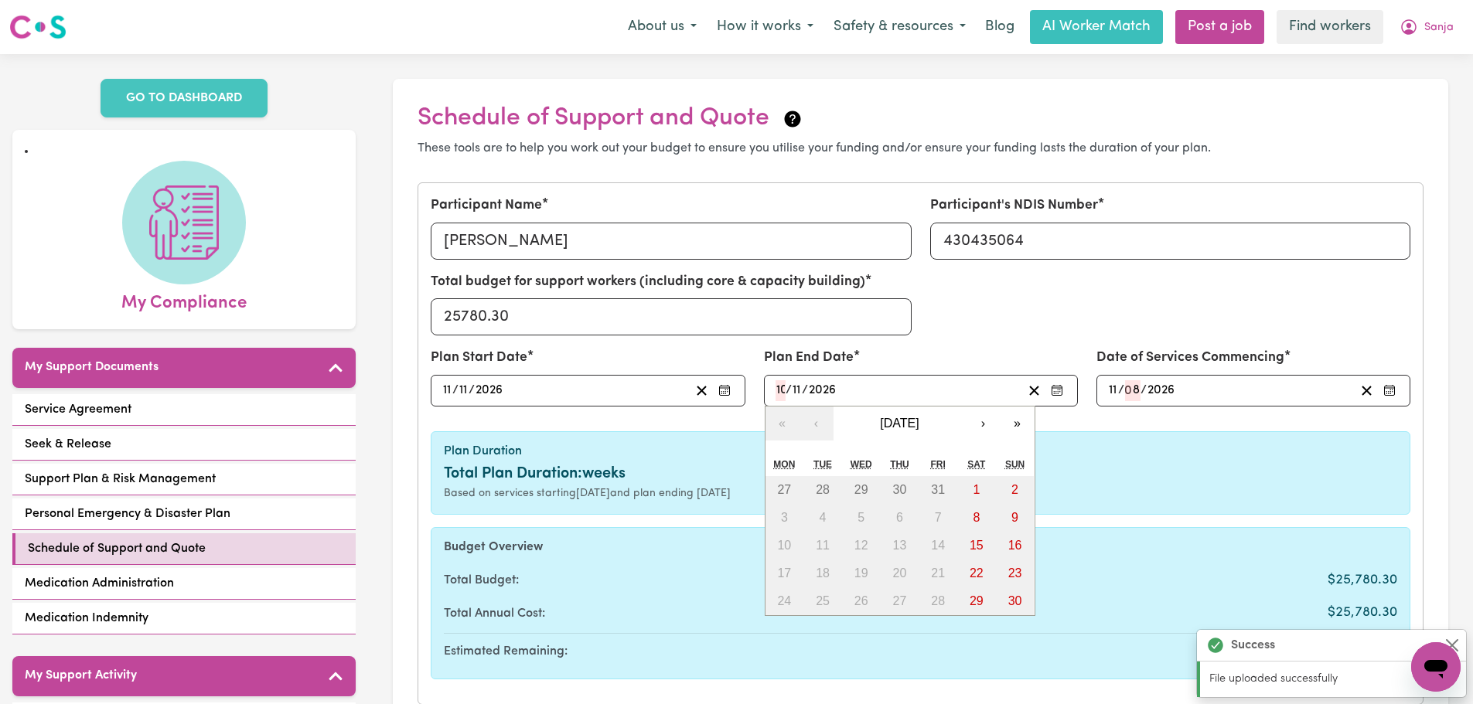
type input "10"
click at [802, 387] on input "11" at bounding box center [801, 390] width 10 height 21
type input "02"
type input "202"
type input "[DATE]"
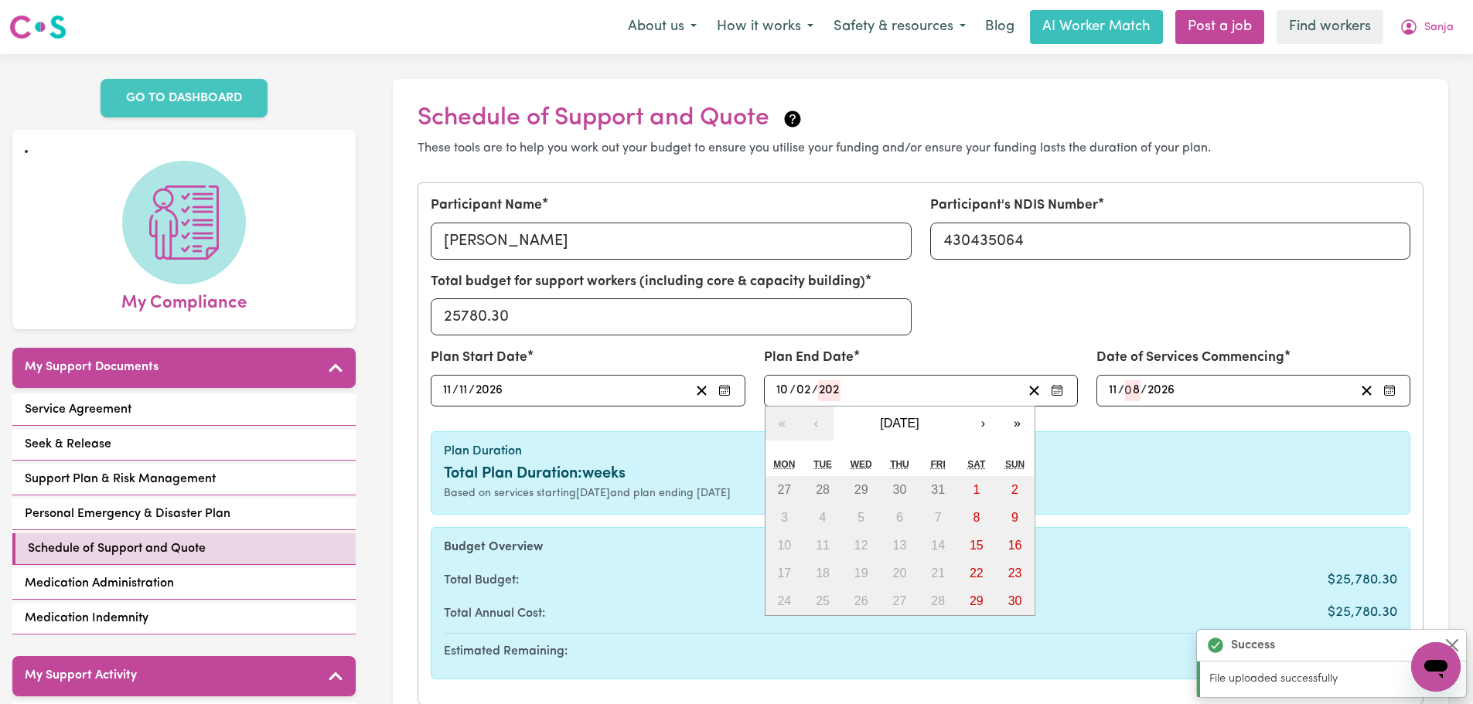
type input "2"
type input "2027"
type input "[DATE]"
type input "11"
type input "2027"
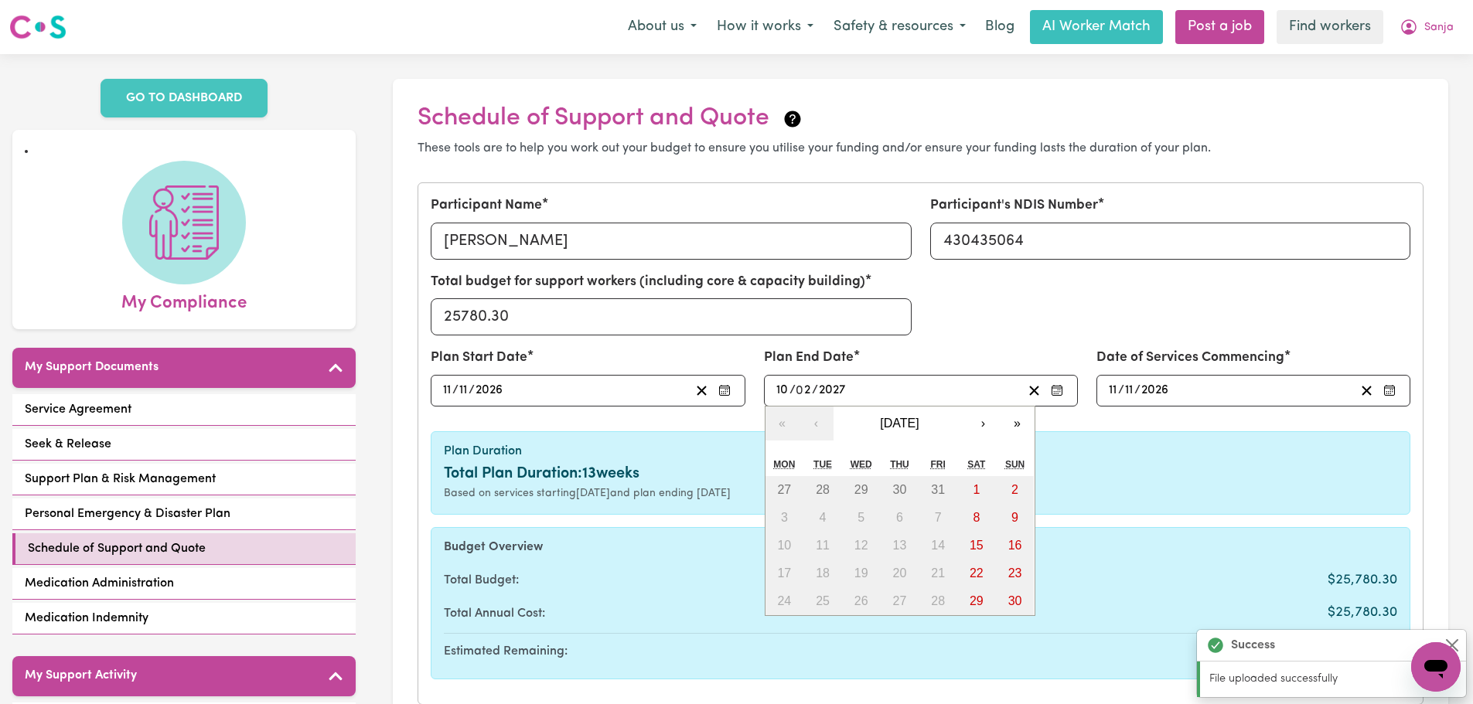
click at [1177, 482] on div "Total Plan Duration: 13 weeks" at bounding box center [920, 473] width 953 height 23
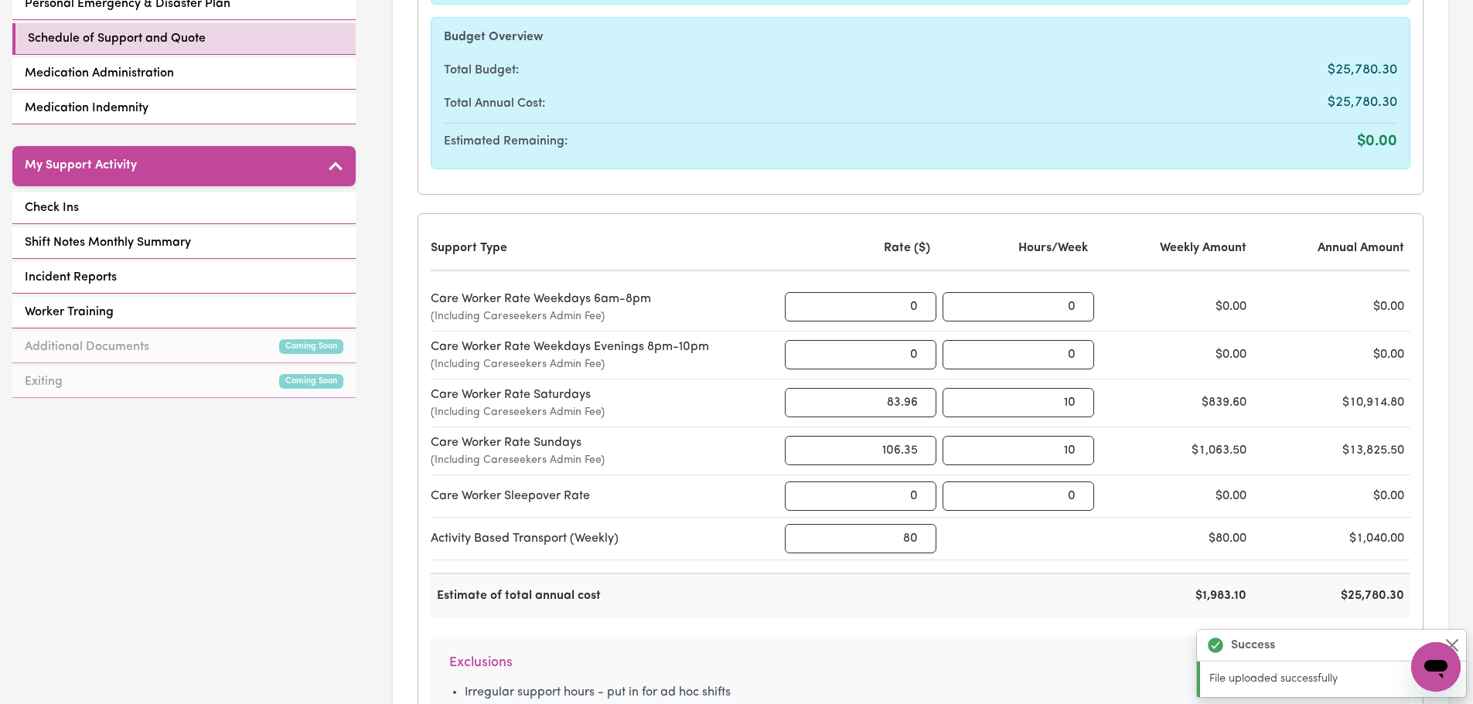
scroll to position [773, 0]
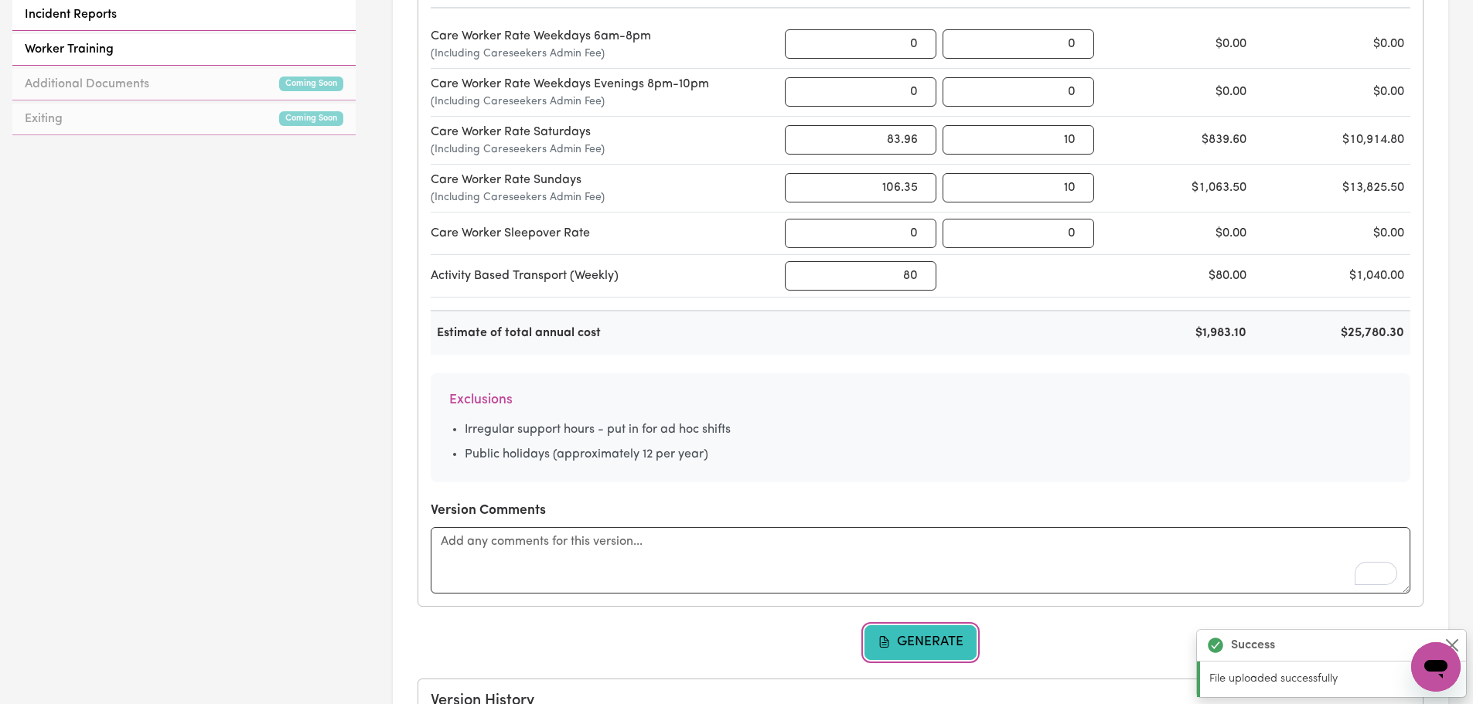
click at [944, 656] on button "Generate" at bounding box center [920, 643] width 113 height 34
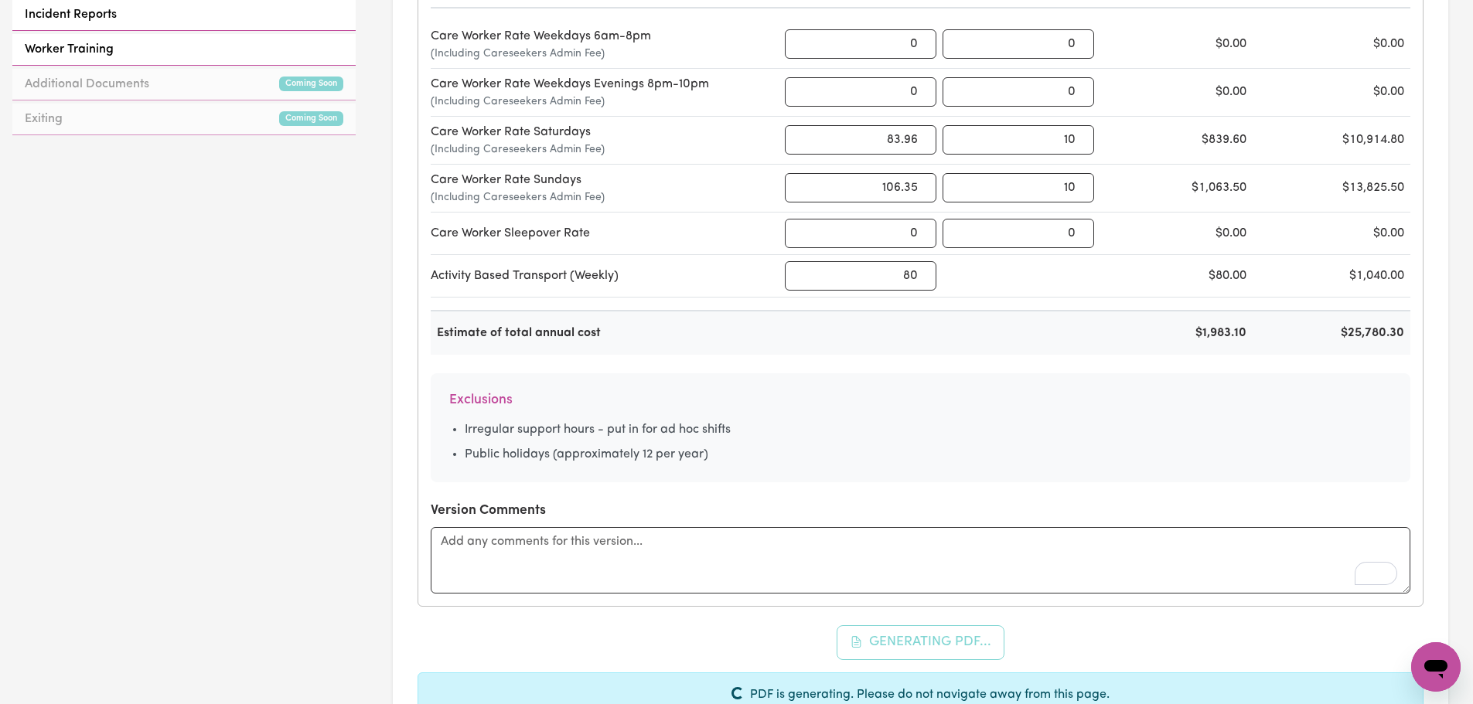
scroll to position [1314, 0]
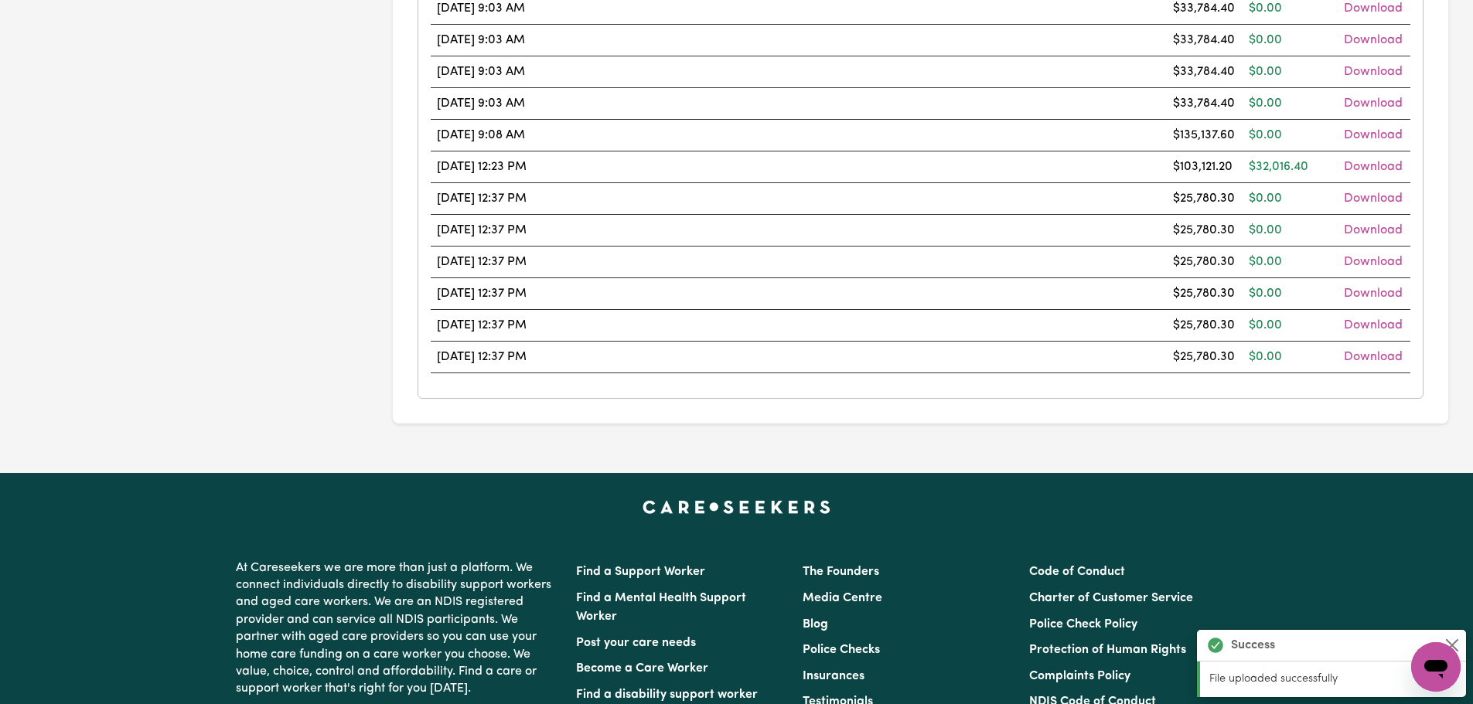
click at [528, 373] on td "[DATE] 12:37 PM" at bounding box center [483, 357] width 104 height 32
click at [476, 182] on td "[DATE] 12:23 PM" at bounding box center [483, 167] width 104 height 32
click at [454, 214] on td "15/08/2025 12:37 PM" at bounding box center [483, 198] width 104 height 32
click at [469, 246] on td "15/08/2025 12:37 PM" at bounding box center [483, 230] width 104 height 32
click at [863, 214] on td at bounding box center [851, 198] width 632 height 32
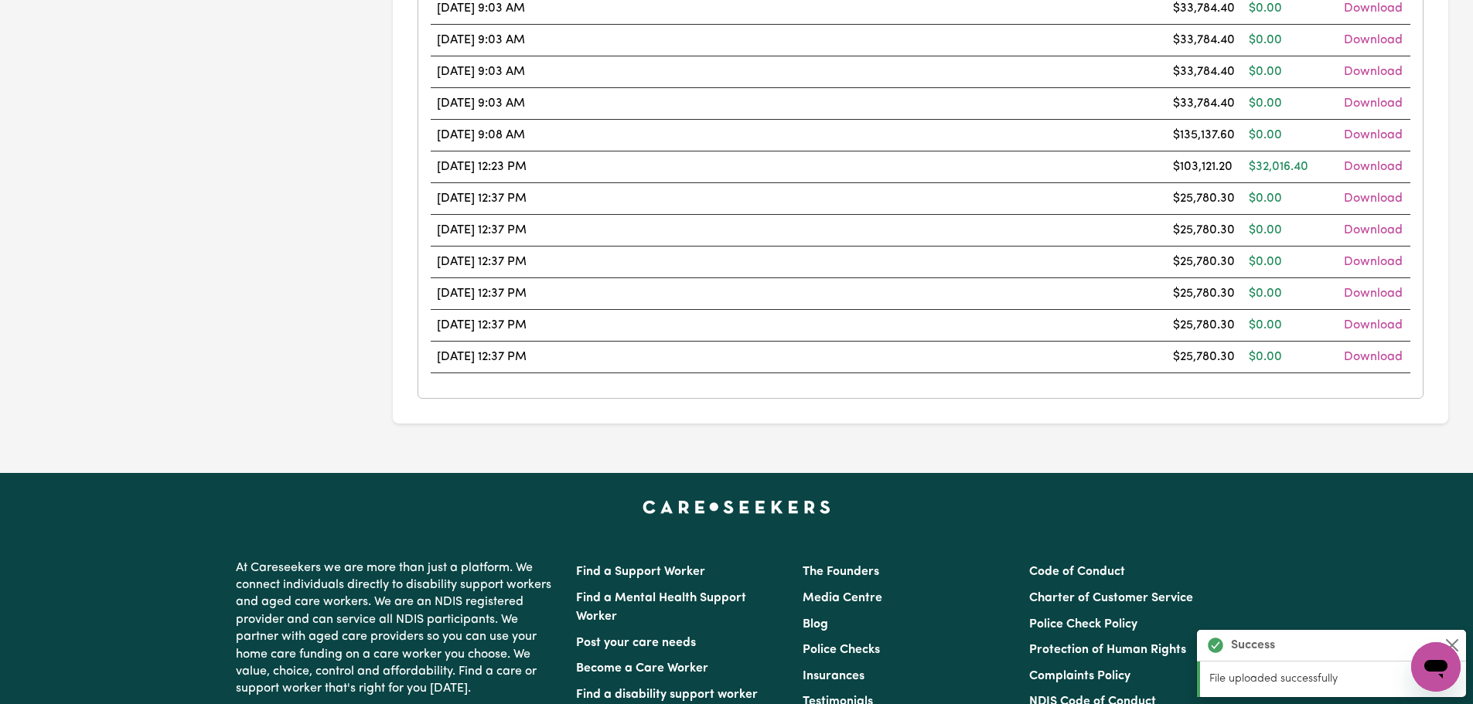
click at [831, 246] on td at bounding box center [851, 230] width 632 height 32
click at [841, 278] on td at bounding box center [851, 262] width 632 height 32
click at [859, 309] on td at bounding box center [851, 294] width 632 height 32
click at [847, 341] on td at bounding box center [851, 325] width 632 height 32
click at [803, 373] on td at bounding box center [851, 357] width 632 height 32
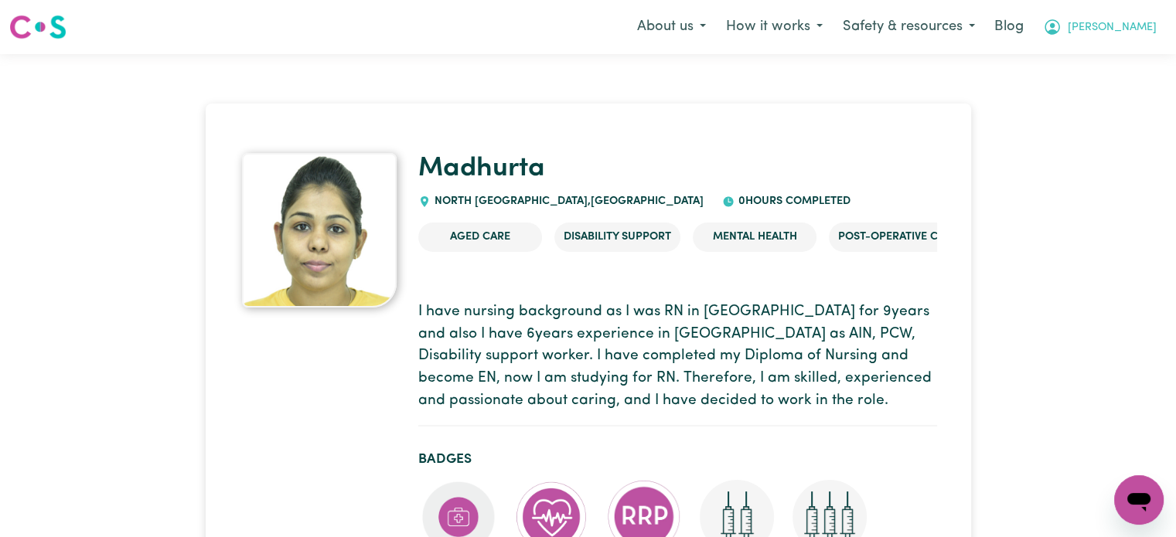
click at [1121, 36] on button "Lindsay" at bounding box center [1100, 27] width 134 height 32
click at [1113, 89] on link "Logout" at bounding box center [1105, 88] width 122 height 29
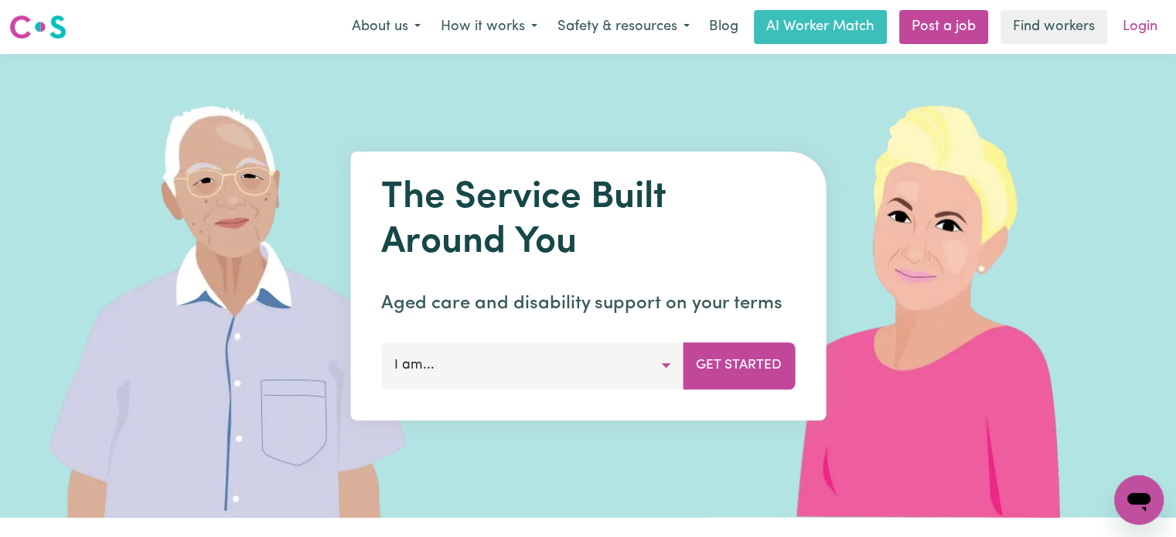
click at [1152, 21] on link "Login" at bounding box center [1139, 27] width 53 height 34
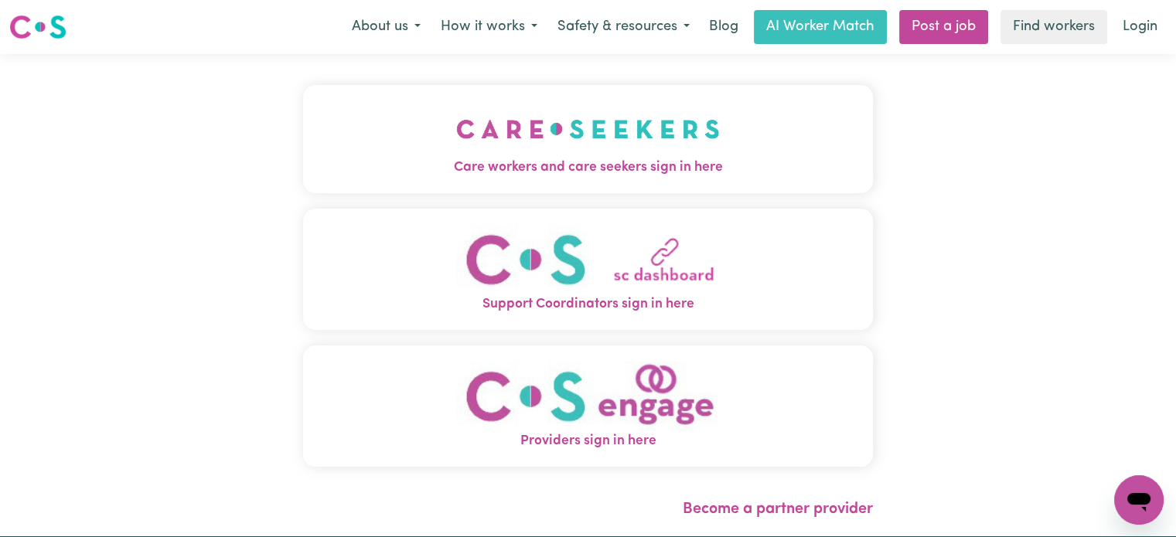
click at [456, 155] on div "Care workers and care seekers sign in here Support Coordinators sign in here Pr…" at bounding box center [588, 295] width 588 height 482
click at [473, 151] on img "Care workers and care seekers sign in here" at bounding box center [588, 129] width 264 height 57
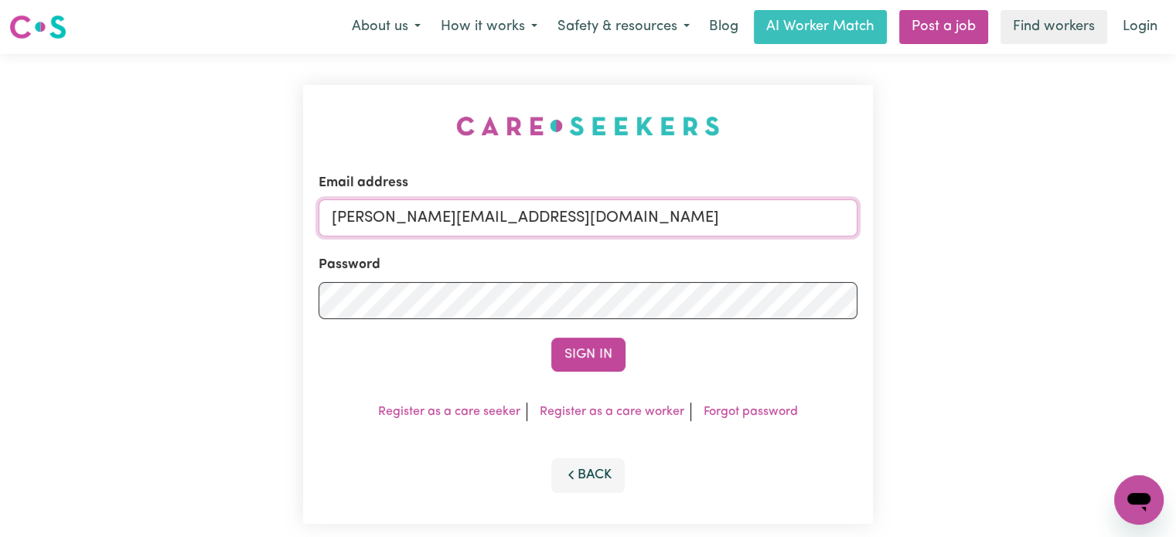
click at [609, 218] on input "lindsay+engage@careseekers.com.au" at bounding box center [588, 217] width 539 height 37
drag, startPoint x: 717, startPoint y: 222, endPoint x: 408, endPoint y: 224, distance: 308.5
click at [408, 224] on input "superuser~rainhelensburgh@careseekers.com.au" at bounding box center [588, 217] width 539 height 37
type input "superuser~rainhelensburgh@careseekers.com.au"
click at [603, 361] on button "Sign In" at bounding box center [588, 355] width 74 height 34
